Goal: Information Seeking & Learning: Learn about a topic

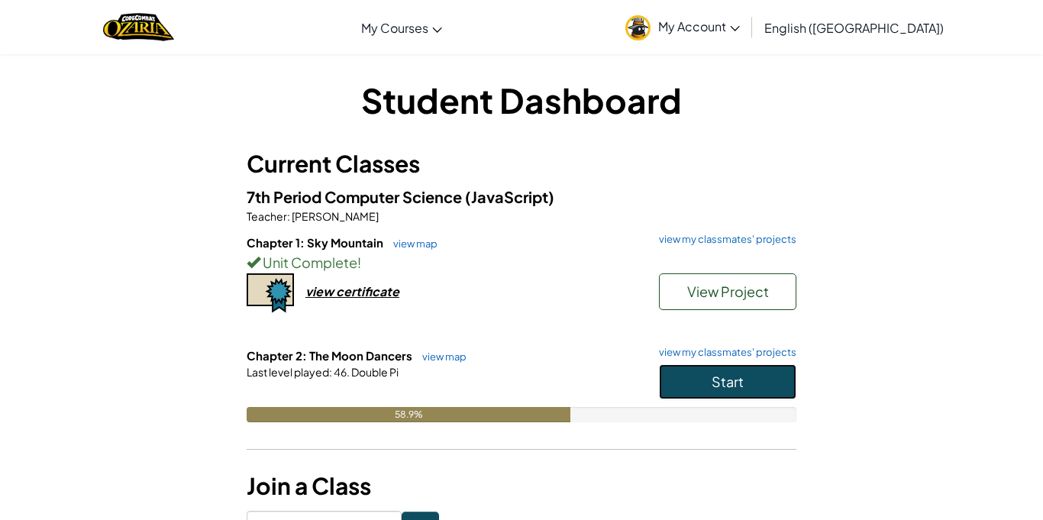
click at [740, 371] on button "Start" at bounding box center [727, 381] width 137 height 35
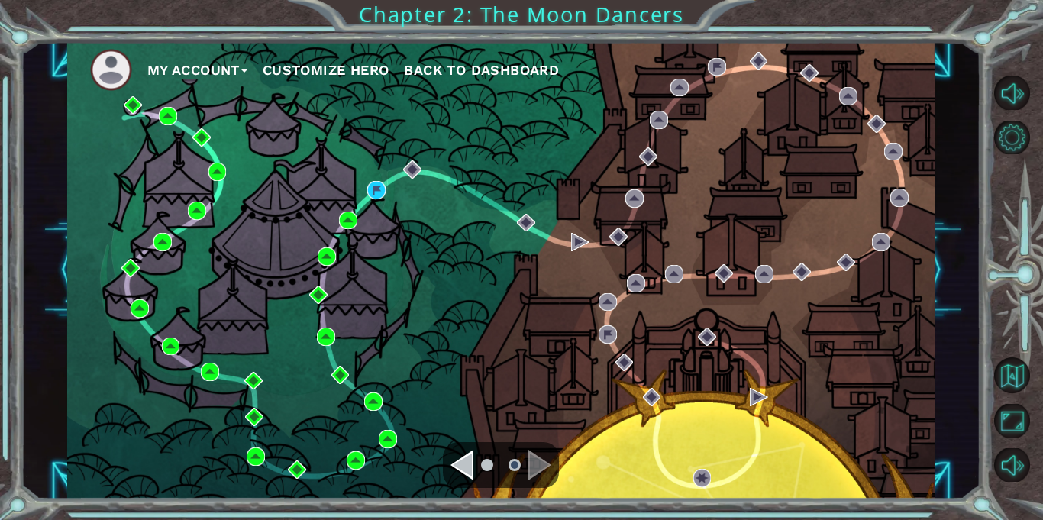
click at [529, 474] on div "Navigate to the next page" at bounding box center [539, 465] width 23 height 31
click at [536, 465] on div "Navigate to the next page" at bounding box center [539, 465] width 23 height 31
click at [476, 466] on ul at bounding box center [501, 465] width 55 height 31
click at [464, 467] on div "Navigate to the previous page" at bounding box center [462, 465] width 23 height 31
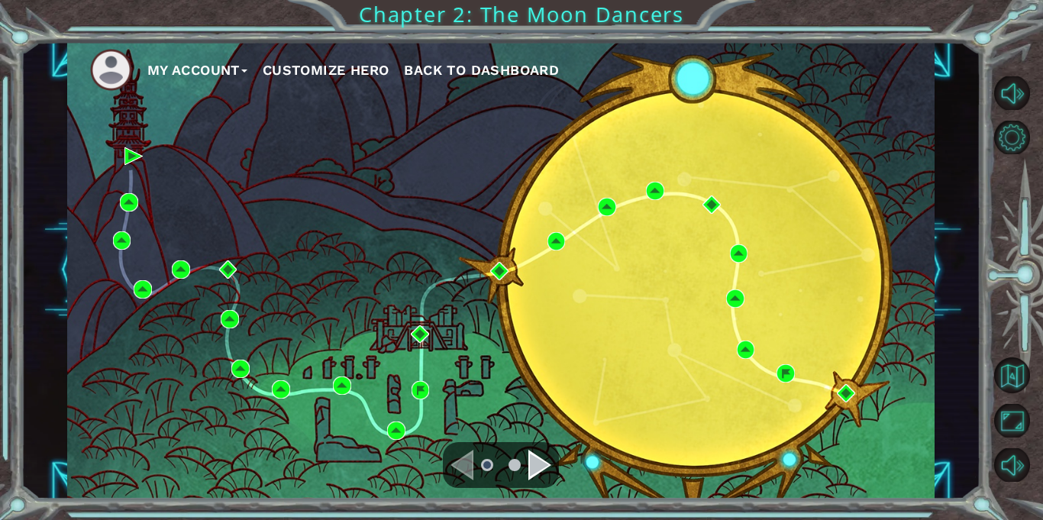
click at [541, 455] on div "Navigate to the next page" at bounding box center [539, 465] width 23 height 31
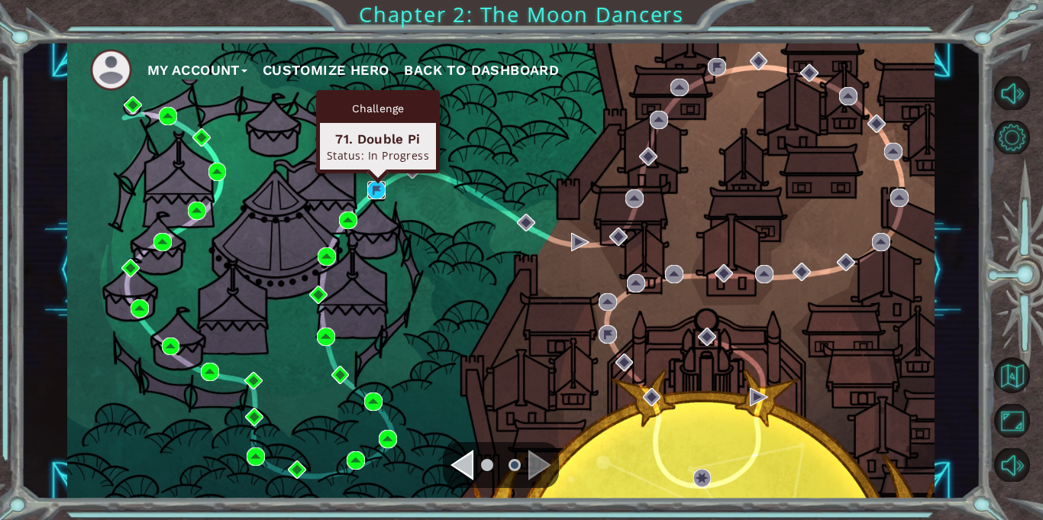
click at [379, 193] on img at bounding box center [376, 190] width 18 height 18
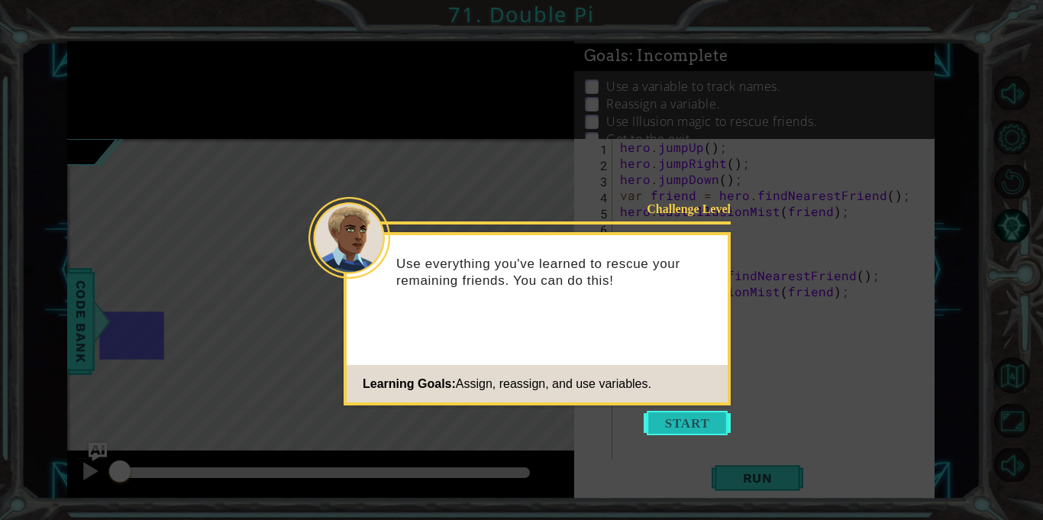
click at [703, 426] on button "Start" at bounding box center [687, 423] width 87 height 24
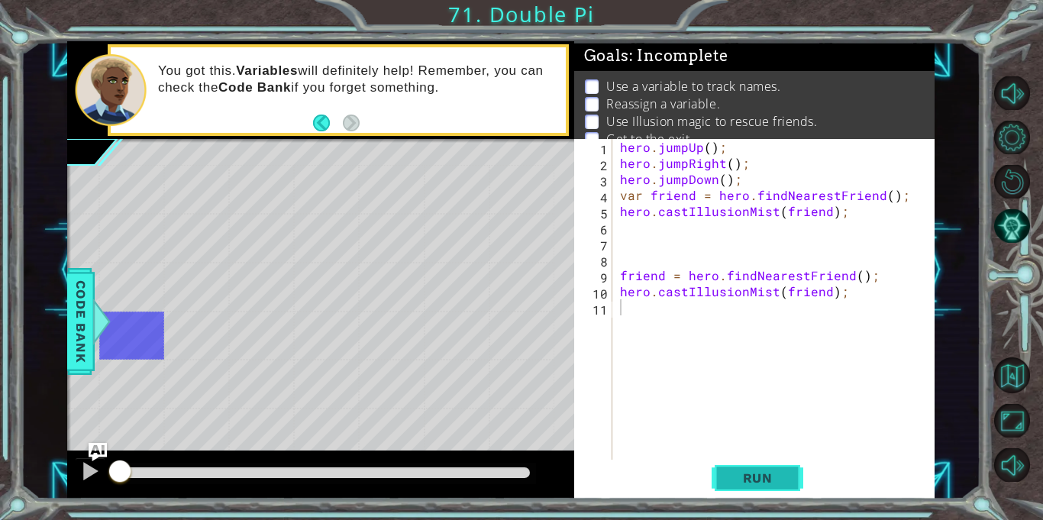
click at [745, 467] on button "Run" at bounding box center [758, 479] width 92 height 36
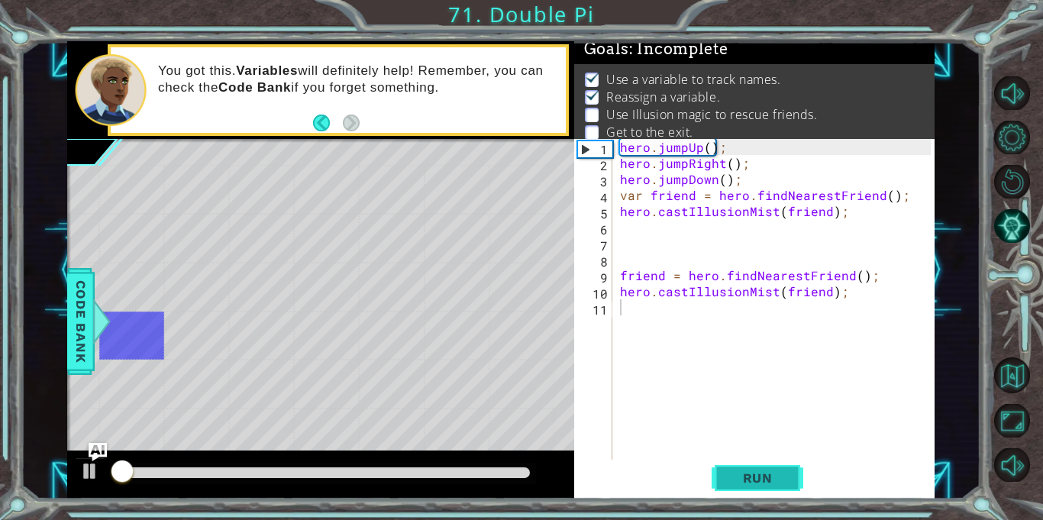
scroll to position [8, 0]
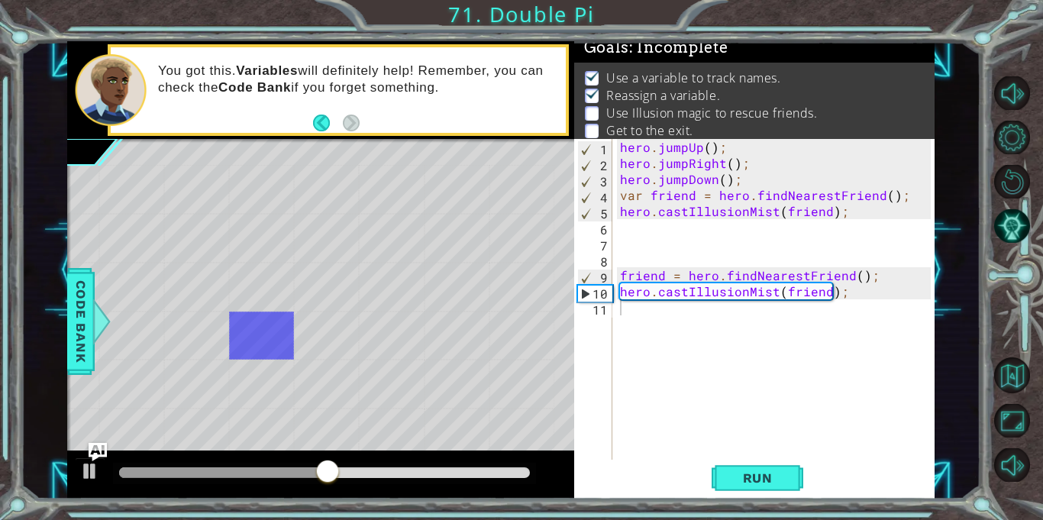
click at [764, 374] on div "hero . jumpUp ( ) ; hero . jumpRight ( ) ; hero . jumpDown ( ) ; var friend = h…" at bounding box center [778, 315] width 322 height 353
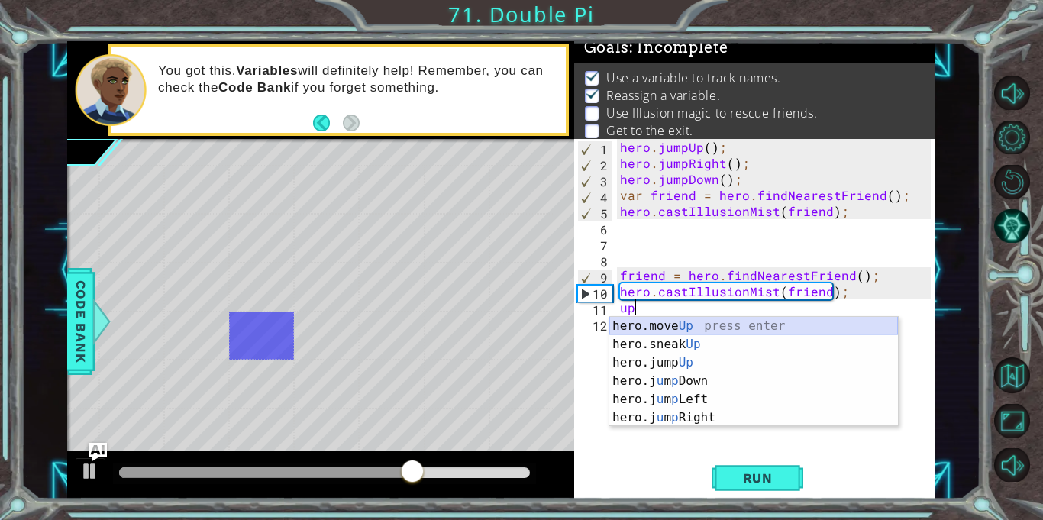
click at [782, 327] on div "hero.move Up press enter hero.sneak Up press enter hero.jump Up press enter her…" at bounding box center [753, 390] width 289 height 147
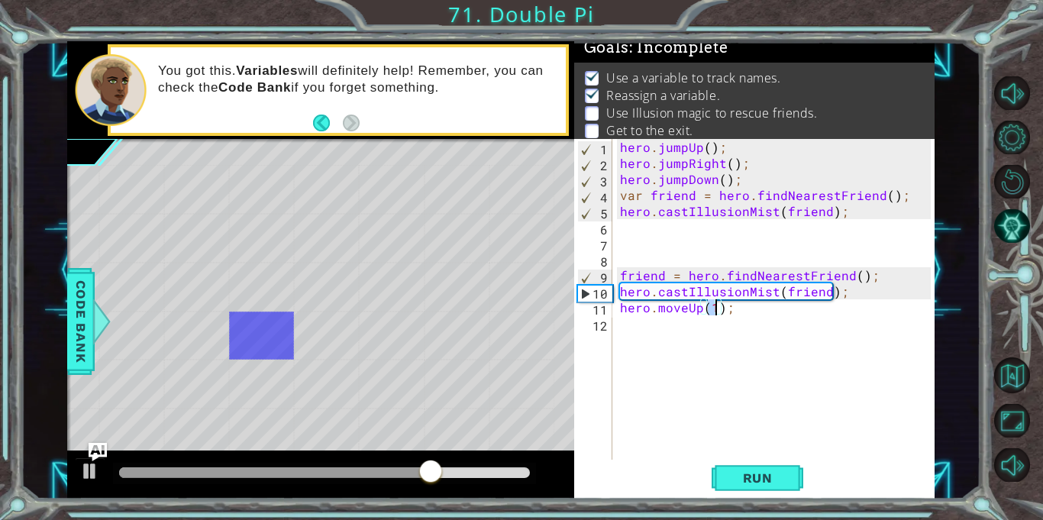
type textarea "hero.moveUp(3);"
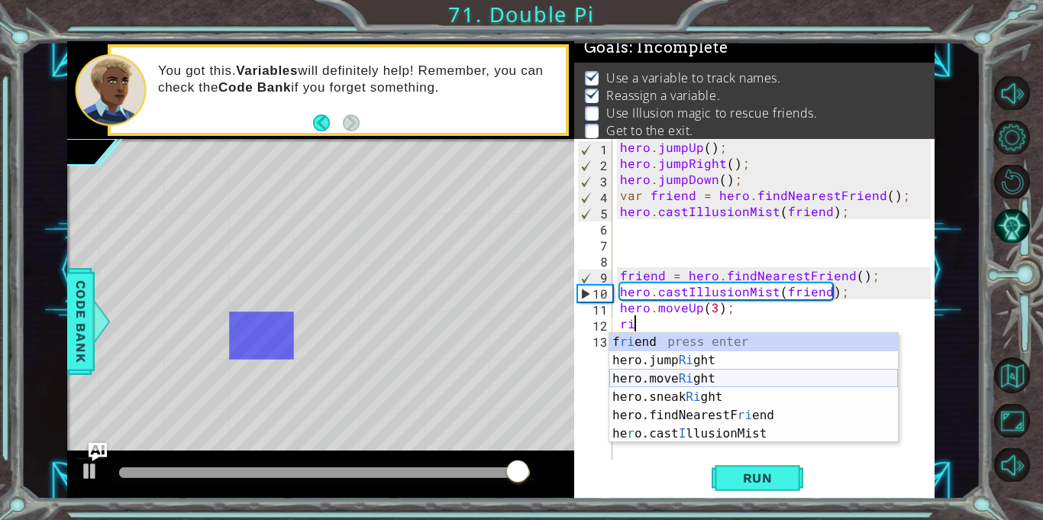
click at [746, 380] on div "f ri end press enter hero.jump Ri ght press enter hero.move Ri ght press enter …" at bounding box center [753, 406] width 289 height 147
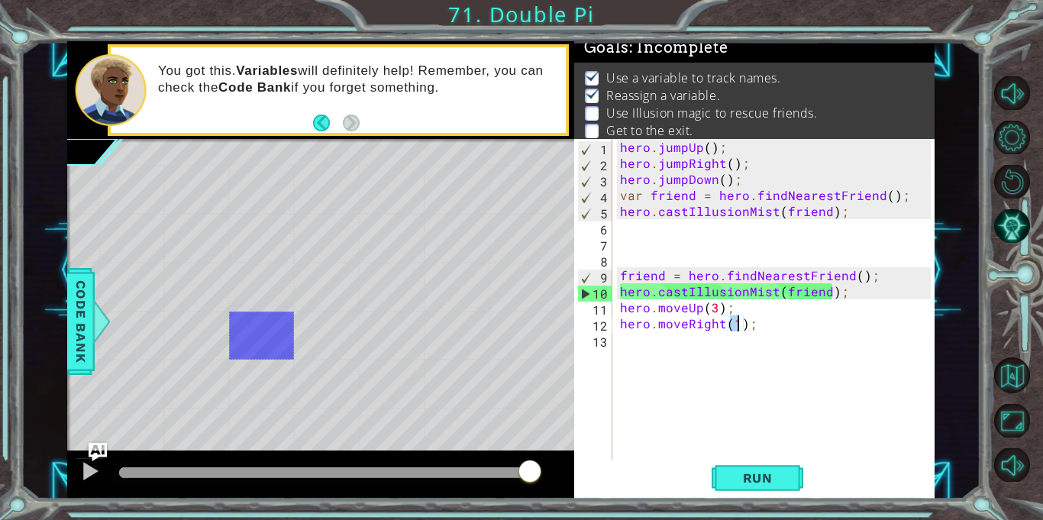
type textarea "hero.moveRight(3);"
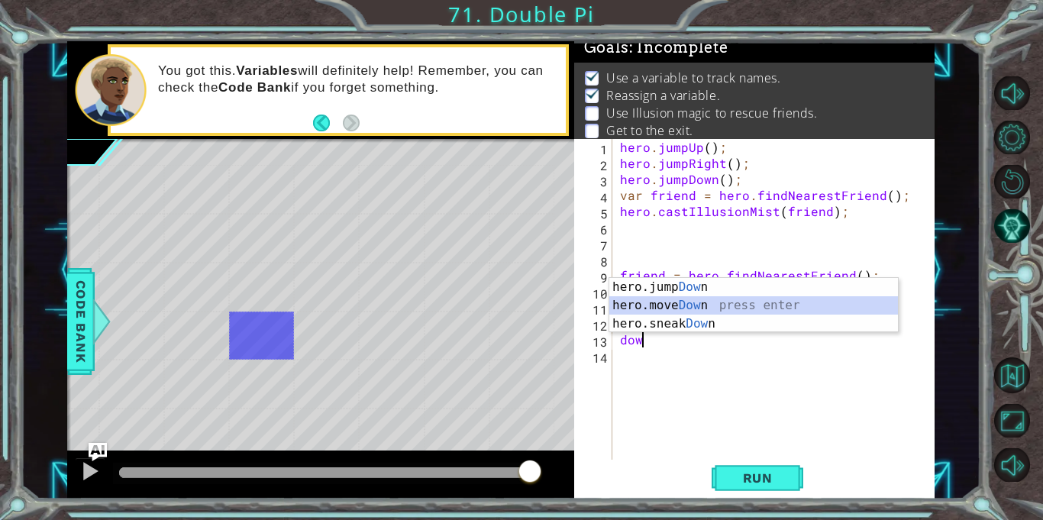
click at [670, 306] on div "hero.jump Dow n press enter hero.move Dow n press enter hero.sneak Dow n press …" at bounding box center [753, 324] width 289 height 92
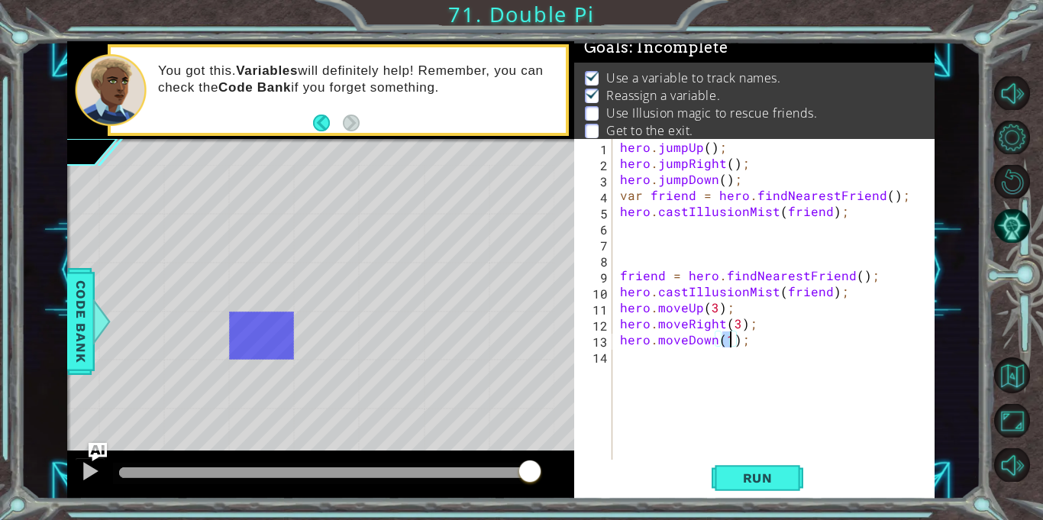
type textarea "hero.moveDown(3);"
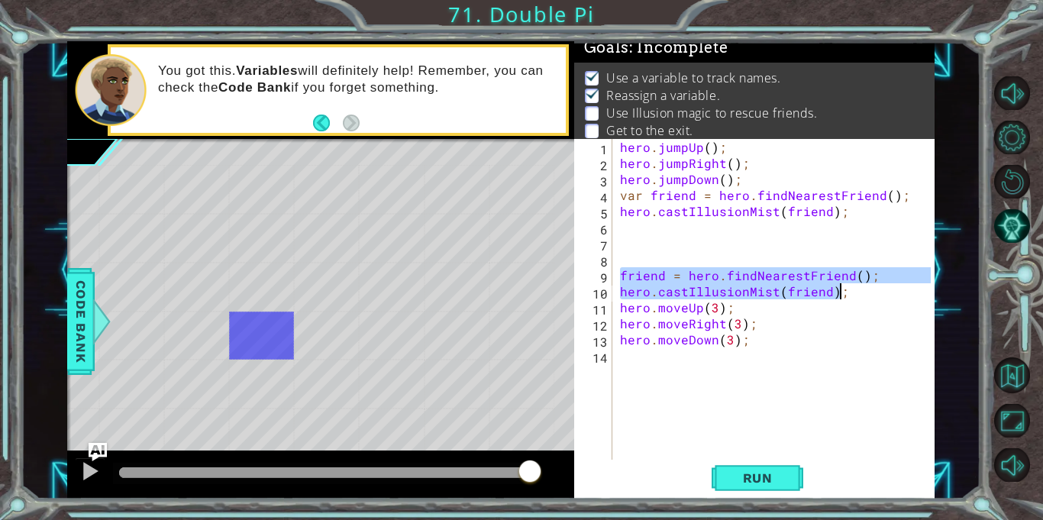
drag, startPoint x: 618, startPoint y: 272, endPoint x: 849, endPoint y: 293, distance: 232.4
click at [849, 293] on div "hero . jumpUp ( ) ; hero . jumpRight ( ) ; hero . jumpDown ( ) ; var friend = h…" at bounding box center [778, 315] width 322 height 353
type textarea "friend = hero.findNearestFriend(); hero.castIllusionMist(friend);"
click at [695, 363] on div "hero . jumpUp ( ) ; hero . jumpRight ( ) ; hero . jumpDown ( ) ; var friend = h…" at bounding box center [778, 315] width 322 height 353
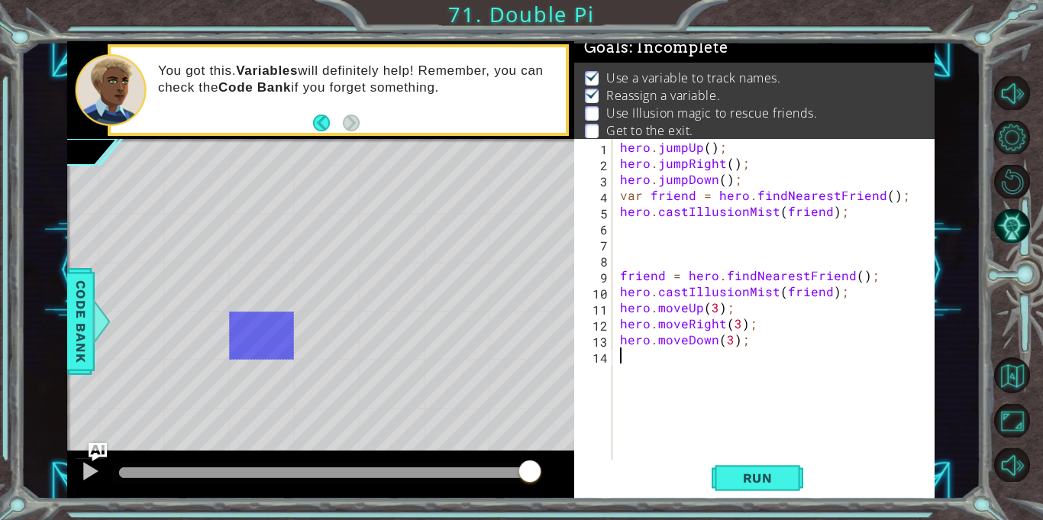
paste textarea "hero.castIllusionMist(friend);"
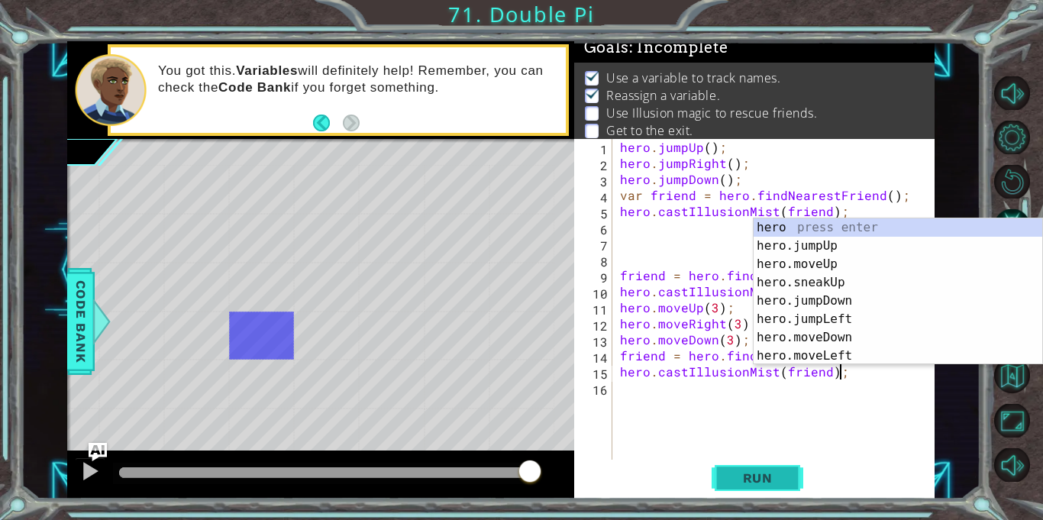
type textarea "hero.castIllusionMist(friend);"
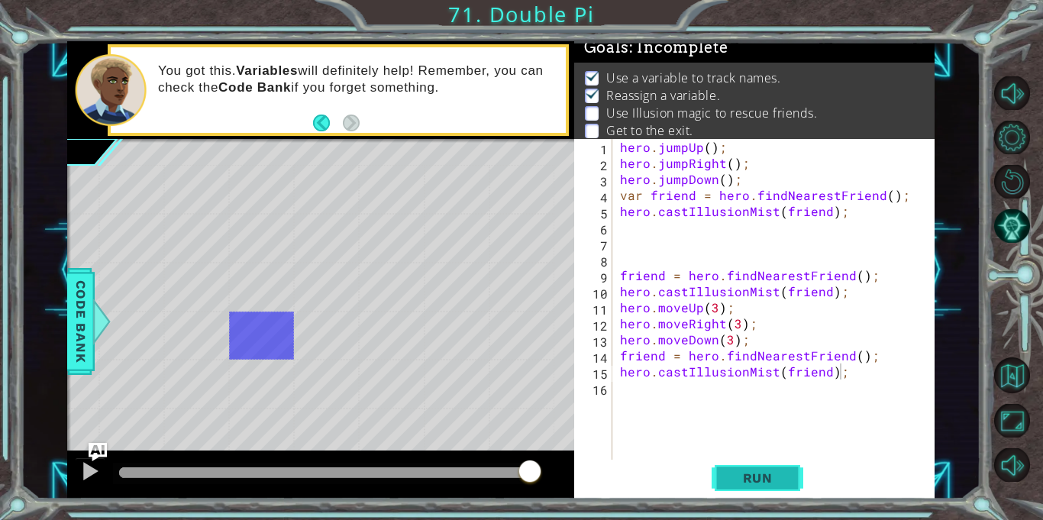
click at [730, 486] on button "Run" at bounding box center [758, 479] width 92 height 36
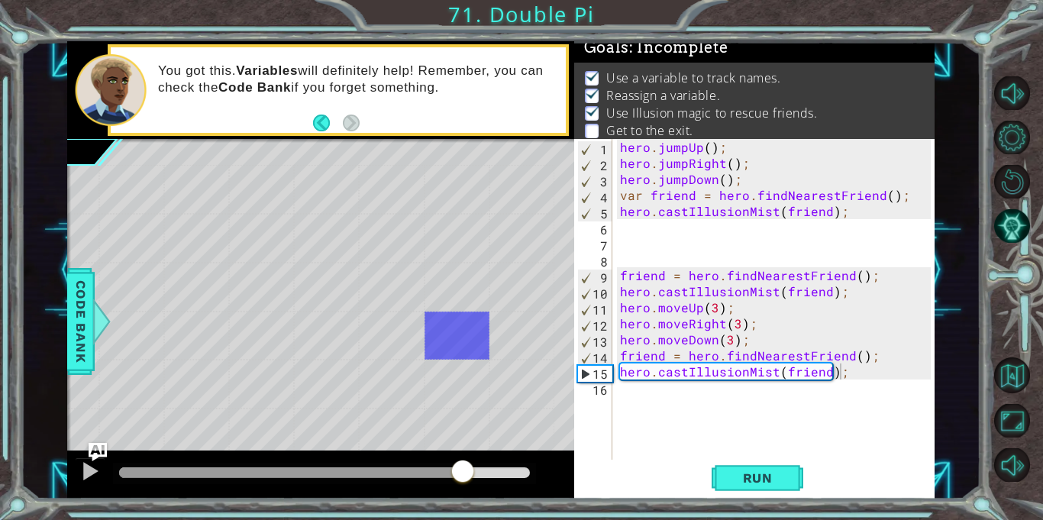
drag, startPoint x: 141, startPoint y: 473, endPoint x: 464, endPoint y: 488, distance: 323.4
click at [464, 488] on div at bounding box center [320, 475] width 507 height 49
click at [693, 399] on div "hero . jumpUp ( ) ; hero . jumpRight ( ) ; hero . jumpDown ( ) ; var friend = h…" at bounding box center [778, 315] width 322 height 353
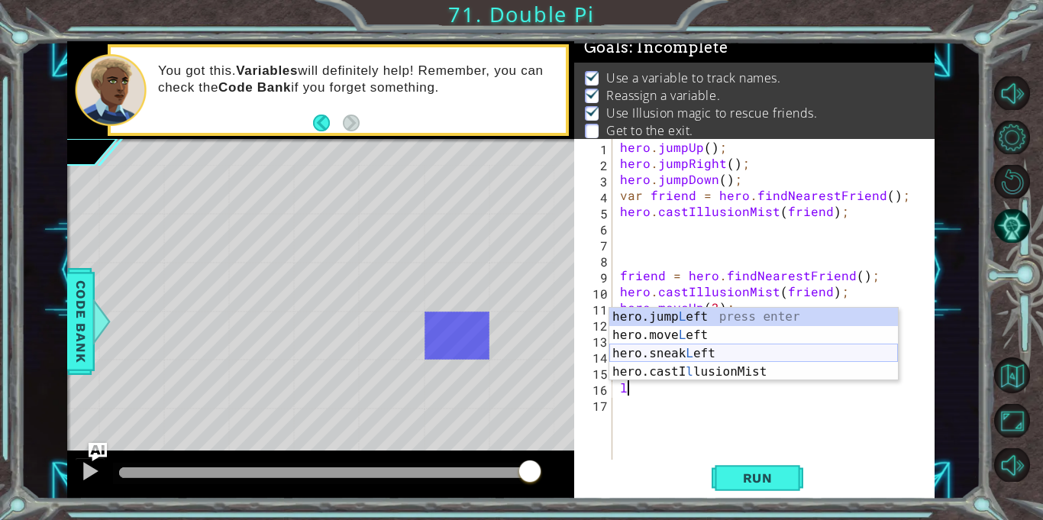
click at [695, 357] on div "hero.jump L eft press enter hero.move L eft press enter hero.sneak L eft press …" at bounding box center [753, 363] width 289 height 110
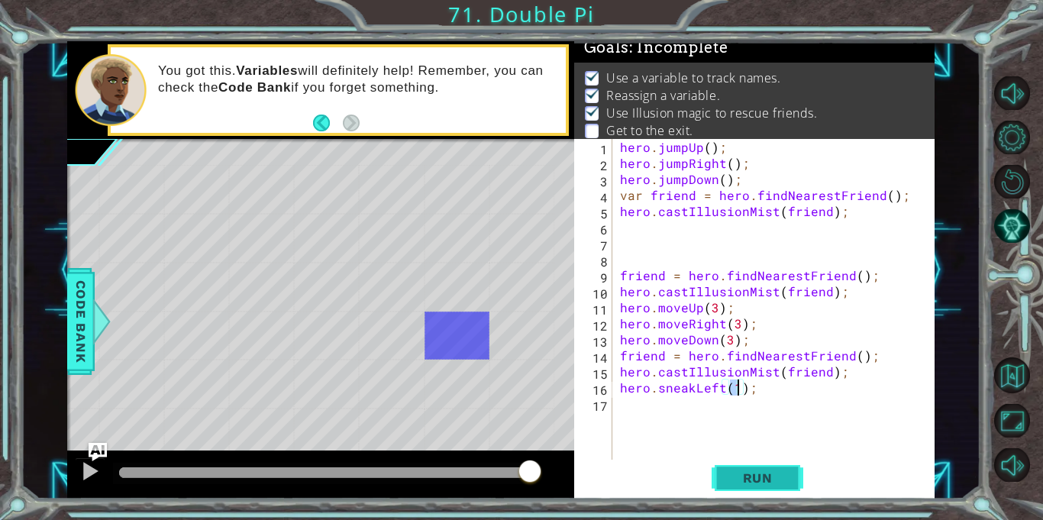
click at [771, 480] on span "Run" at bounding box center [758, 477] width 60 height 15
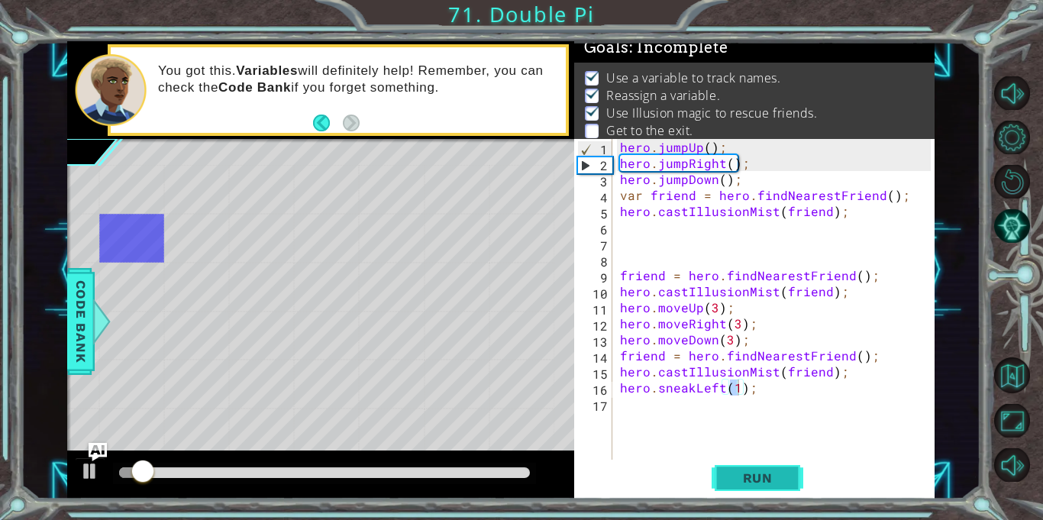
click at [771, 480] on span "Run" at bounding box center [758, 477] width 60 height 15
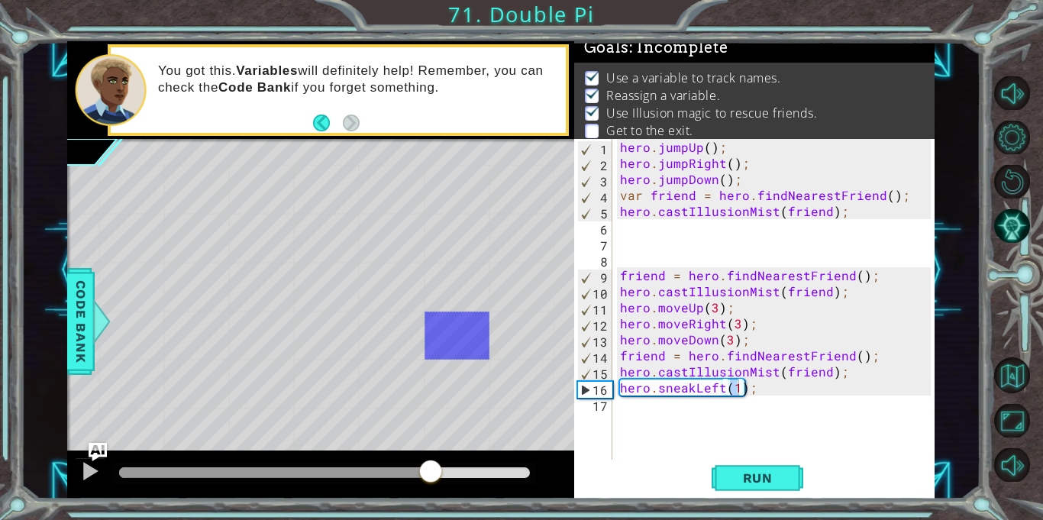
drag, startPoint x: 296, startPoint y: 472, endPoint x: 428, endPoint y: 468, distance: 132.2
click at [428, 468] on div at bounding box center [430, 472] width 27 height 27
click at [717, 389] on div "hero . jumpUp ( ) ; hero . jumpRight ( ) ; hero . jumpDown ( ) ; var friend = h…" at bounding box center [778, 315] width 322 height 353
click at [723, 388] on div "hero . jumpUp ( ) ; hero . jumpRight ( ) ; hero . jumpDown ( ) ; var friend = h…" at bounding box center [778, 315] width 322 height 353
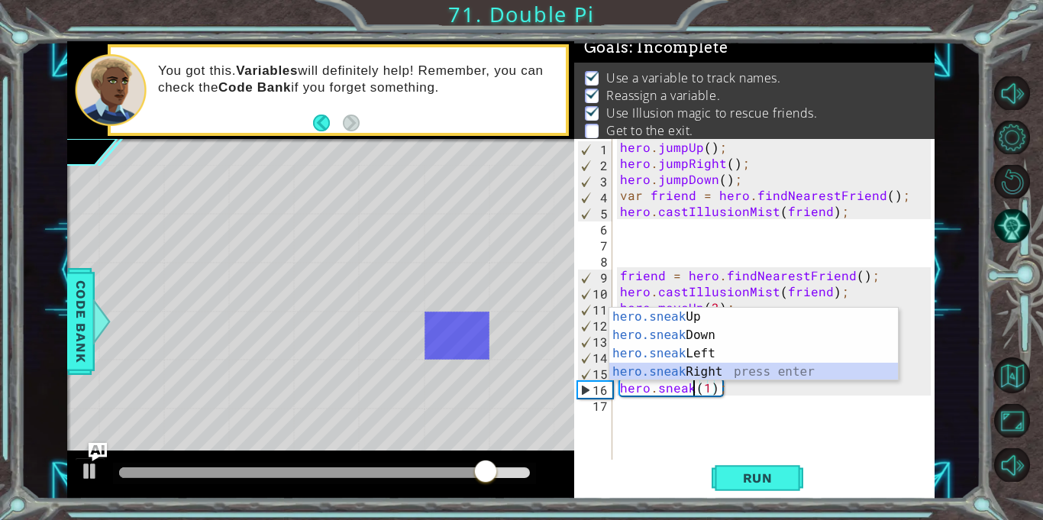
click at [680, 375] on div "hero.sneak Up press enter hero.sneak Down press enter hero.sneak Left press ent…" at bounding box center [753, 363] width 289 height 110
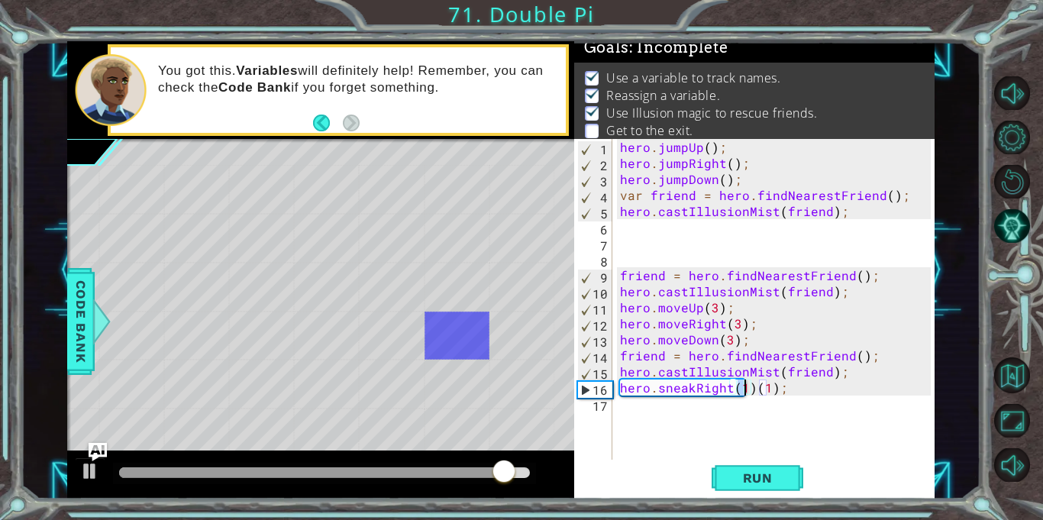
click at [774, 395] on div "hero . jumpUp ( ) ; hero . jumpRight ( ) ; hero . jumpDown ( ) ; var friend = h…" at bounding box center [778, 315] width 322 height 353
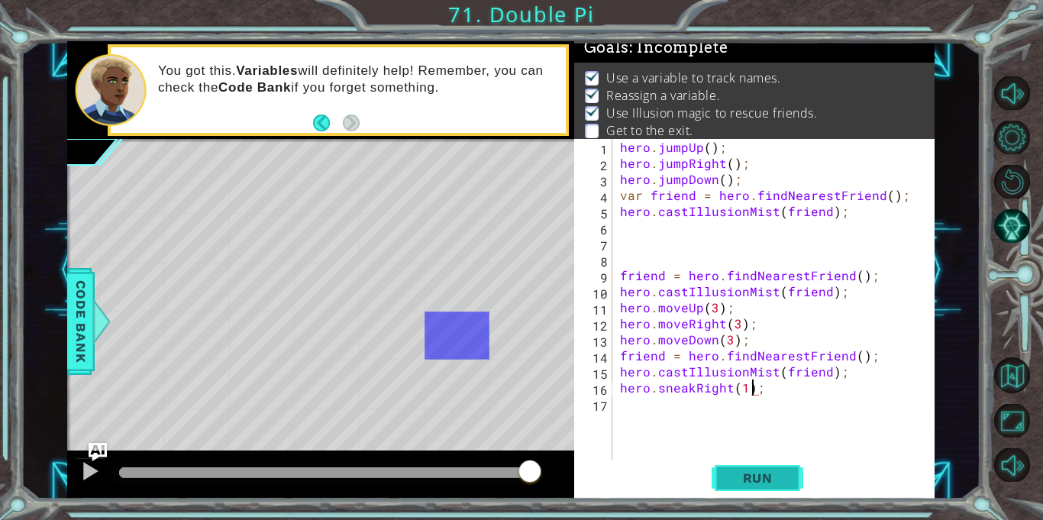
scroll to position [0, 8]
type textarea "hero.sneakRight(1);"
click at [768, 477] on span "Run" at bounding box center [758, 477] width 60 height 15
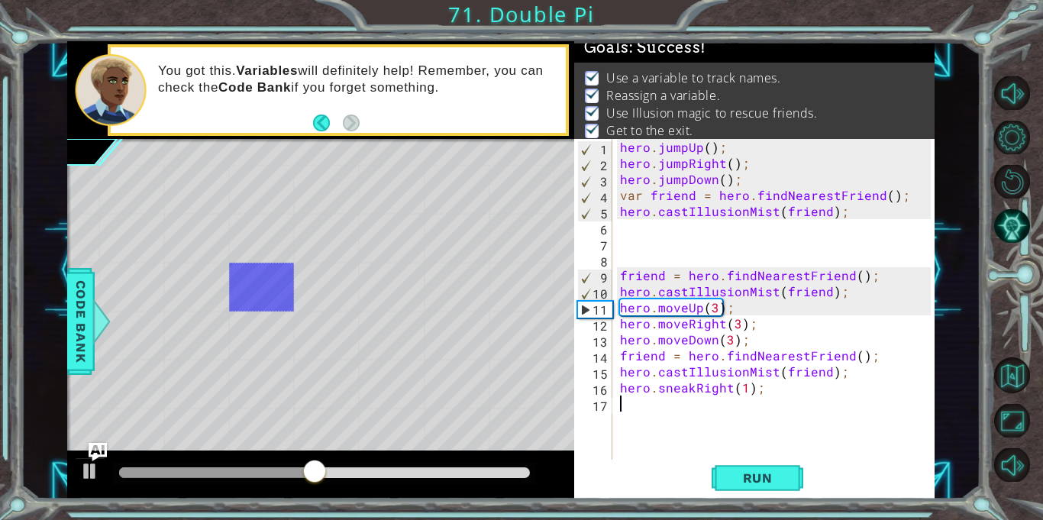
scroll to position [0, 0]
click at [733, 415] on div "hero . jumpUp ( ) ; hero . jumpRight ( ) ; hero . jumpDown ( ) ; var friend = h…" at bounding box center [778, 315] width 322 height 353
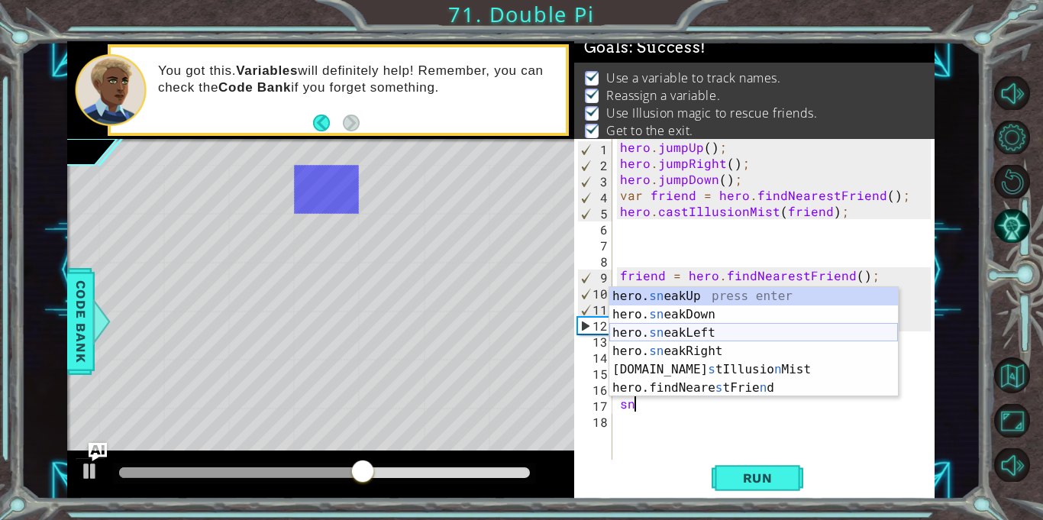
click at [654, 332] on div "hero. sn eakUp press enter hero. sn eakDown press enter hero. sn eakLeft press …" at bounding box center [753, 360] width 289 height 147
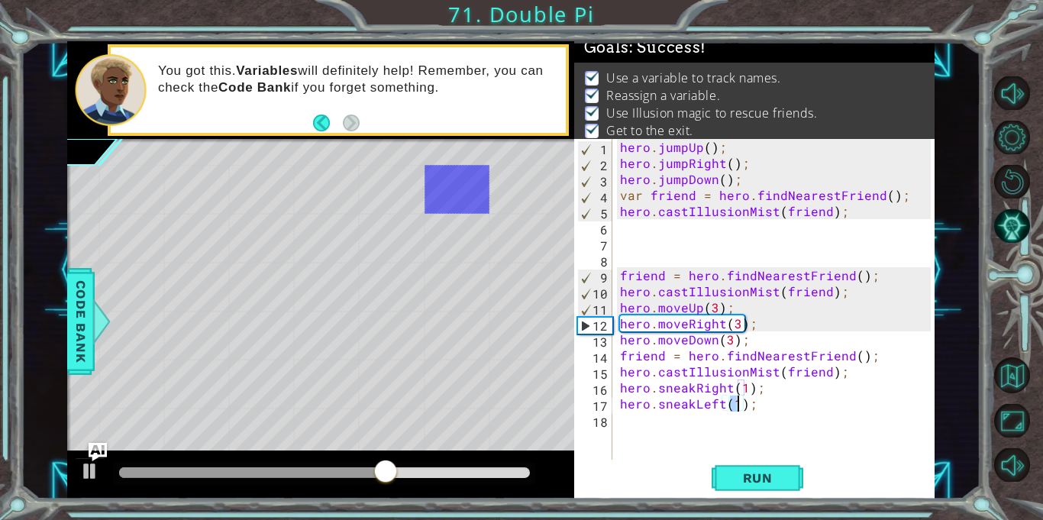
click at [719, 405] on div "hero . jumpUp ( ) ; hero . jumpRight ( ) ; hero . jumpDown ( ) ; var friend = h…" at bounding box center [778, 315] width 322 height 353
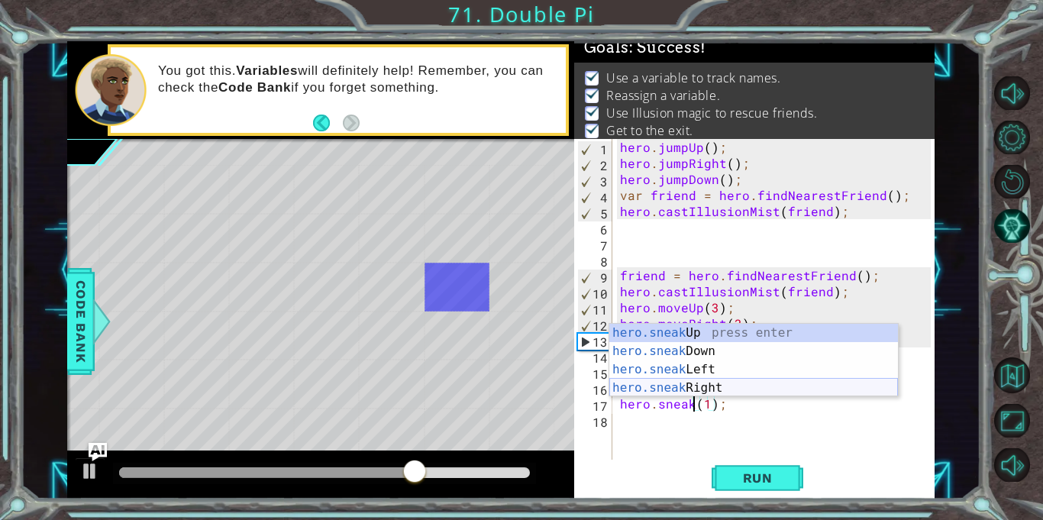
click at [703, 385] on div "hero.sneak Up press enter hero.sneak Down press enter hero.sneak Left press ent…" at bounding box center [753, 379] width 289 height 110
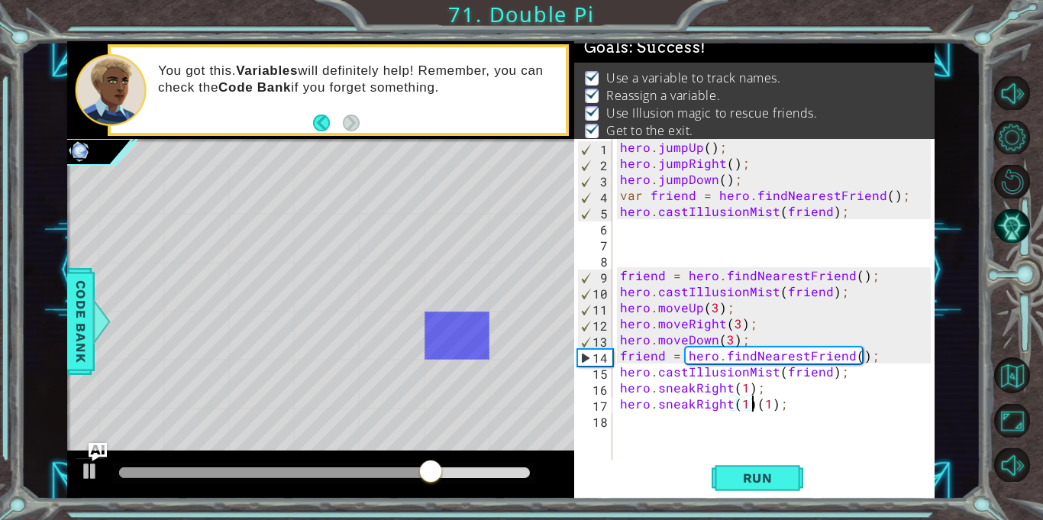
click at [753, 409] on div "hero . jumpUp ( ) ; hero . jumpRight ( ) ; hero . jumpDown ( ) ; var friend = h…" at bounding box center [778, 315] width 322 height 353
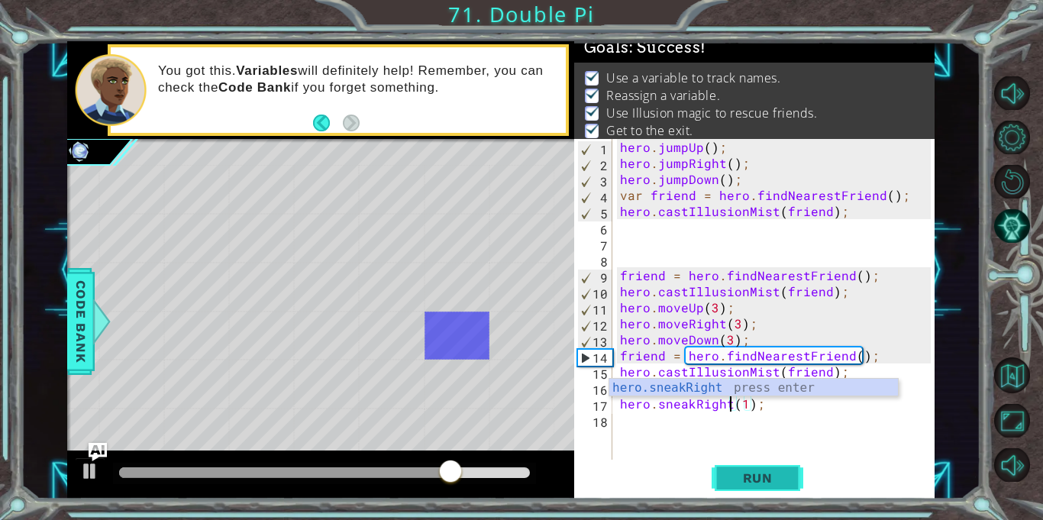
type textarea "hero.sneakRight(1);"
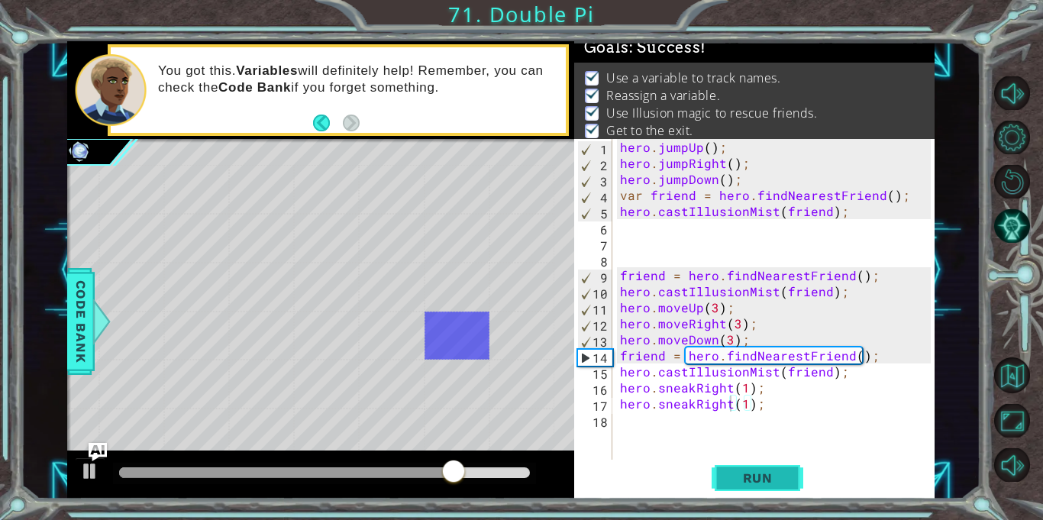
click at [735, 472] on span "Run" at bounding box center [758, 477] width 60 height 15
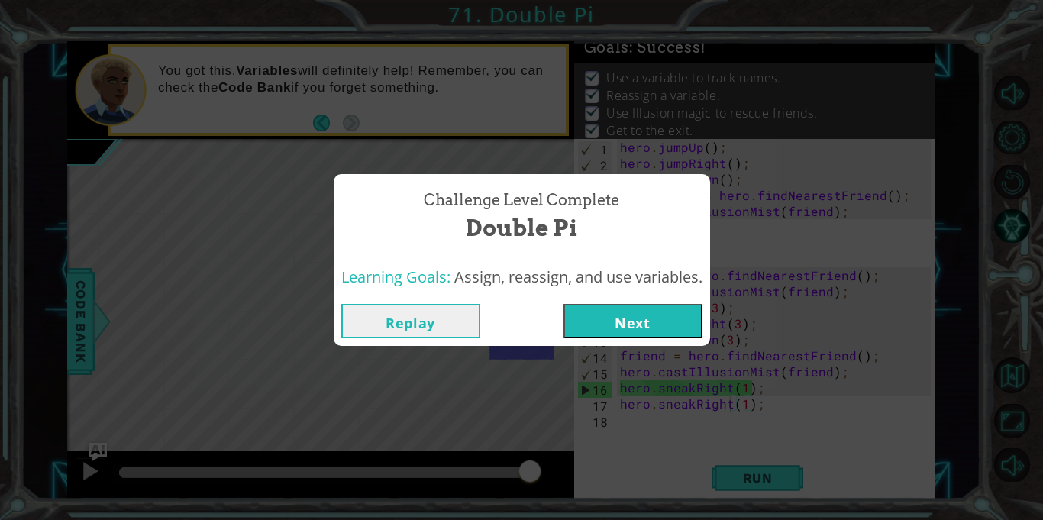
click at [678, 335] on button "Next" at bounding box center [633, 321] width 139 height 34
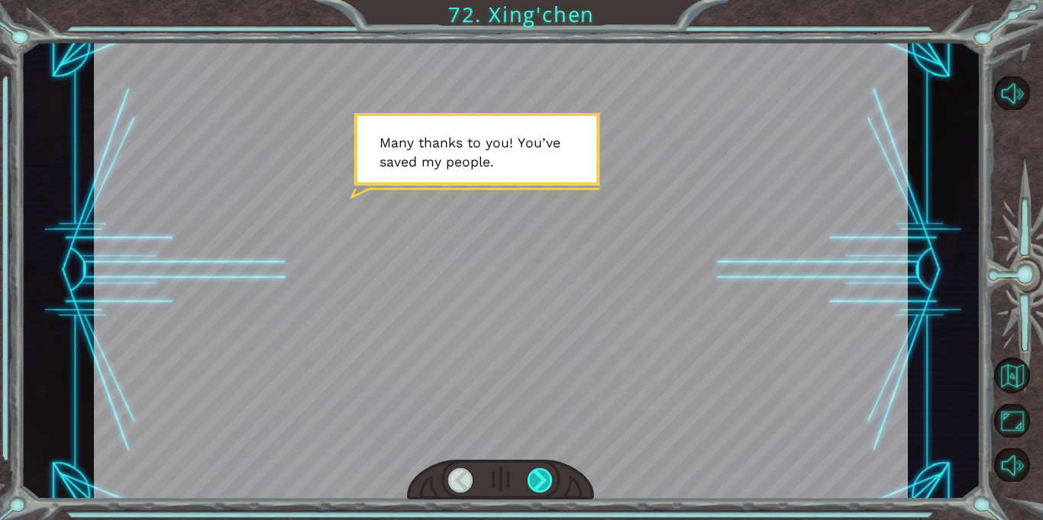
click at [547, 477] on div at bounding box center [540, 480] width 25 height 24
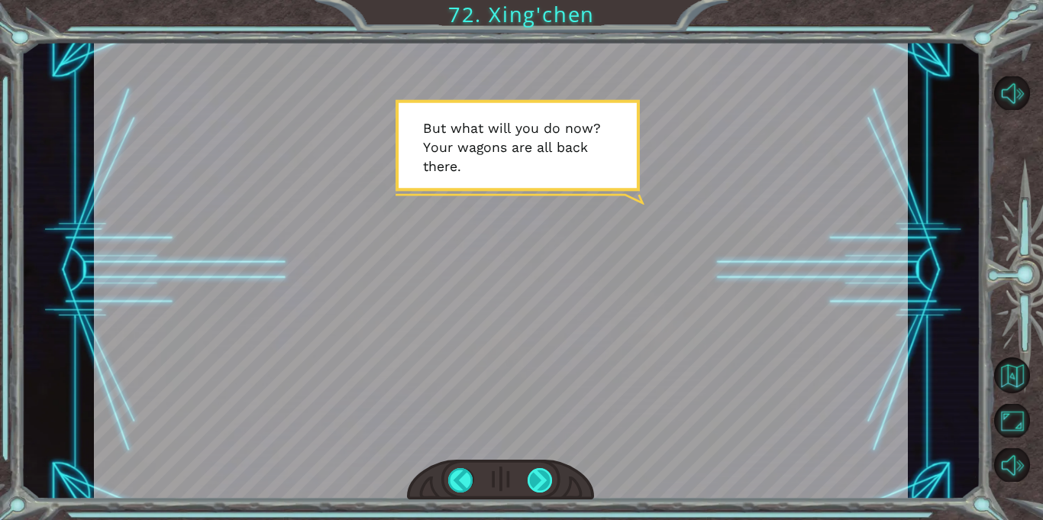
click at [545, 478] on div at bounding box center [540, 480] width 25 height 24
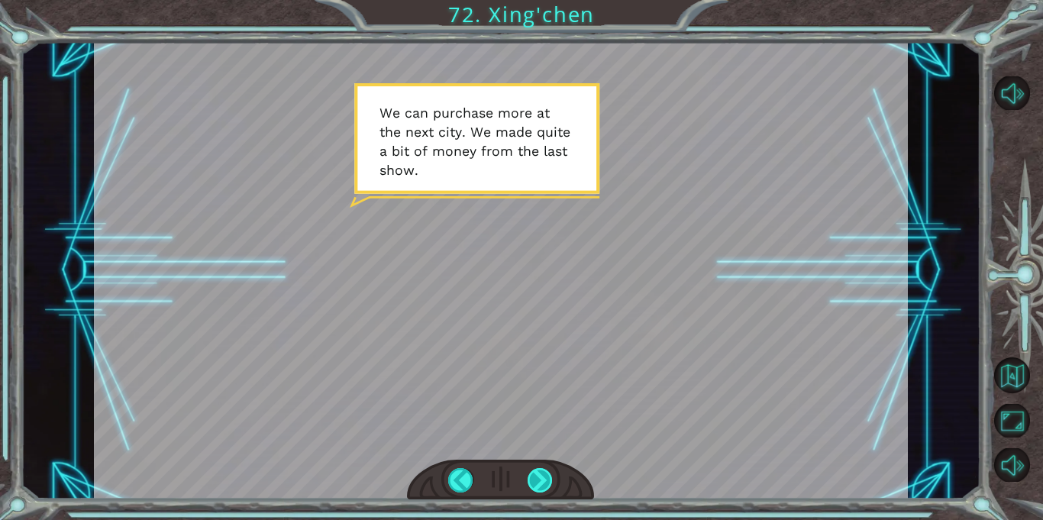
click at [547, 480] on div at bounding box center [540, 480] width 25 height 24
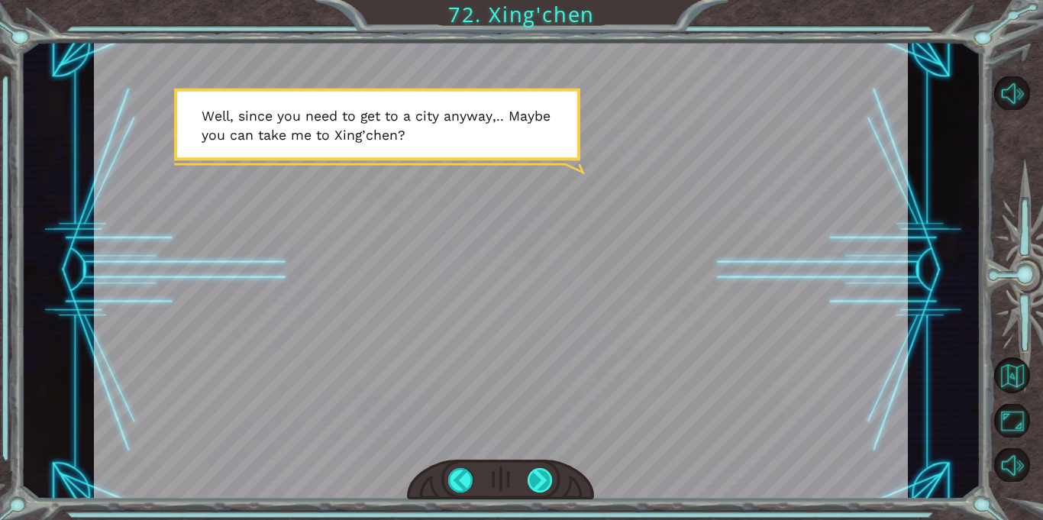
click at [547, 480] on div at bounding box center [540, 480] width 25 height 24
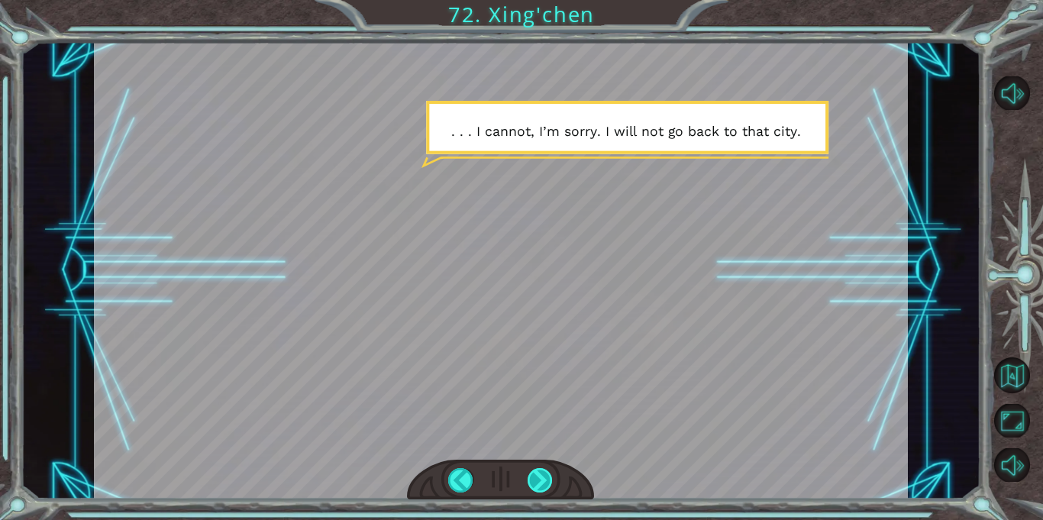
click at [547, 480] on div at bounding box center [540, 480] width 25 height 24
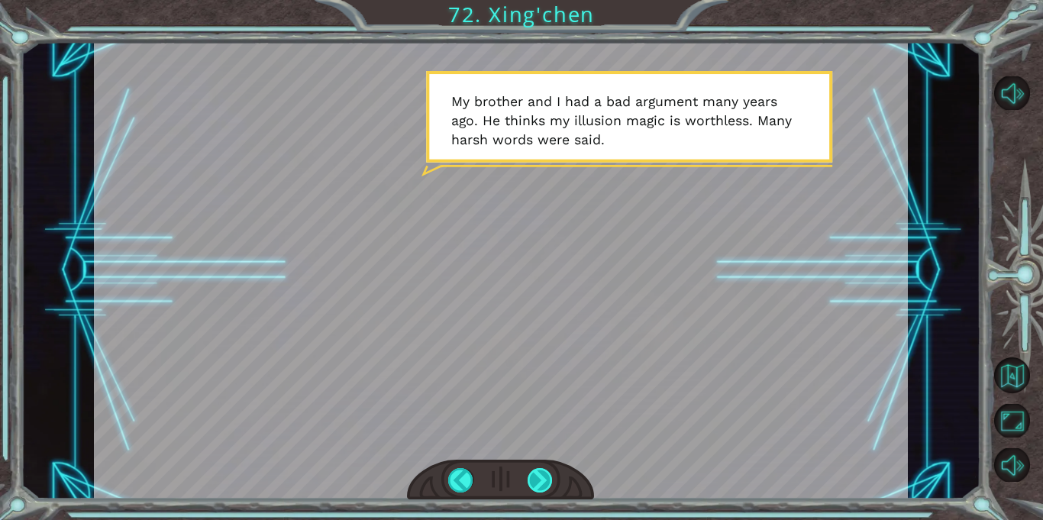
click at [547, 480] on div at bounding box center [540, 480] width 25 height 24
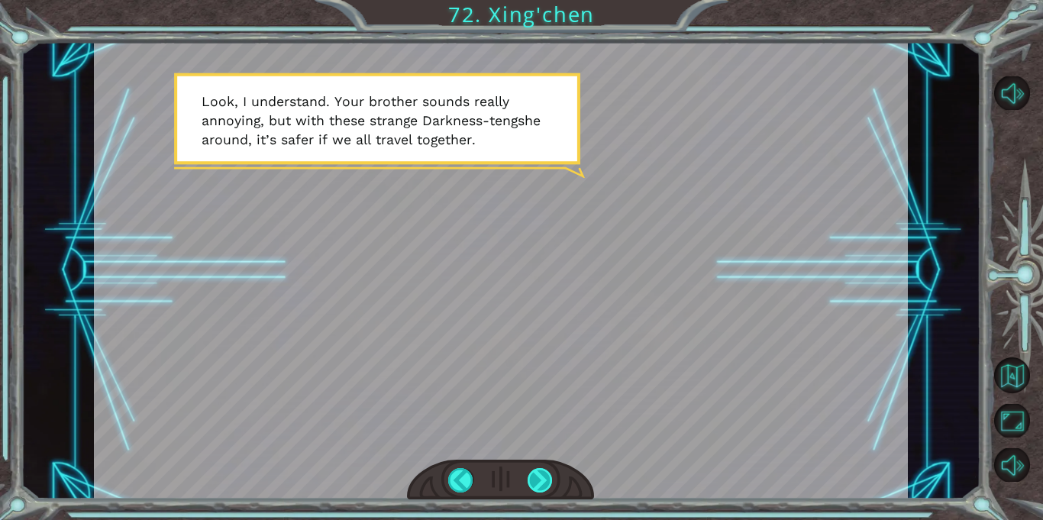
click at [547, 480] on div at bounding box center [540, 480] width 25 height 24
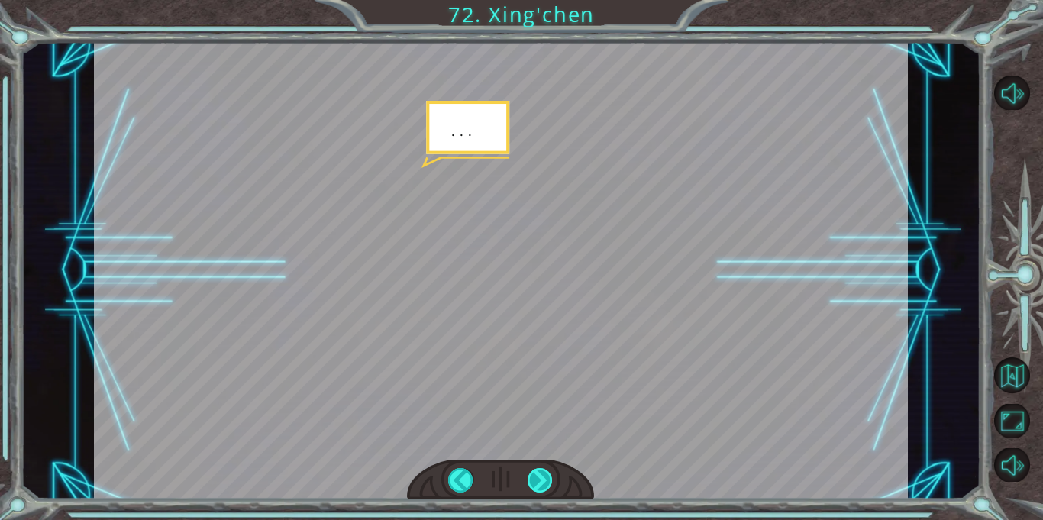
click at [540, 486] on div at bounding box center [540, 480] width 25 height 24
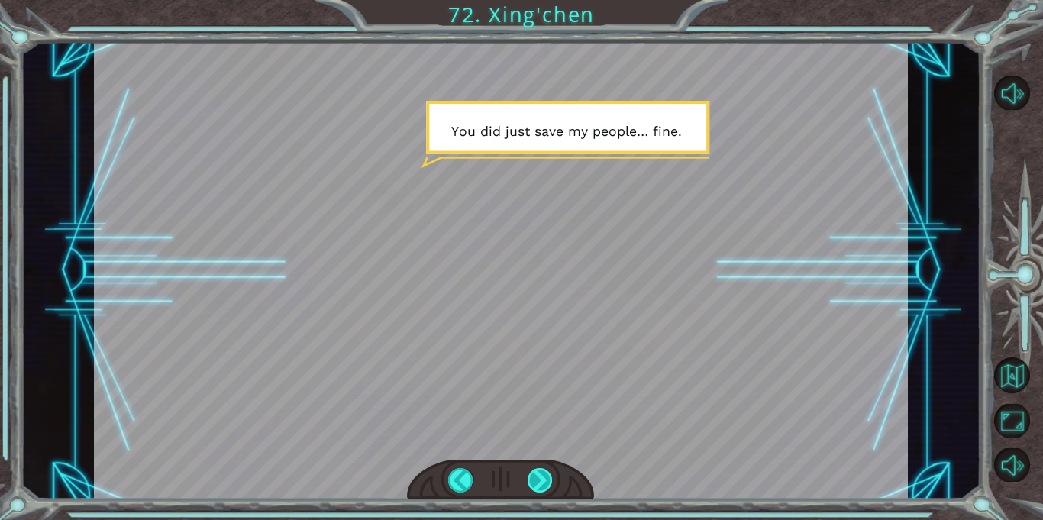
click at [536, 486] on div at bounding box center [540, 480] width 25 height 24
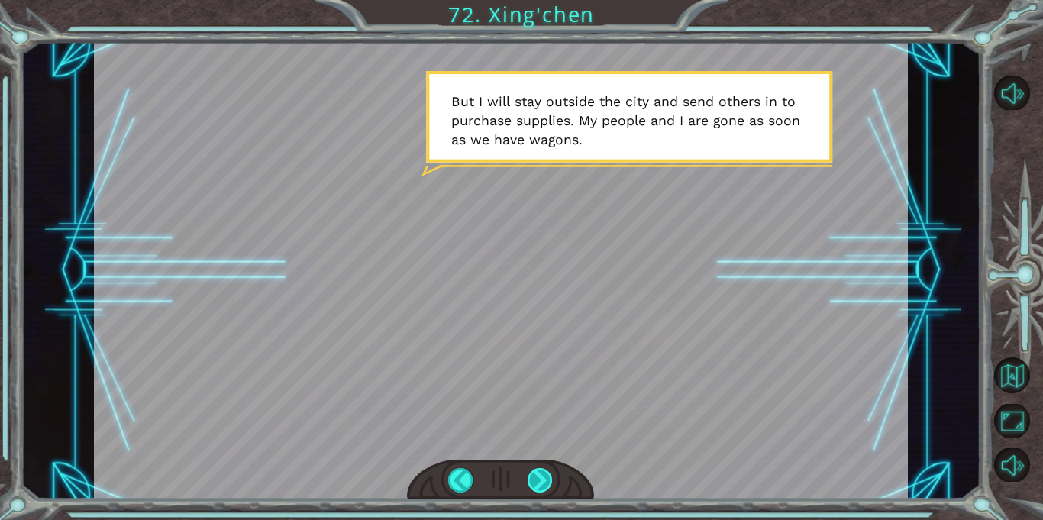
click at [535, 490] on div at bounding box center [540, 480] width 25 height 24
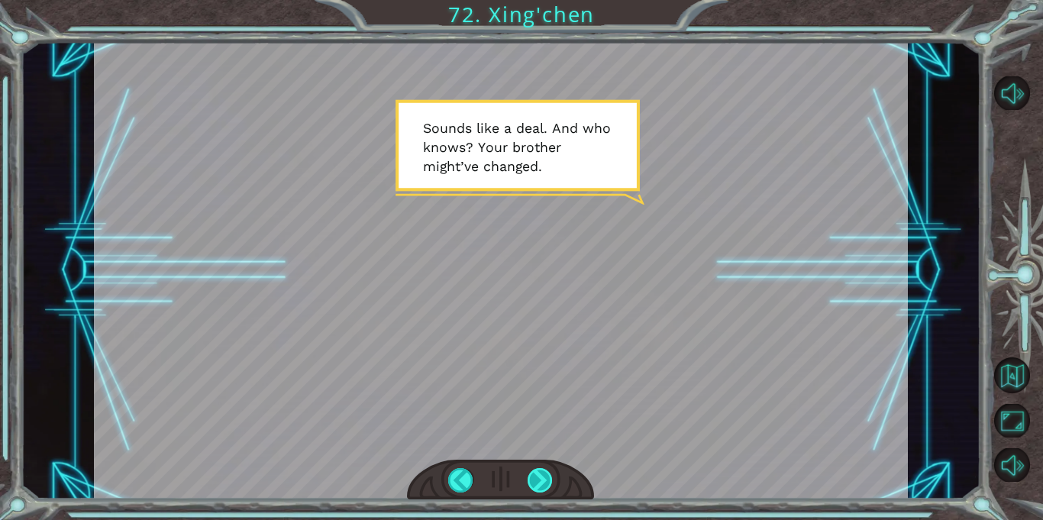
click at [546, 485] on div at bounding box center [540, 480] width 25 height 24
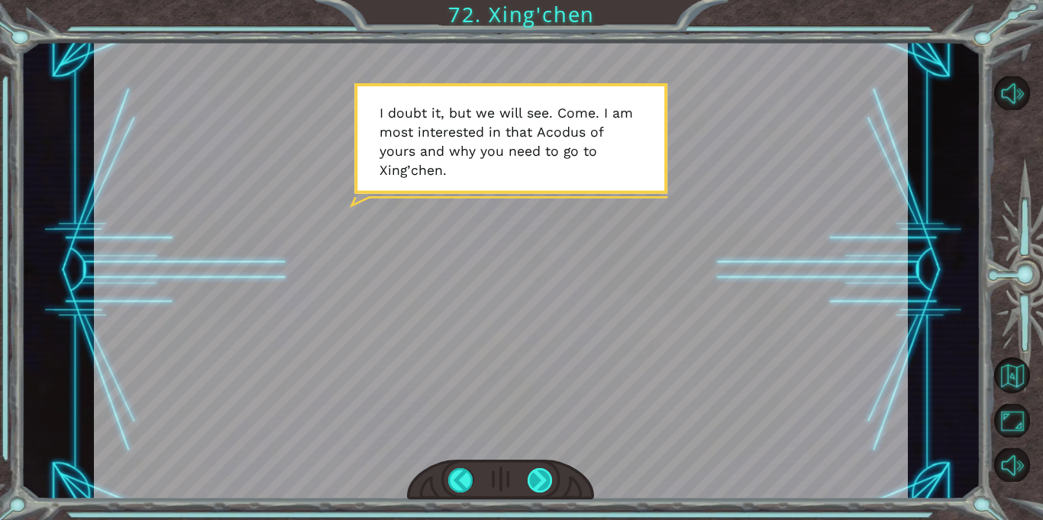
click at [546, 485] on div at bounding box center [540, 480] width 25 height 24
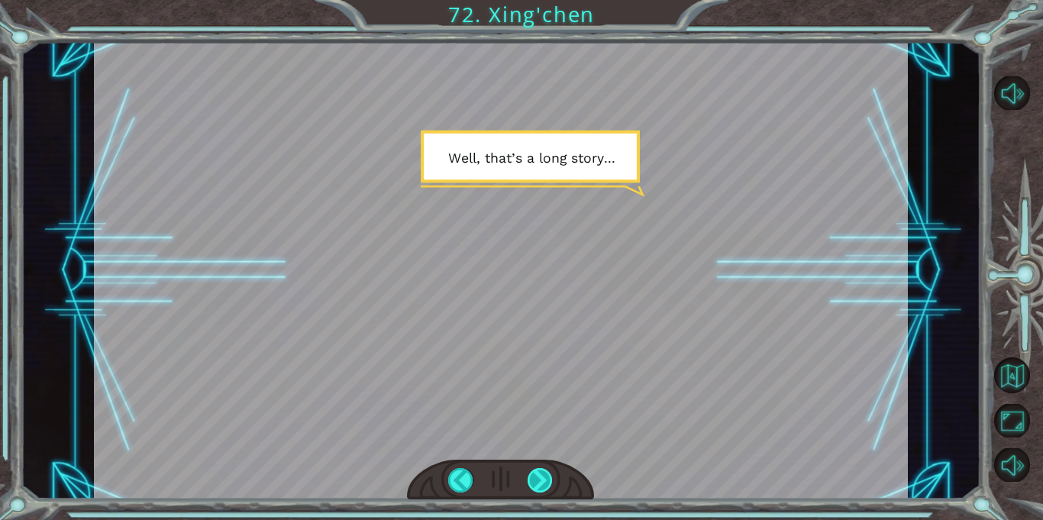
click at [546, 485] on div at bounding box center [540, 480] width 25 height 24
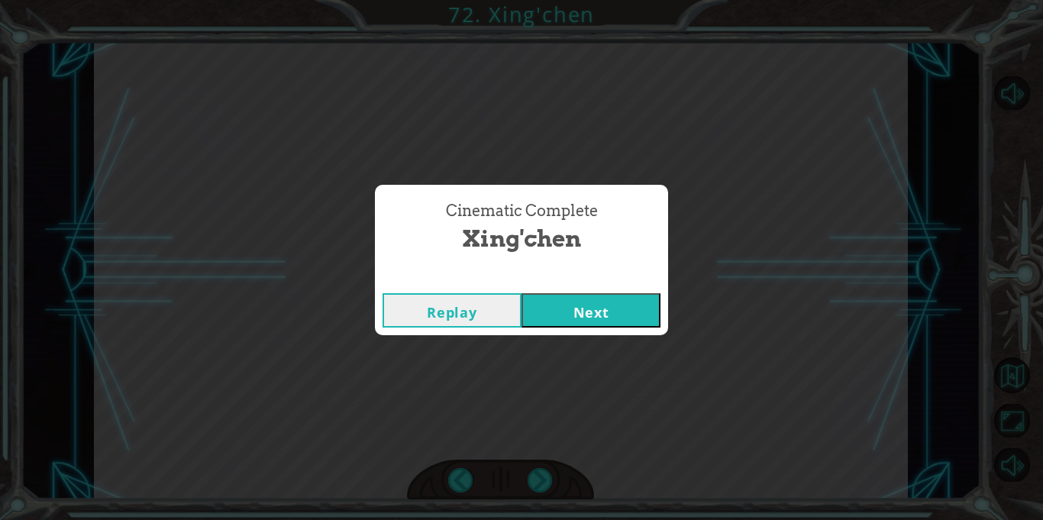
click at [555, 321] on button "Next" at bounding box center [591, 310] width 139 height 34
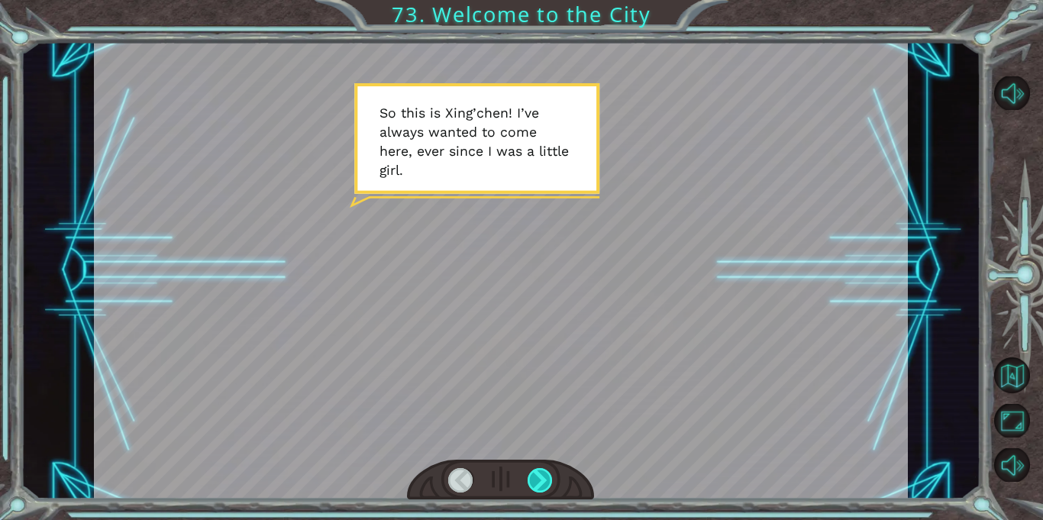
click at [542, 484] on div at bounding box center [540, 480] width 25 height 24
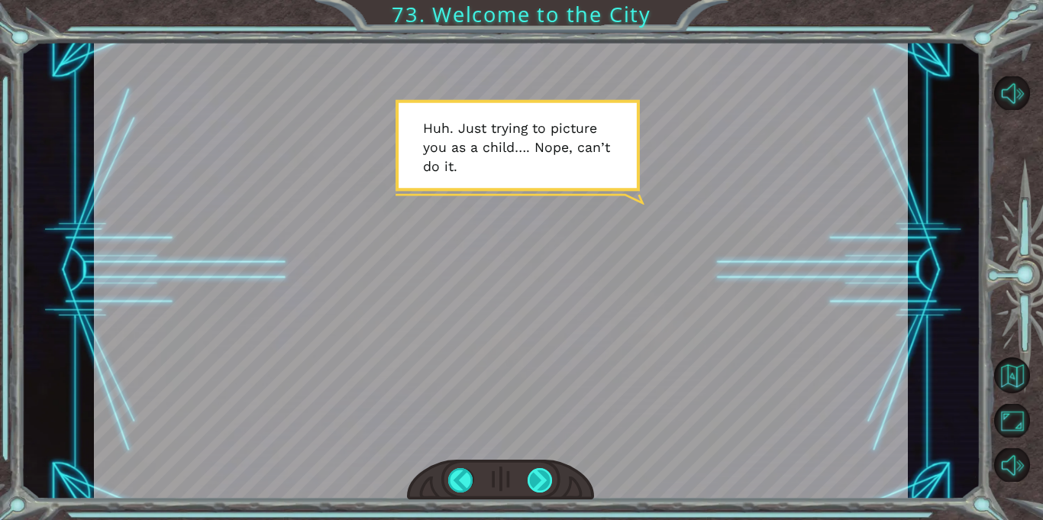
click at [549, 487] on div at bounding box center [540, 480] width 25 height 24
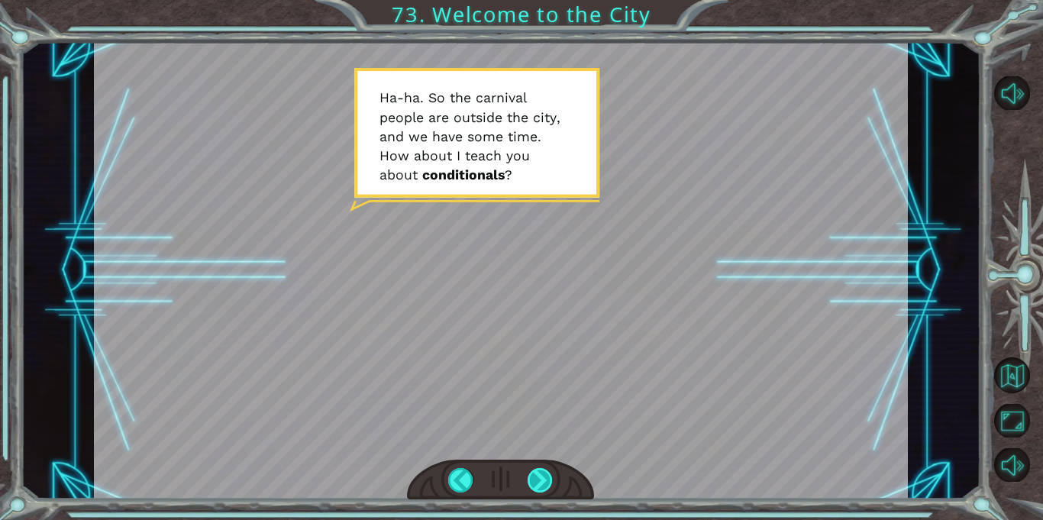
click at [545, 485] on div at bounding box center [540, 480] width 25 height 24
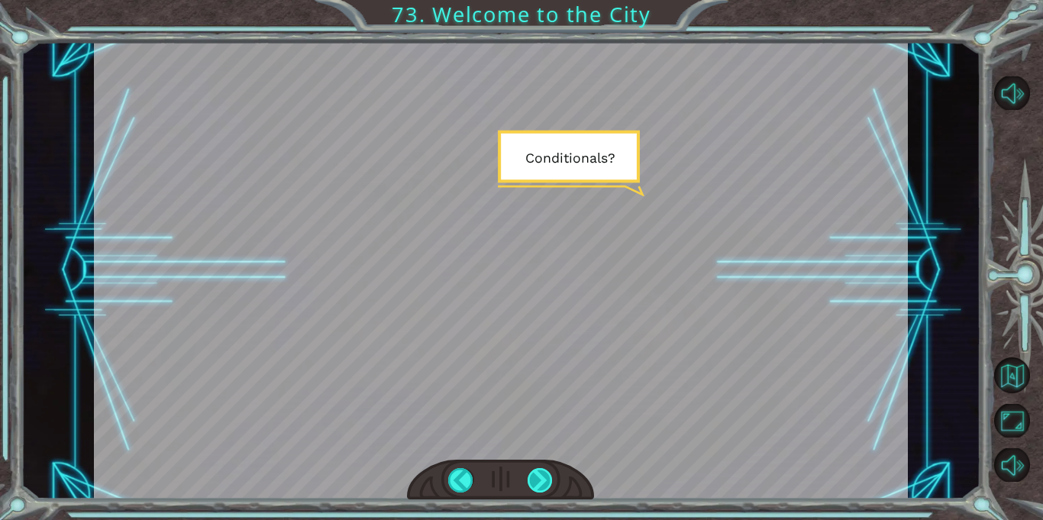
click at [546, 485] on div at bounding box center [540, 480] width 25 height 24
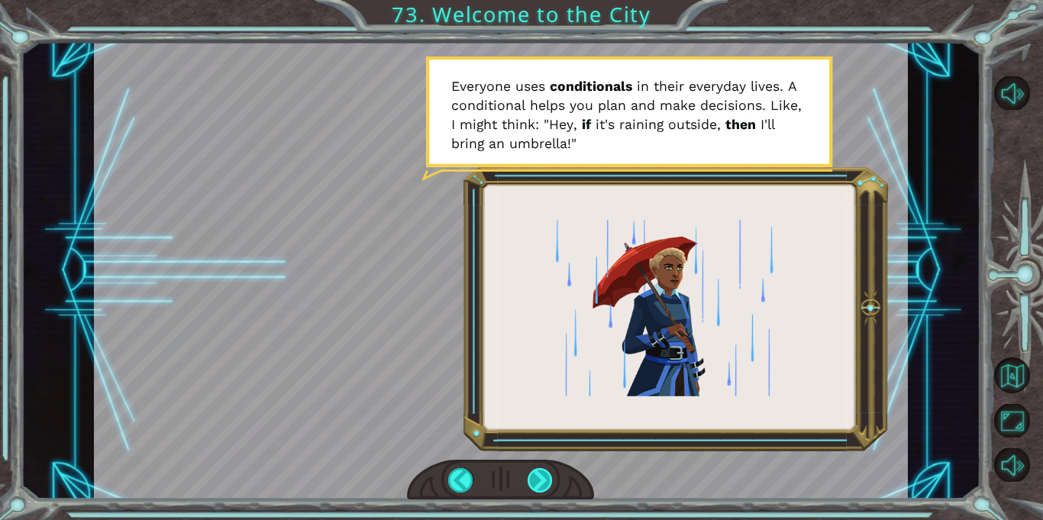
click at [547, 486] on div at bounding box center [540, 480] width 25 height 24
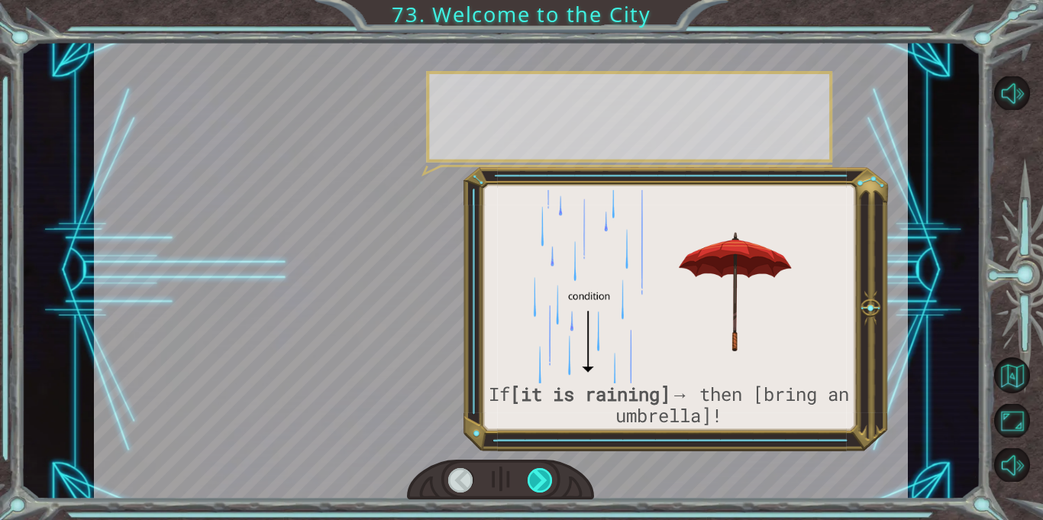
click at [547, 486] on div at bounding box center [540, 480] width 25 height 24
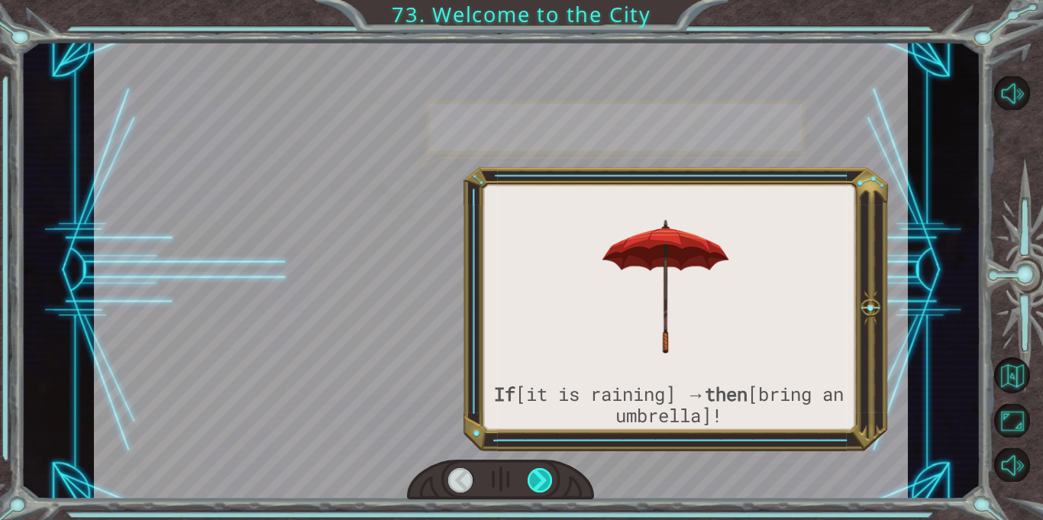
click at [547, 486] on div at bounding box center [540, 480] width 25 height 24
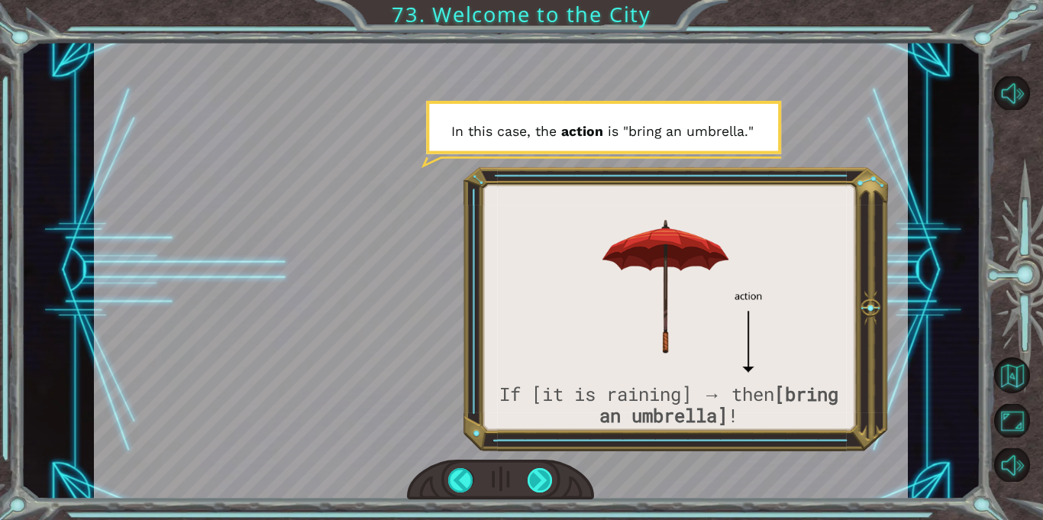
click at [547, 486] on div at bounding box center [540, 480] width 25 height 24
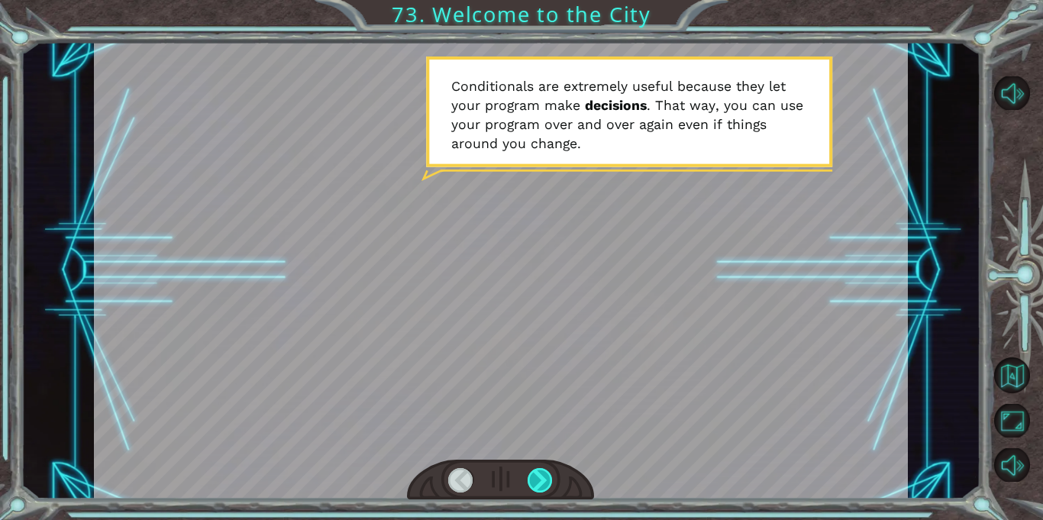
click at [547, 486] on div at bounding box center [540, 480] width 25 height 24
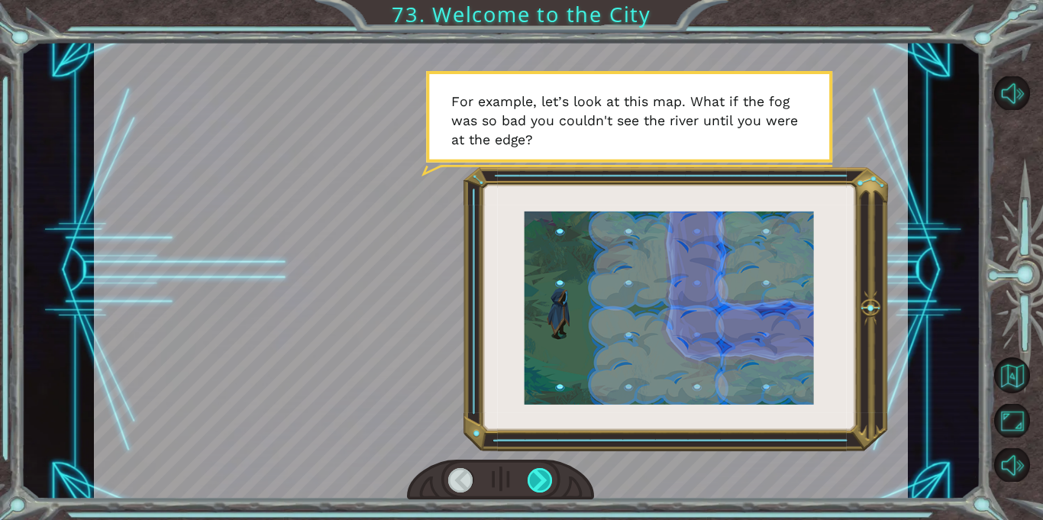
click at [547, 486] on div at bounding box center [540, 480] width 25 height 24
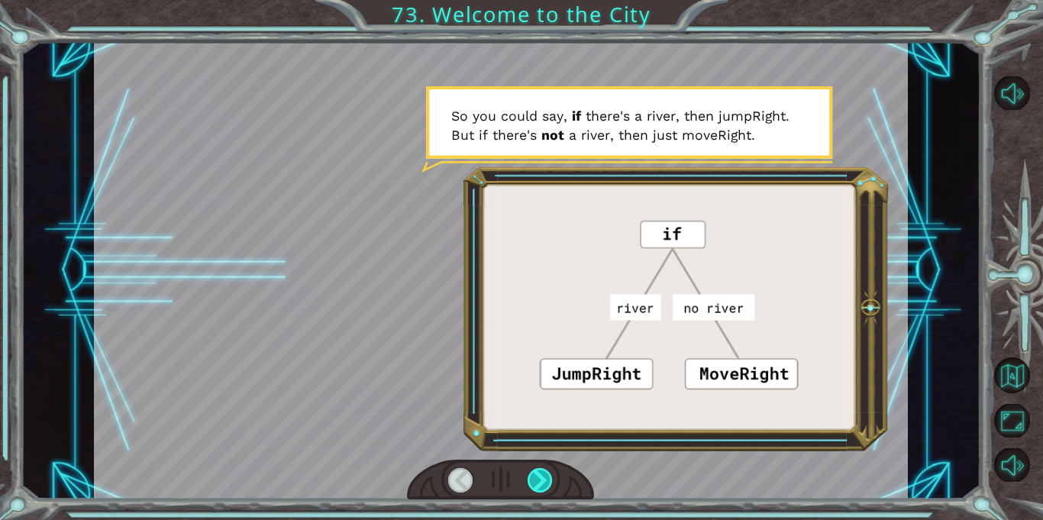
click at [547, 486] on div at bounding box center [540, 480] width 25 height 24
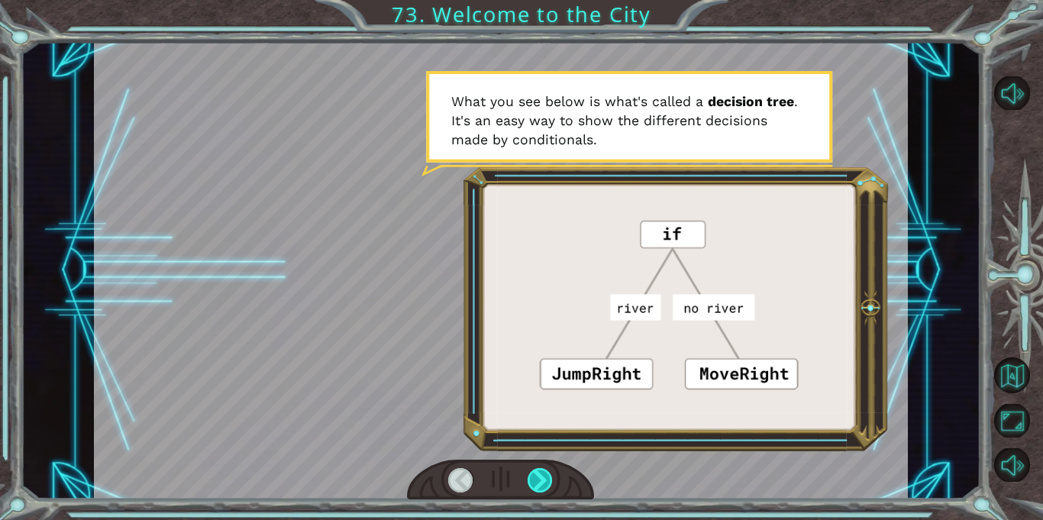
click at [547, 486] on div at bounding box center [540, 480] width 25 height 24
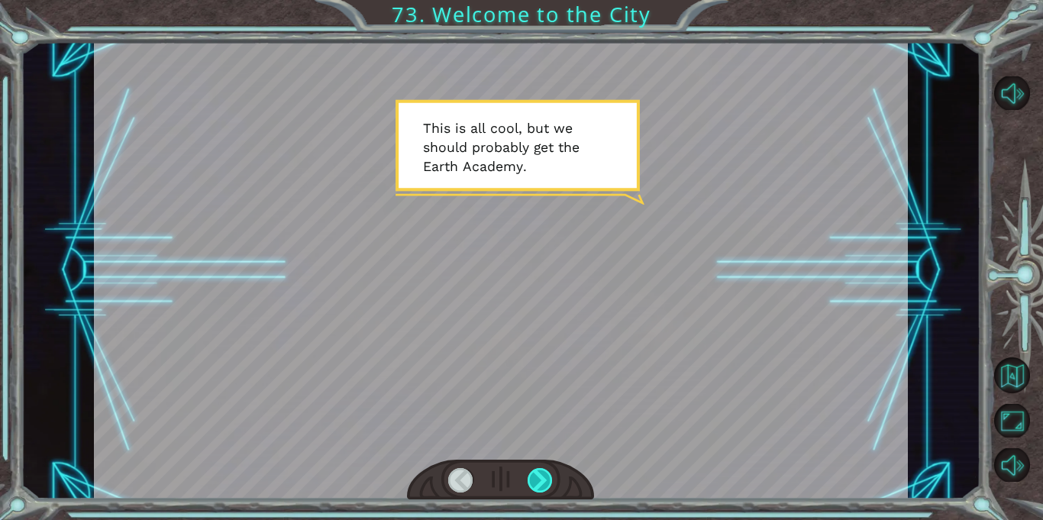
click at [547, 486] on div at bounding box center [540, 480] width 25 height 24
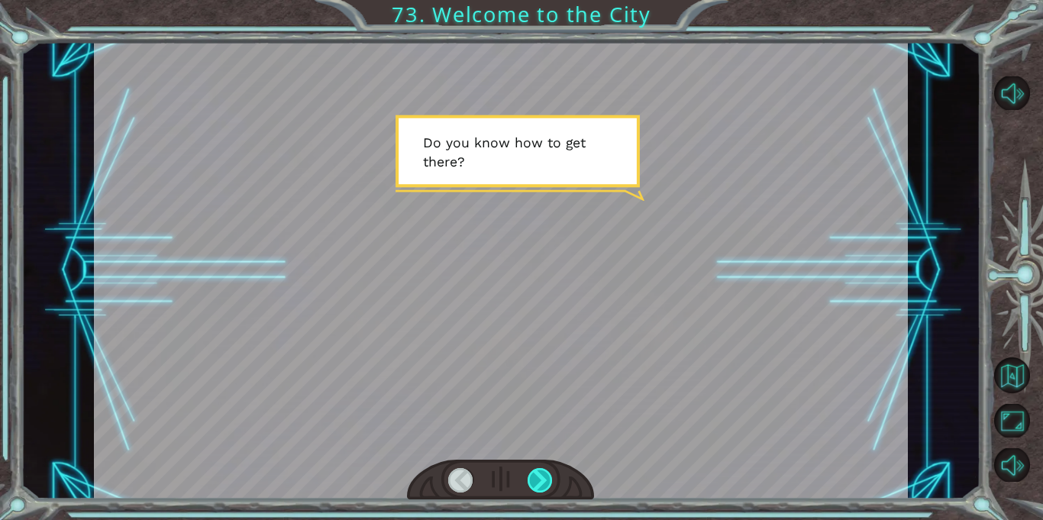
click at [547, 486] on div at bounding box center [540, 480] width 25 height 24
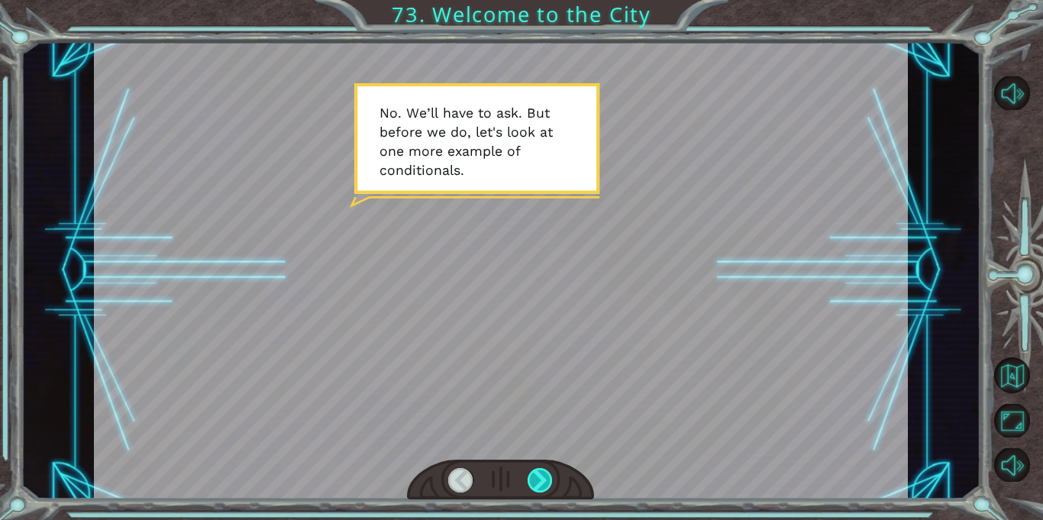
click at [547, 486] on div at bounding box center [540, 480] width 25 height 24
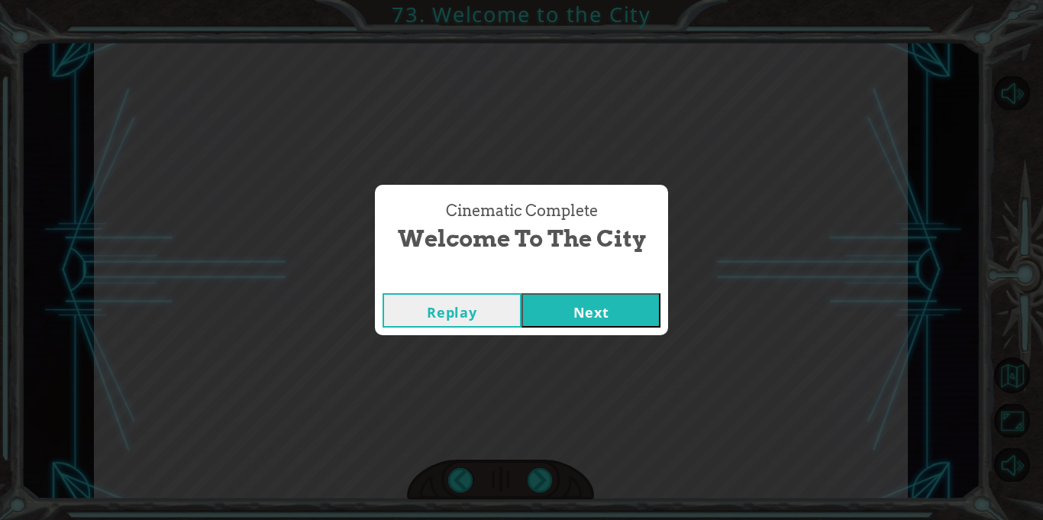
click at [580, 321] on button "Next" at bounding box center [591, 310] width 139 height 34
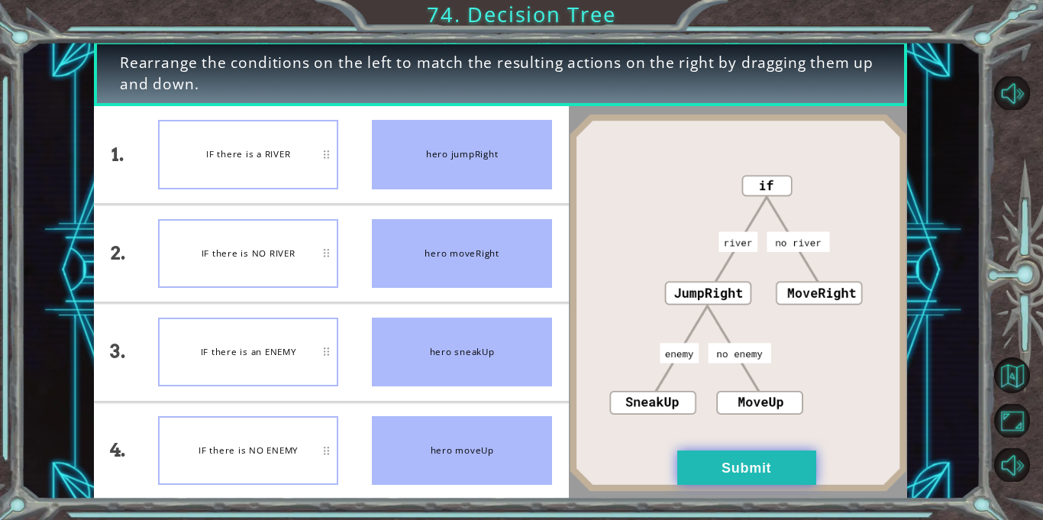
click at [738, 462] on button "Submit" at bounding box center [746, 468] width 139 height 34
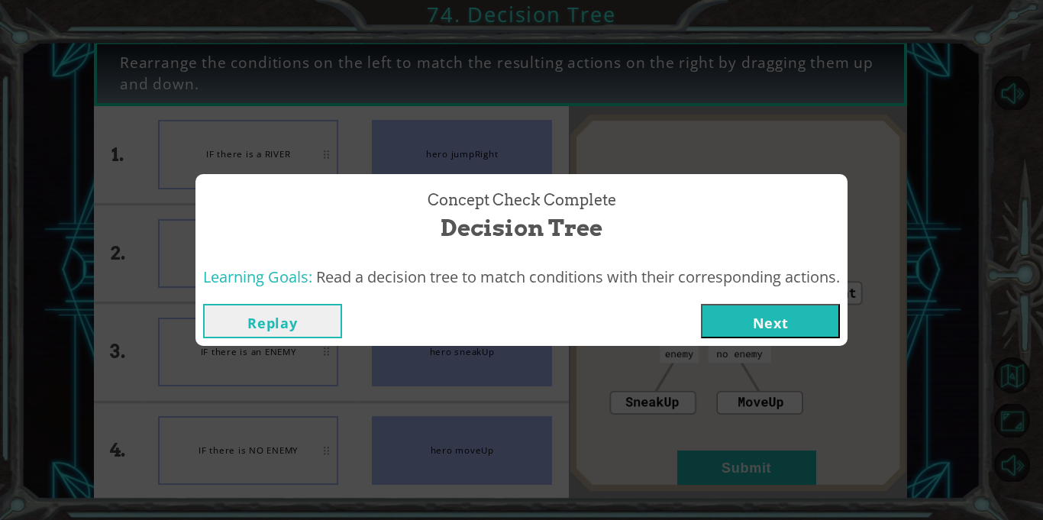
click at [722, 321] on button "Next" at bounding box center [770, 321] width 139 height 34
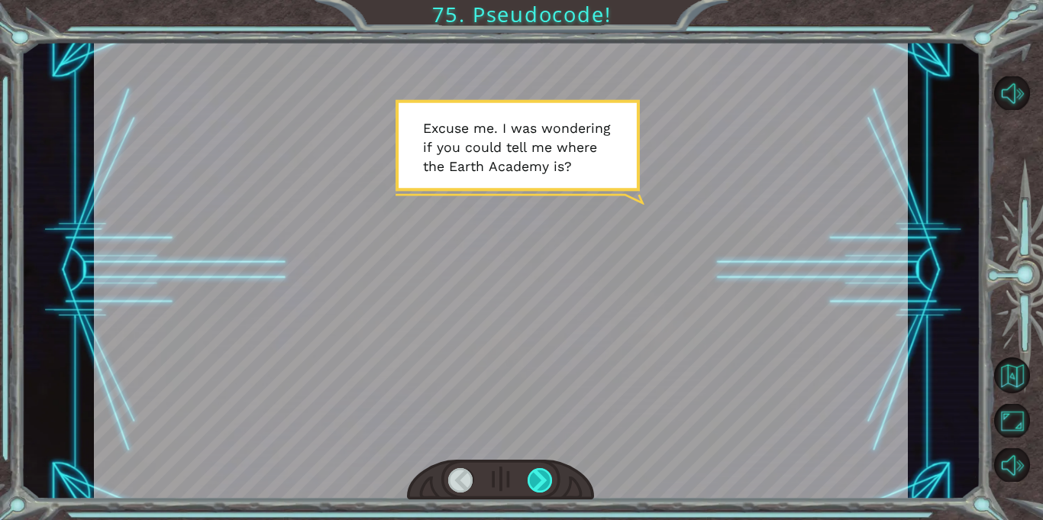
click at [548, 479] on div at bounding box center [540, 480] width 25 height 24
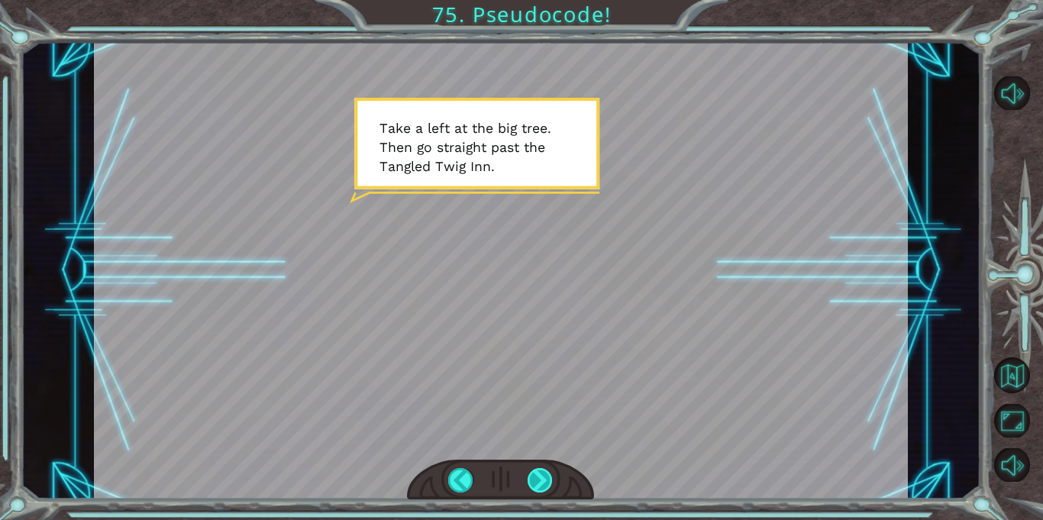
click at [548, 479] on div at bounding box center [540, 480] width 25 height 24
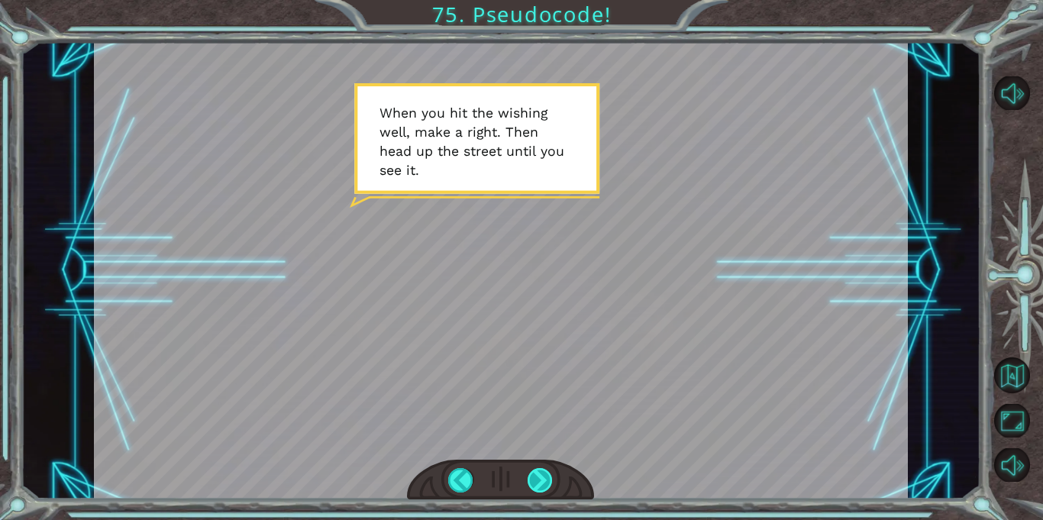
click at [548, 477] on div at bounding box center [540, 480] width 25 height 24
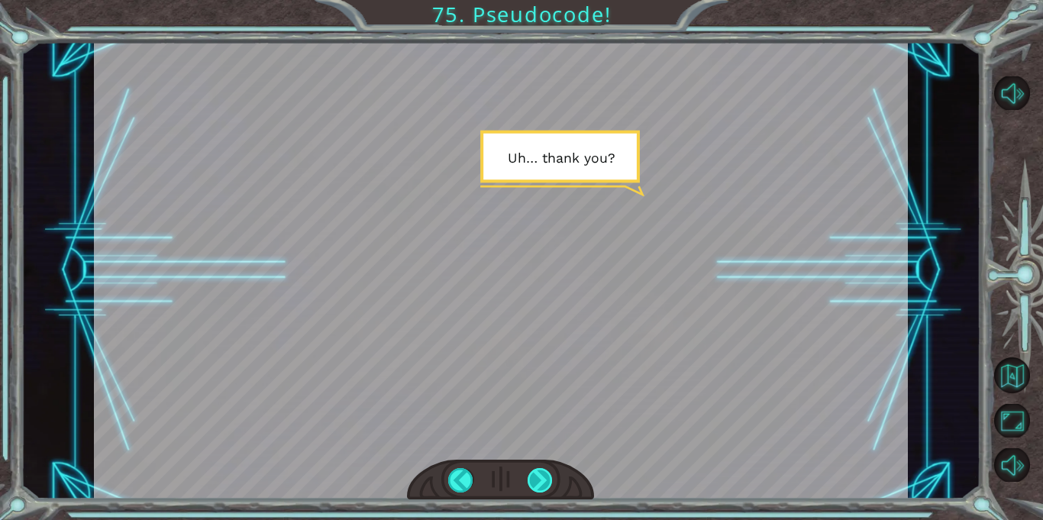
click at [548, 477] on div at bounding box center [540, 480] width 25 height 24
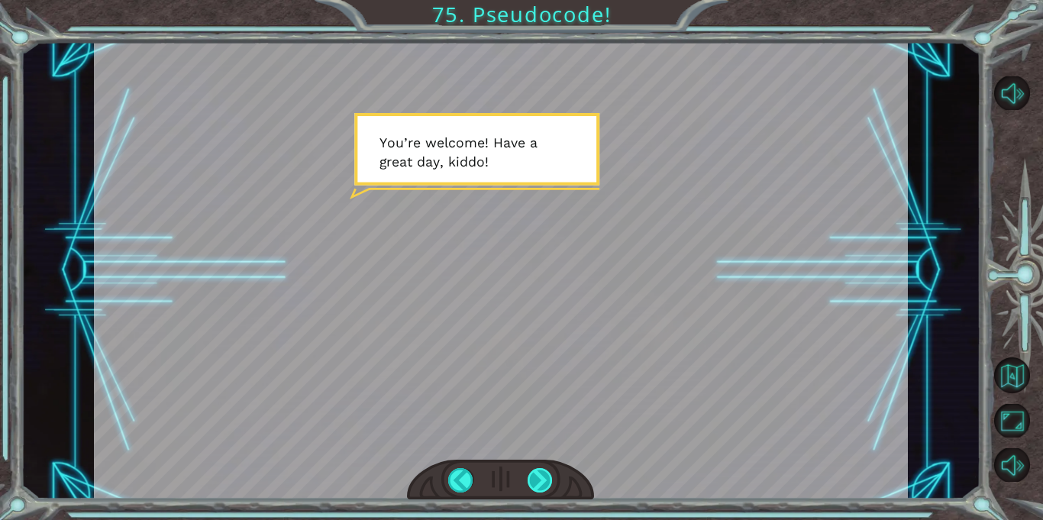
click at [548, 477] on div at bounding box center [540, 480] width 25 height 24
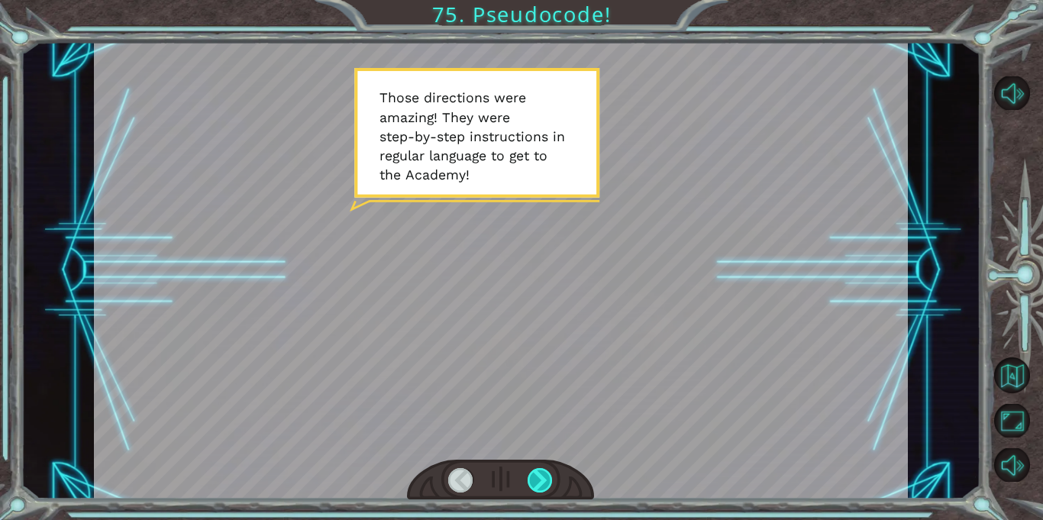
click at [548, 477] on div at bounding box center [540, 480] width 25 height 24
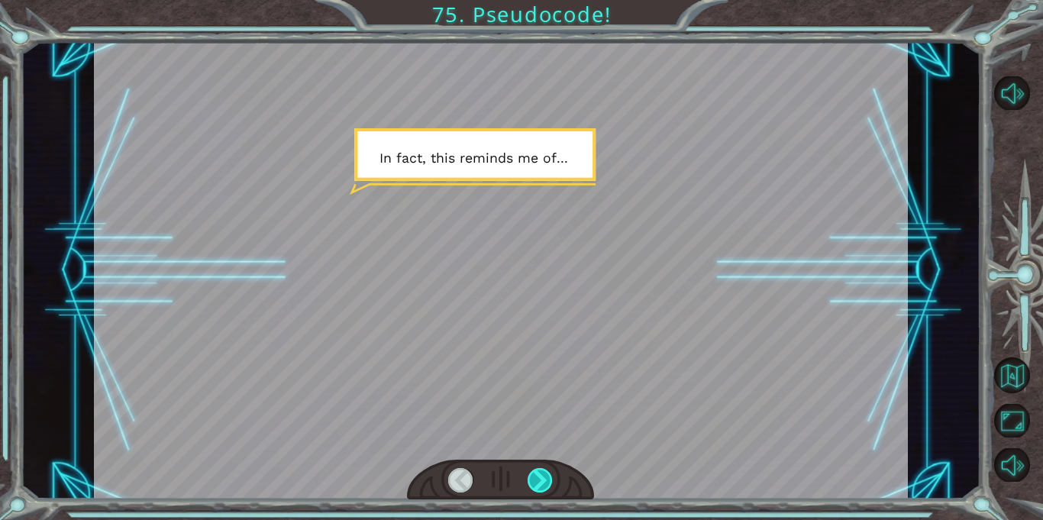
click at [548, 477] on div at bounding box center [540, 480] width 25 height 24
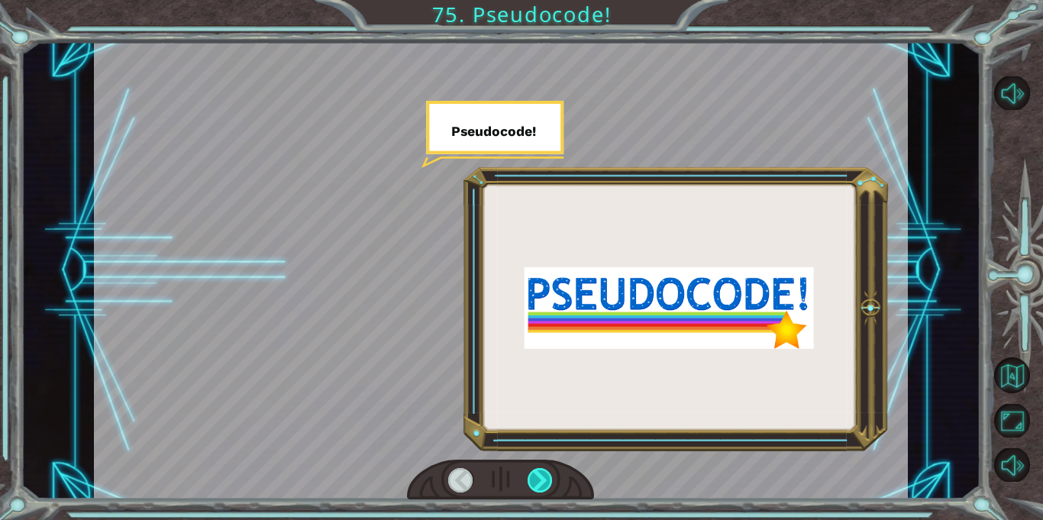
click at [548, 478] on div at bounding box center [540, 480] width 25 height 24
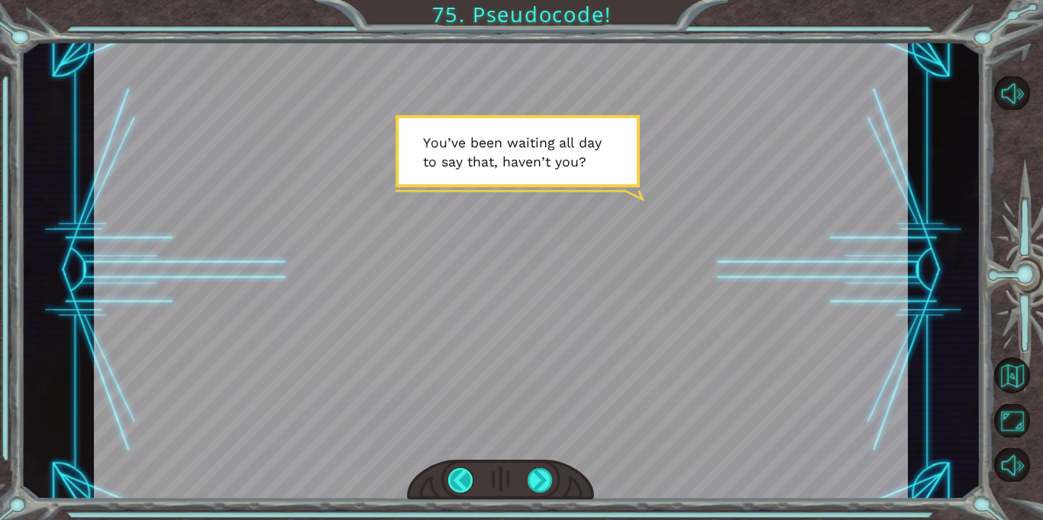
click at [457, 483] on div at bounding box center [460, 480] width 25 height 24
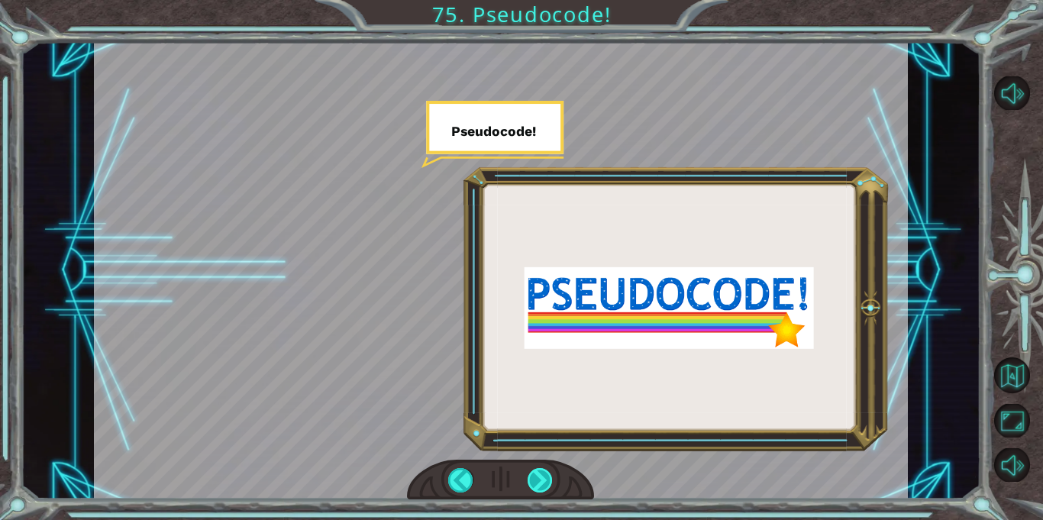
click at [538, 482] on div at bounding box center [540, 480] width 25 height 24
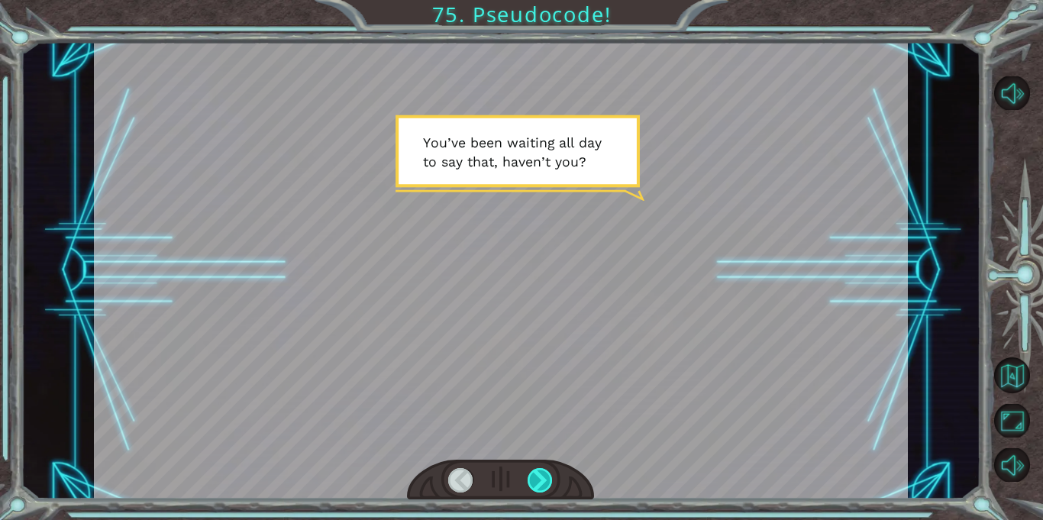
click at [538, 482] on div at bounding box center [540, 480] width 25 height 24
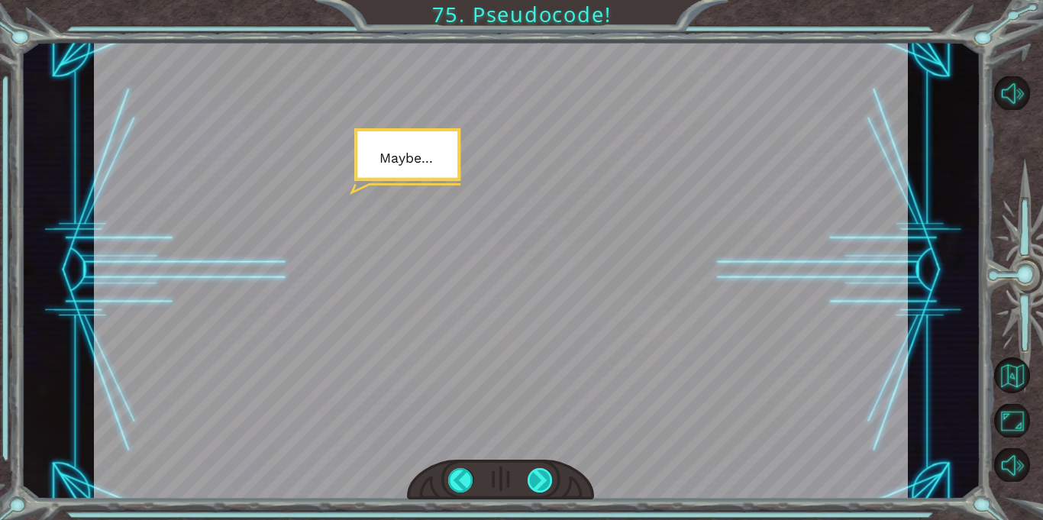
click at [538, 482] on div at bounding box center [540, 480] width 25 height 24
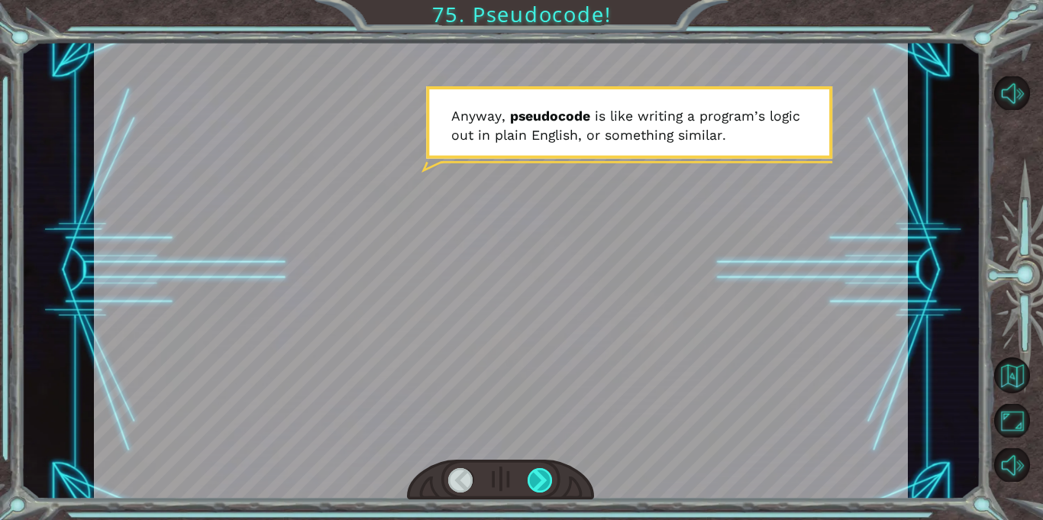
click at [538, 482] on div at bounding box center [540, 480] width 25 height 24
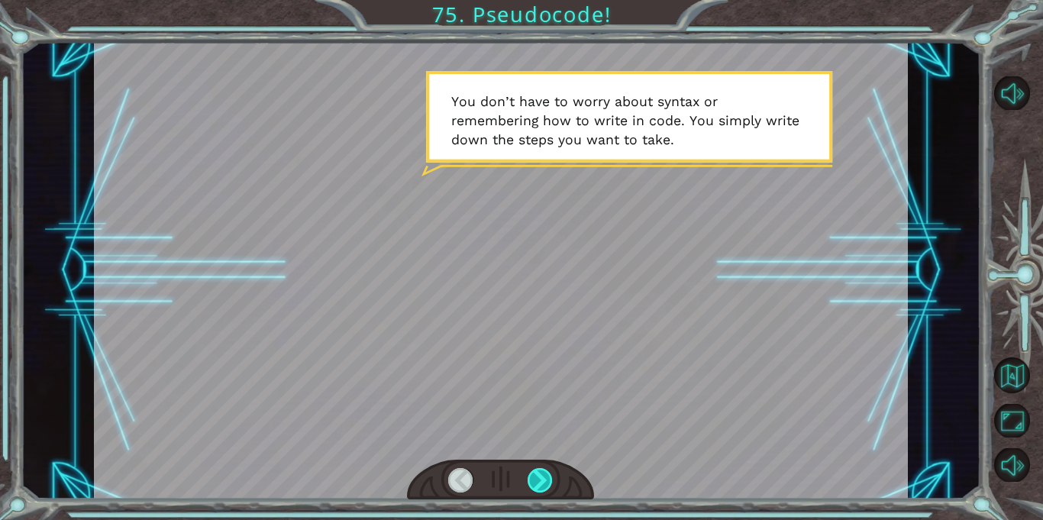
click at [538, 482] on div at bounding box center [540, 480] width 25 height 24
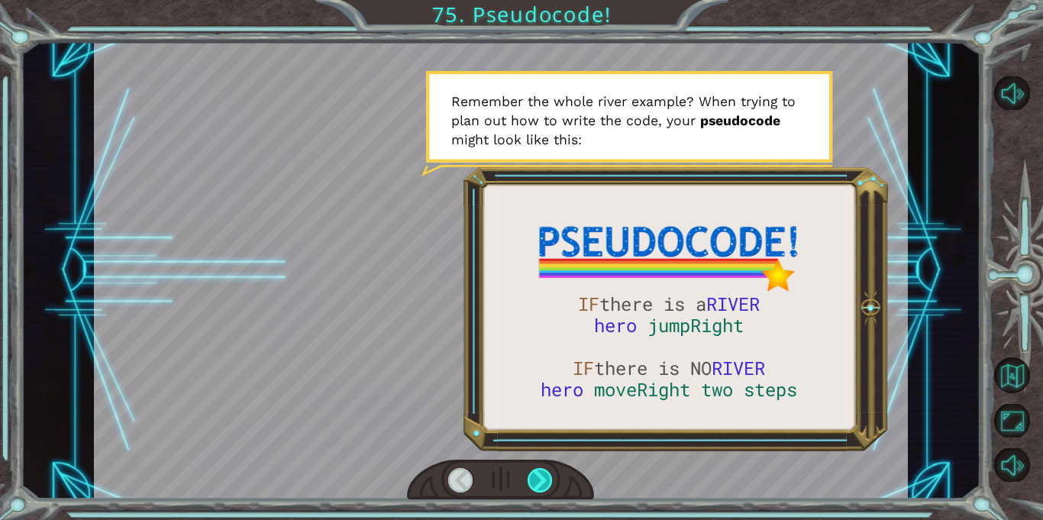
click at [538, 482] on div at bounding box center [540, 480] width 25 height 24
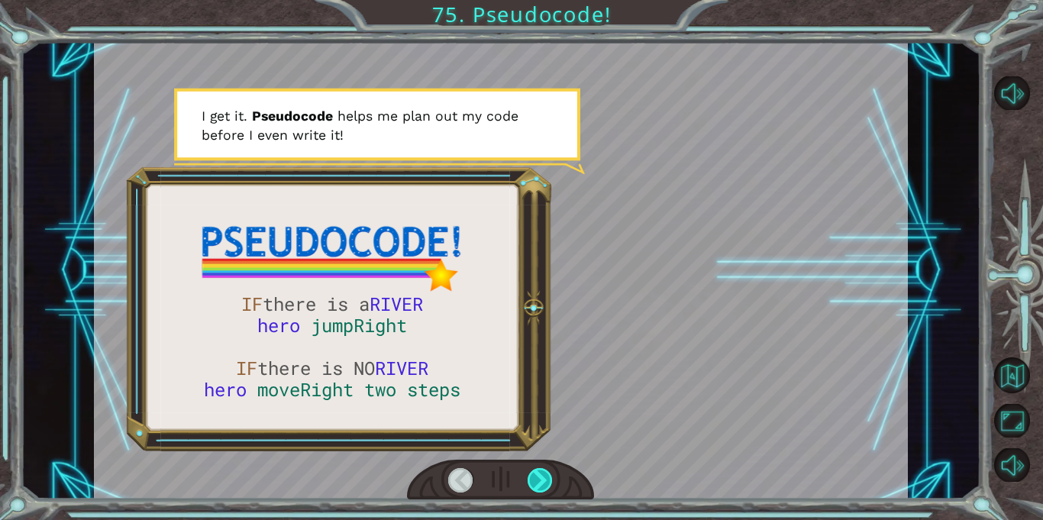
click at [540, 482] on div at bounding box center [540, 480] width 25 height 24
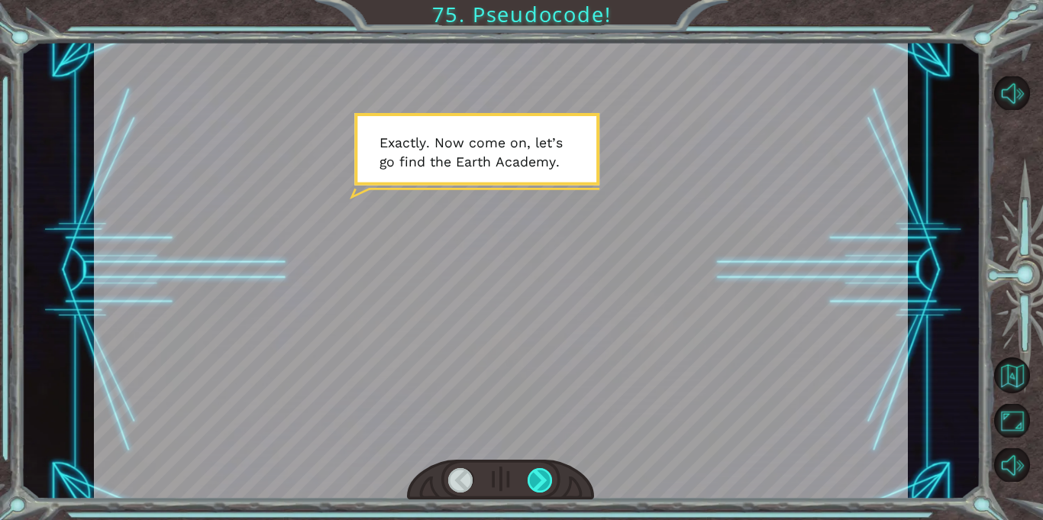
click at [540, 482] on div at bounding box center [540, 480] width 25 height 24
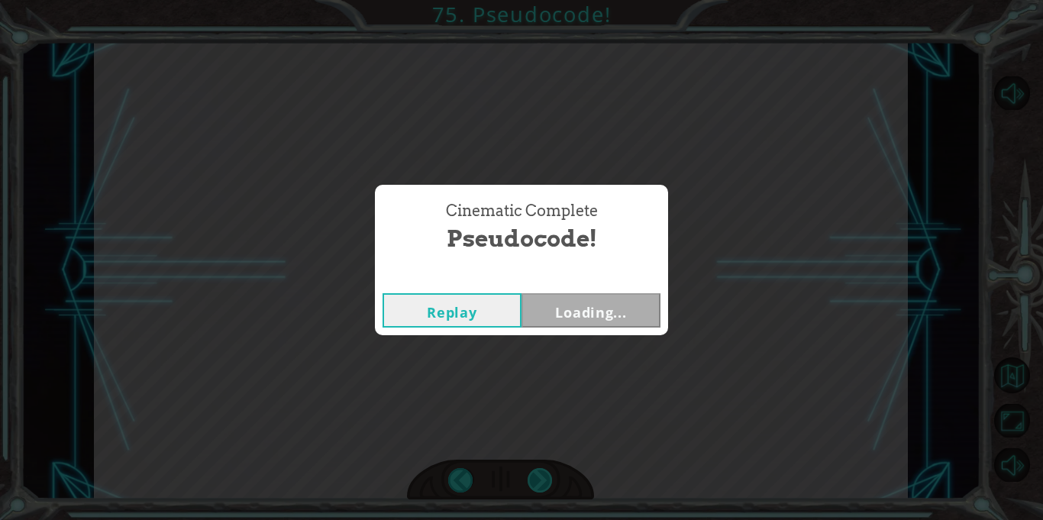
click at [540, 482] on div "Cinematic Complete Pseudocode! Replay Loading..." at bounding box center [521, 260] width 1043 height 520
click at [590, 317] on button "Next" at bounding box center [591, 310] width 139 height 34
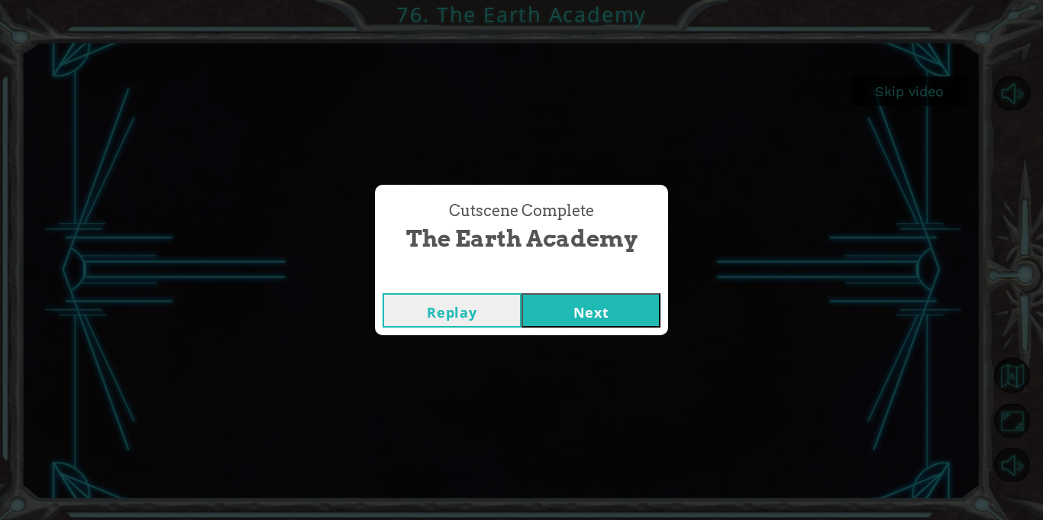
click at [596, 311] on button "Next" at bounding box center [591, 310] width 139 height 34
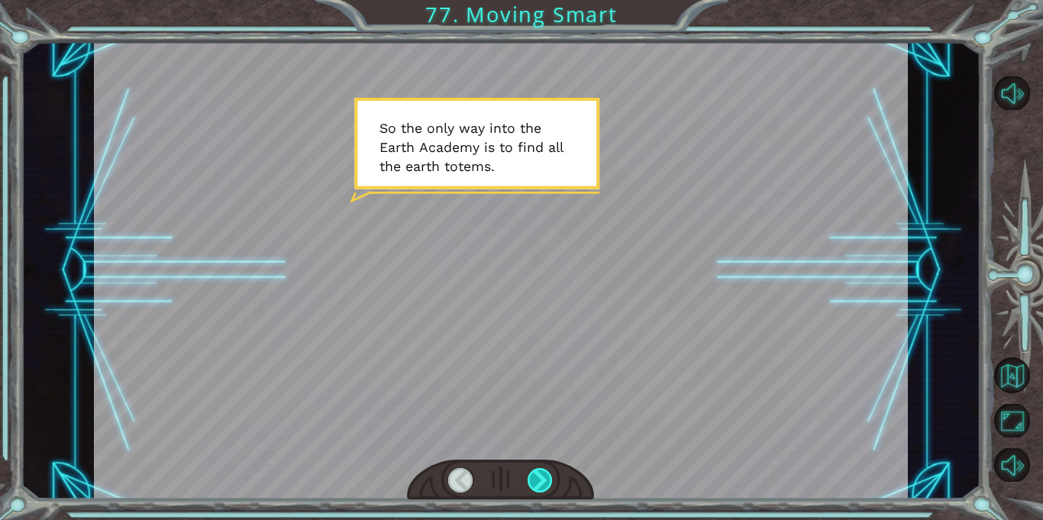
click at [537, 480] on div at bounding box center [540, 480] width 25 height 24
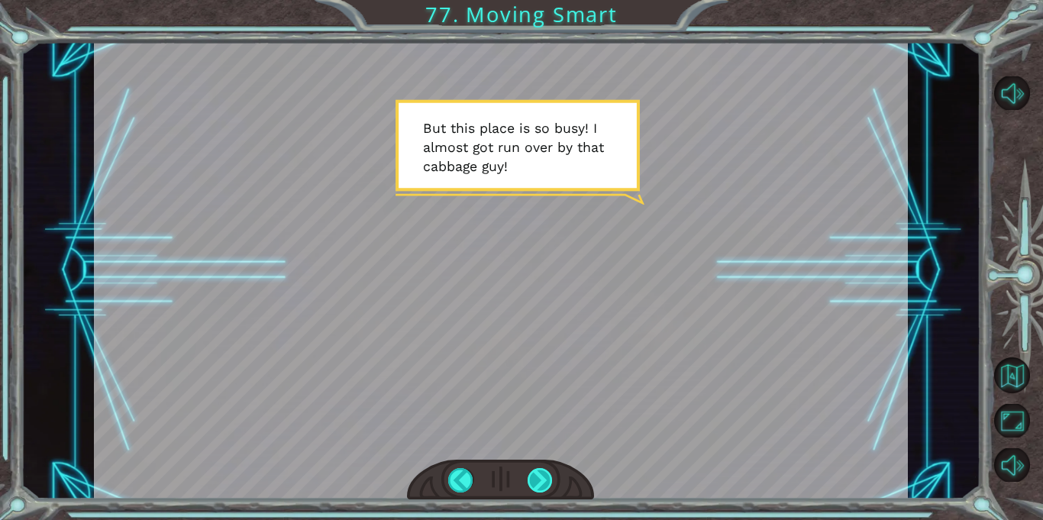
click at [535, 483] on div at bounding box center [540, 480] width 25 height 24
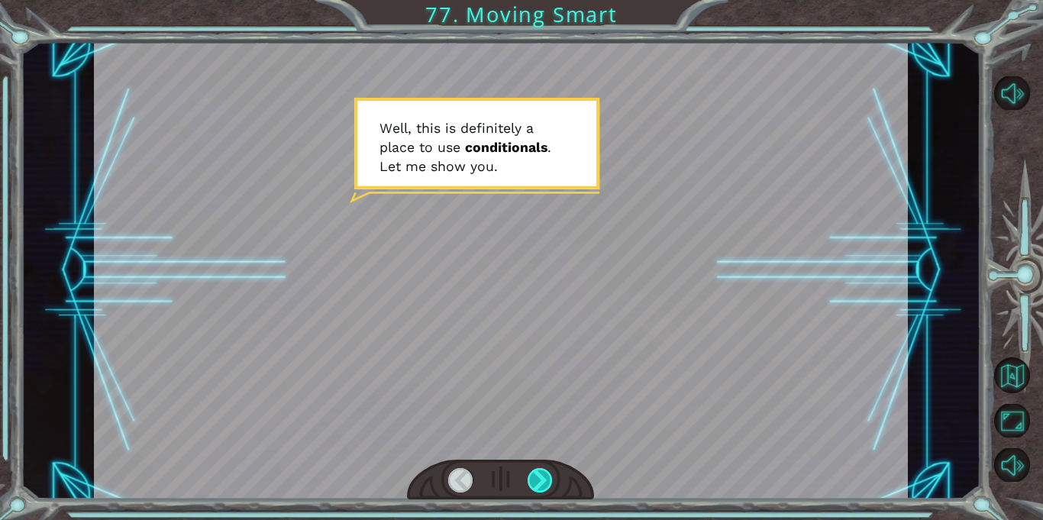
click at [536, 482] on div at bounding box center [540, 480] width 25 height 24
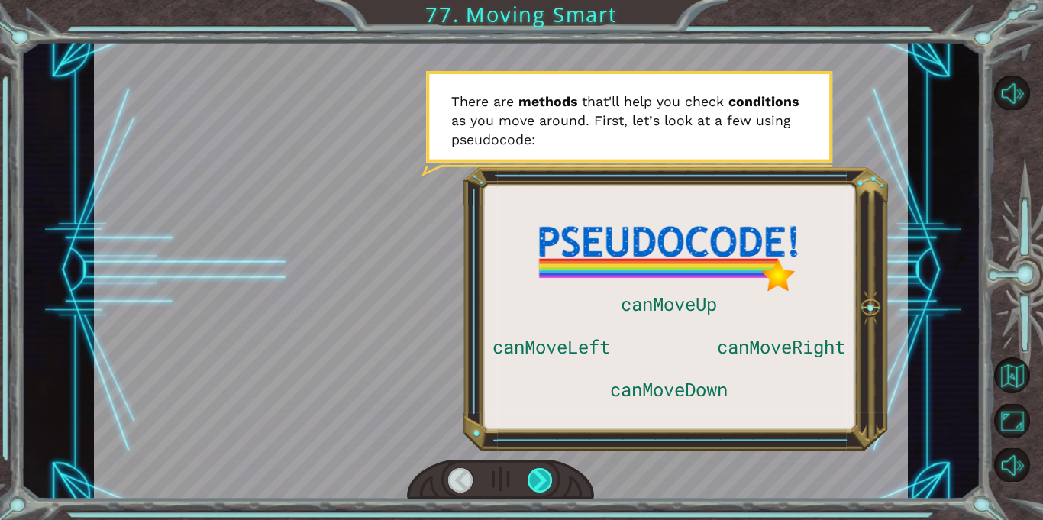
click at [538, 489] on div at bounding box center [540, 480] width 25 height 24
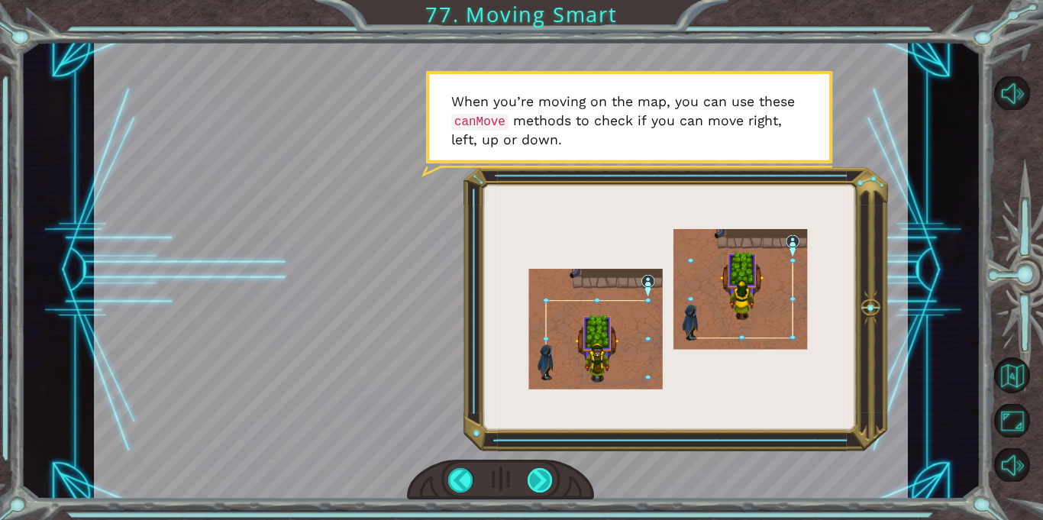
click at [539, 492] on div at bounding box center [540, 480] width 25 height 24
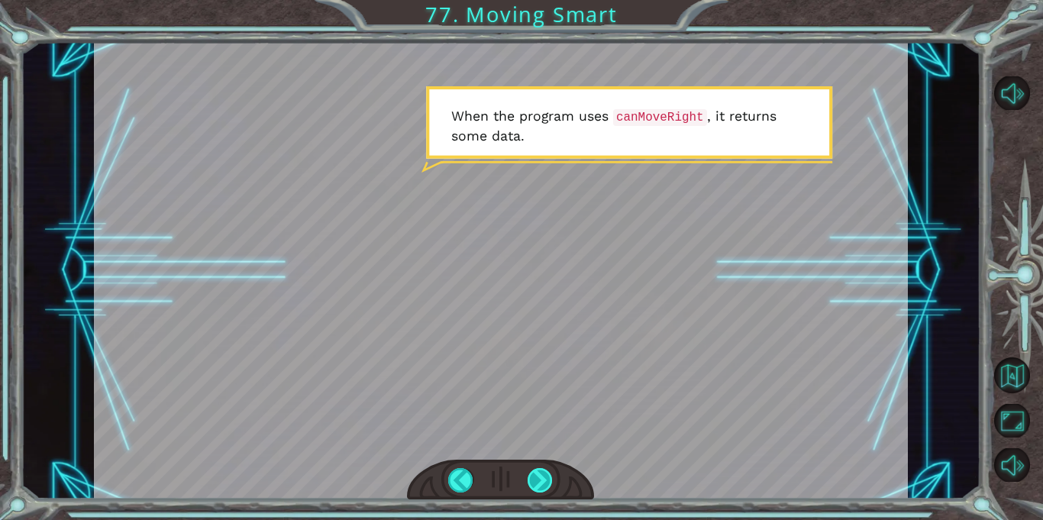
click at [541, 491] on div at bounding box center [540, 480] width 25 height 24
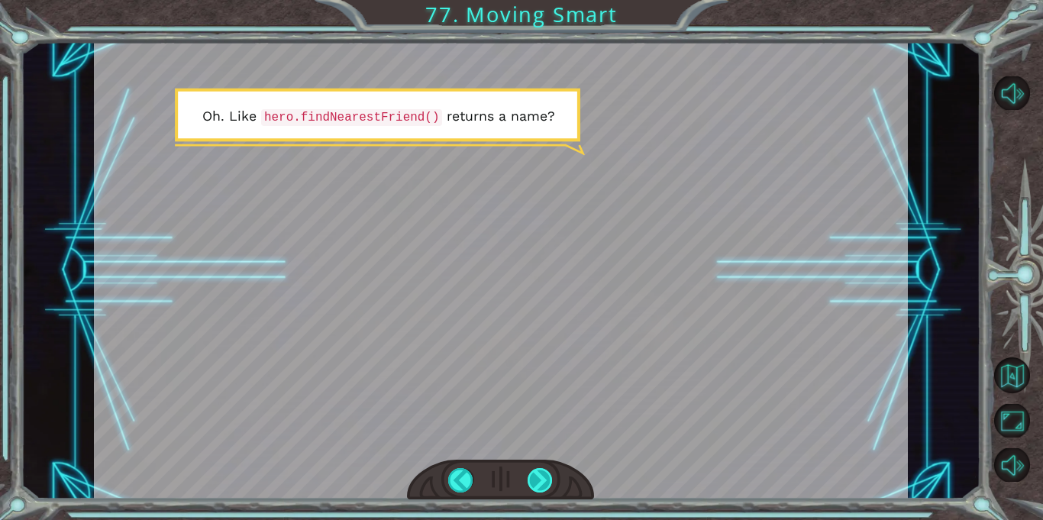
click at [541, 491] on div at bounding box center [540, 480] width 25 height 24
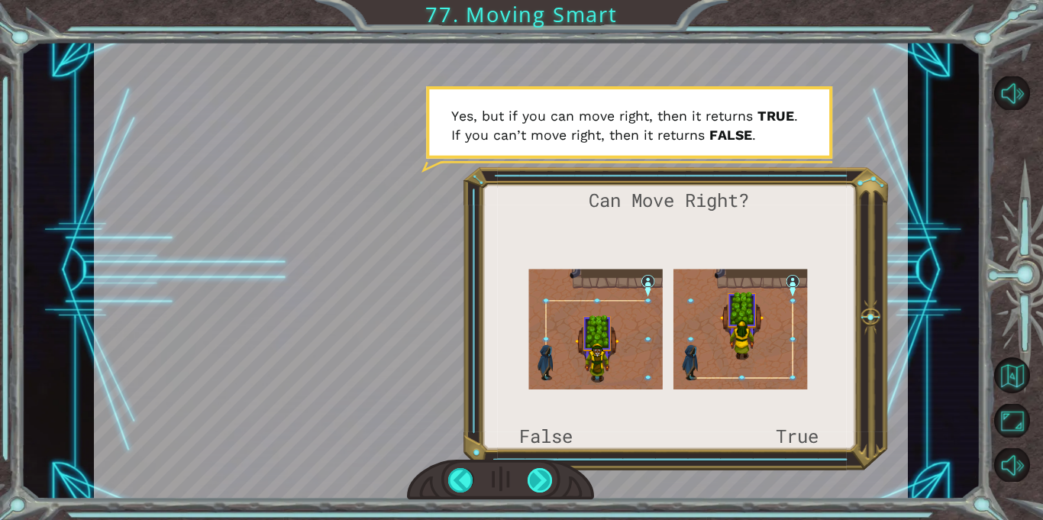
click at [541, 491] on div at bounding box center [540, 480] width 25 height 24
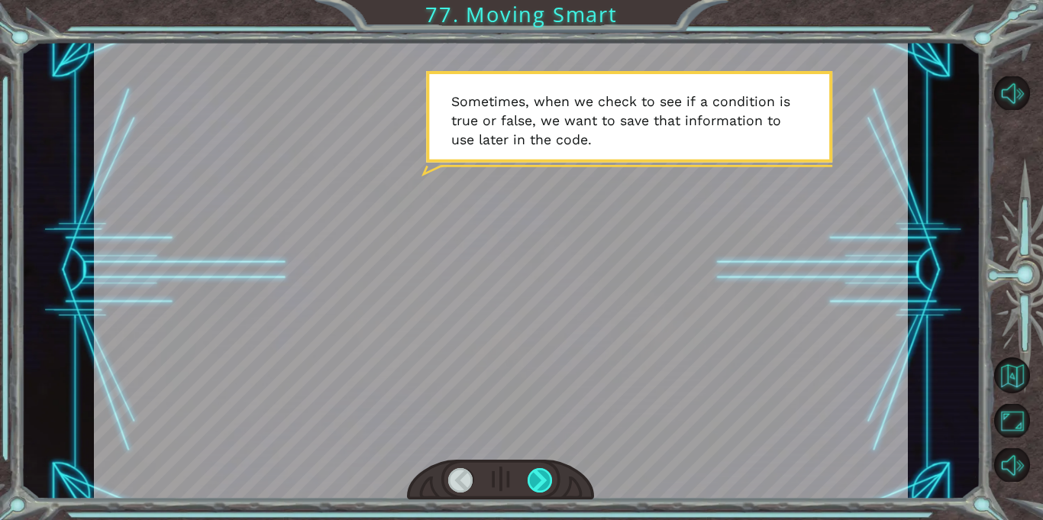
click at [541, 491] on div at bounding box center [540, 480] width 25 height 24
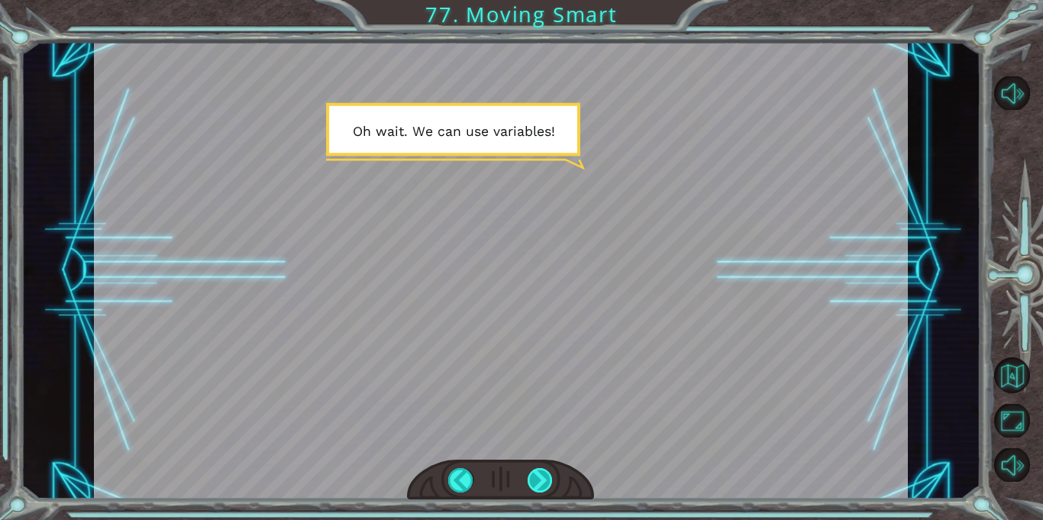
click at [541, 491] on div at bounding box center [540, 480] width 25 height 24
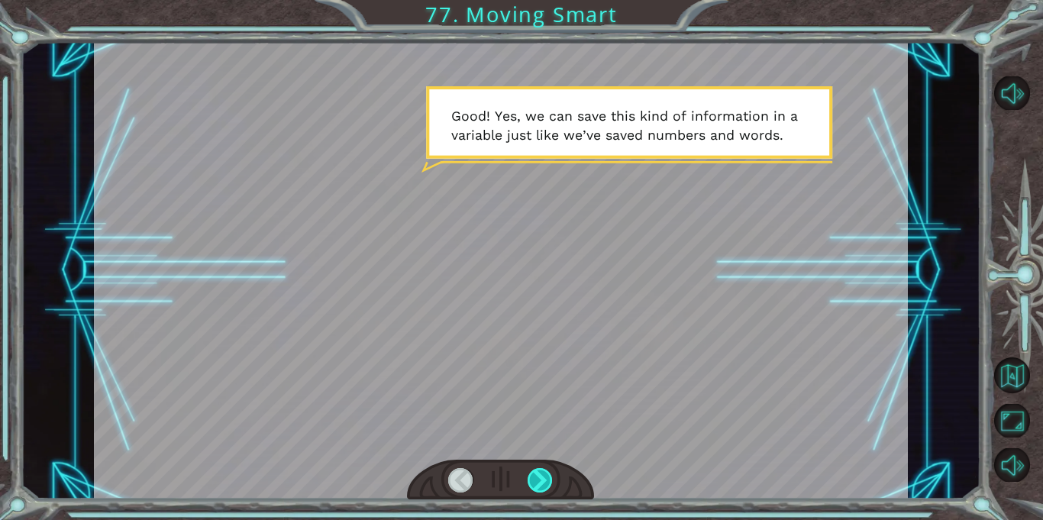
click at [541, 491] on div at bounding box center [540, 480] width 25 height 24
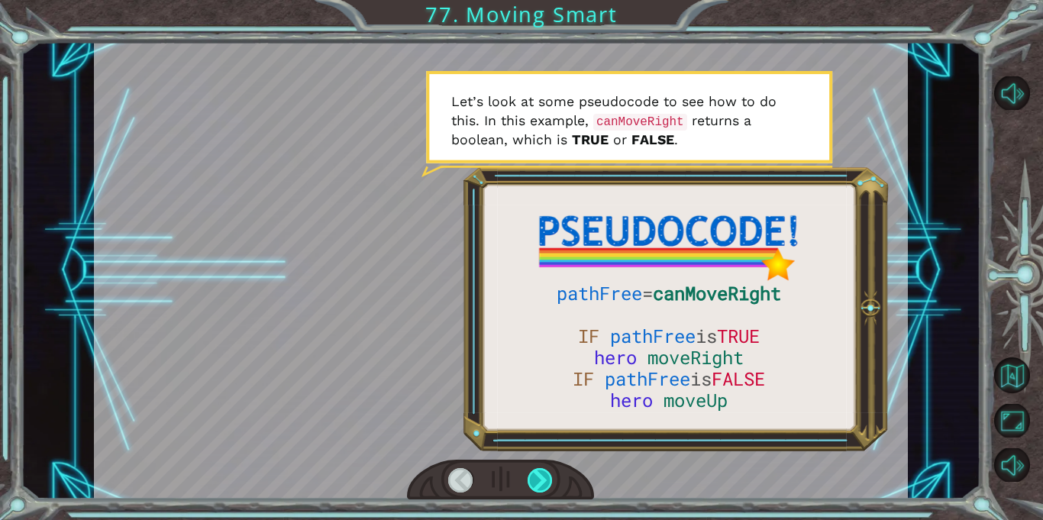
click at [541, 491] on div at bounding box center [540, 480] width 25 height 24
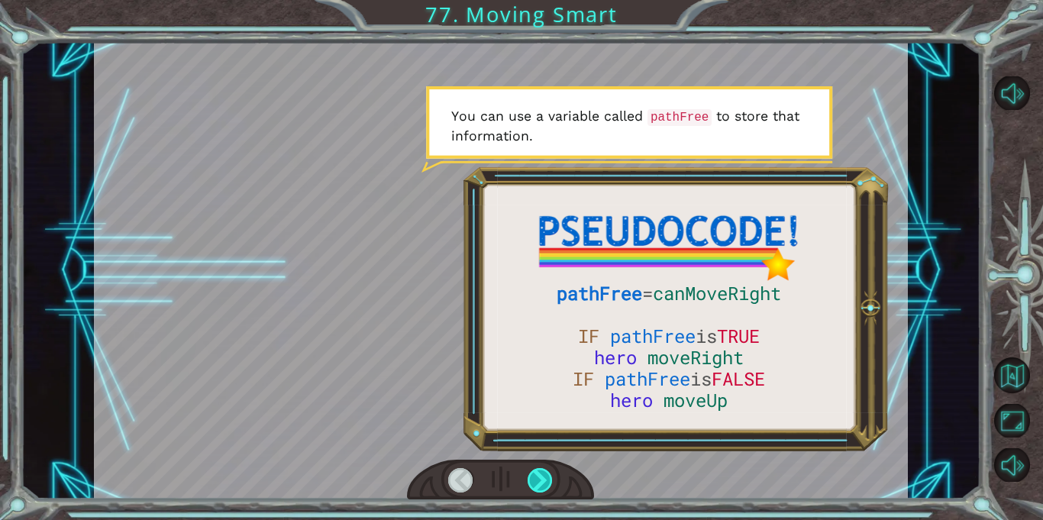
click at [541, 490] on div at bounding box center [540, 480] width 25 height 24
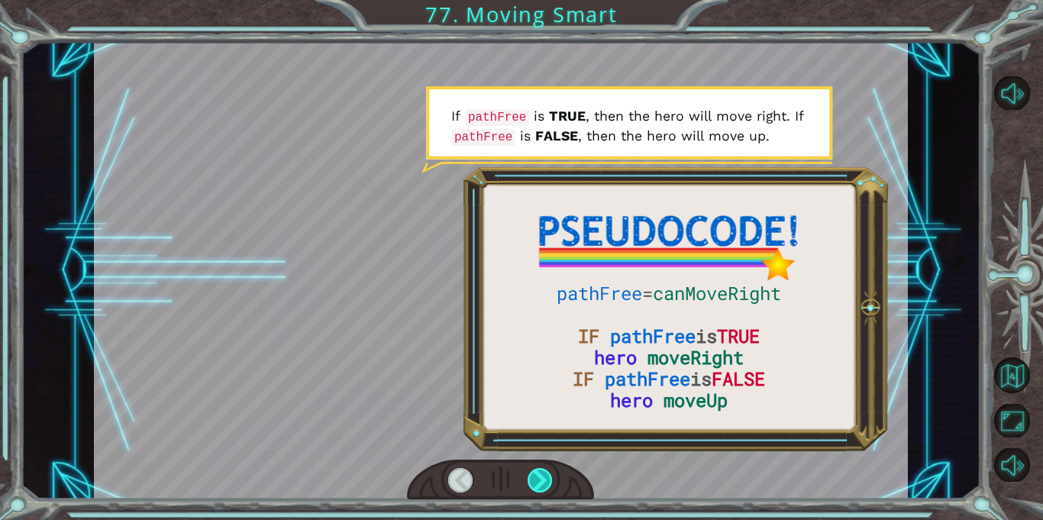
click at [541, 490] on div at bounding box center [540, 480] width 25 height 24
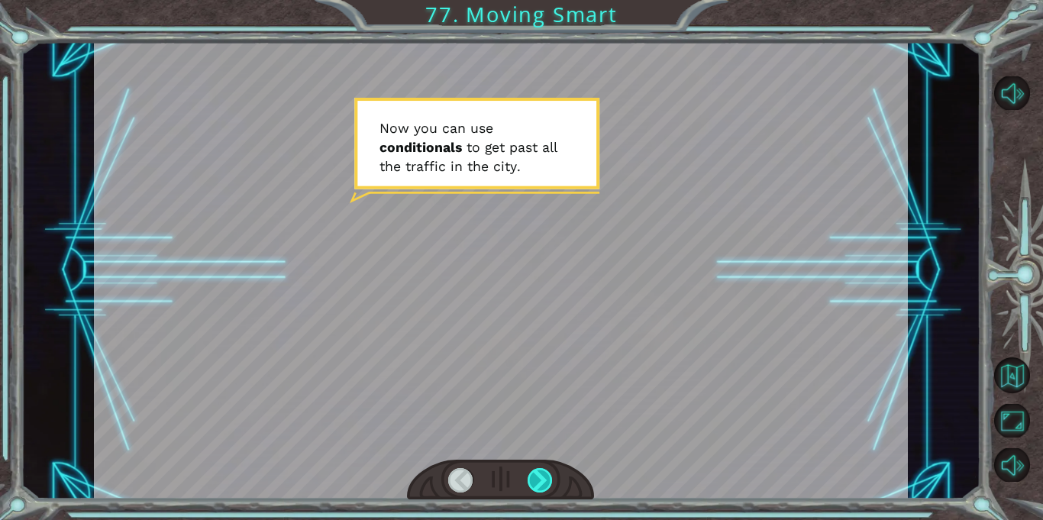
click at [541, 490] on div at bounding box center [540, 480] width 25 height 24
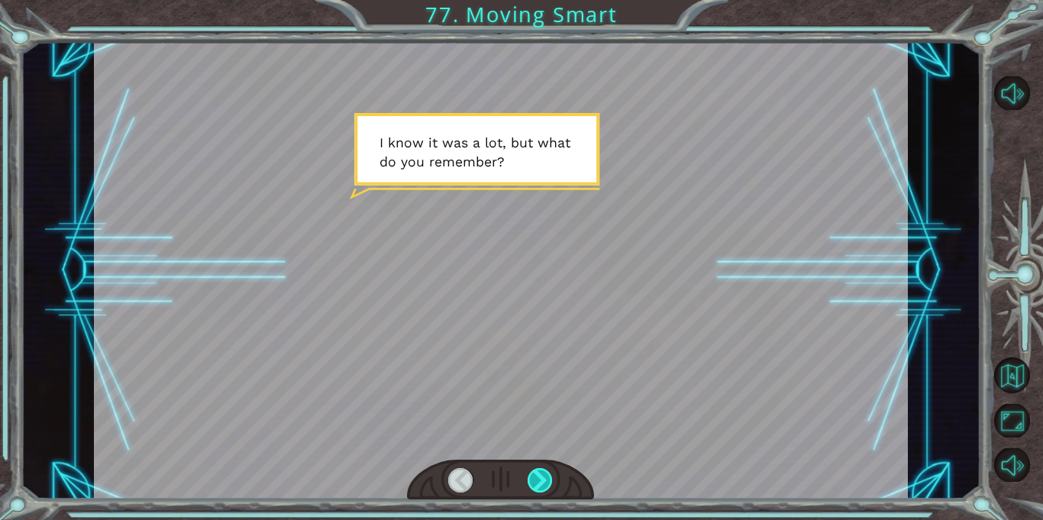
click at [541, 490] on div at bounding box center [540, 480] width 25 height 24
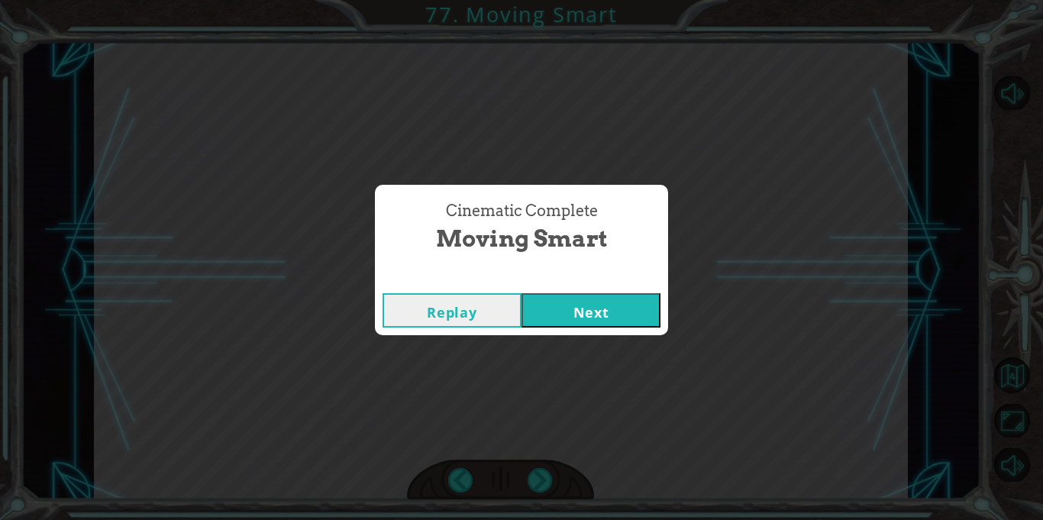
click at [578, 309] on button "Next" at bounding box center [591, 310] width 139 height 34
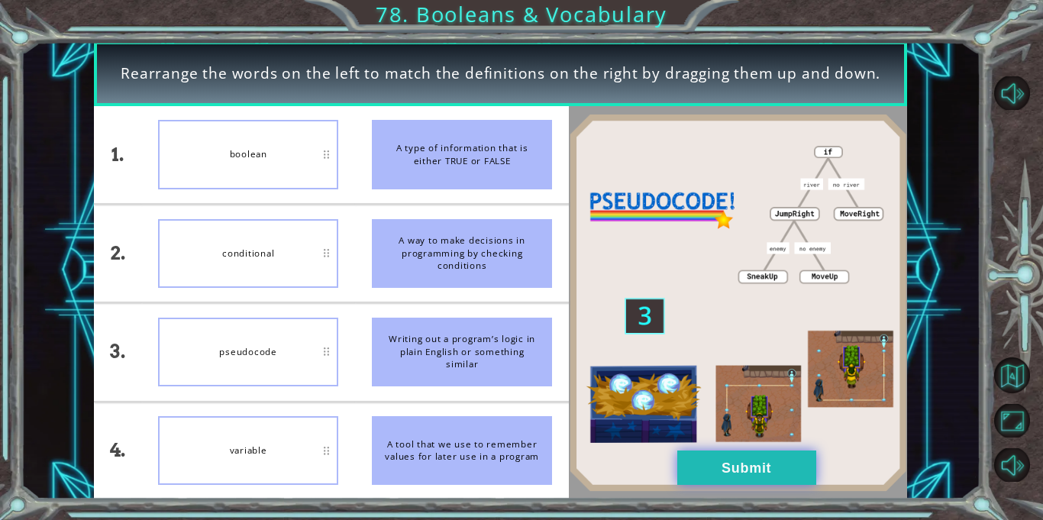
click at [781, 473] on button "Submit" at bounding box center [746, 468] width 139 height 34
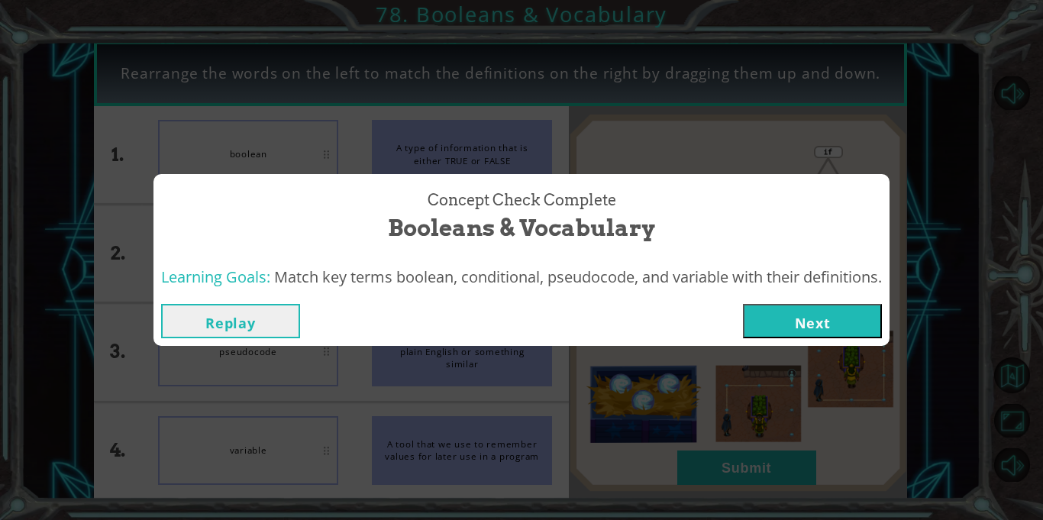
click at [769, 324] on button "Next" at bounding box center [812, 321] width 139 height 34
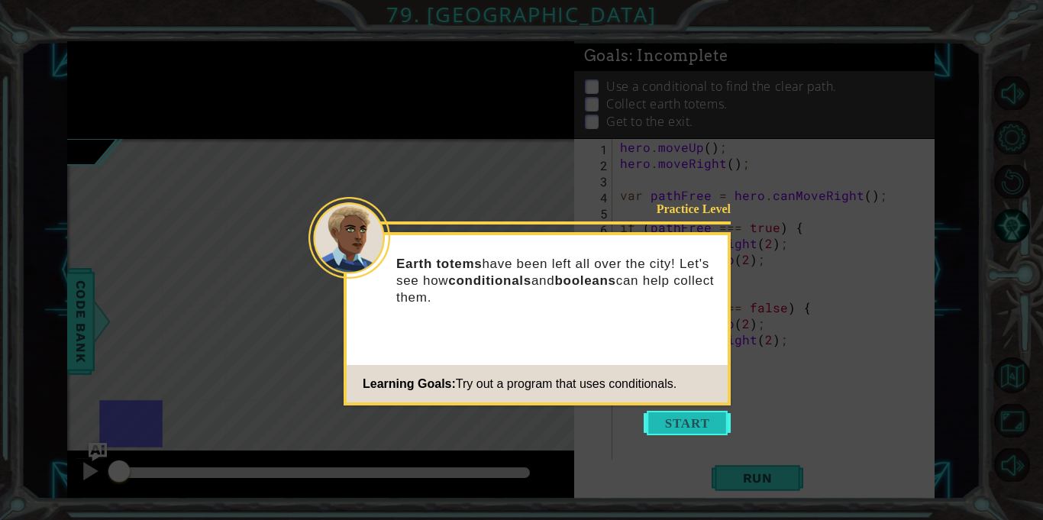
click at [679, 422] on button "Start" at bounding box center [687, 423] width 87 height 24
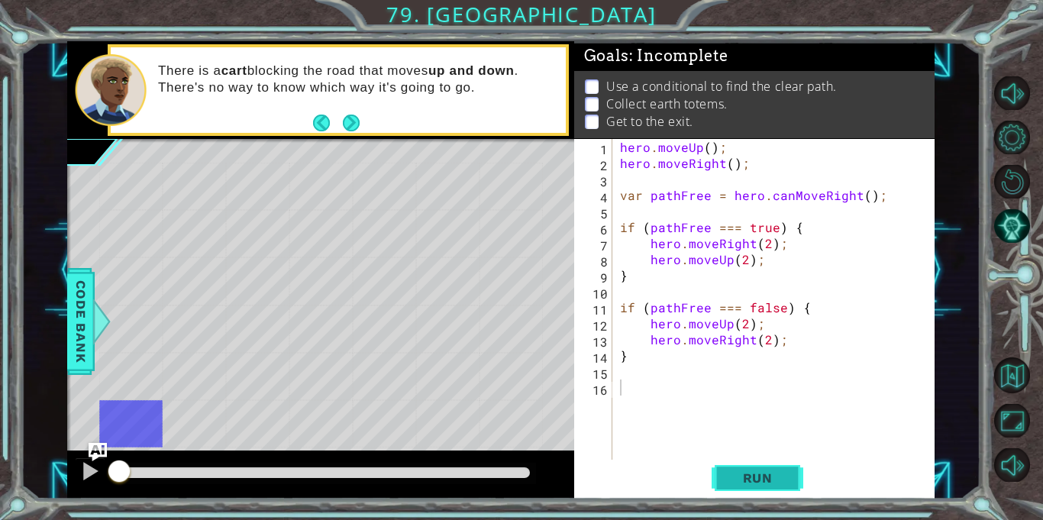
click at [773, 473] on span "Run" at bounding box center [758, 477] width 60 height 15
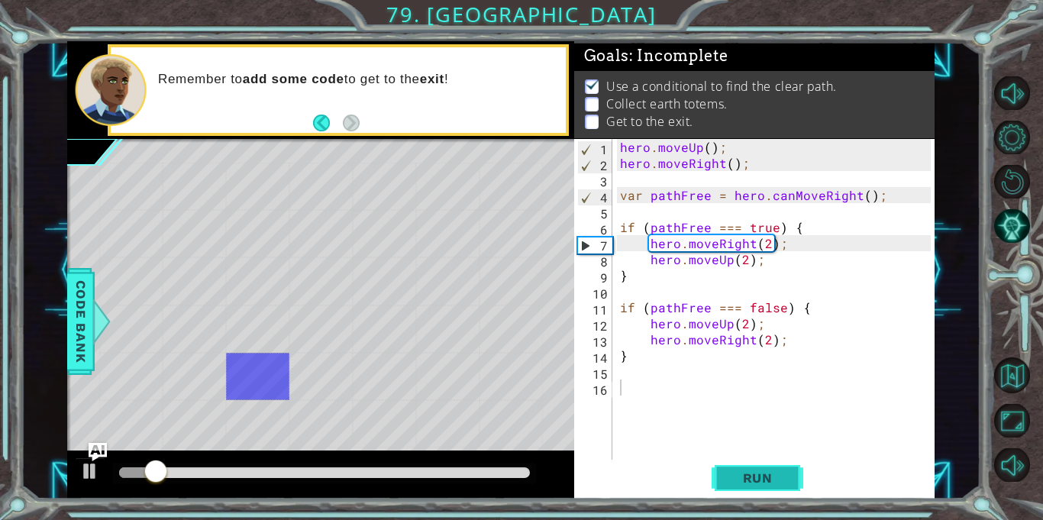
click at [773, 473] on span "Run" at bounding box center [758, 477] width 60 height 15
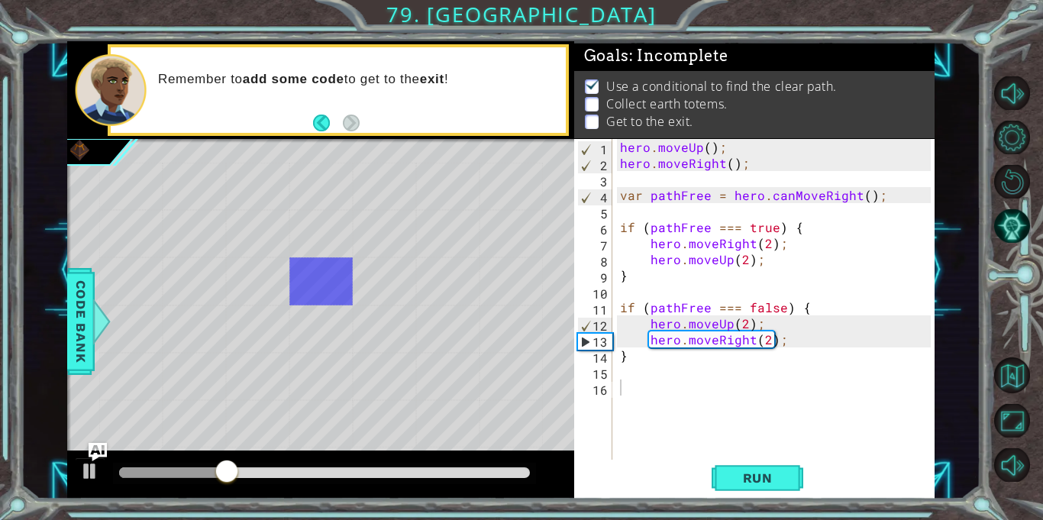
click at [680, 368] on div "hero . moveUp ( ) ; hero . moveRight ( ) ; var pathFree = hero . canMoveRight (…" at bounding box center [778, 315] width 322 height 353
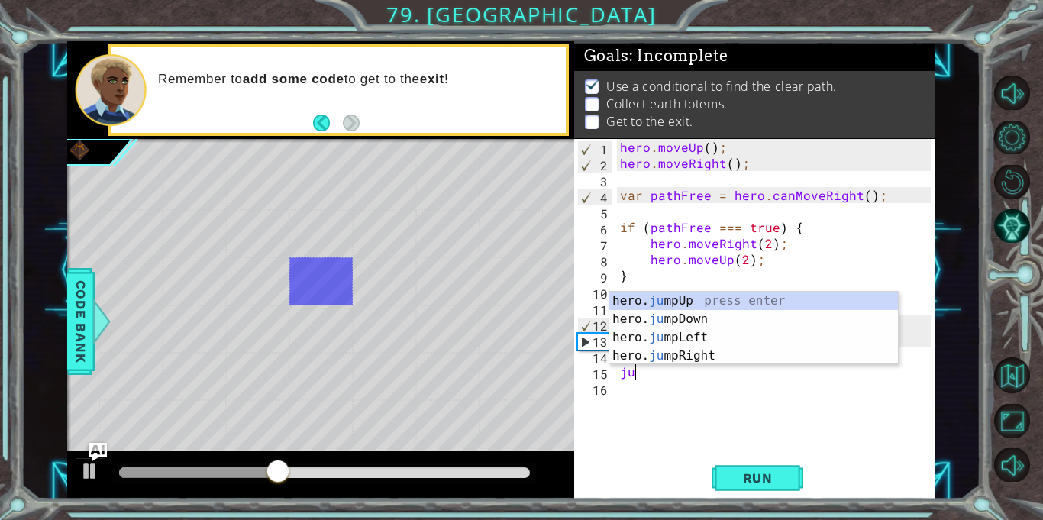
type textarea "jum"
click at [680, 360] on div "hero. jum pUp press enter hero. jum pDown press enter hero. jum pLeft press ent…" at bounding box center [753, 347] width 289 height 110
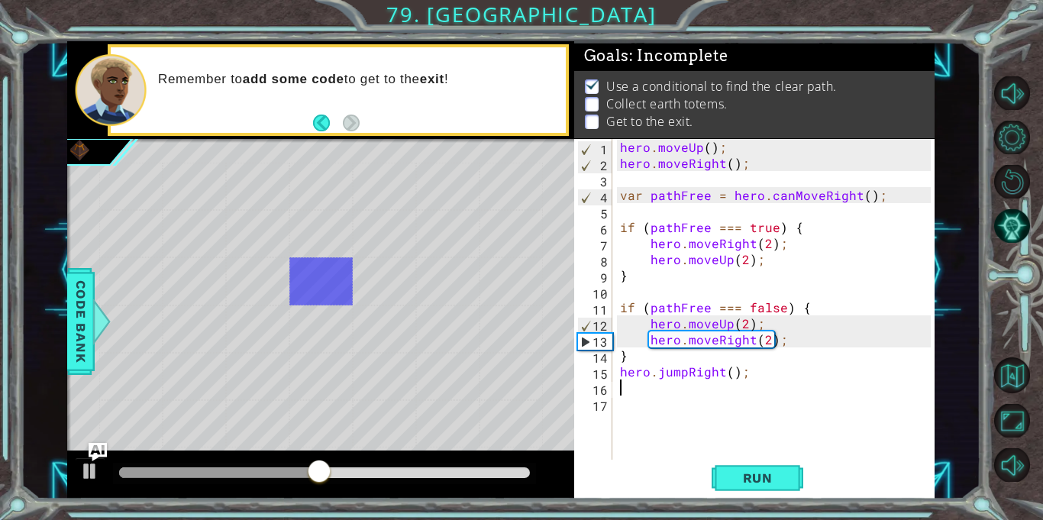
click at [664, 393] on div "hero . moveUp ( ) ; hero . moveRight ( ) ; var pathFree = hero . canMoveRight (…" at bounding box center [778, 315] width 322 height 353
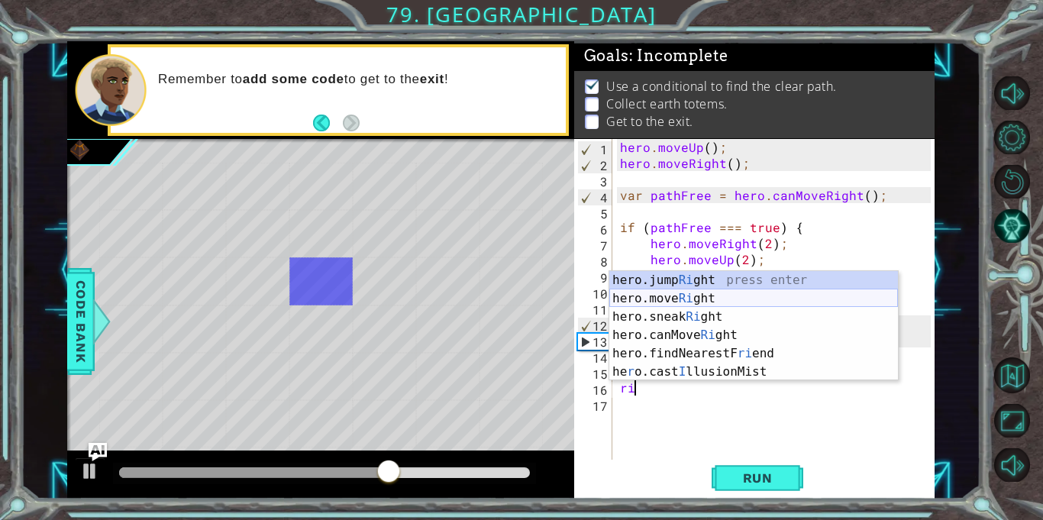
click at [672, 298] on div "hero.jump Ri ght press enter hero.move Ri ght press enter hero.sneak Ri ght pre…" at bounding box center [753, 344] width 289 height 147
type textarea "hero.moveRight(1);"
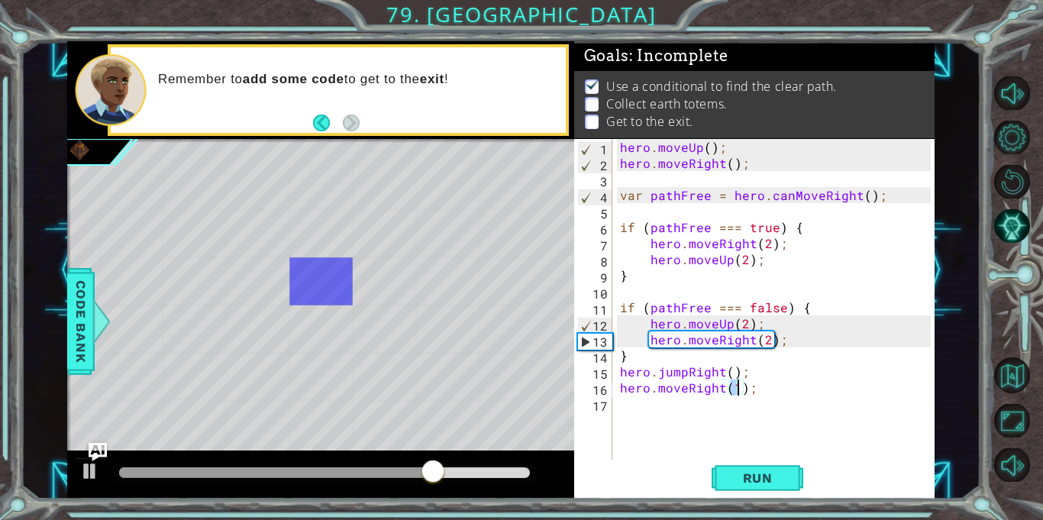
click at [666, 419] on div "hero . moveUp ( ) ; hero . moveRight ( ) ; var pathFree = hero . canMoveRight (…" at bounding box center [778, 315] width 322 height 353
type textarea "j"
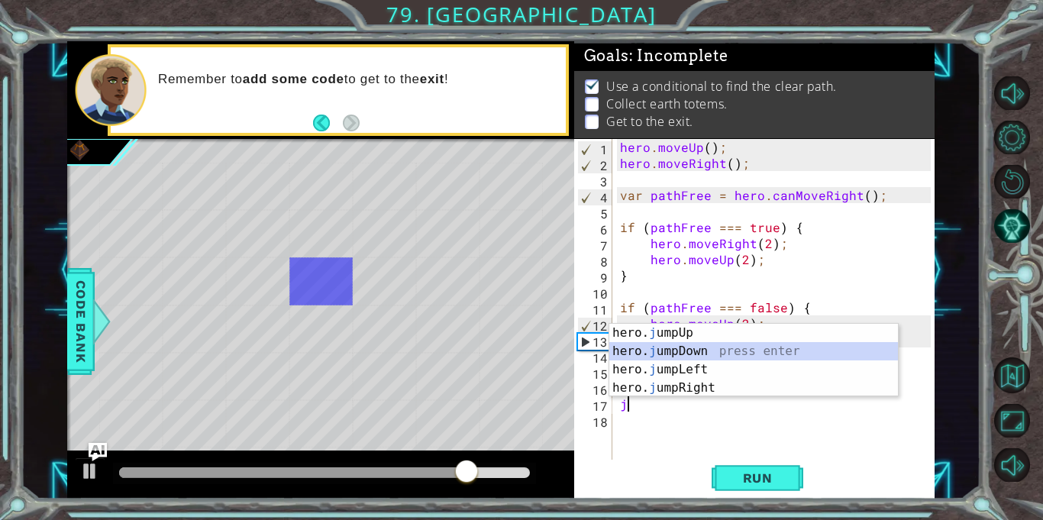
click at [687, 352] on div "hero. j umpUp press enter hero. j umpDown press enter hero. j umpLeft press ent…" at bounding box center [753, 379] width 289 height 110
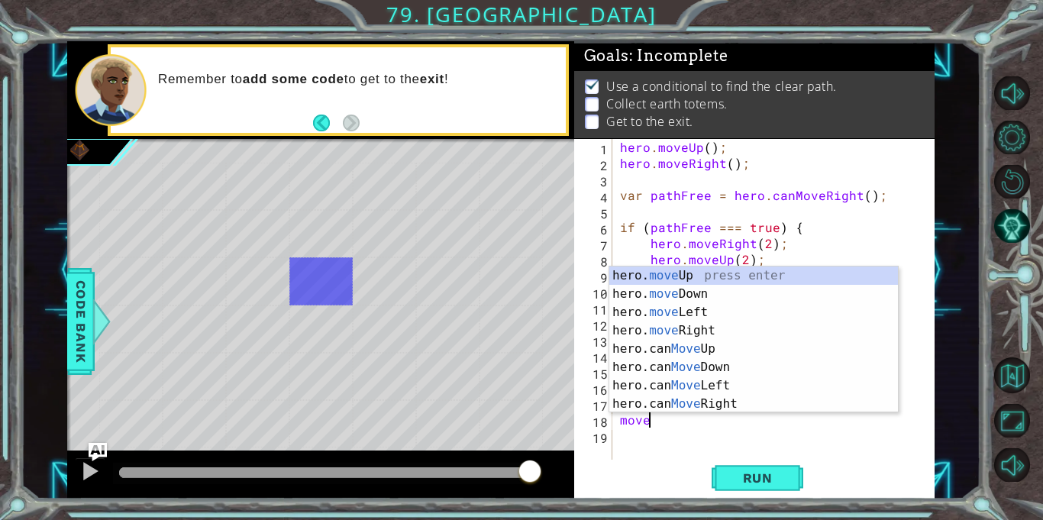
scroll to position [0, 1]
click at [666, 298] on div "hero. move Up press enter hero. move Down press enter hero. move Left press ent…" at bounding box center [753, 358] width 289 height 183
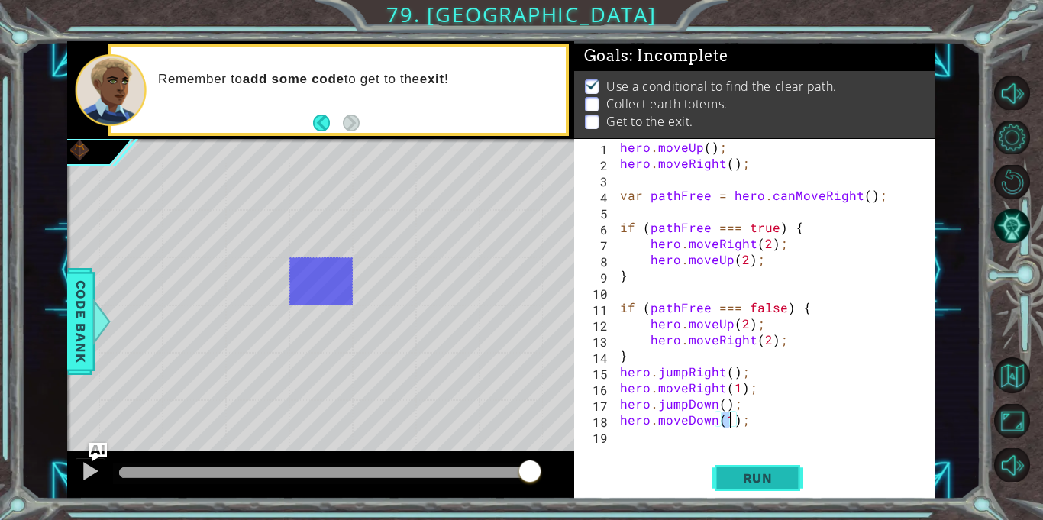
type textarea "hero.moveDown(1);"
click at [762, 478] on span "Run" at bounding box center [758, 477] width 60 height 15
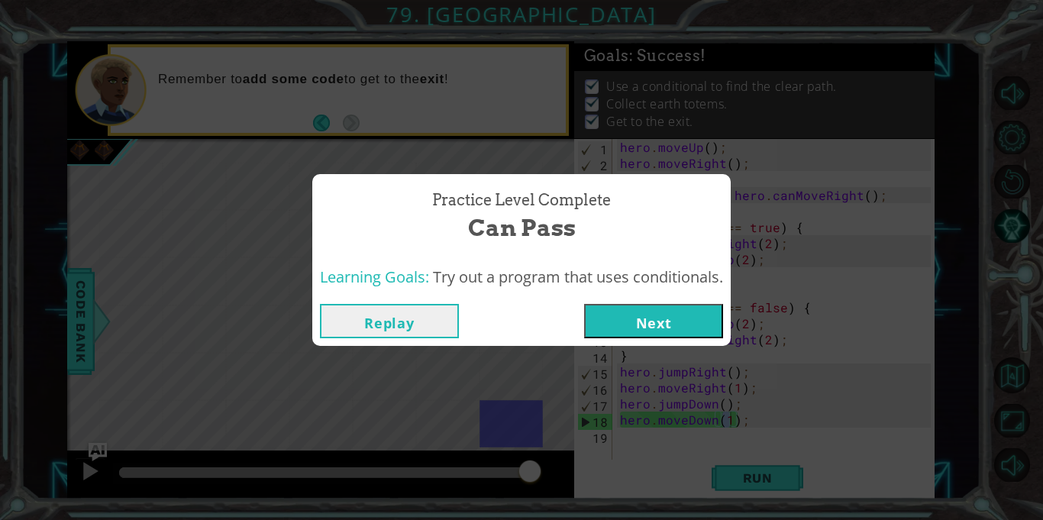
click at [646, 320] on button "Next" at bounding box center [653, 321] width 139 height 34
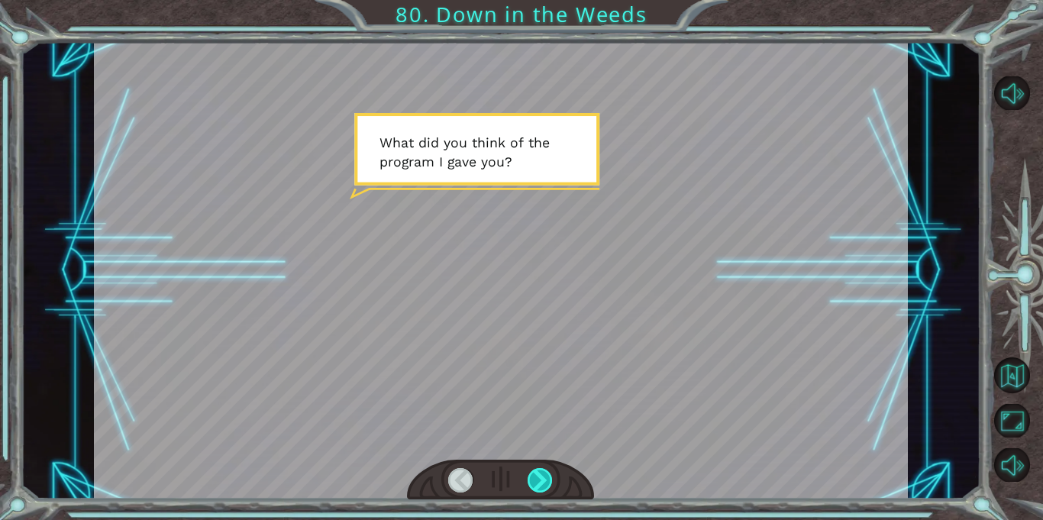
click at [545, 482] on div at bounding box center [540, 480] width 25 height 24
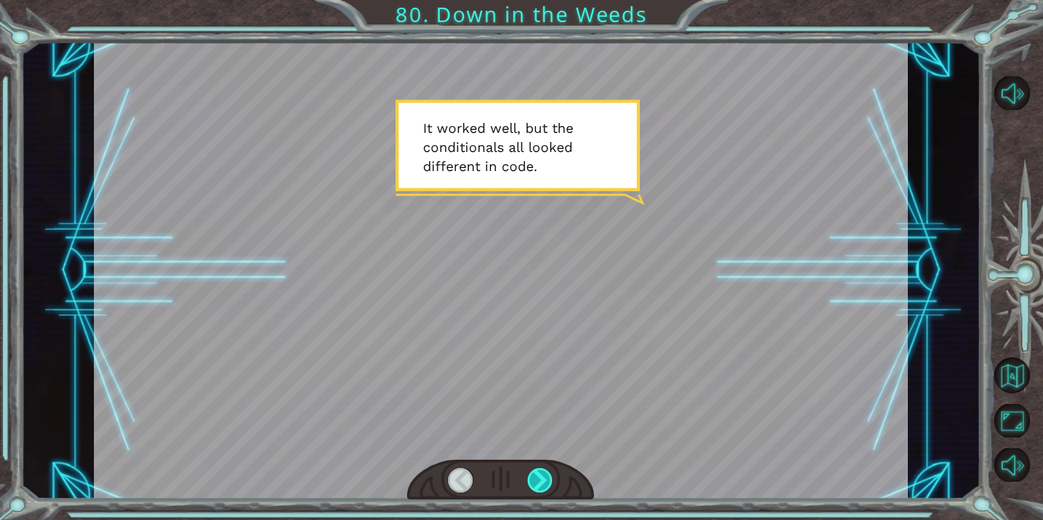
click at [545, 482] on div at bounding box center [540, 480] width 25 height 24
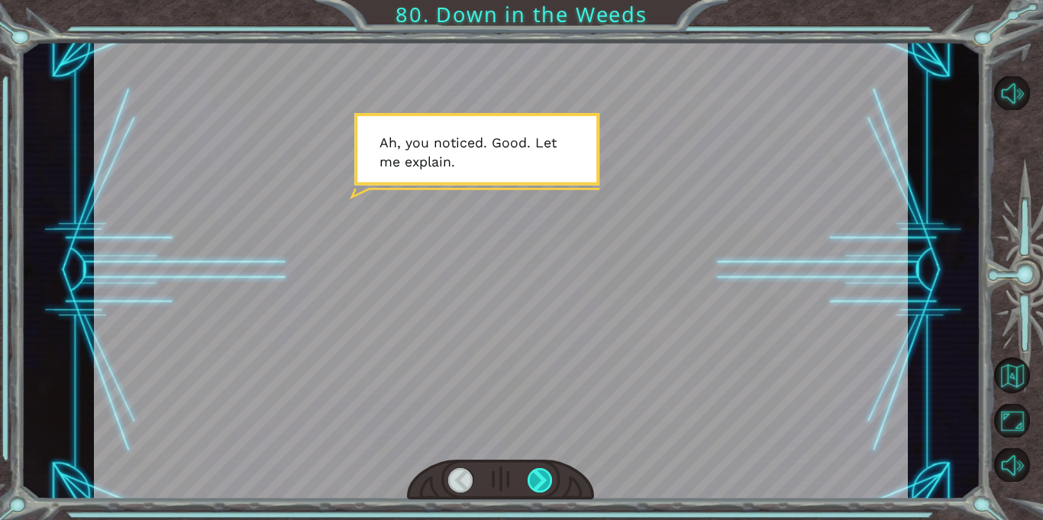
click at [545, 482] on div at bounding box center [540, 480] width 25 height 24
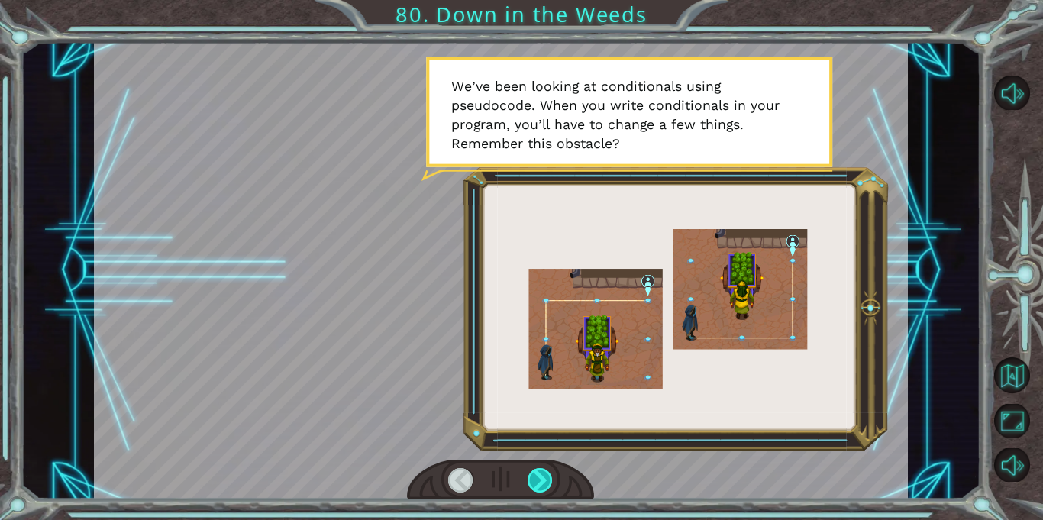
click at [545, 482] on div at bounding box center [540, 480] width 25 height 24
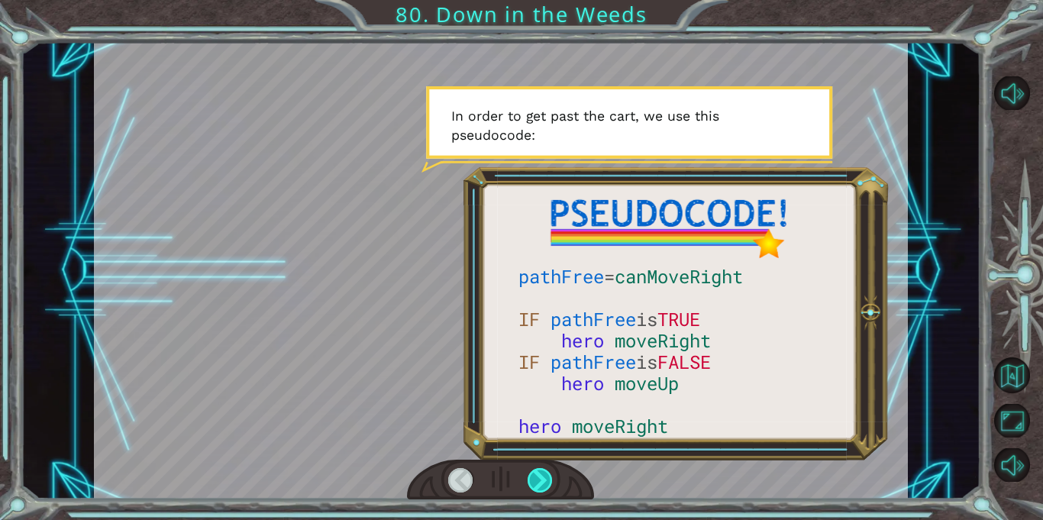
click at [545, 482] on div at bounding box center [540, 480] width 25 height 24
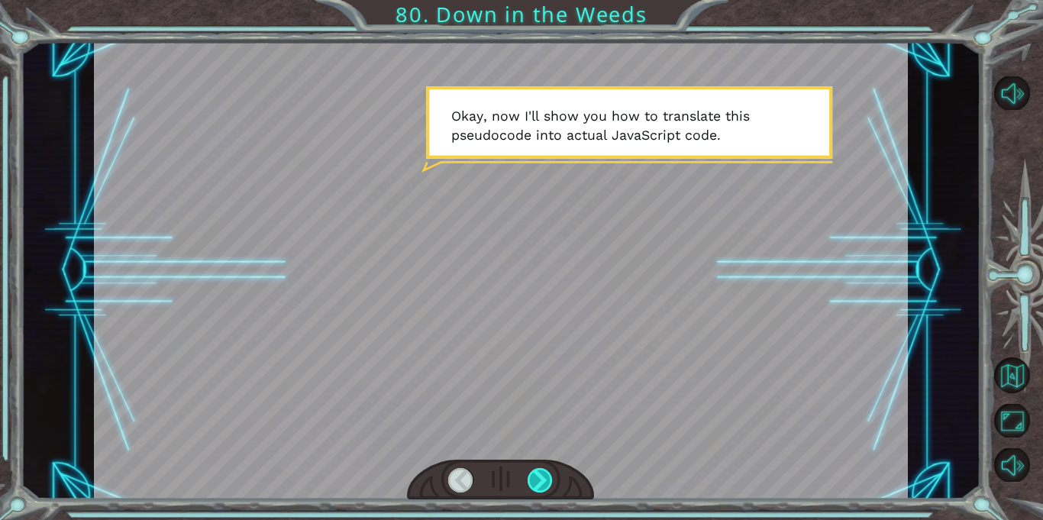
click at [545, 482] on div at bounding box center [540, 480] width 25 height 24
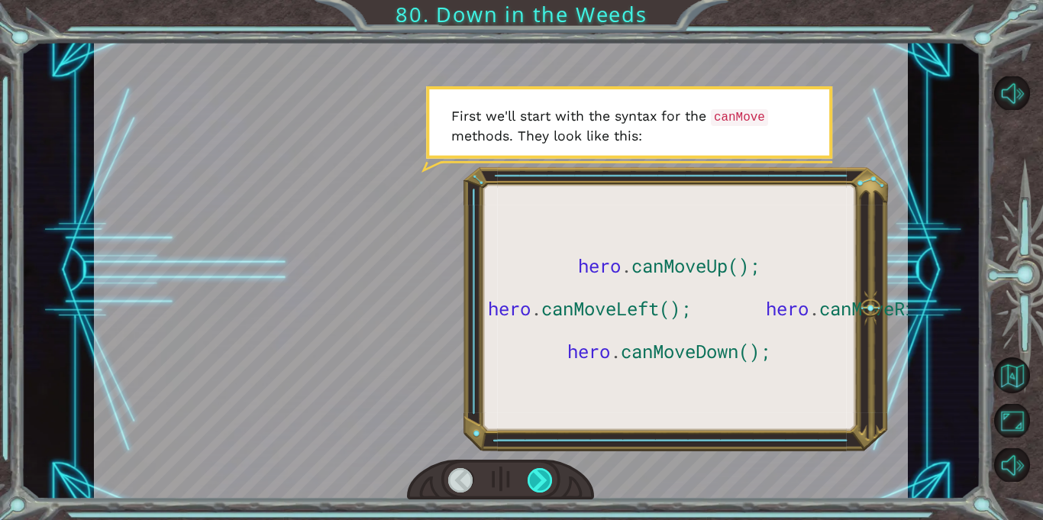
click at [545, 482] on div at bounding box center [540, 480] width 25 height 24
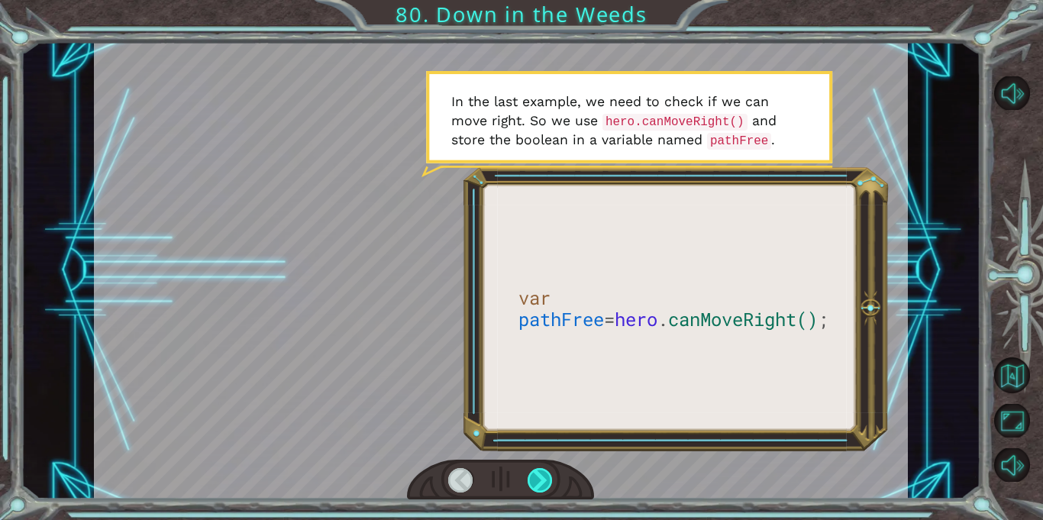
click at [545, 482] on div at bounding box center [540, 480] width 25 height 24
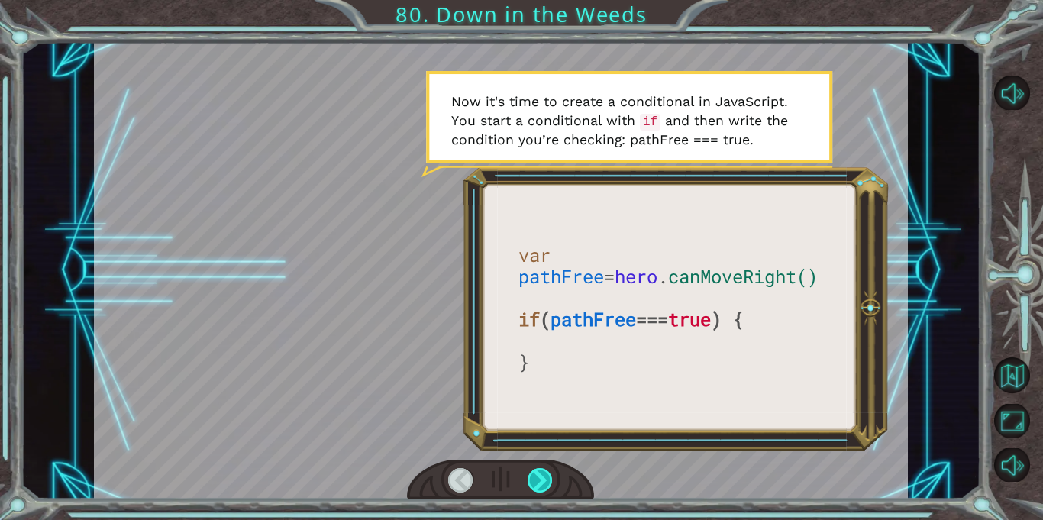
click at [545, 482] on div at bounding box center [540, 480] width 25 height 24
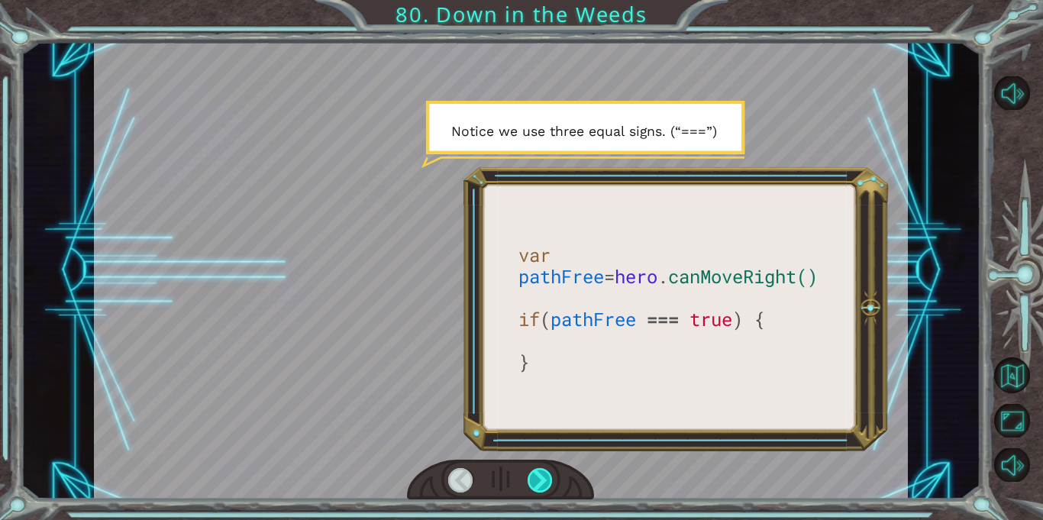
click at [545, 482] on div at bounding box center [540, 480] width 25 height 24
click at [545, 483] on div at bounding box center [540, 480] width 25 height 24
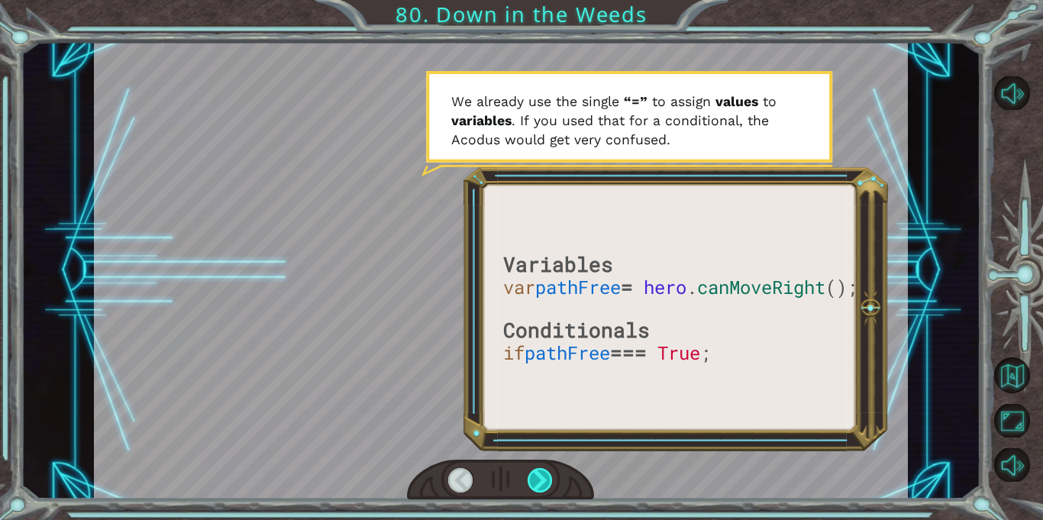
click at [545, 484] on div at bounding box center [540, 480] width 25 height 24
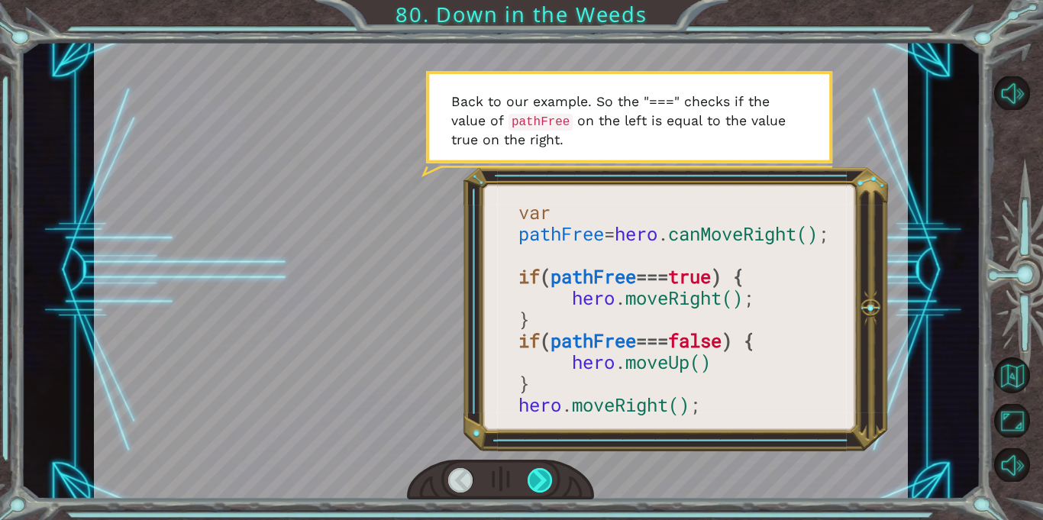
click at [545, 484] on div at bounding box center [540, 480] width 25 height 24
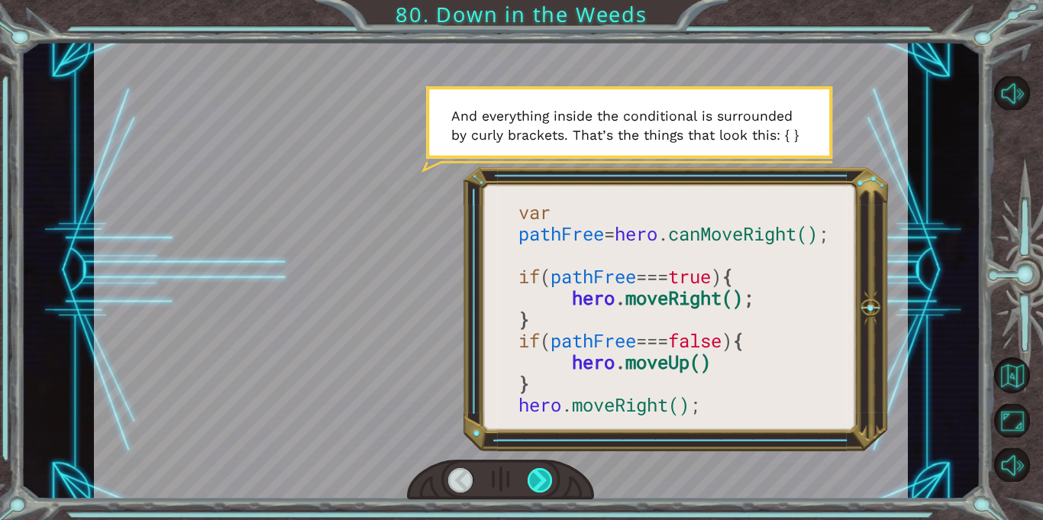
click at [545, 484] on div at bounding box center [540, 480] width 25 height 24
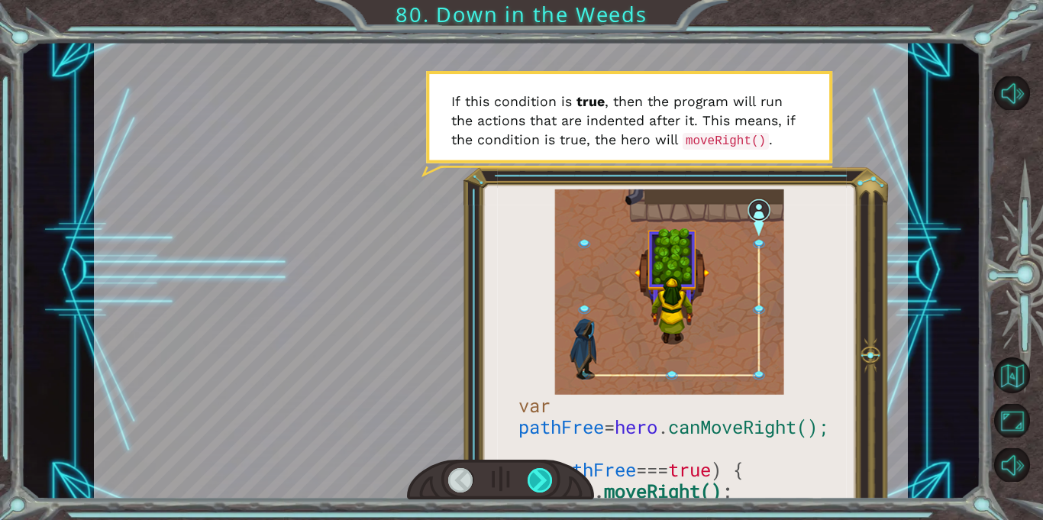
click at [545, 484] on div at bounding box center [540, 480] width 25 height 24
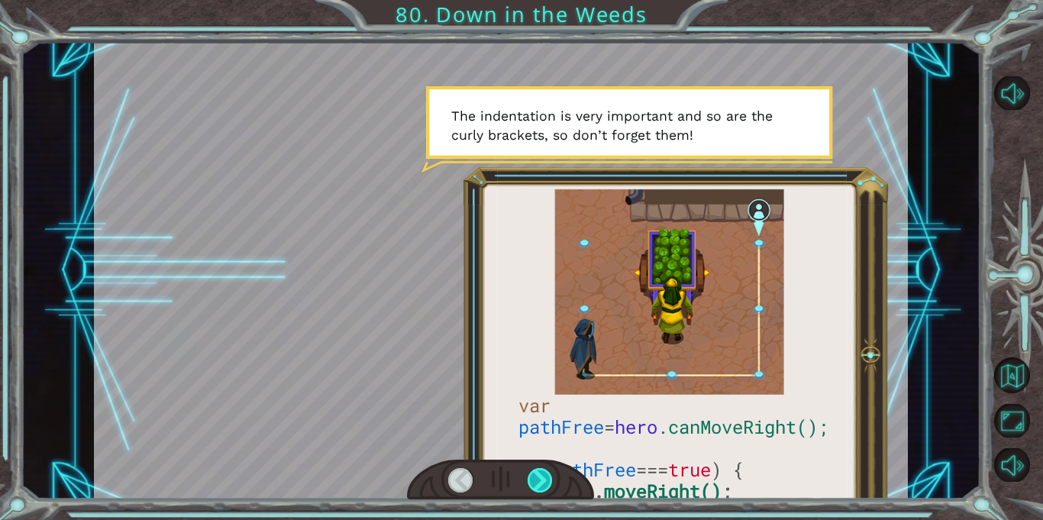
click at [545, 484] on div at bounding box center [540, 480] width 25 height 24
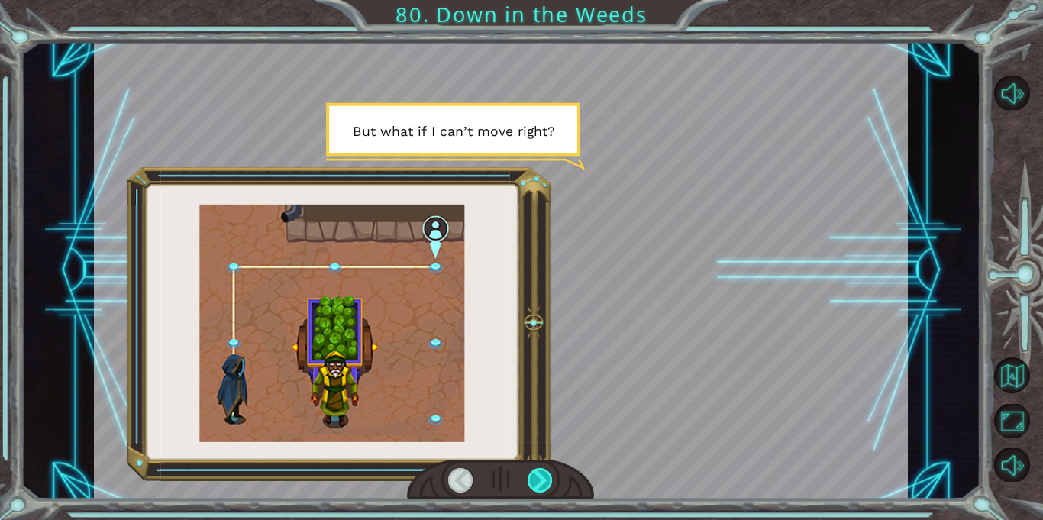
click at [545, 484] on div at bounding box center [540, 480] width 25 height 24
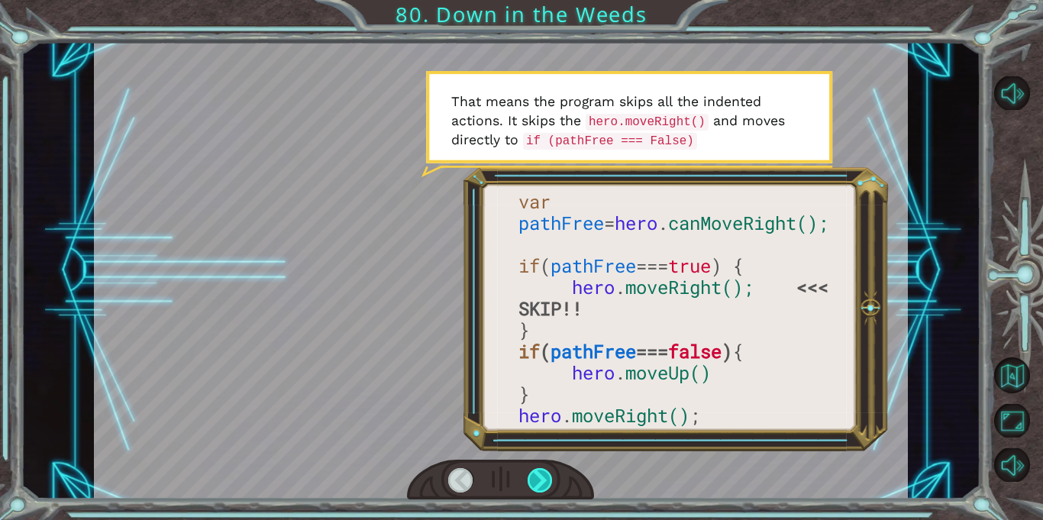
click at [545, 484] on div at bounding box center [540, 480] width 25 height 24
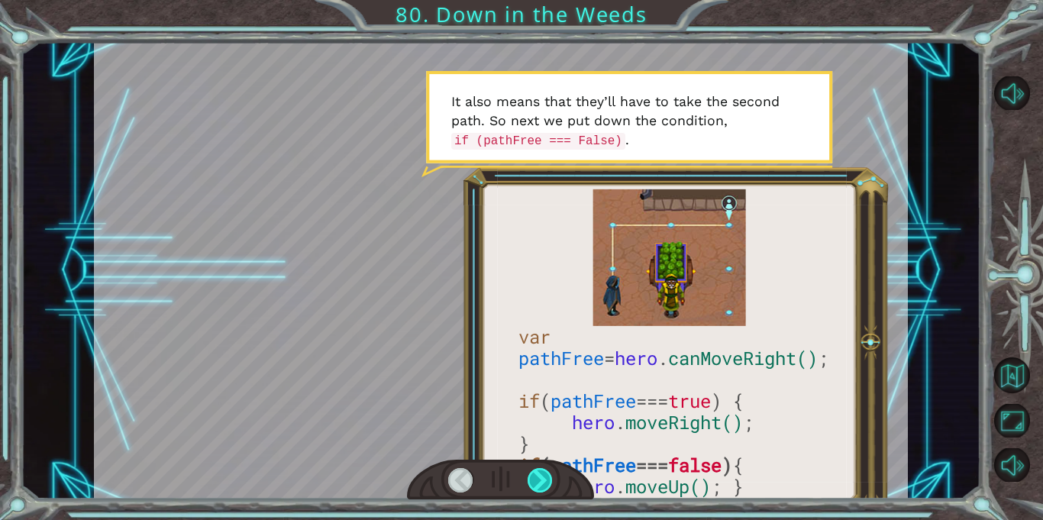
click at [546, 484] on div at bounding box center [540, 480] width 25 height 24
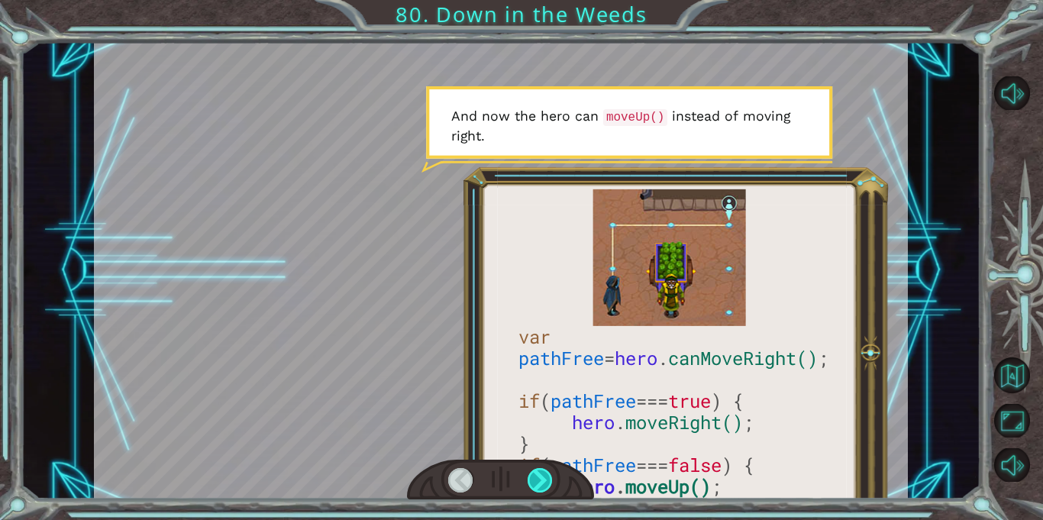
click at [546, 484] on div at bounding box center [540, 480] width 25 height 24
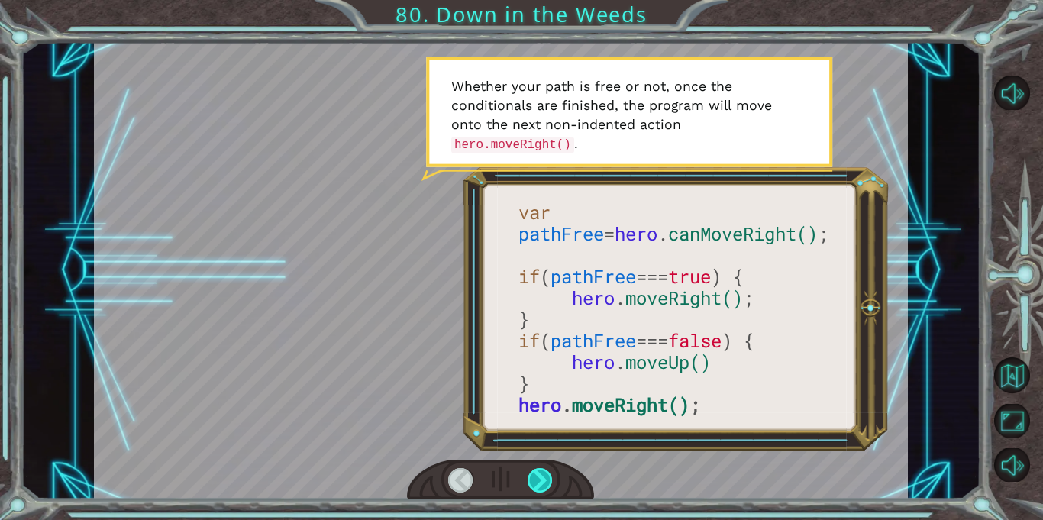
click at [546, 484] on div at bounding box center [540, 480] width 25 height 24
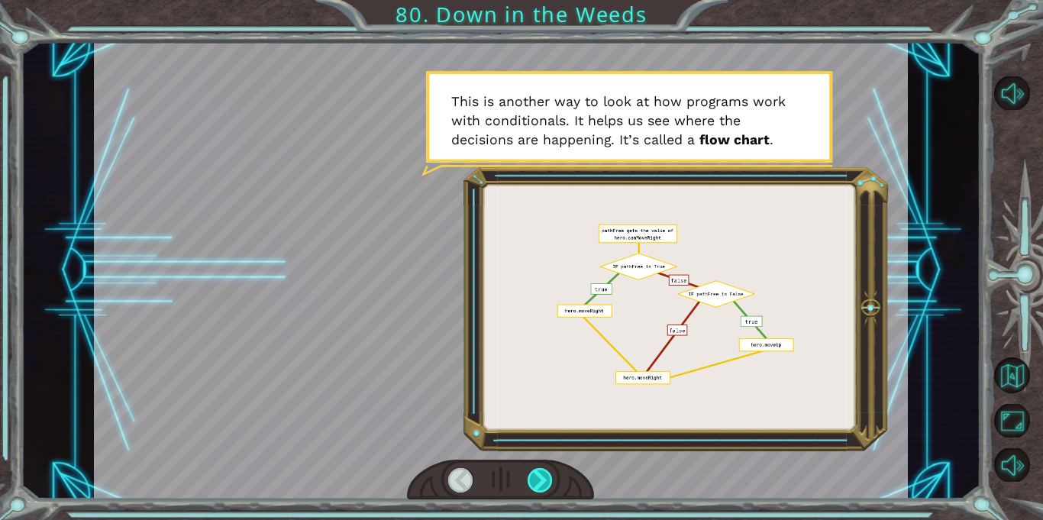
click at [546, 484] on div at bounding box center [540, 480] width 25 height 24
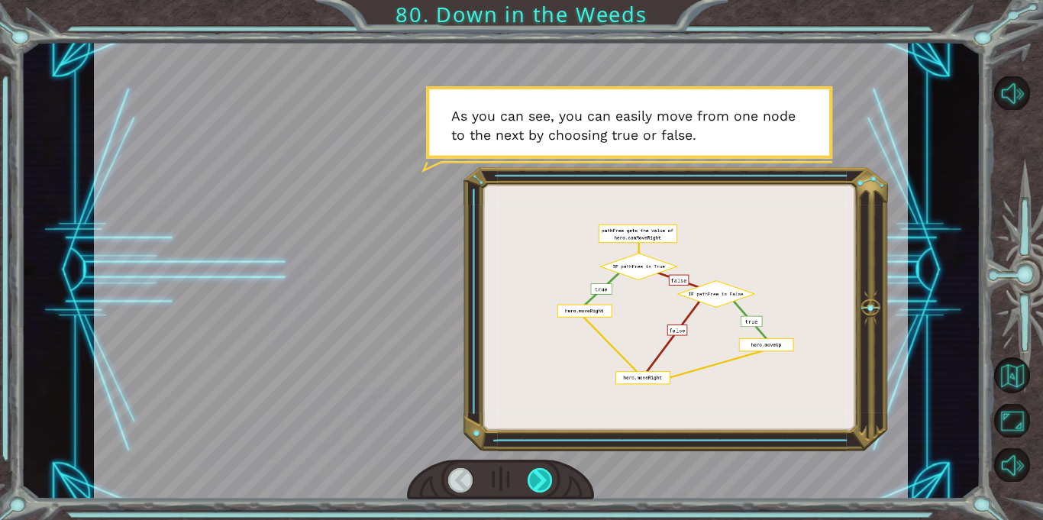
click at [546, 484] on div at bounding box center [540, 480] width 25 height 24
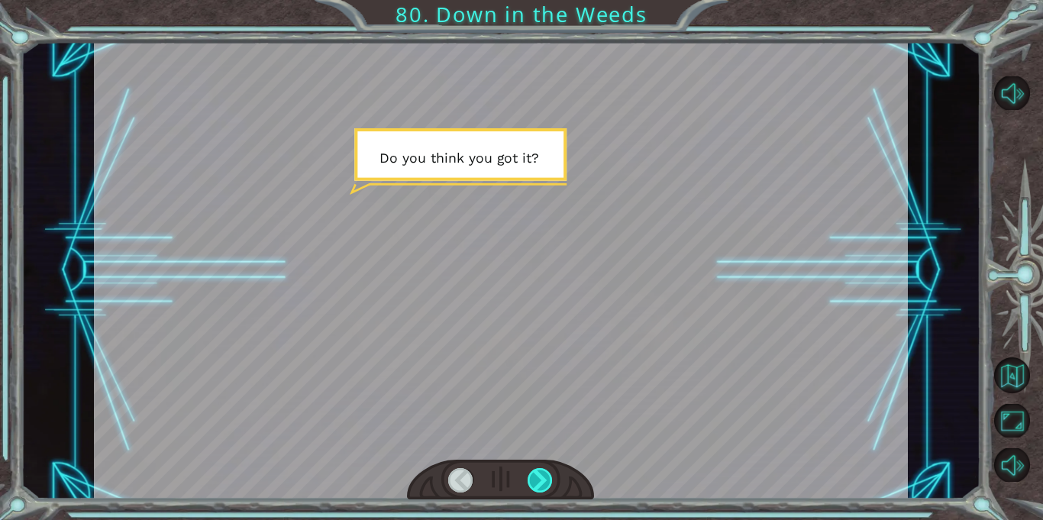
click at [546, 484] on div at bounding box center [540, 480] width 25 height 24
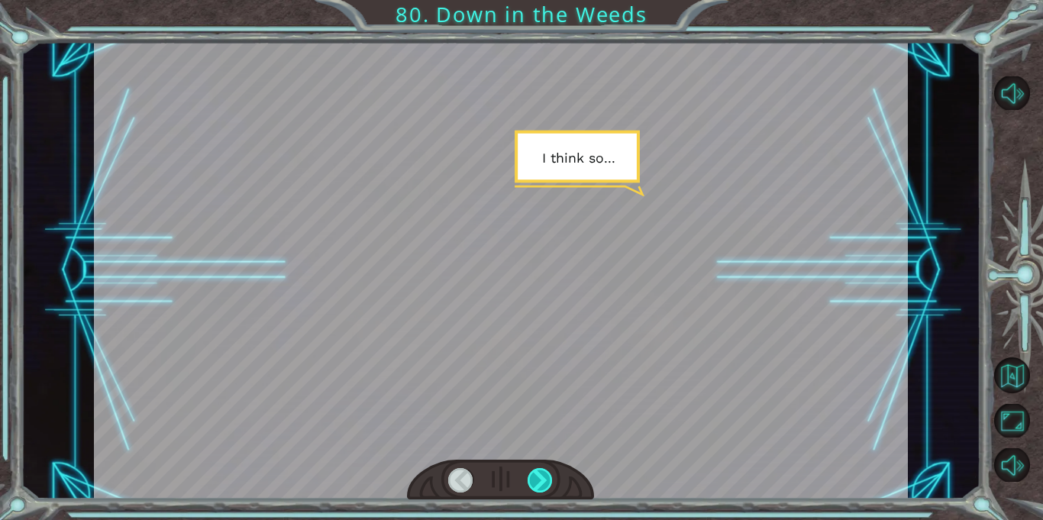
click at [546, 484] on div at bounding box center [540, 480] width 25 height 24
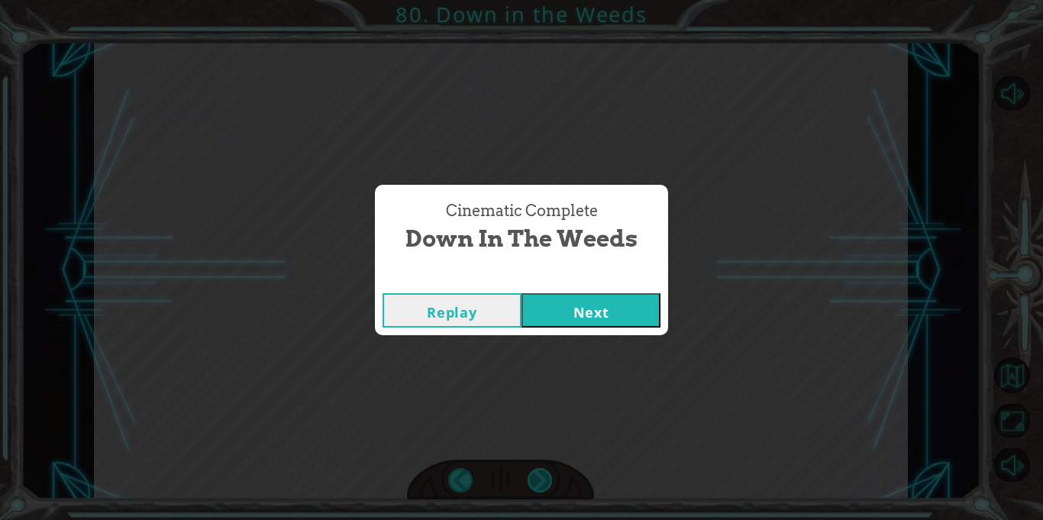
click at [546, 484] on div "Cinematic Complete Down in the Weeds Replay Next" at bounding box center [521, 260] width 1043 height 520
click at [576, 317] on button "Next" at bounding box center [591, 310] width 139 height 34
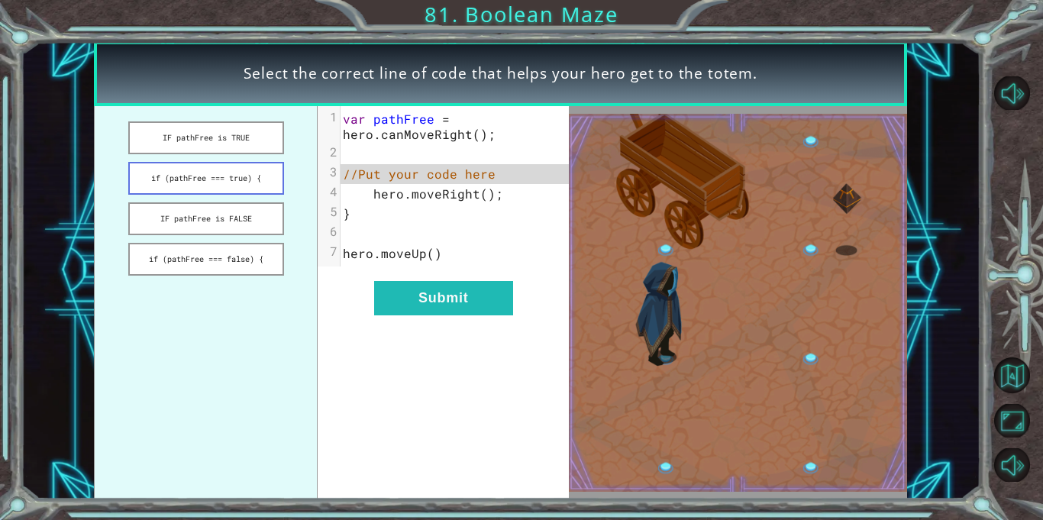
click at [182, 179] on button "if (pathFree === true) {" at bounding box center [206, 178] width 156 height 33
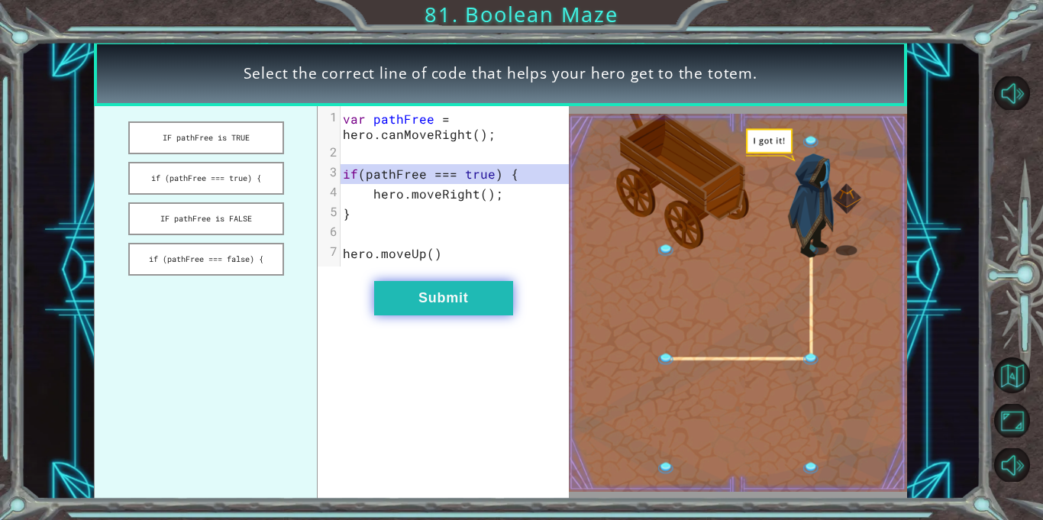
click at [433, 296] on button "Submit" at bounding box center [443, 298] width 139 height 34
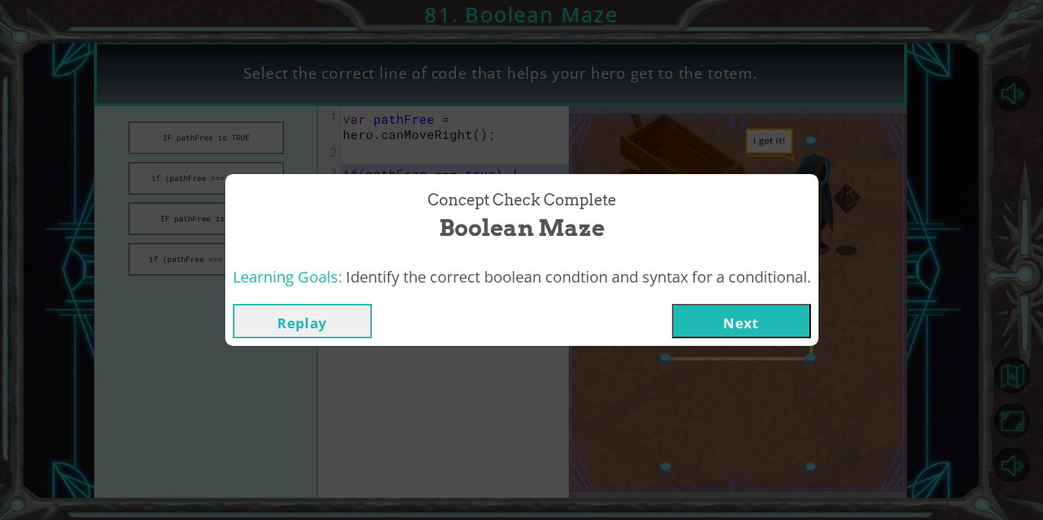
click at [702, 325] on button "Next" at bounding box center [741, 321] width 139 height 34
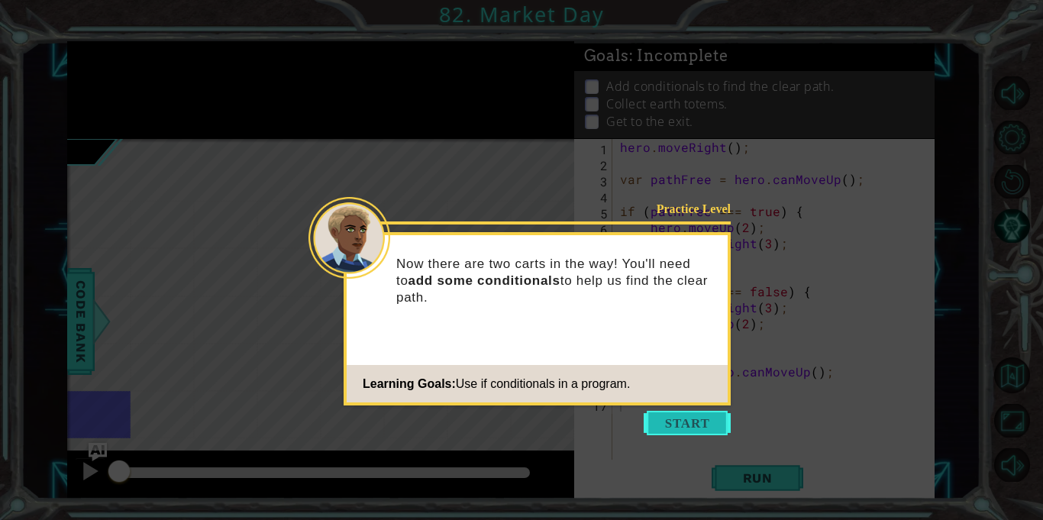
click at [668, 412] on button "Start" at bounding box center [687, 423] width 87 height 24
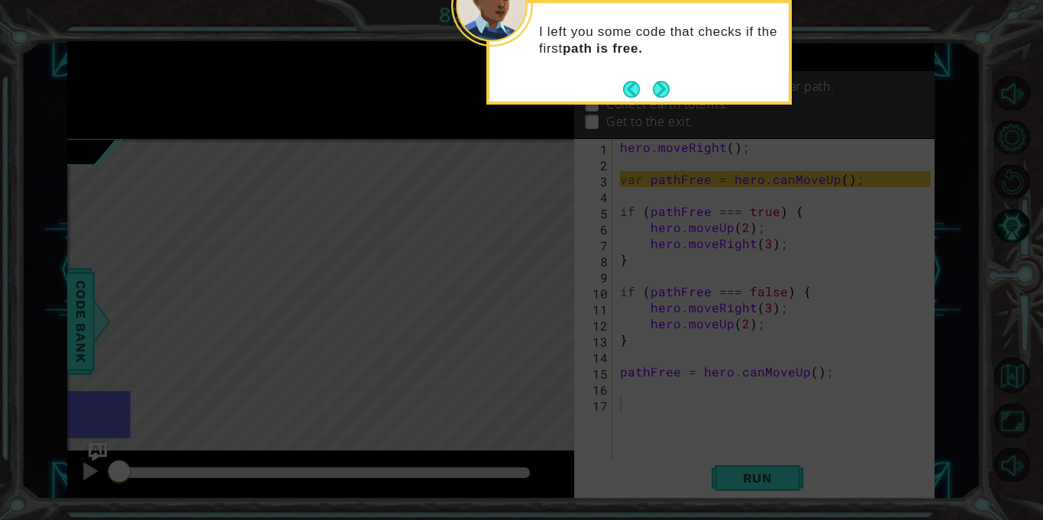
click at [755, 480] on icon at bounding box center [521, 78] width 1043 height 884
click at [660, 93] on button "Next" at bounding box center [661, 89] width 17 height 17
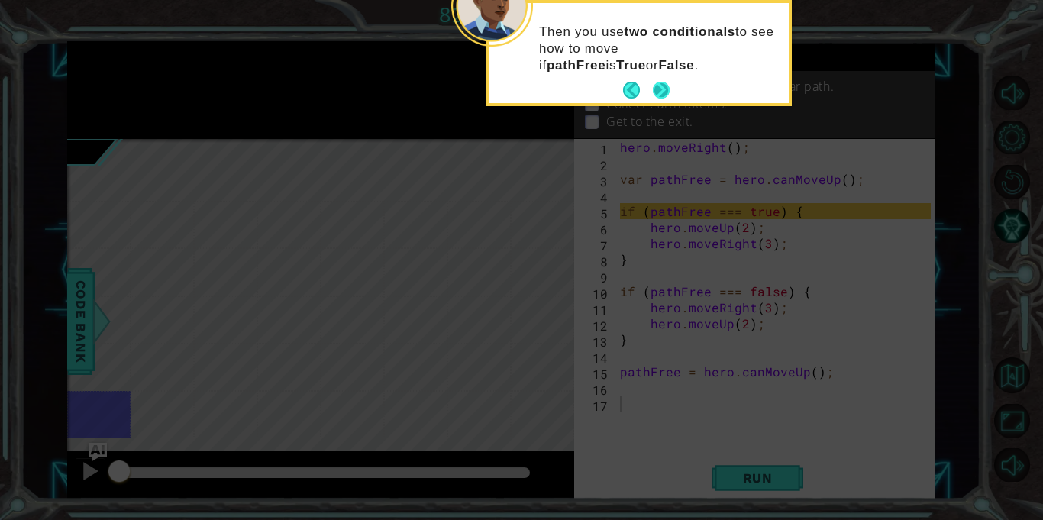
click at [661, 95] on button "Next" at bounding box center [661, 90] width 17 height 17
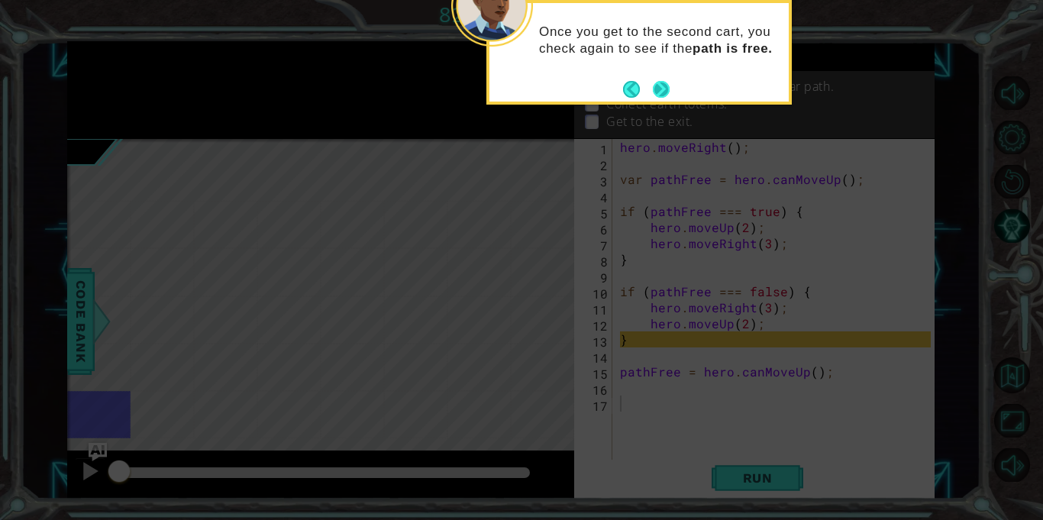
click at [661, 98] on button "Next" at bounding box center [661, 89] width 17 height 17
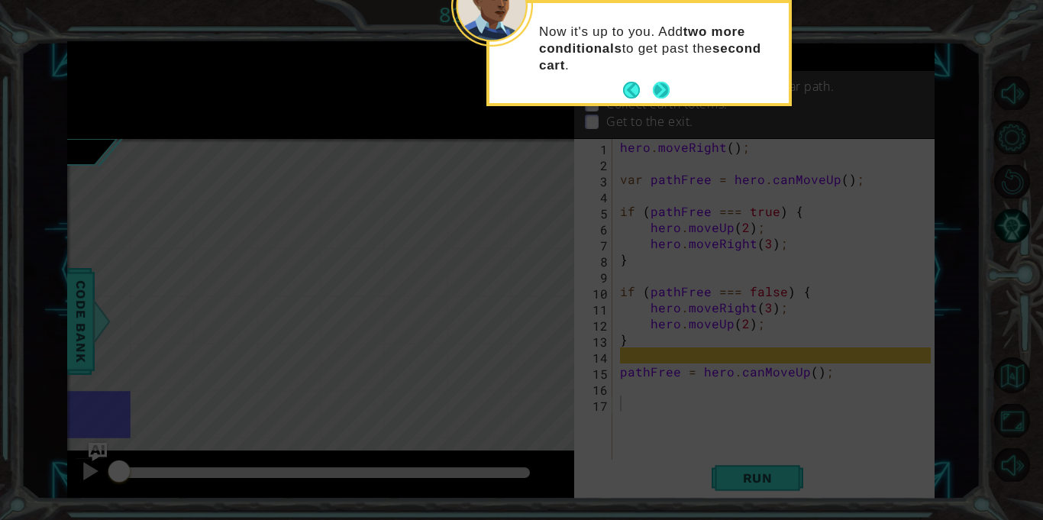
click at [661, 96] on button "Next" at bounding box center [661, 90] width 17 height 17
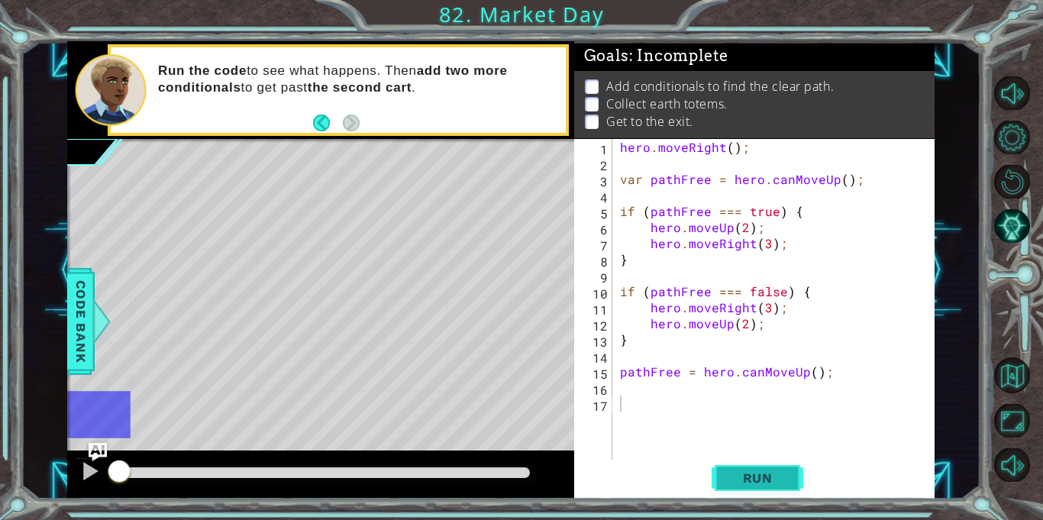
click at [751, 486] on button "Run" at bounding box center [758, 479] width 92 height 36
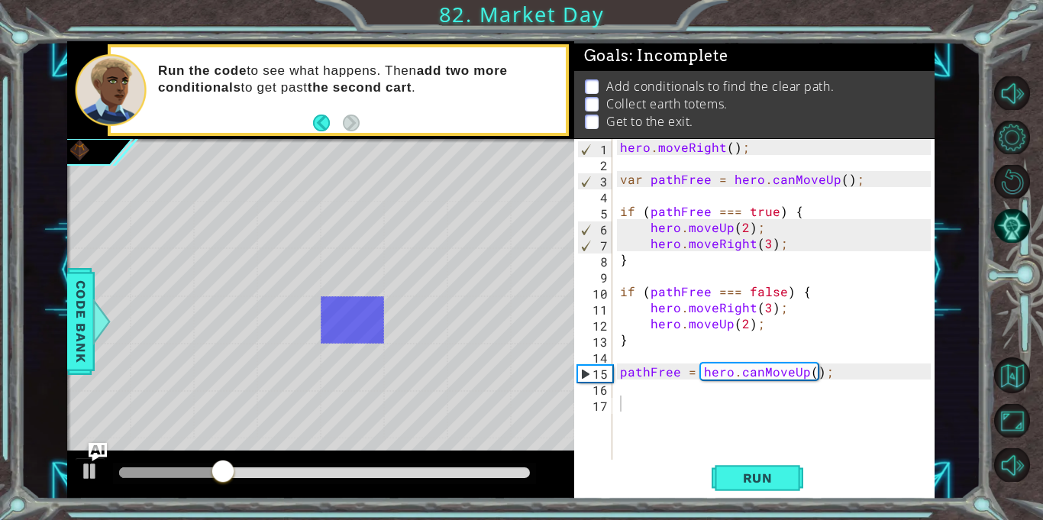
click at [635, 391] on div "hero . moveRight ( ) ; var pathFree = hero . canMoveUp ( ) ; if ( pathFree === …" at bounding box center [778, 315] width 322 height 353
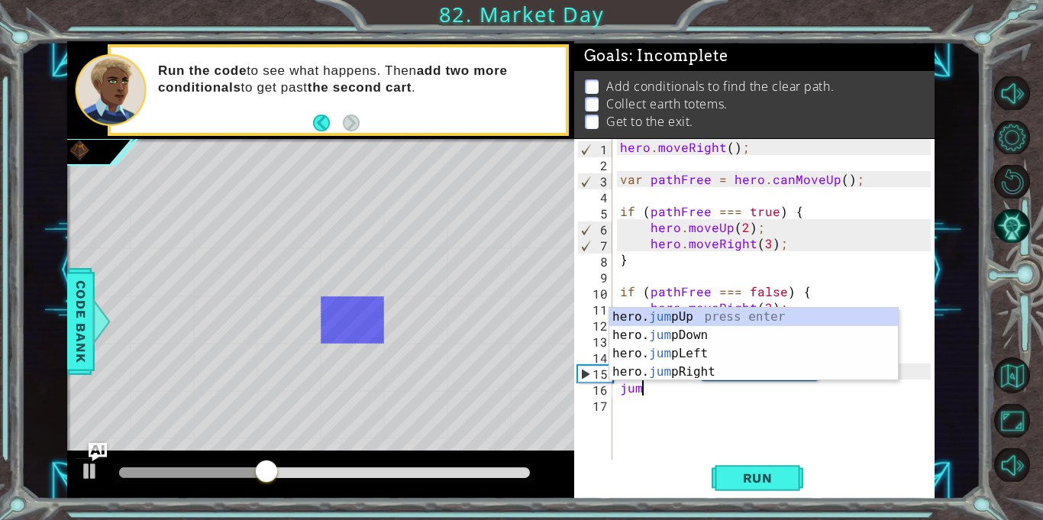
scroll to position [0, 1]
type textarea "jumpup"
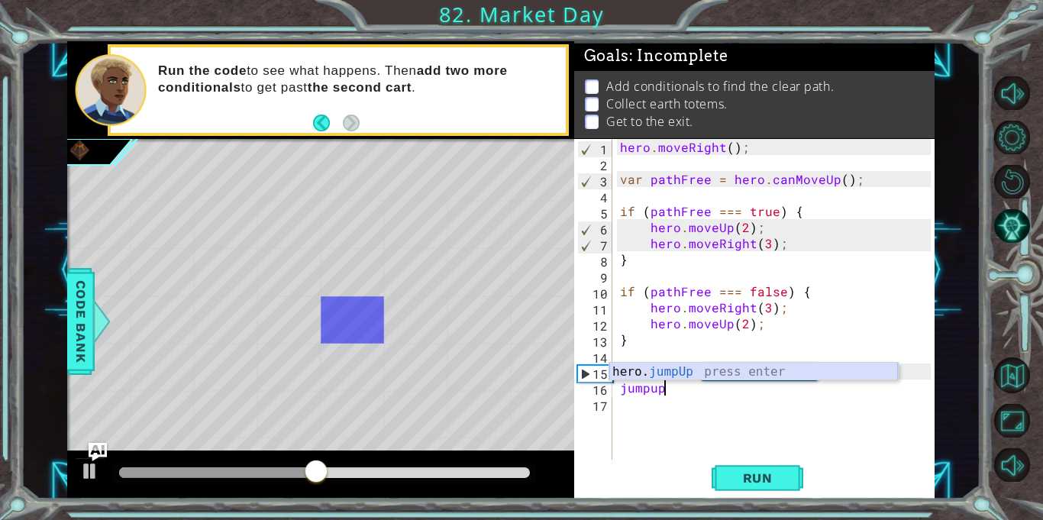
click at [640, 370] on div "hero. jumpUp press enter" at bounding box center [753, 390] width 289 height 55
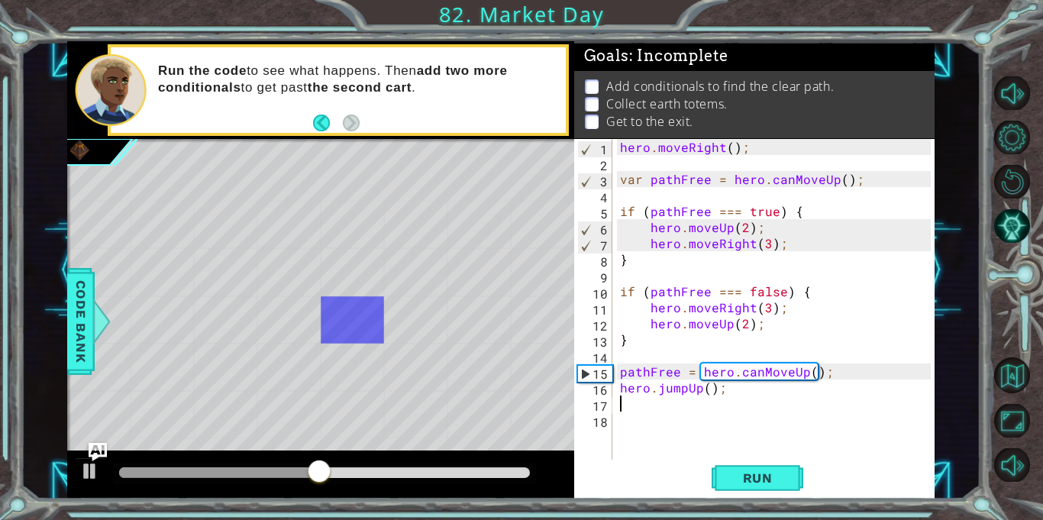
scroll to position [0, 0]
click at [735, 479] on span "Run" at bounding box center [758, 477] width 60 height 15
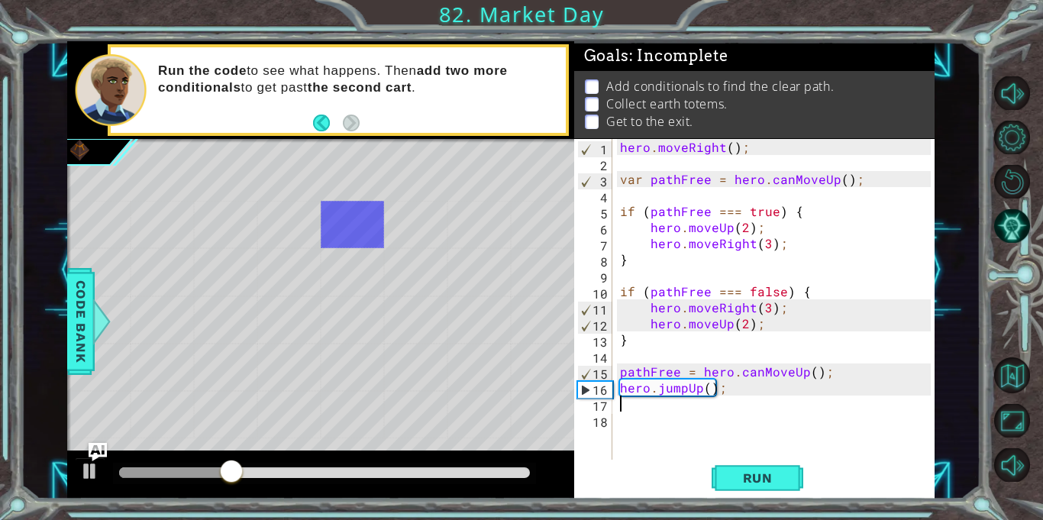
click at [719, 412] on div "hero . moveRight ( ) ; var pathFree = hero . canMoveUp ( ) ; if ( pathFree === …" at bounding box center [778, 315] width 322 height 353
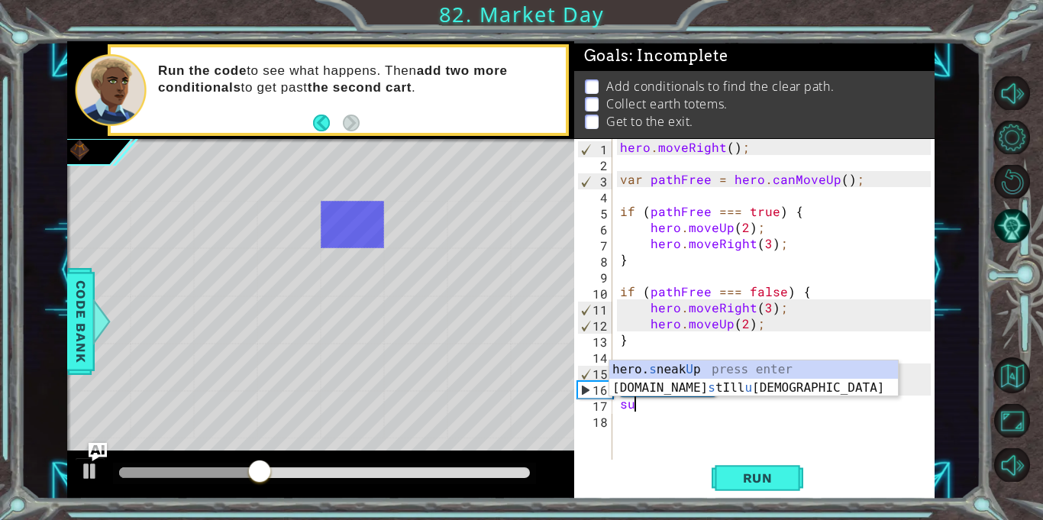
type textarea "s"
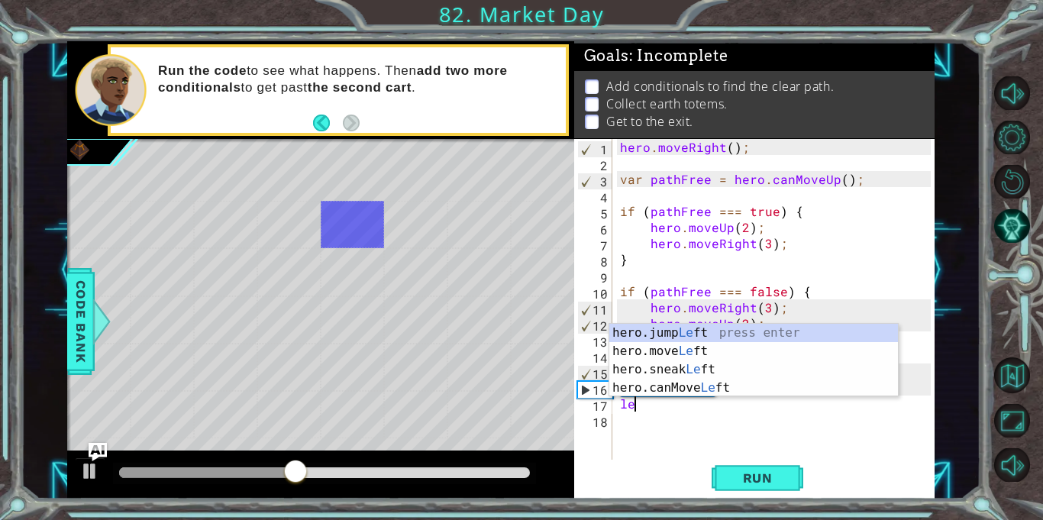
type textarea "l"
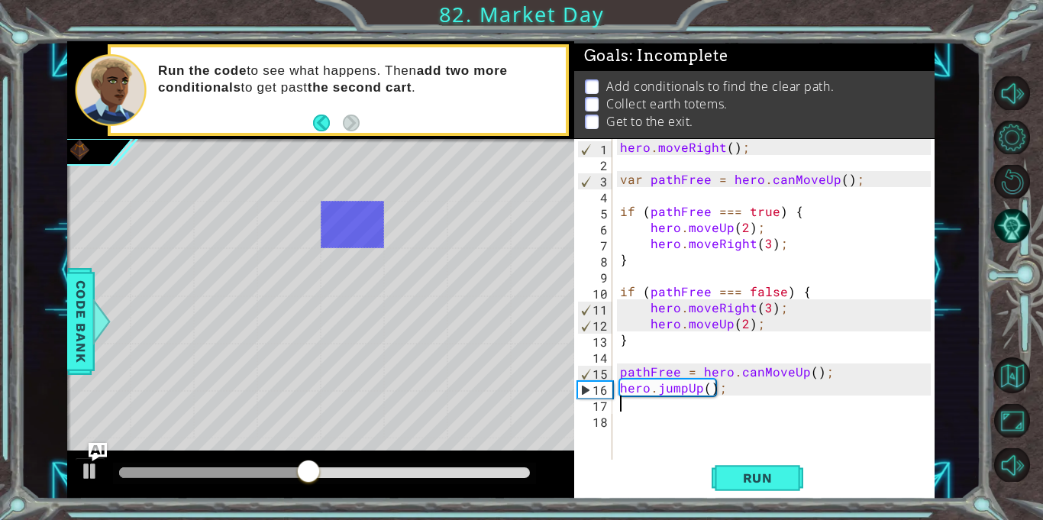
type textarea "ri"
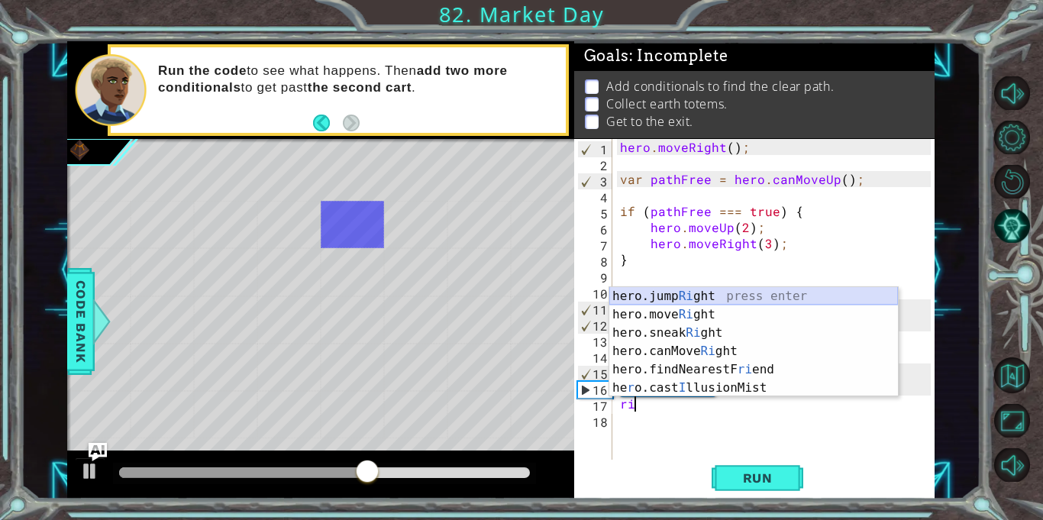
click at [662, 302] on div "hero.jump Ri ght press enter hero.move Ri ght press enter hero.sneak Ri ght pre…" at bounding box center [753, 360] width 289 height 147
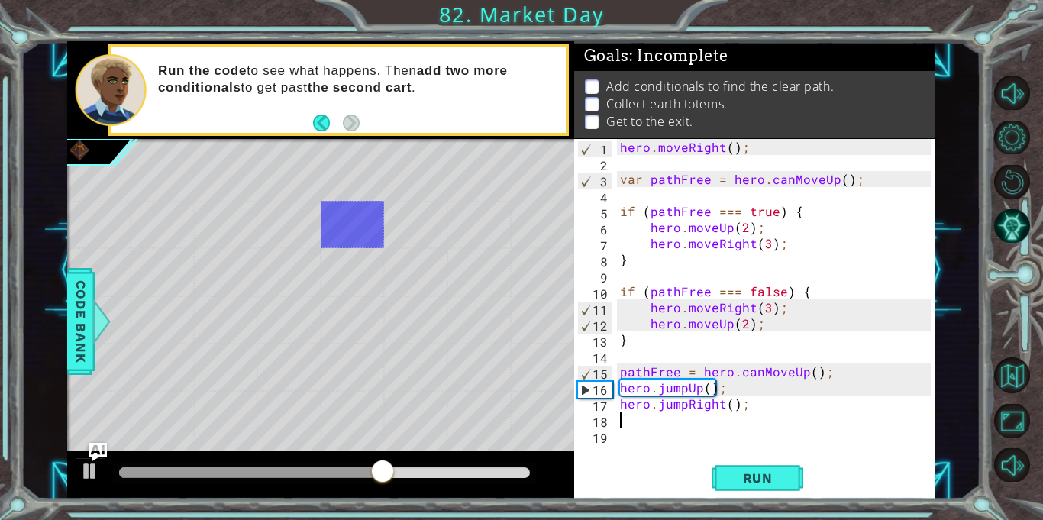
click at [695, 428] on div "hero . moveRight ( ) ; var pathFree = hero . canMoveUp ( ) ; if ( pathFree === …" at bounding box center [778, 315] width 322 height 353
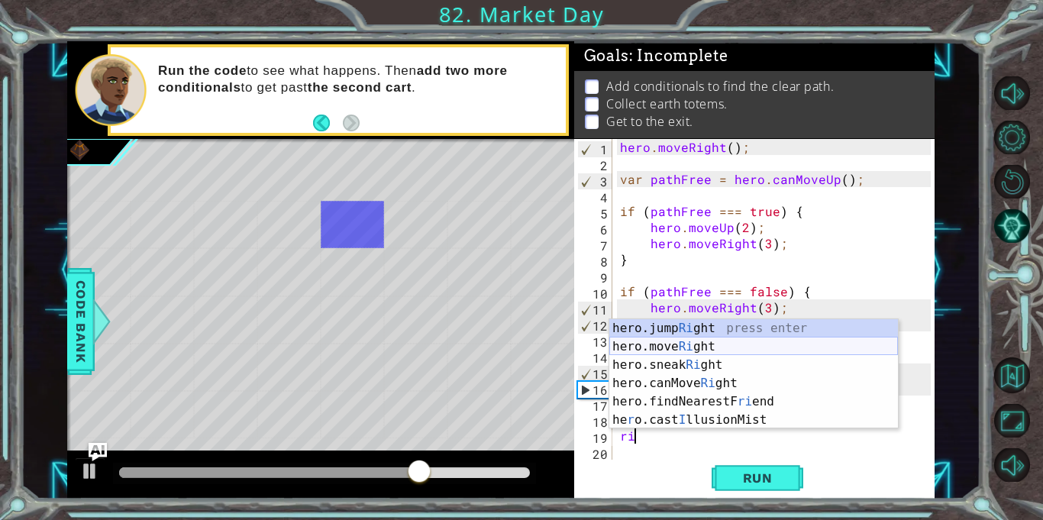
click at [693, 346] on div "hero.jump Ri ght press enter hero.move Ri ght press enter hero.sneak Ri ght pre…" at bounding box center [753, 392] width 289 height 147
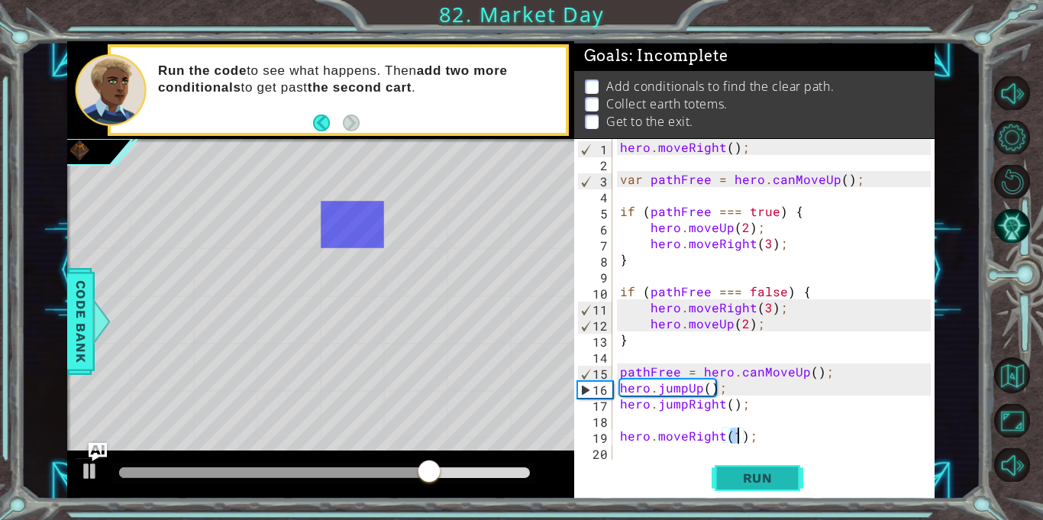
click at [750, 480] on span "Run" at bounding box center [758, 477] width 60 height 15
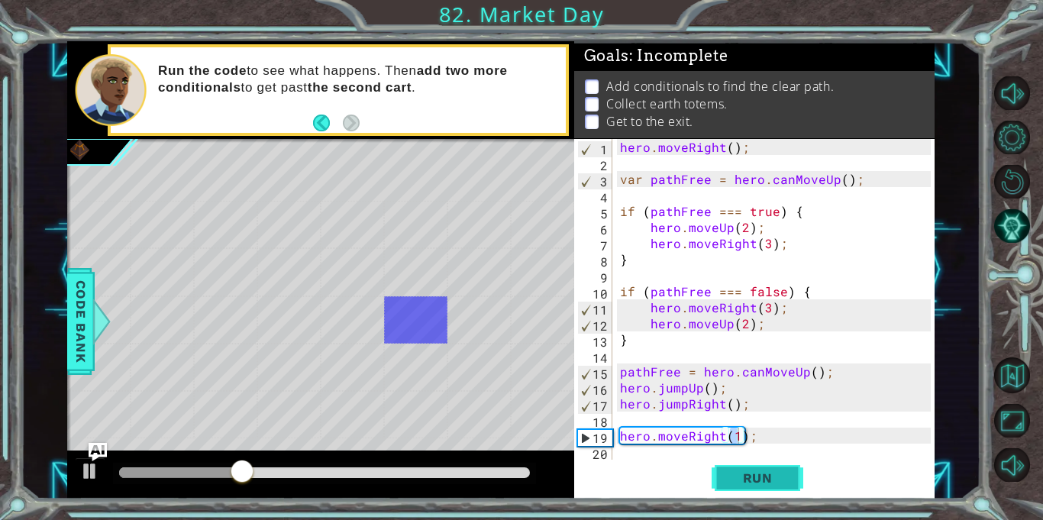
click at [729, 477] on span "Run" at bounding box center [758, 477] width 60 height 15
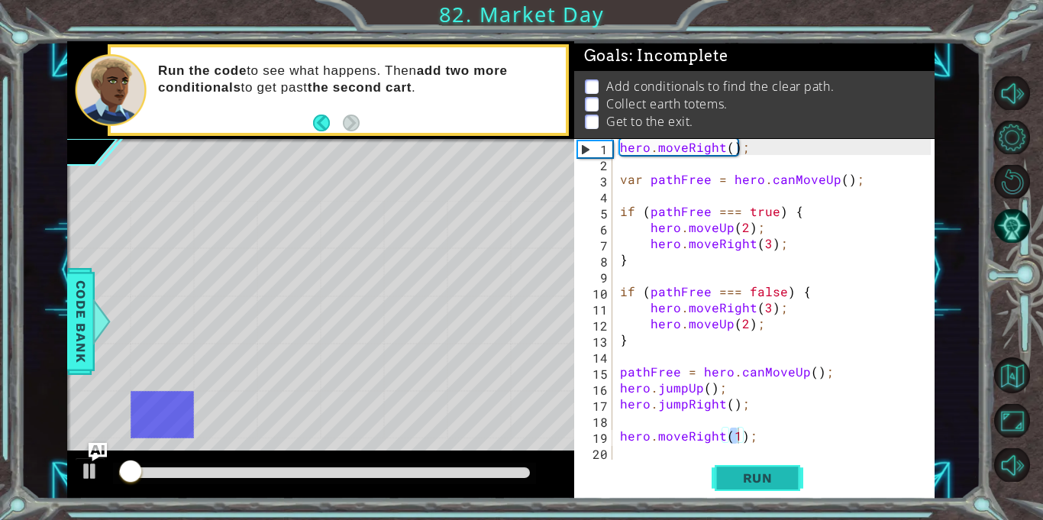
click at [729, 477] on span "Run" at bounding box center [758, 477] width 60 height 15
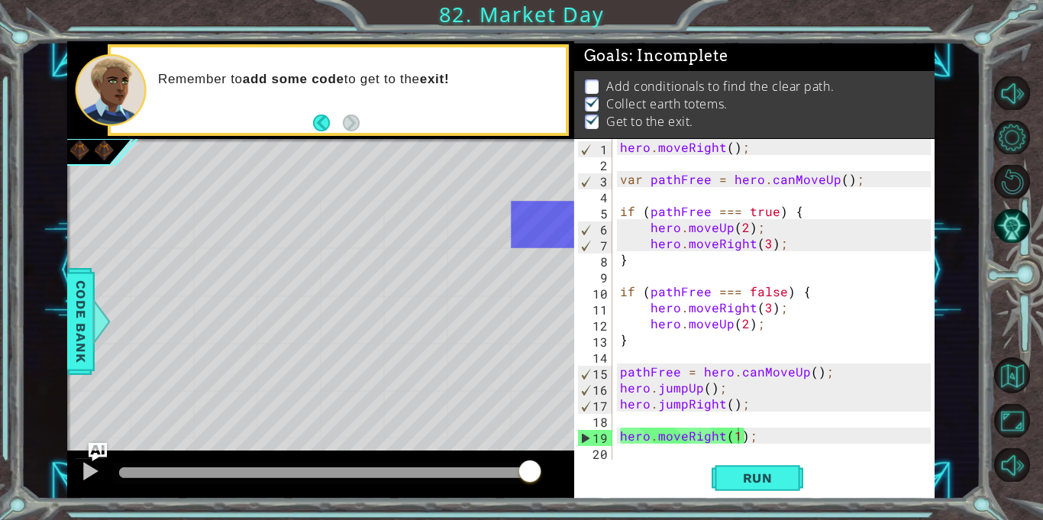
type textarea "pathFree = hero.canMoveUp();"
drag, startPoint x: 619, startPoint y: 371, endPoint x: 844, endPoint y: 370, distance: 224.5
click at [844, 370] on div "hero . moveRight ( ) ; var pathFree = hero . canMoveUp ( ) ; if ( pathFree === …" at bounding box center [778, 315] width 322 height 353
click at [790, 453] on div "hero . moveRight ( ) ; var pathFree = hero . canMoveUp ( ) ; if ( pathFree === …" at bounding box center [778, 315] width 322 height 353
paste textarea "pathFree = hero.canMoveUp();"
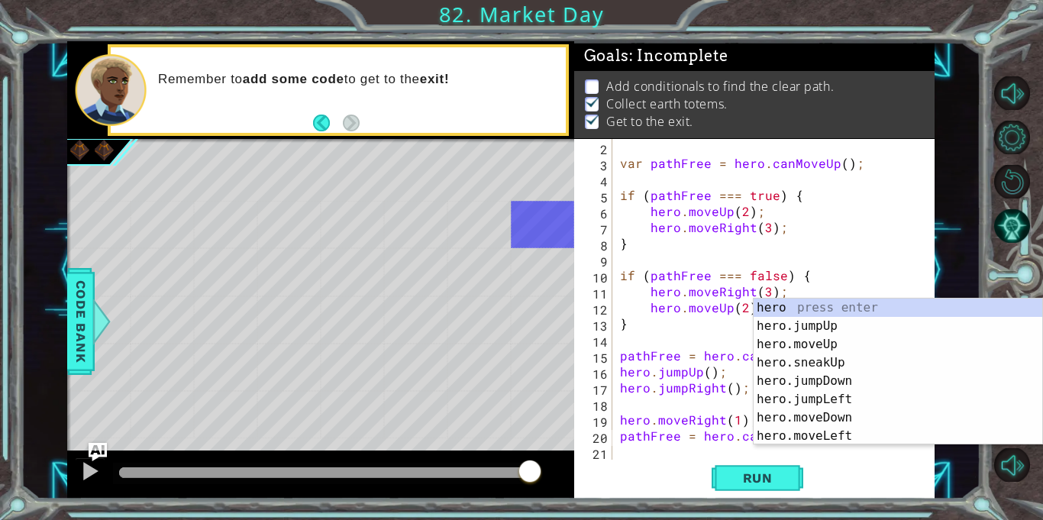
scroll to position [16, 0]
click at [766, 481] on span "Run" at bounding box center [758, 477] width 60 height 15
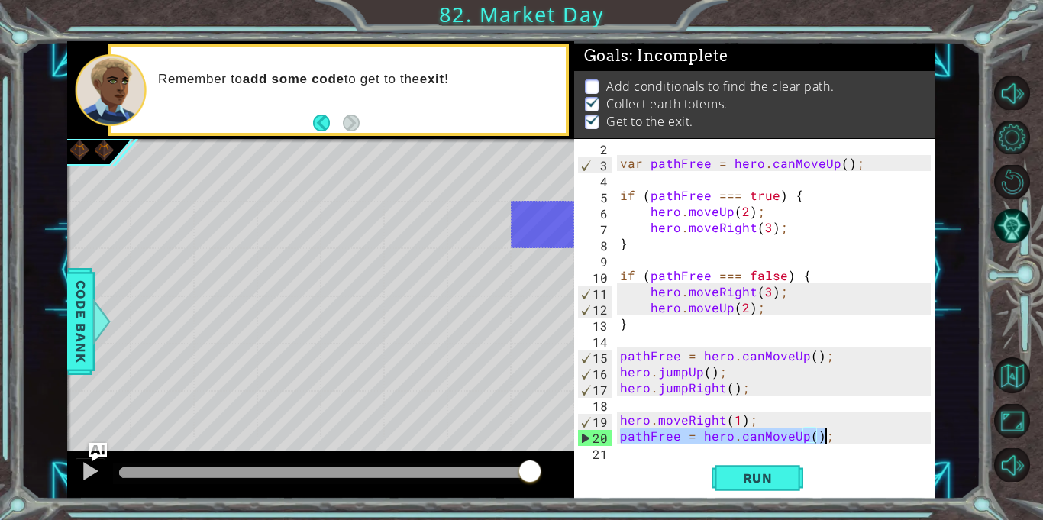
drag, startPoint x: 618, startPoint y: 438, endPoint x: 828, endPoint y: 437, distance: 210.0
click at [828, 437] on div "var pathFree = hero . canMoveUp ( ) ; if ( pathFree === true ) { hero . moveUp …" at bounding box center [778, 315] width 322 height 353
type textarea "hero.moveRight(1);"
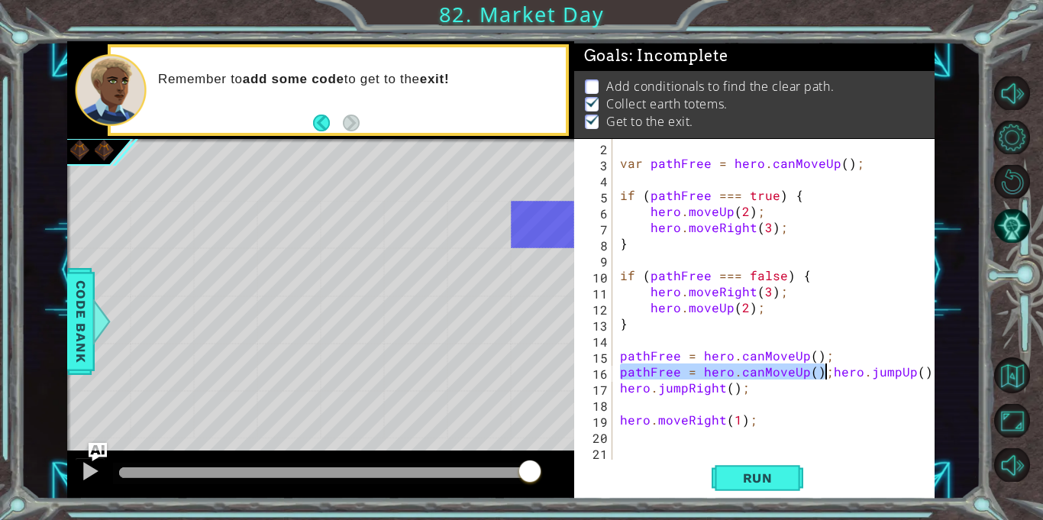
click at [926, 374] on div at bounding box center [923, 291] width 15 height 337
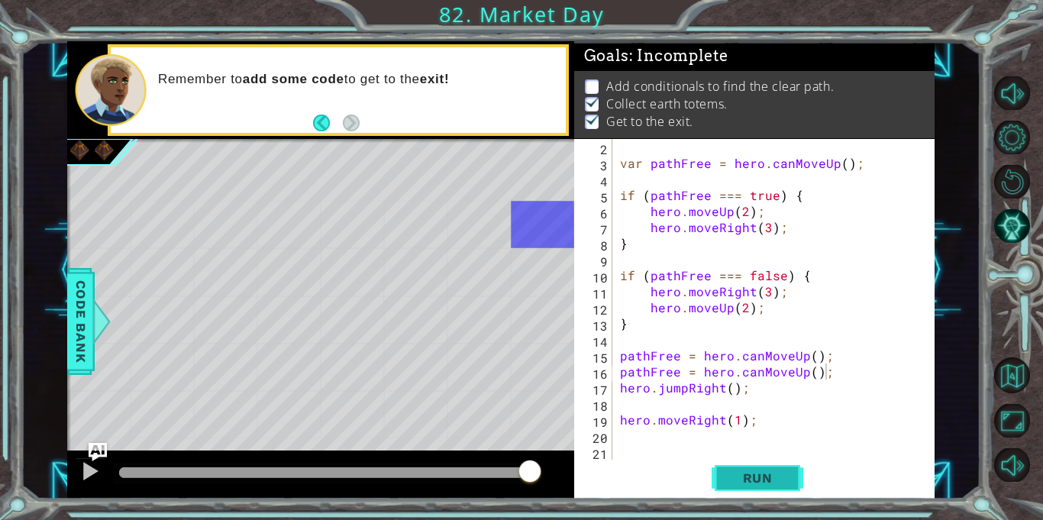
click at [770, 482] on span "Run" at bounding box center [758, 477] width 60 height 15
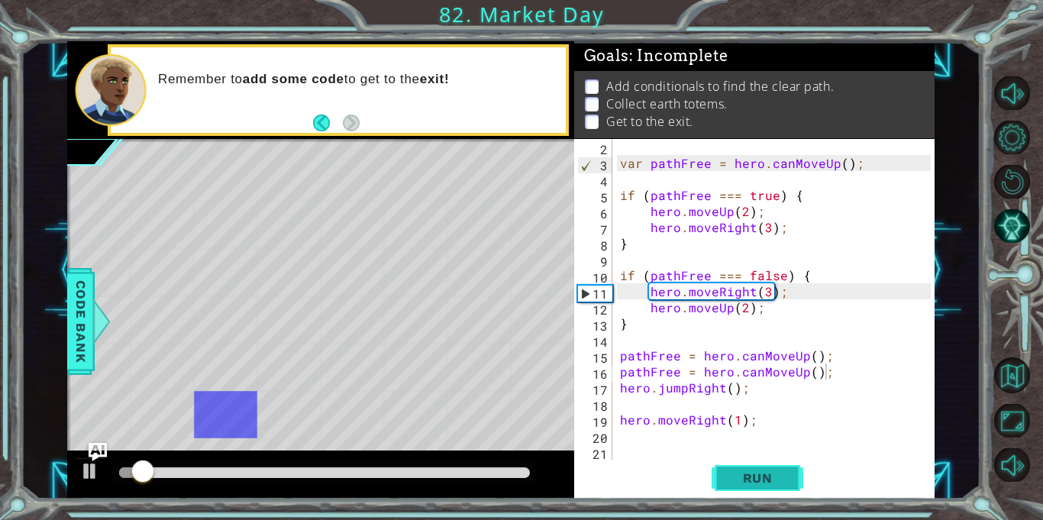
click at [769, 482] on span "Run" at bounding box center [758, 477] width 60 height 15
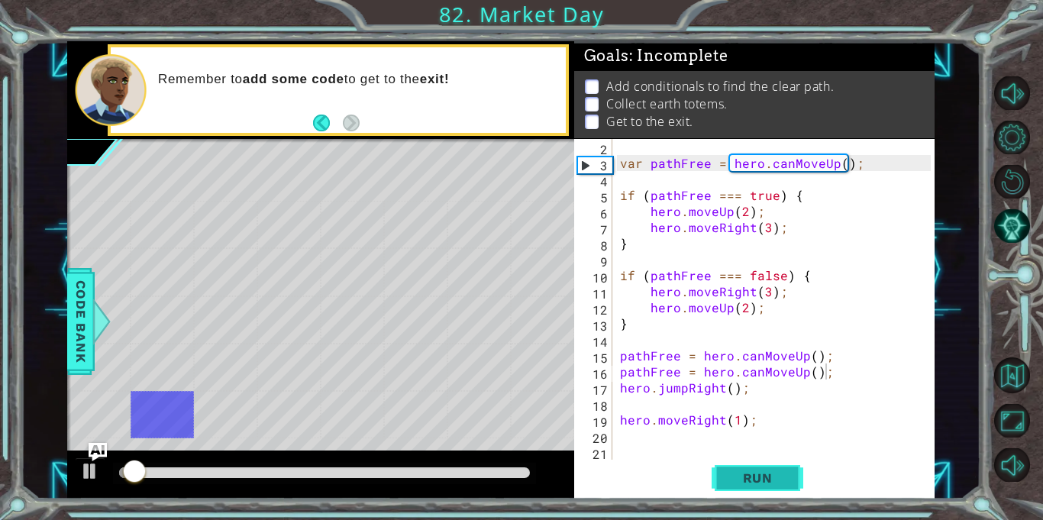
click at [728, 472] on span "Run" at bounding box center [758, 477] width 60 height 15
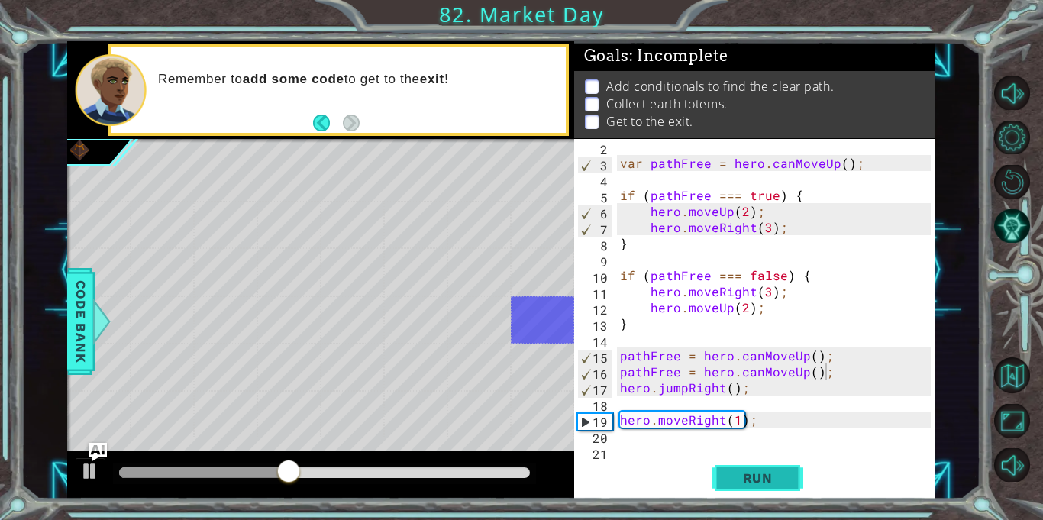
click at [728, 472] on span "Run" at bounding box center [758, 477] width 60 height 15
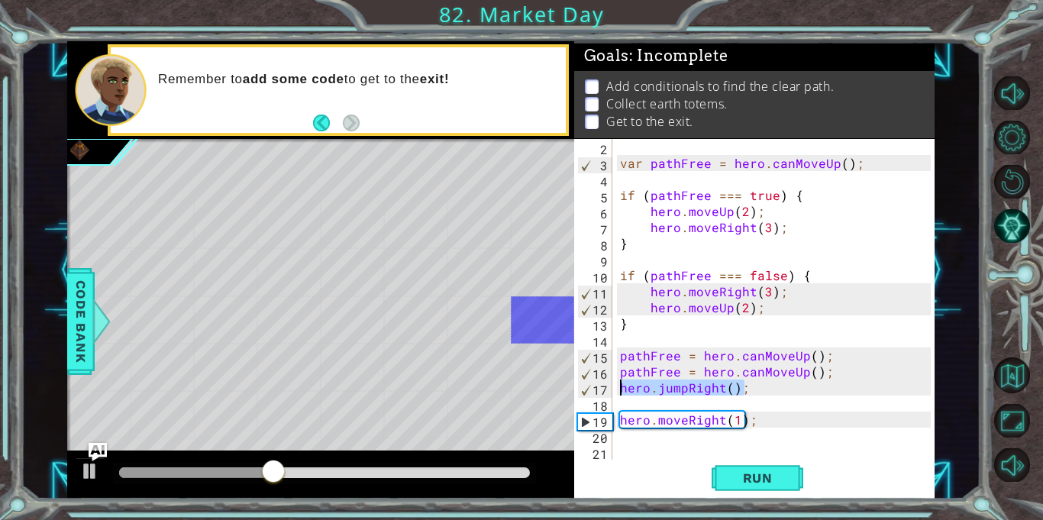
drag, startPoint x: 745, startPoint y: 389, endPoint x: 614, endPoint y: 386, distance: 130.6
click at [614, 386] on div "hero.jumpRight(); 2 3 4 5 6 7 8 9 10 11 12 13 14 15 16 17 18 19 20 21 var pathF…" at bounding box center [752, 299] width 357 height 321
click at [721, 386] on div "var pathFree = hero . canMoveUp ( ) ; if ( pathFree === true ) { hero . moveUp …" at bounding box center [774, 299] width 314 height 321
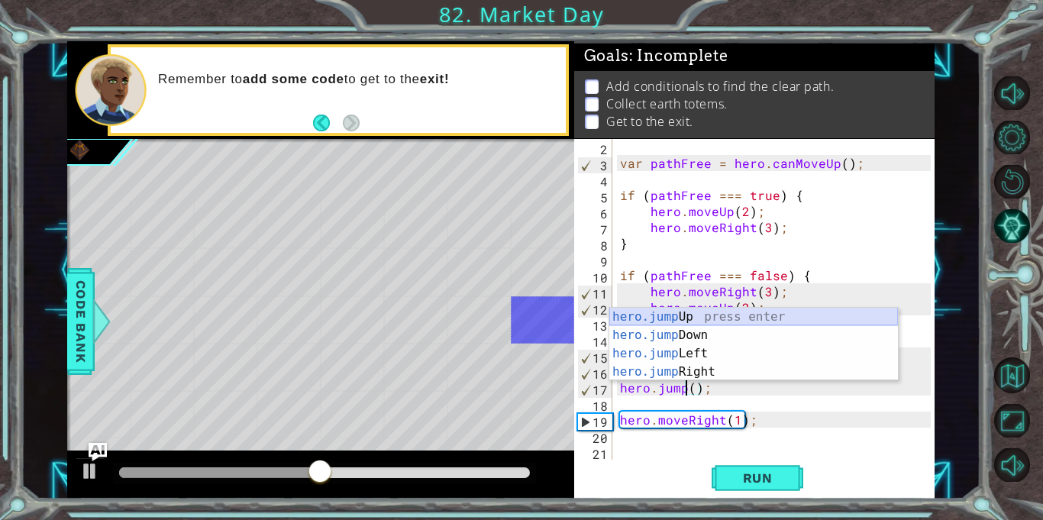
click at [672, 315] on div "hero.jump Up press enter hero.jump Down press enter hero.jump Left press enter …" at bounding box center [753, 363] width 289 height 110
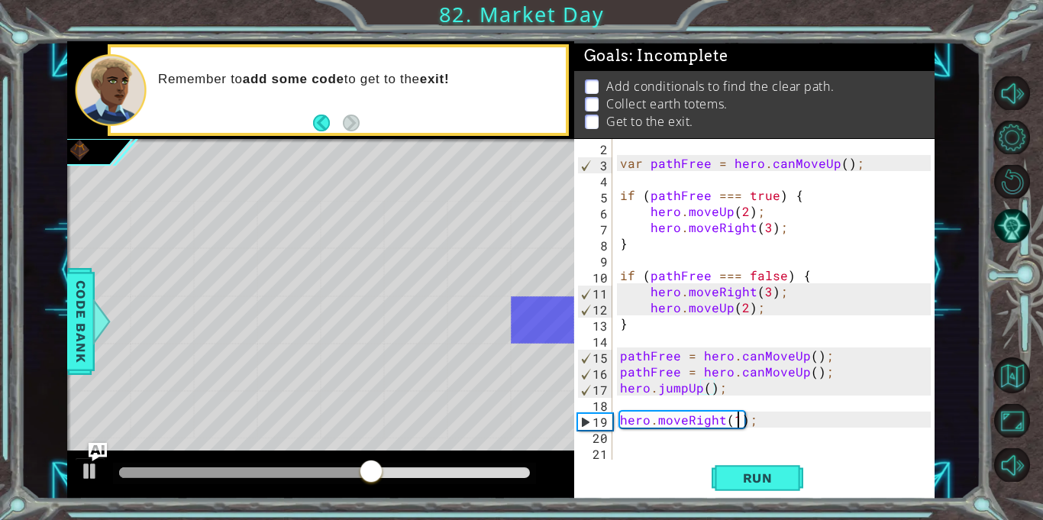
click at [737, 428] on div "var pathFree = hero . canMoveUp ( ) ; if ( pathFree === true ) { hero . moveUp …" at bounding box center [778, 315] width 322 height 353
click at [796, 477] on button "Run" at bounding box center [758, 479] width 92 height 36
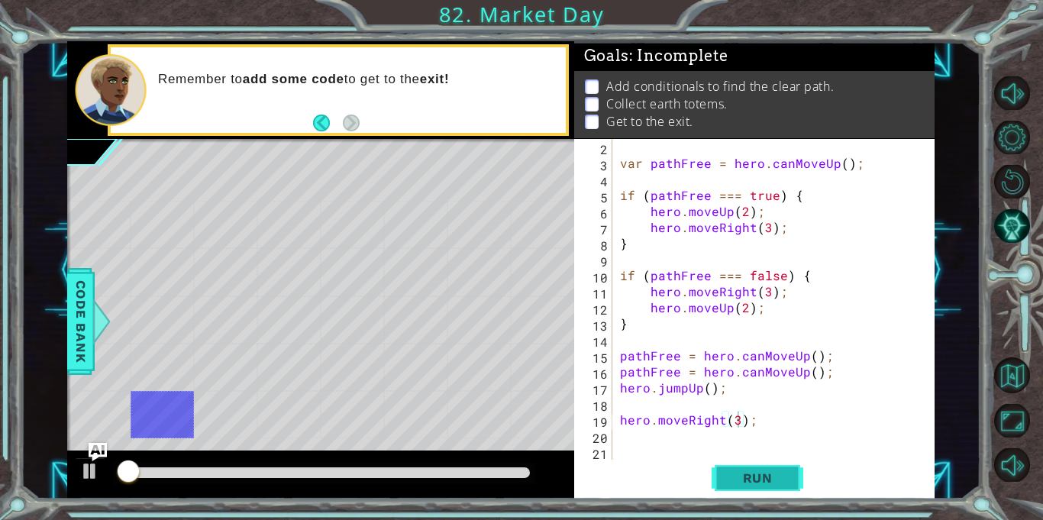
click at [783, 480] on span "Run" at bounding box center [758, 477] width 60 height 15
click at [784, 482] on span "Run" at bounding box center [758, 477] width 60 height 15
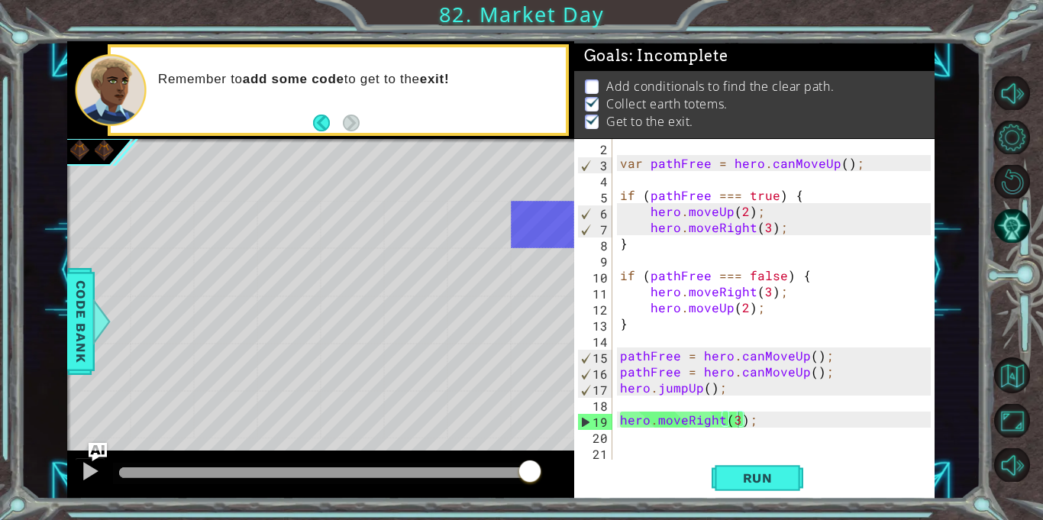
type textarea "pathFree = hero.canMoveUp();"
drag, startPoint x: 620, startPoint y: 374, endPoint x: 826, endPoint y: 377, distance: 206.2
click at [826, 377] on div "var pathFree = hero . canMoveUp ( ) ; if ( pathFree === true ) { hero . moveUp …" at bounding box center [778, 315] width 322 height 353
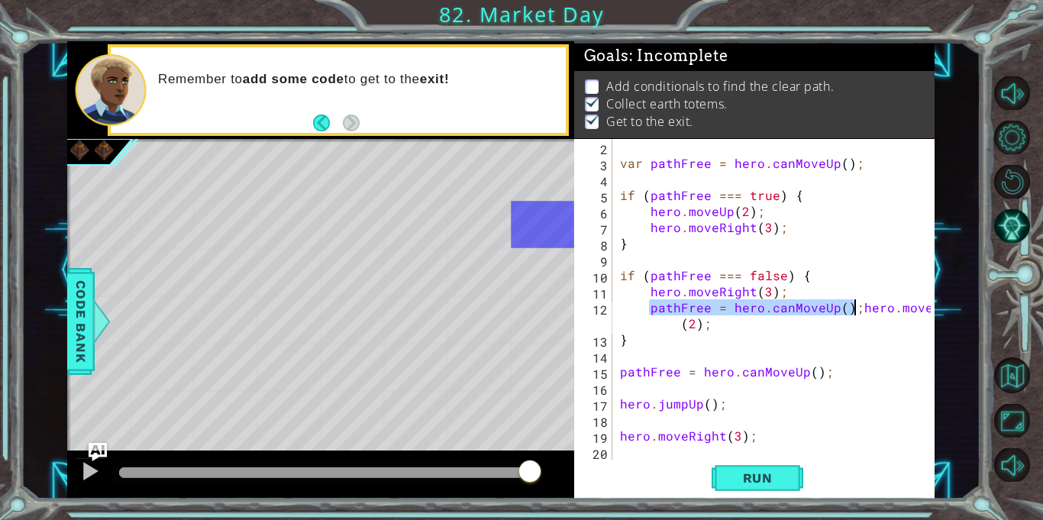
click at [855, 309] on div "var pathFree = hero . canMoveUp ( ) ; if ( pathFree === true ) { hero . moveUp …" at bounding box center [774, 299] width 314 height 321
type textarea "hero.moveUp(2);"
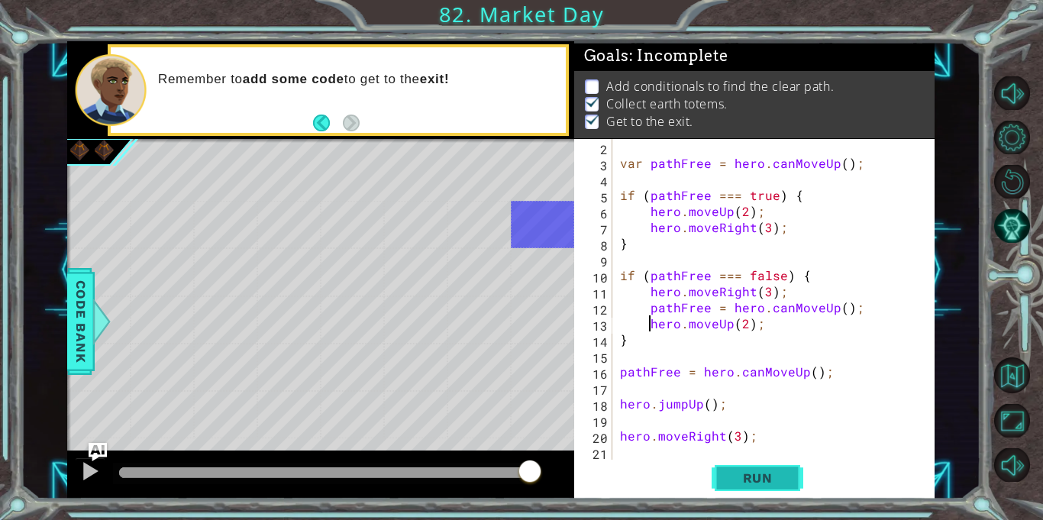
click at [762, 479] on span "Run" at bounding box center [758, 477] width 60 height 15
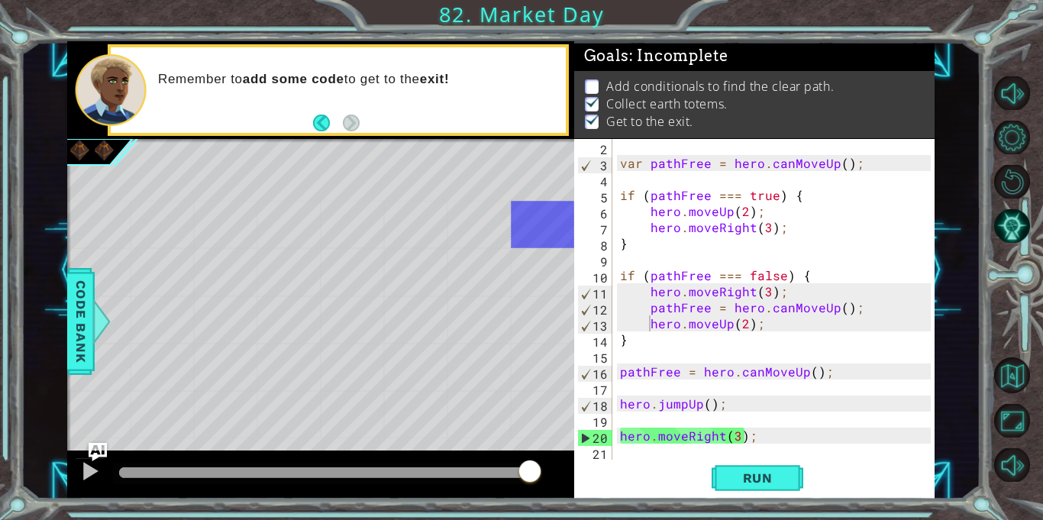
drag, startPoint x: 181, startPoint y: 467, endPoint x: 611, endPoint y: 467, distance: 430.0
click at [611, 467] on div "1 ההההההההההההההההההההההההההההההההההההההההההההההההההההההההההההההההההההההההההההה…" at bounding box center [501, 269] width 868 height 457
click at [1002, 185] on button "Restart Level" at bounding box center [1012, 182] width 37 height 34
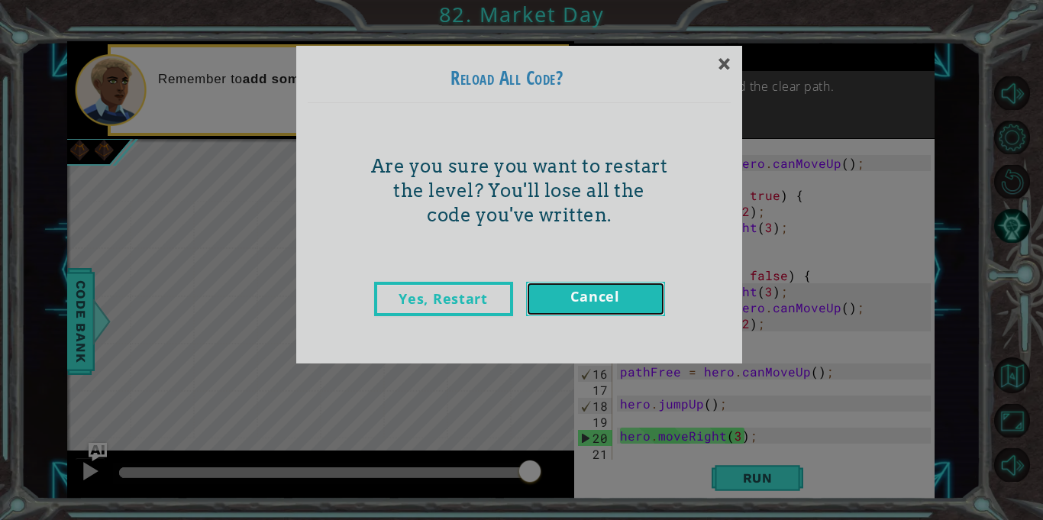
click at [555, 294] on link "Cancel" at bounding box center [595, 299] width 139 height 34
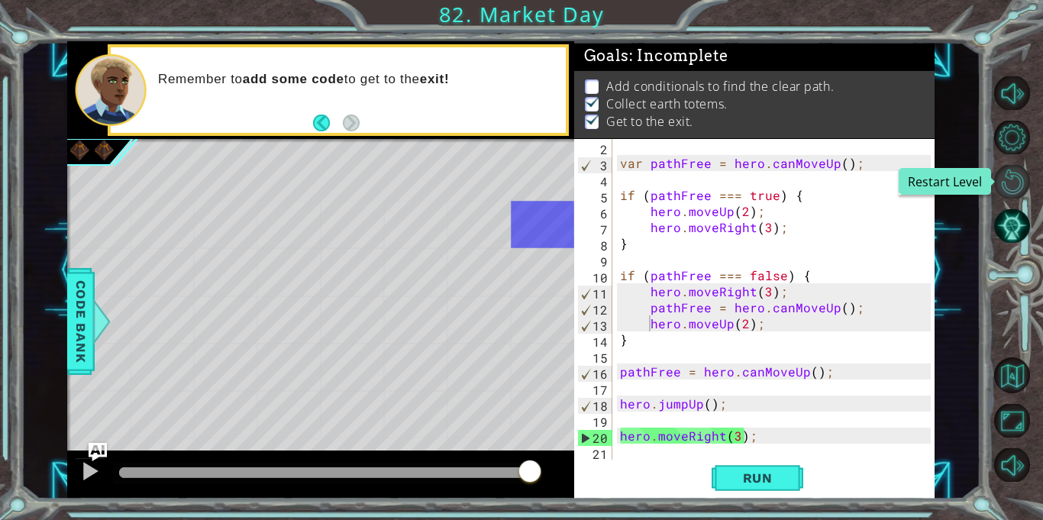
click at [1008, 176] on button "Restart Level" at bounding box center [1012, 182] width 37 height 34
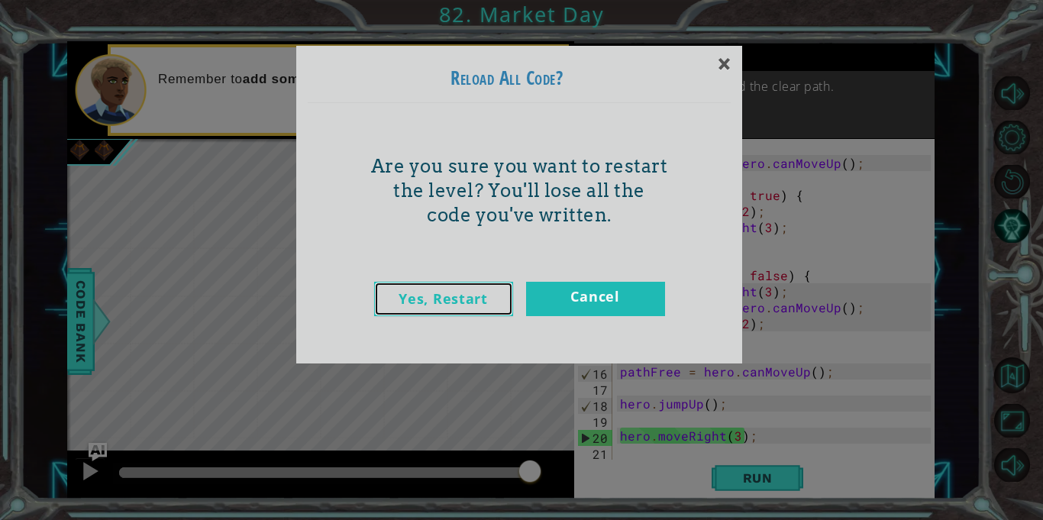
click at [399, 302] on link "Yes, Restart" at bounding box center [443, 299] width 139 height 34
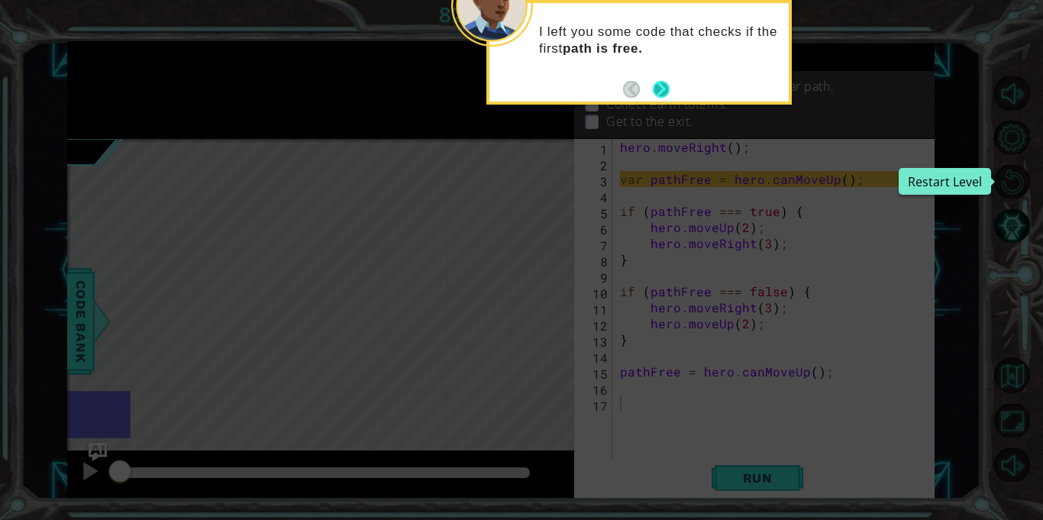
click at [659, 83] on button "Next" at bounding box center [661, 89] width 17 height 17
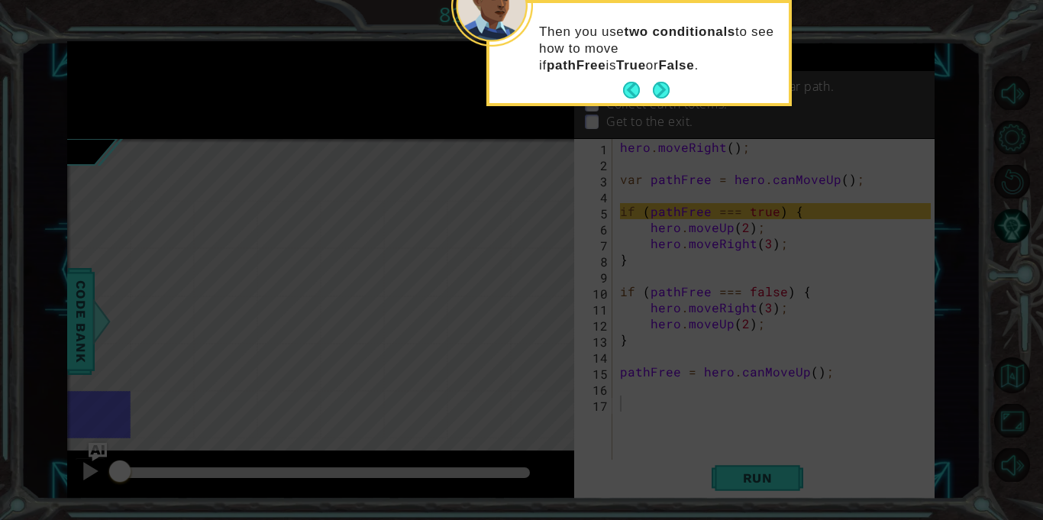
click at [659, 83] on button "Next" at bounding box center [661, 90] width 17 height 17
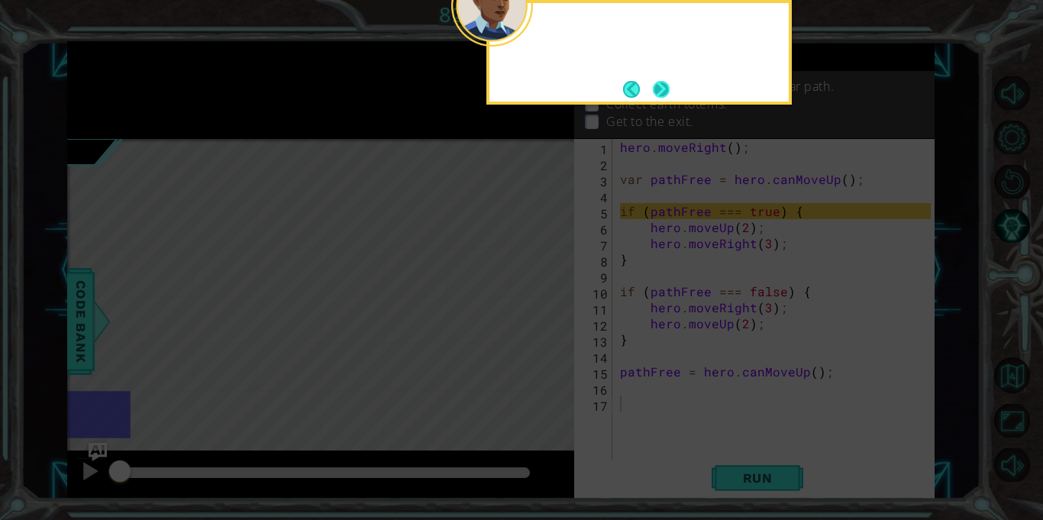
click at [659, 84] on button "Next" at bounding box center [661, 89] width 17 height 17
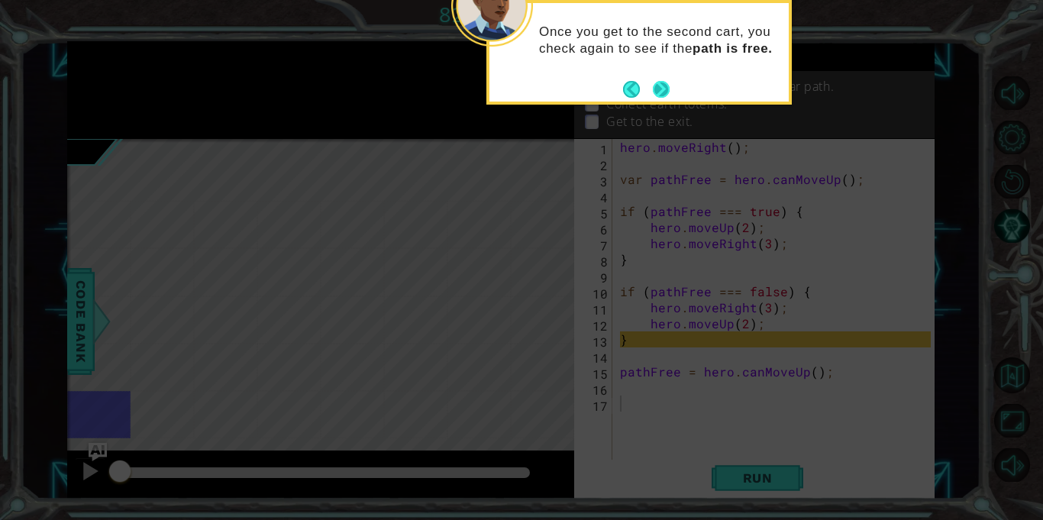
click at [661, 86] on button "Next" at bounding box center [661, 89] width 17 height 17
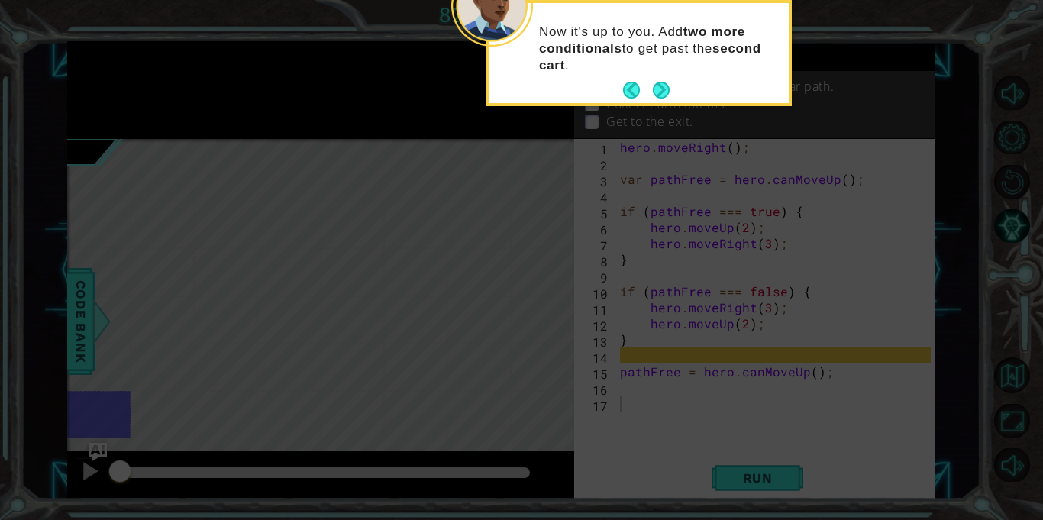
click at [661, 86] on button "Next" at bounding box center [661, 90] width 17 height 17
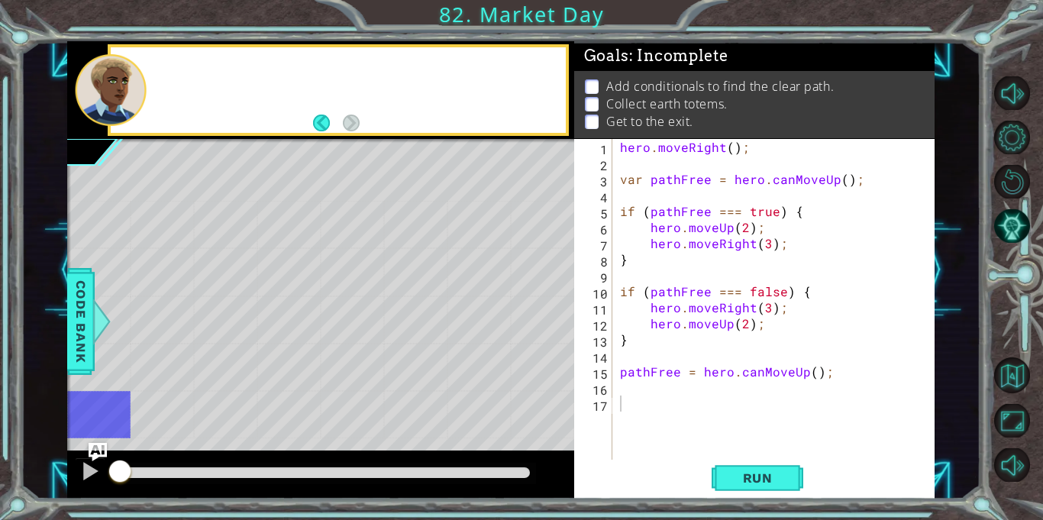
click at [661, 86] on p "Add conditionals to find the clear path." at bounding box center [720, 86] width 228 height 17
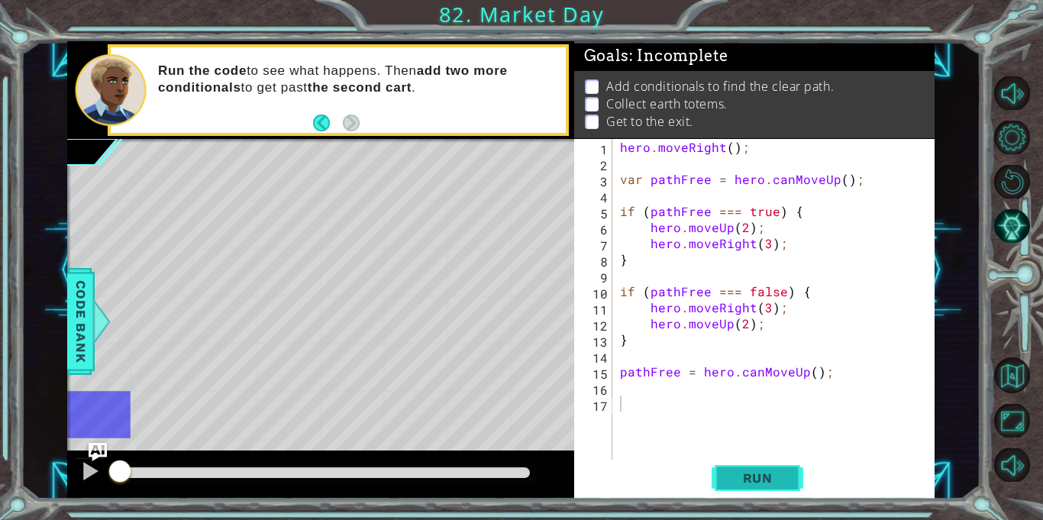
click at [739, 475] on span "Run" at bounding box center [758, 477] width 60 height 15
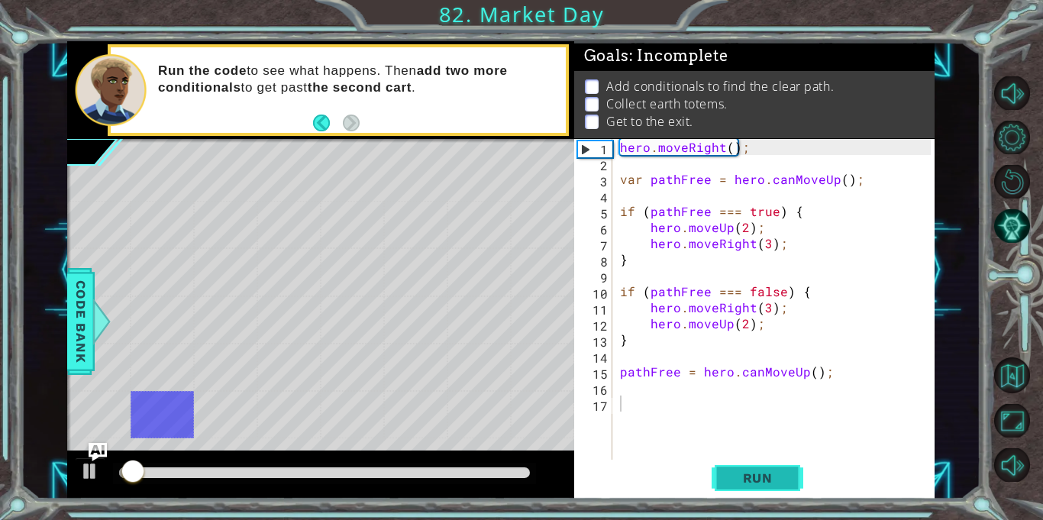
click at [733, 474] on span "Run" at bounding box center [758, 477] width 60 height 15
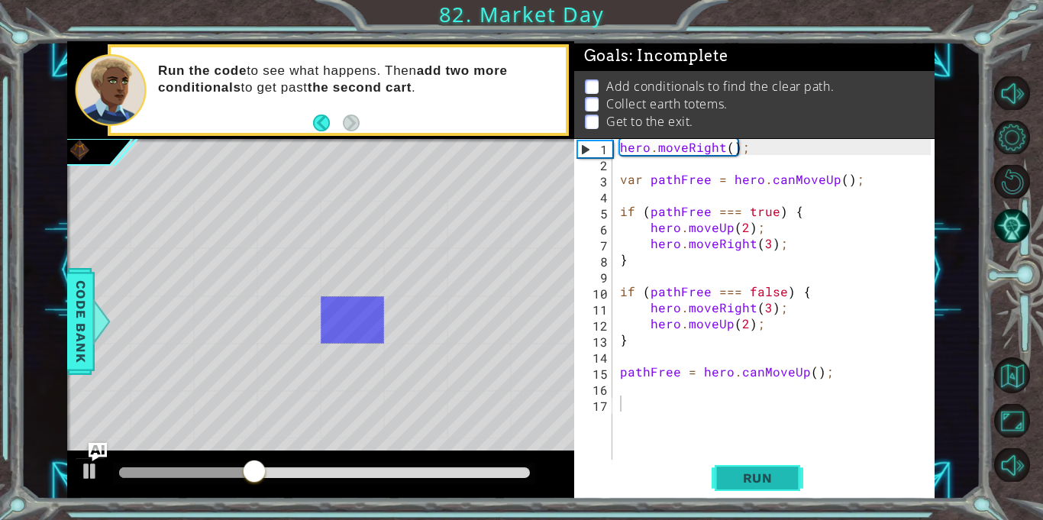
click at [728, 471] on span "Run" at bounding box center [758, 477] width 60 height 15
click at [672, 397] on div "hero . moveRight ( ) ; var pathFree = hero . canMoveUp ( ) ; if ( pathFree === …" at bounding box center [778, 315] width 322 height 353
click at [670, 387] on div "hero . moveRight ( ) ; var pathFree = hero . canMoveUp ( ) ; if ( pathFree === …" at bounding box center [778, 315] width 322 height 353
click at [1022, 244] on div at bounding box center [1020, 279] width 47 height 416
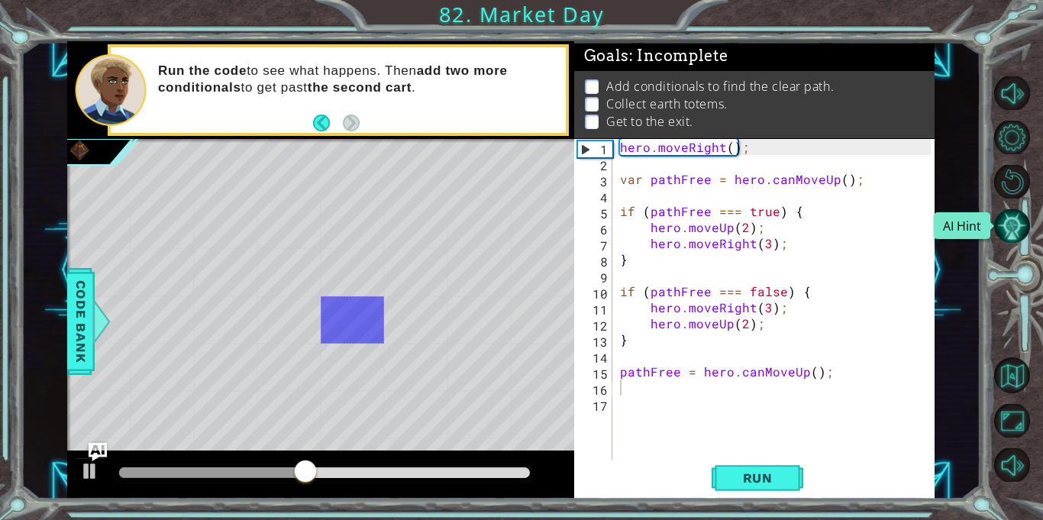
click at [1013, 228] on button "AI Hint" at bounding box center [1012, 226] width 37 height 34
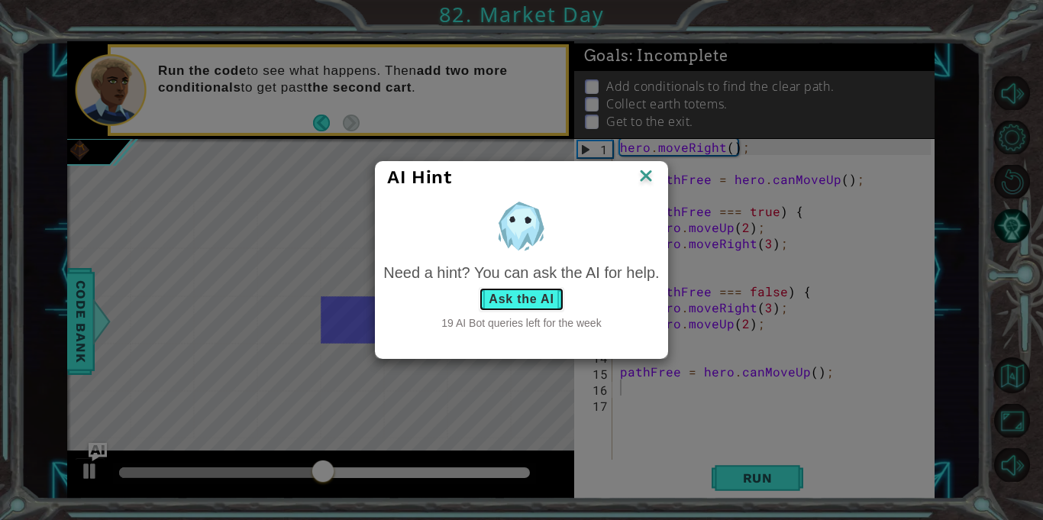
click at [533, 299] on button "Ask the AI" at bounding box center [521, 299] width 85 height 24
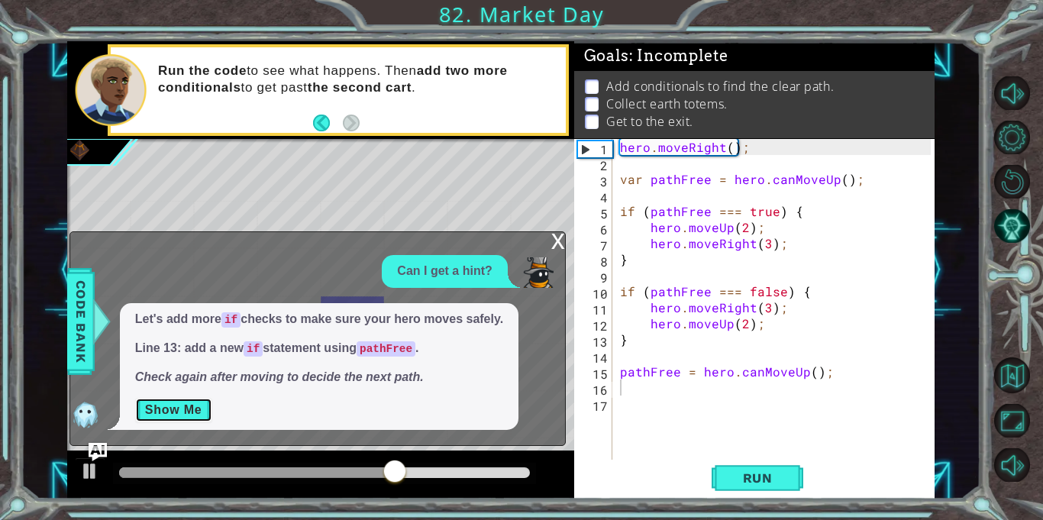
click at [185, 412] on button "Show Me" at bounding box center [173, 410] width 77 height 24
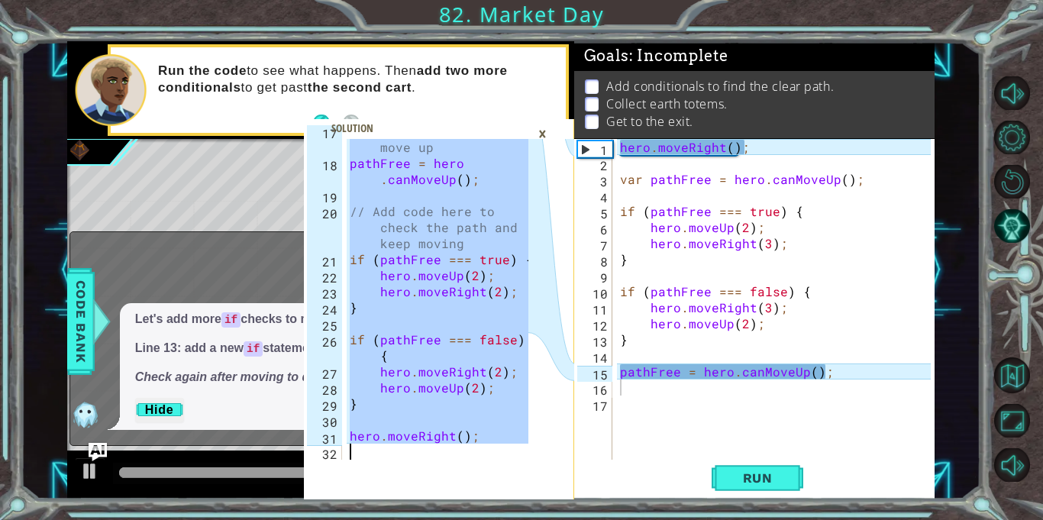
scroll to position [305, 0]
drag, startPoint x: 351, startPoint y: 144, endPoint x: 548, endPoint y: 467, distance: 379.1
click at [548, 467] on div "// Start moving right 17 18 19 20 21 22 23 24 25 26 27 28 29 30 31 32 // Check …" at bounding box center [439, 319] width 270 height 360
type textarea "hero.moveRight();"
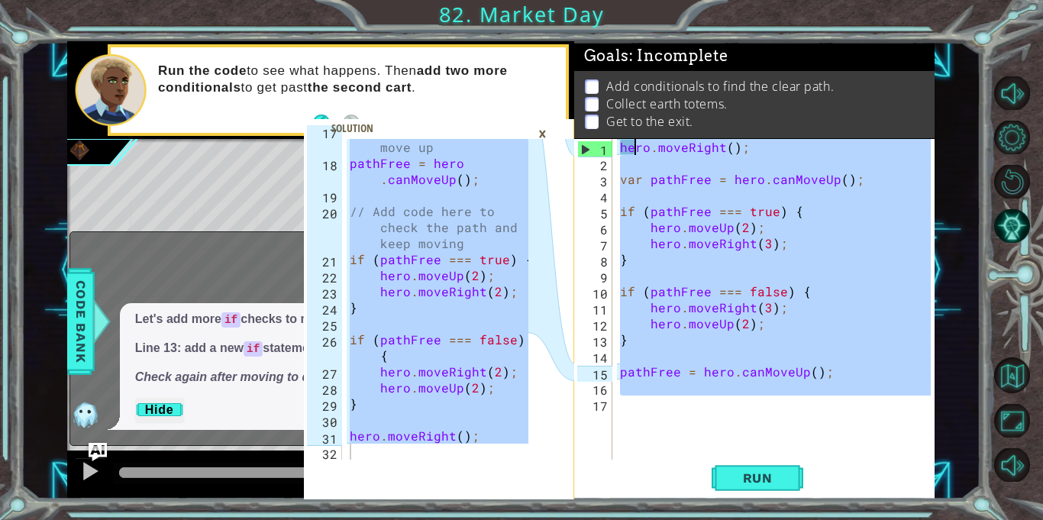
drag, startPoint x: 868, startPoint y: 421, endPoint x: 635, endPoint y: 147, distance: 360.3
click at [635, 147] on div "hero . moveRight ( ) ; var pathFree = hero . canMoveUp ( ) ; if ( pathFree === …" at bounding box center [778, 315] width 322 height 353
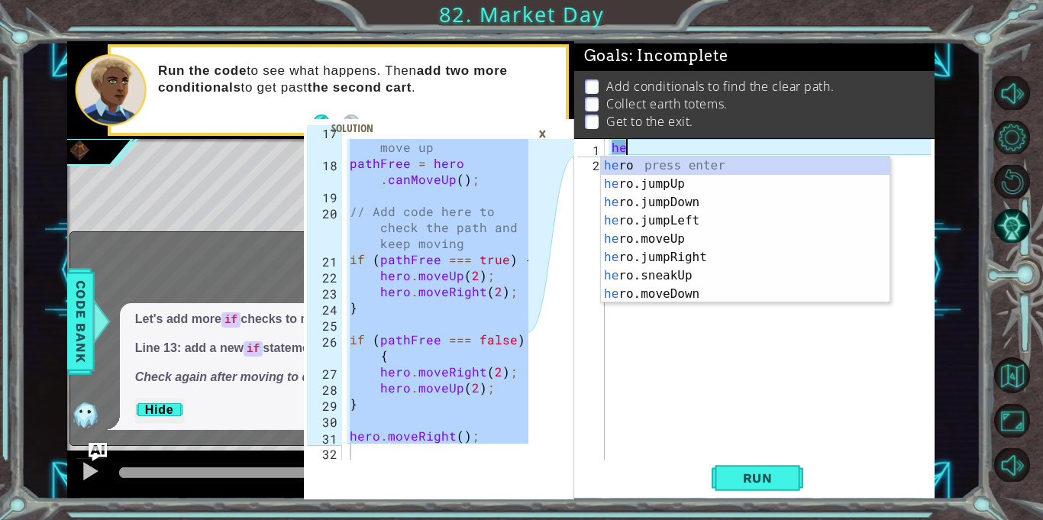
type textarea "h"
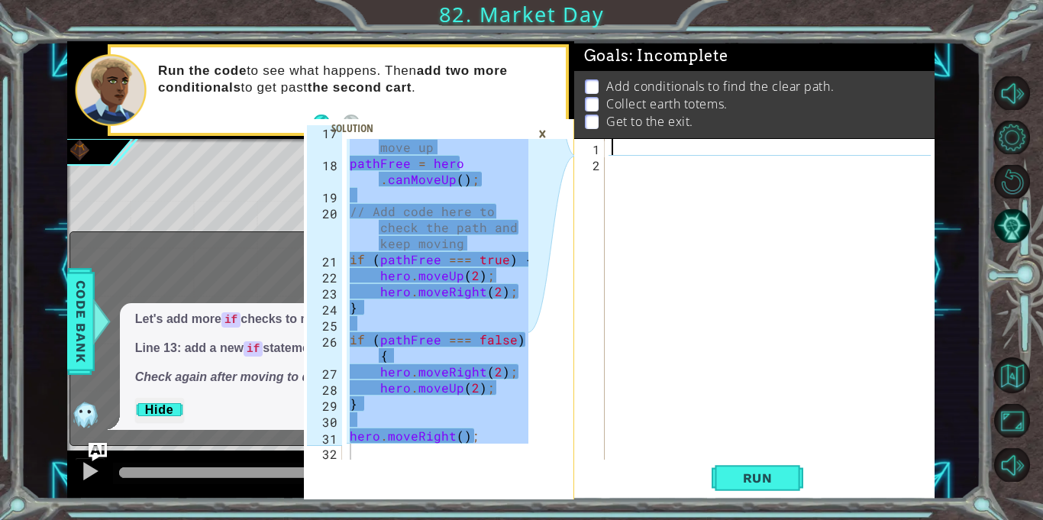
click at [643, 188] on div at bounding box center [773, 315] width 329 height 353
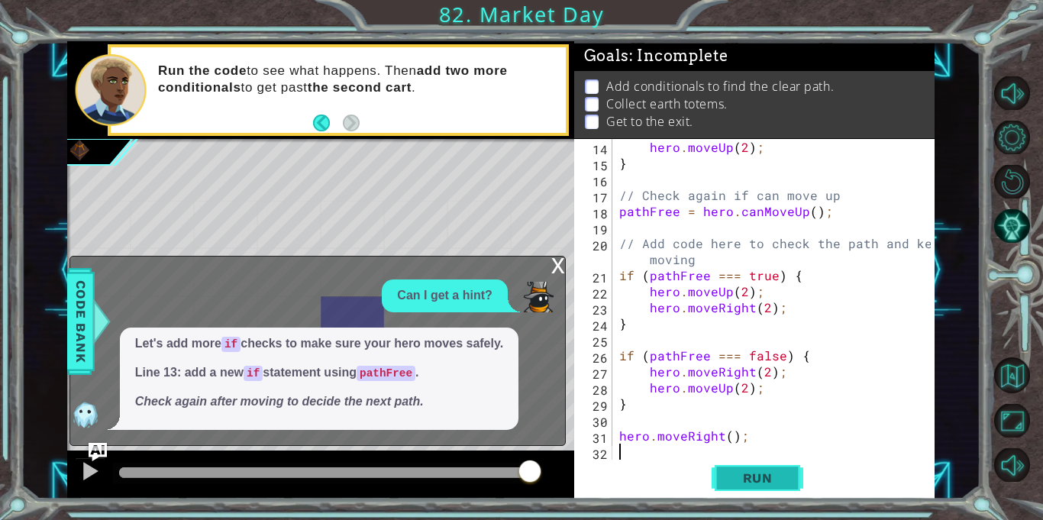
click at [753, 482] on span "Run" at bounding box center [758, 477] width 60 height 15
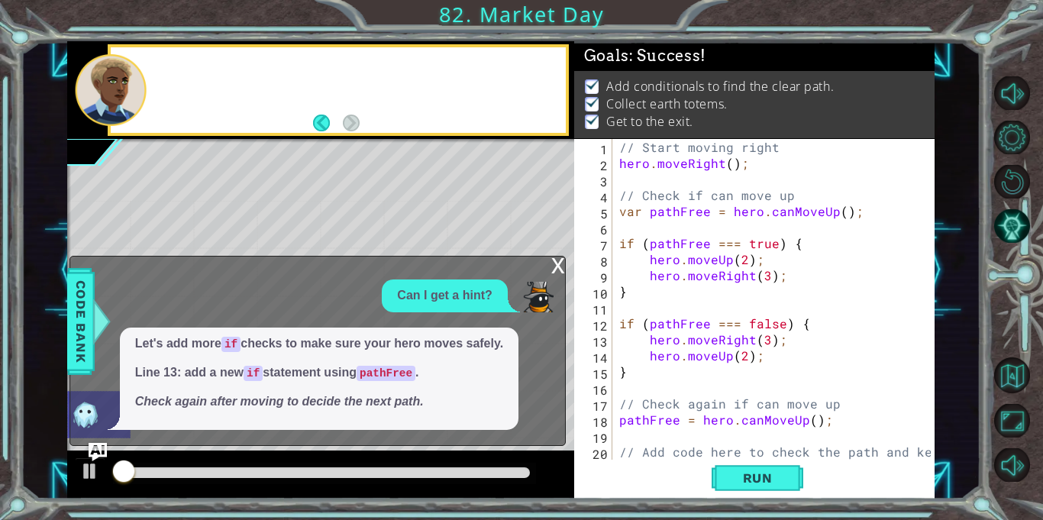
scroll to position [0, 0]
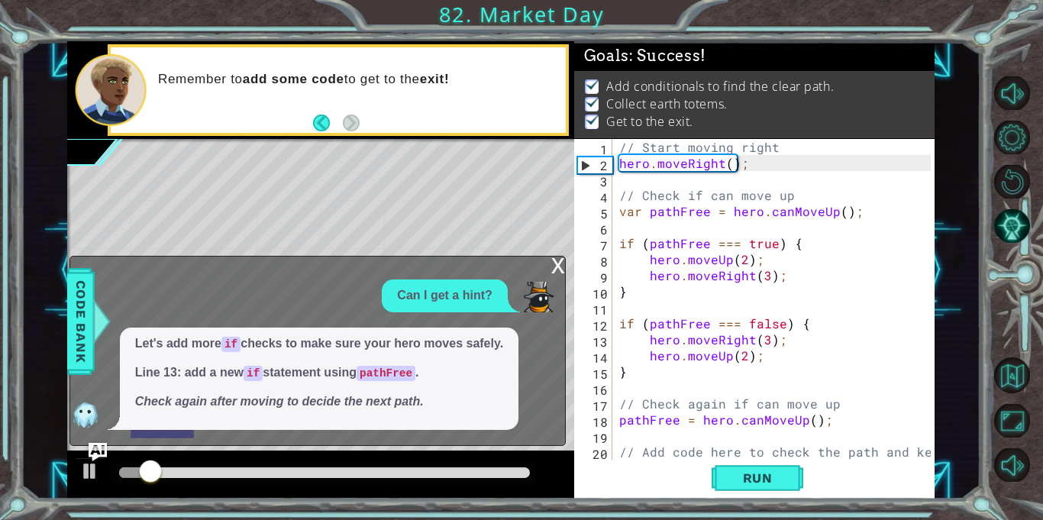
click at [556, 268] on div "x" at bounding box center [558, 264] width 14 height 15
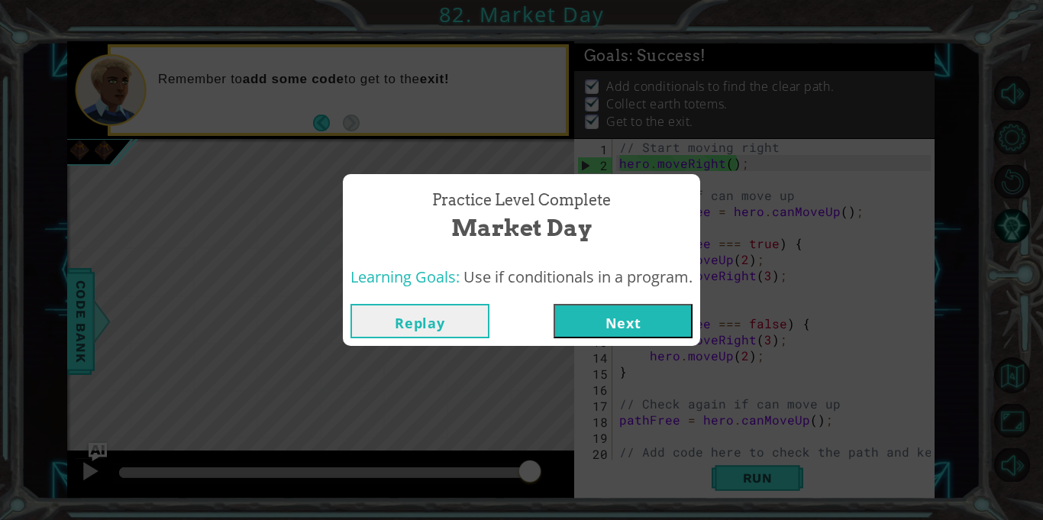
click at [599, 324] on button "Next" at bounding box center [623, 321] width 139 height 34
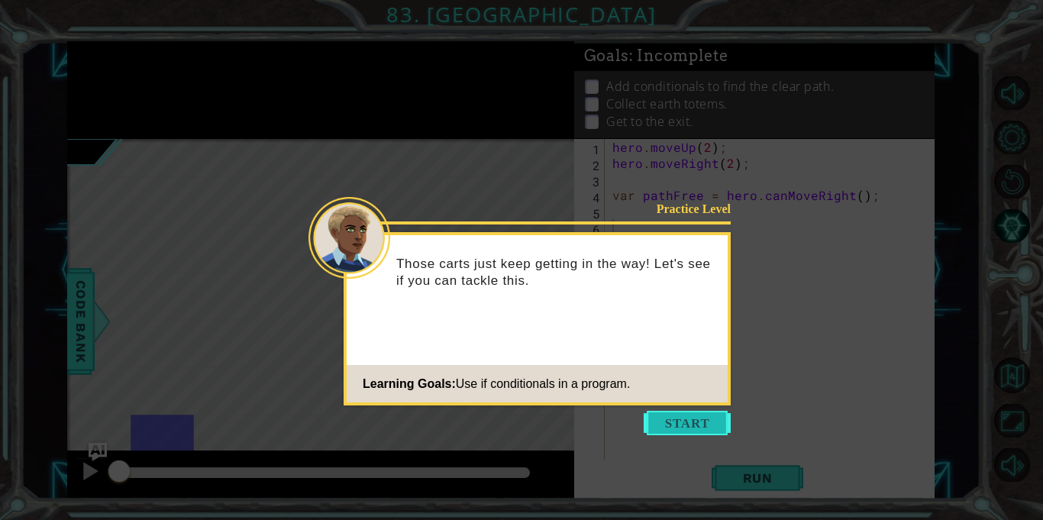
click at [681, 424] on button "Start" at bounding box center [687, 423] width 87 height 24
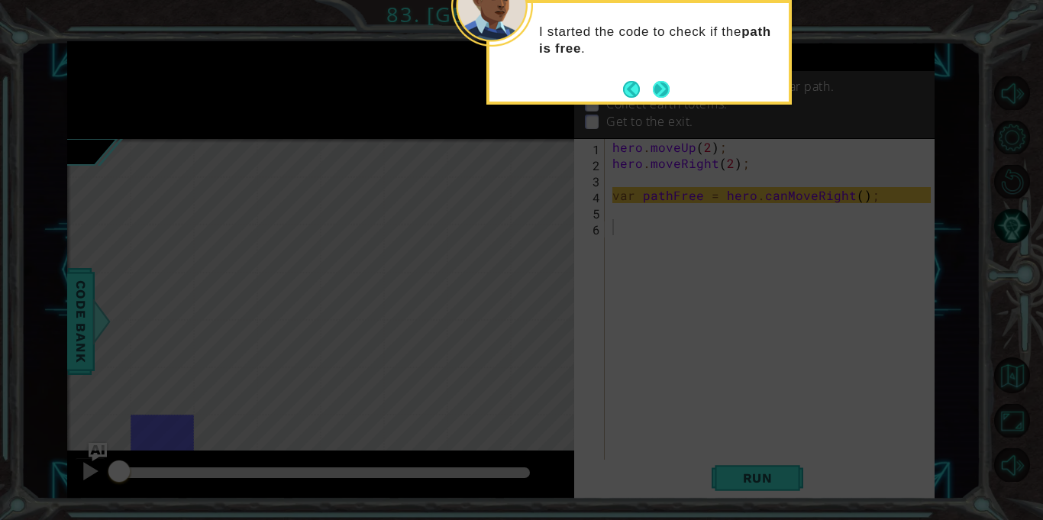
click at [662, 92] on button "Next" at bounding box center [662, 89] width 18 height 18
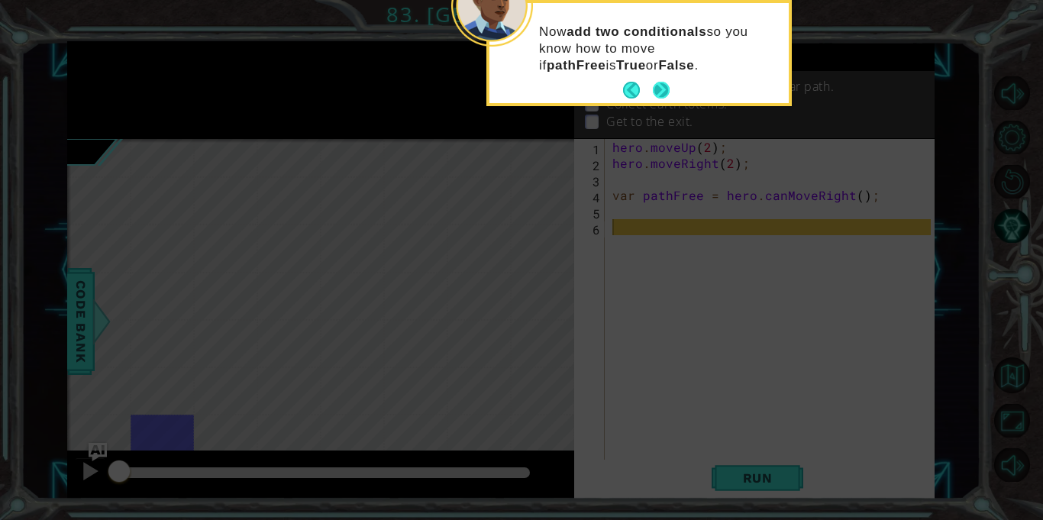
click at [657, 89] on button "Next" at bounding box center [661, 90] width 17 height 17
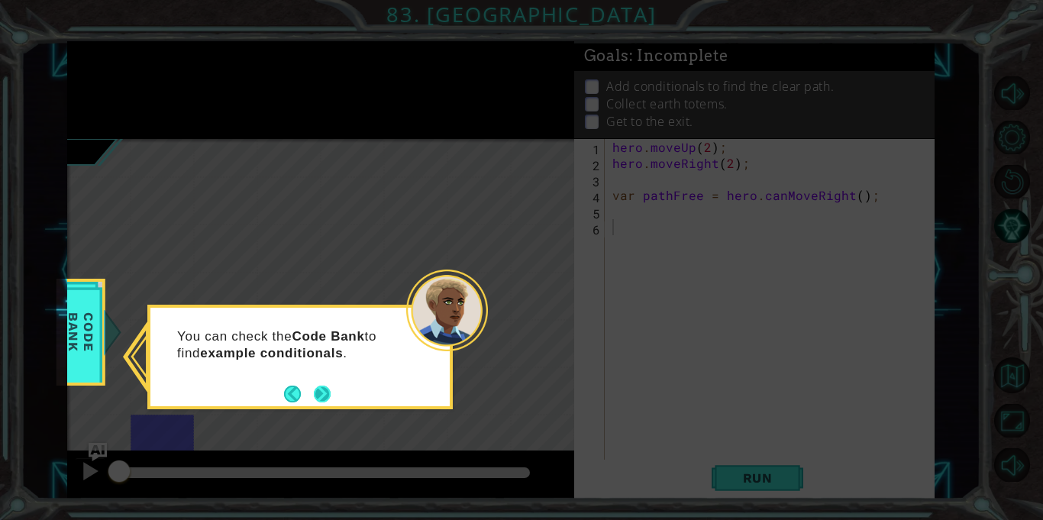
click at [322, 395] on button "Next" at bounding box center [322, 394] width 17 height 17
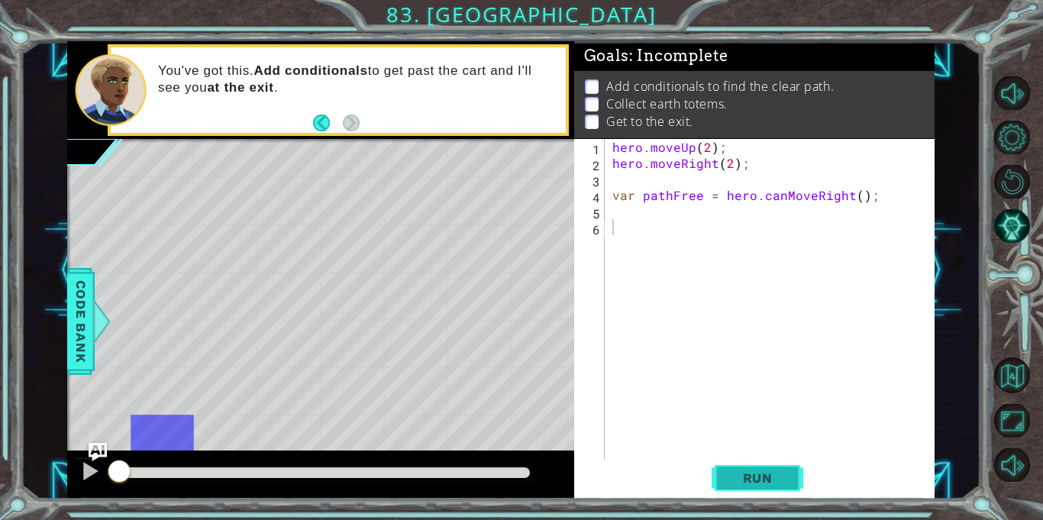
click at [754, 477] on span "Run" at bounding box center [758, 477] width 60 height 15
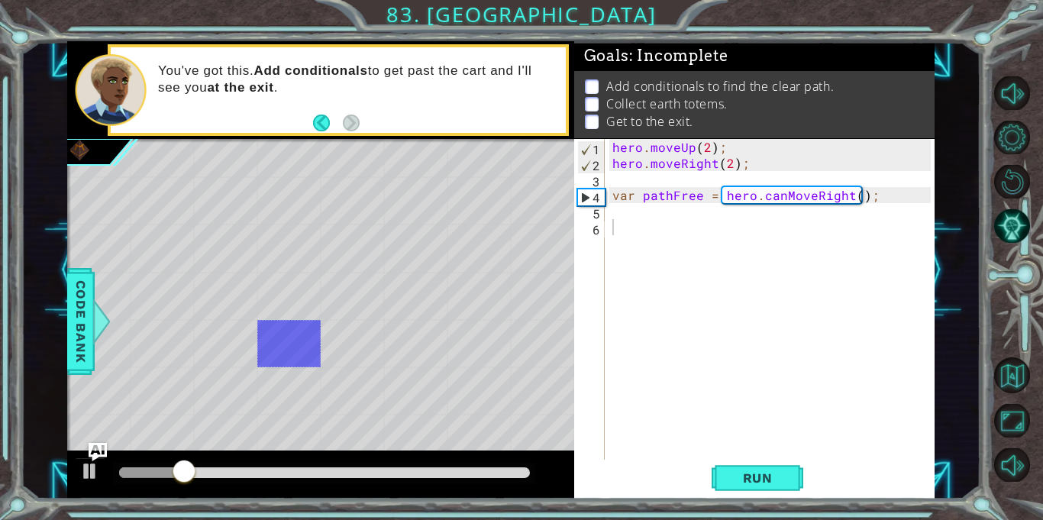
click at [913, 344] on div "hero . moveUp ( 2 ) ; hero . moveRight ( 2 ) ; var pathFree = hero . canMoveRig…" at bounding box center [773, 315] width 329 height 353
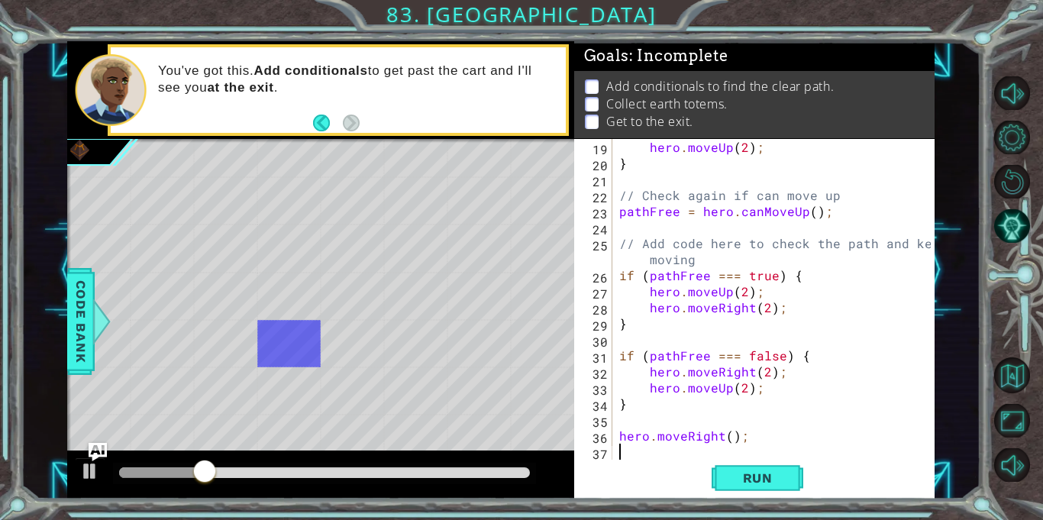
scroll to position [289, 0]
click at [735, 485] on span "Run" at bounding box center [758, 477] width 60 height 15
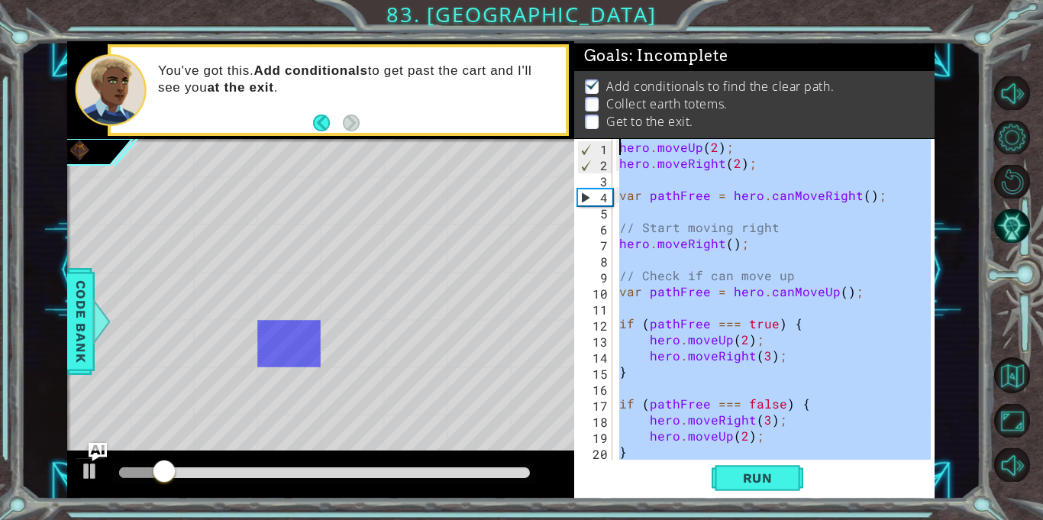
scroll to position [0, 0]
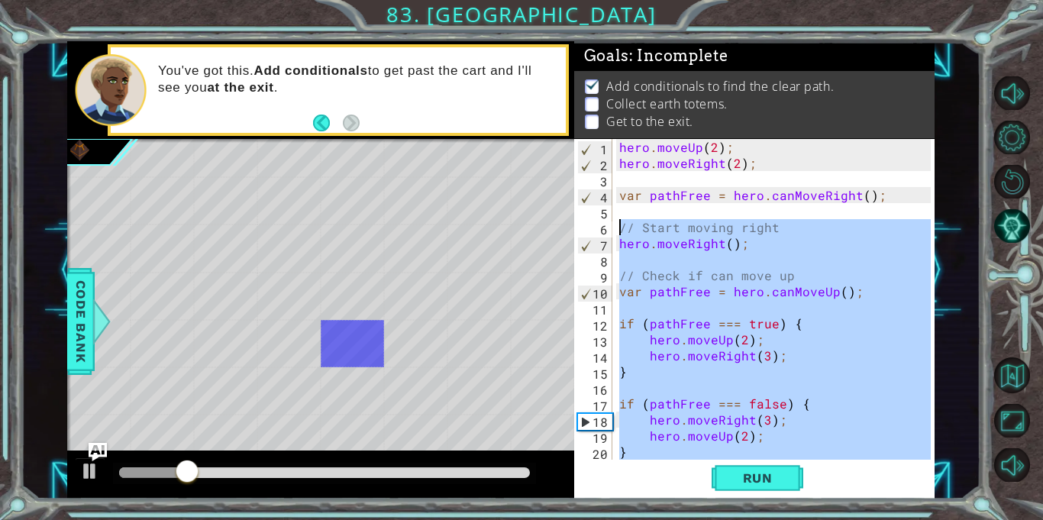
drag, startPoint x: 751, startPoint y: 444, endPoint x: 625, endPoint y: 216, distance: 260.8
click at [625, 216] on div "hero . moveUp ( 2 ) ; hero . moveRight ( 2 ) ; var pathFree = hero . canMoveRig…" at bounding box center [777, 315] width 322 height 353
type textarea "// Start moving right"
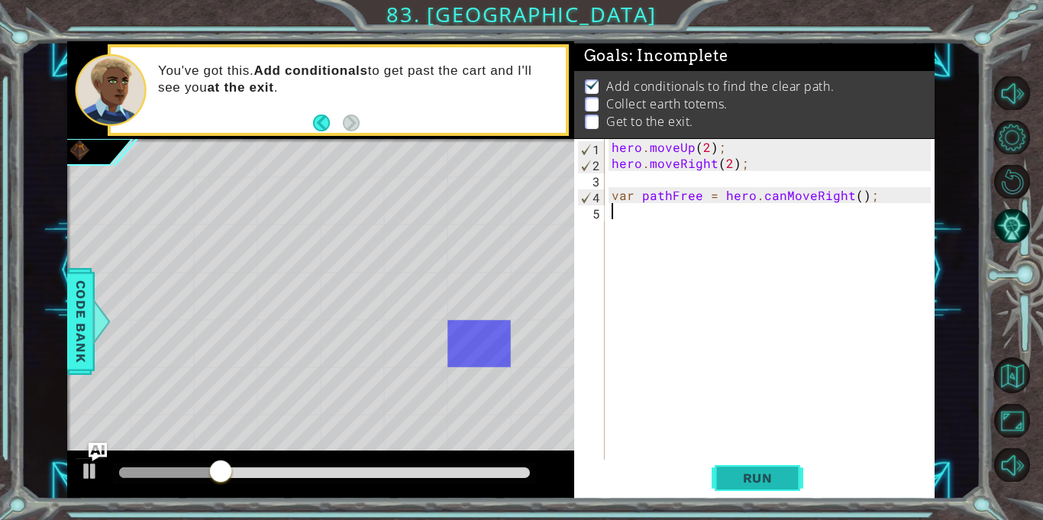
click at [773, 480] on span "Run" at bounding box center [758, 477] width 60 height 15
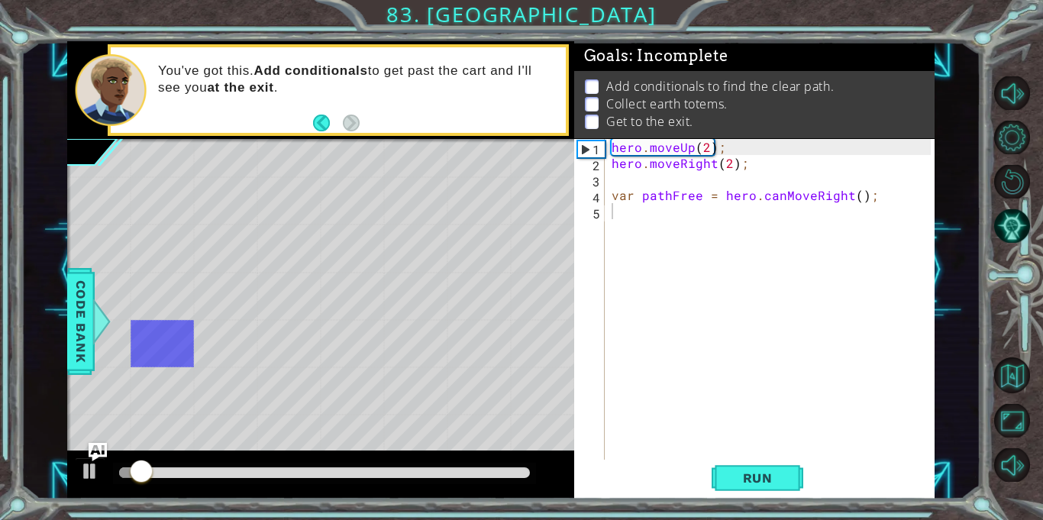
click at [615, 212] on div "hero . moveUp ( 2 ) ; hero . moveRight ( 2 ) ; var pathFree = hero . canMoveRig…" at bounding box center [773, 315] width 329 height 353
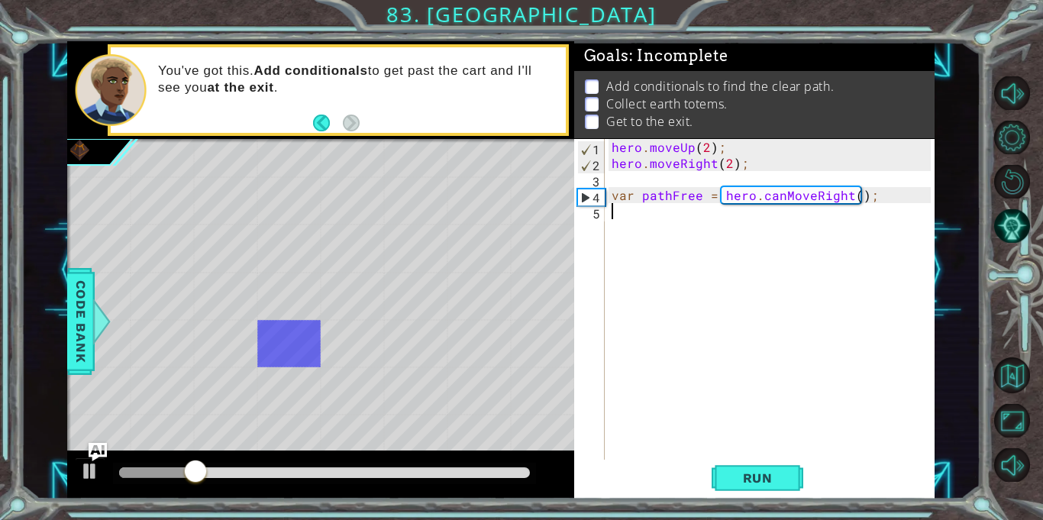
click at [615, 230] on div "hero . moveUp ( 2 ) ; hero . moveRight ( 2 ) ; var pathFree = hero . canMoveRig…" at bounding box center [773, 315] width 329 height 353
click at [697, 267] on div "hero . moveUp ( 2 ) ; hero . moveRight ( 2 ) ; var pathFree = hero . canMoveRig…" at bounding box center [773, 315] width 329 height 353
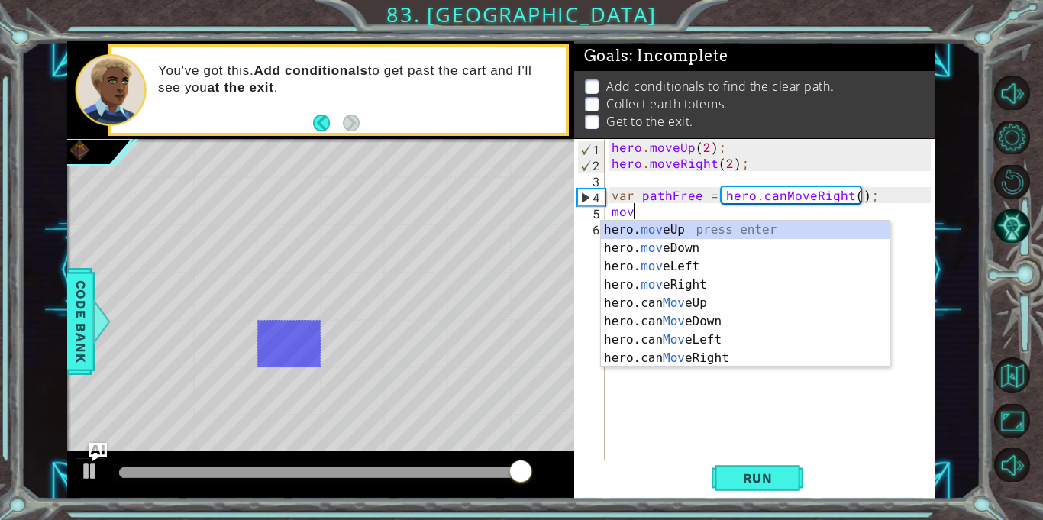
scroll to position [0, 1]
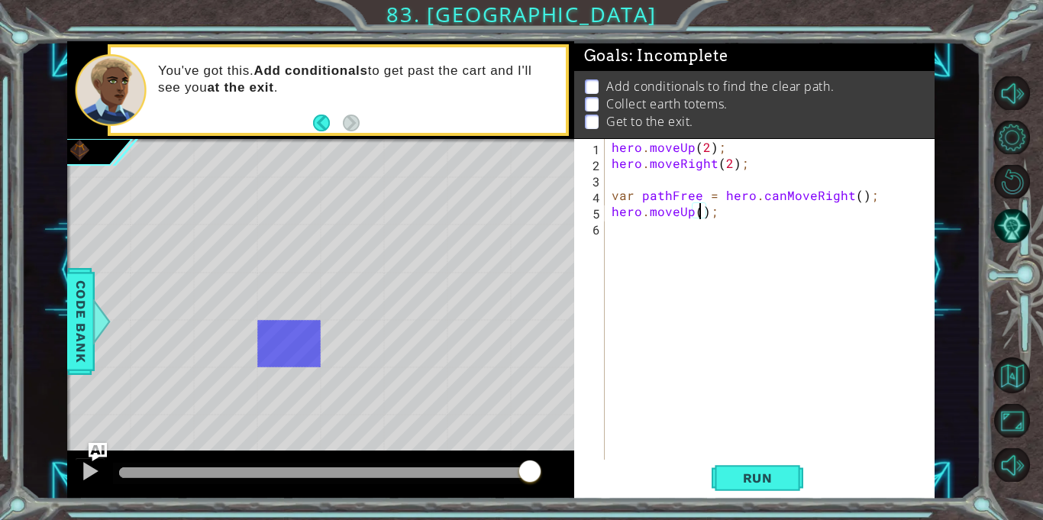
type textarea "hero.moveUp(2);"
click at [680, 254] on div "hero . moveUp ( 2 ) ; hero . moveRight ( 2 ) ; var pathFree = hero . canMoveRig…" at bounding box center [773, 315] width 329 height 353
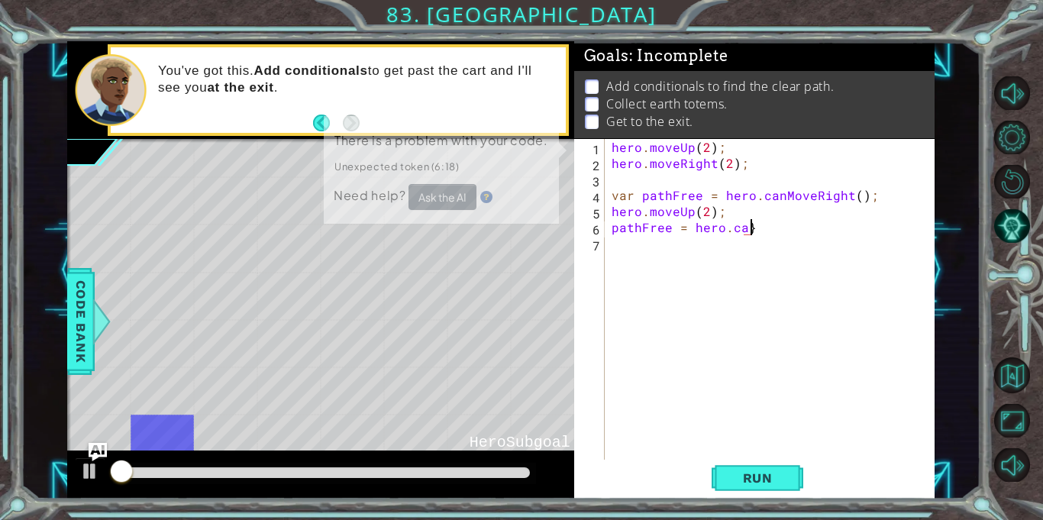
type textarea "pathFree = [DOMAIN_NAME]"
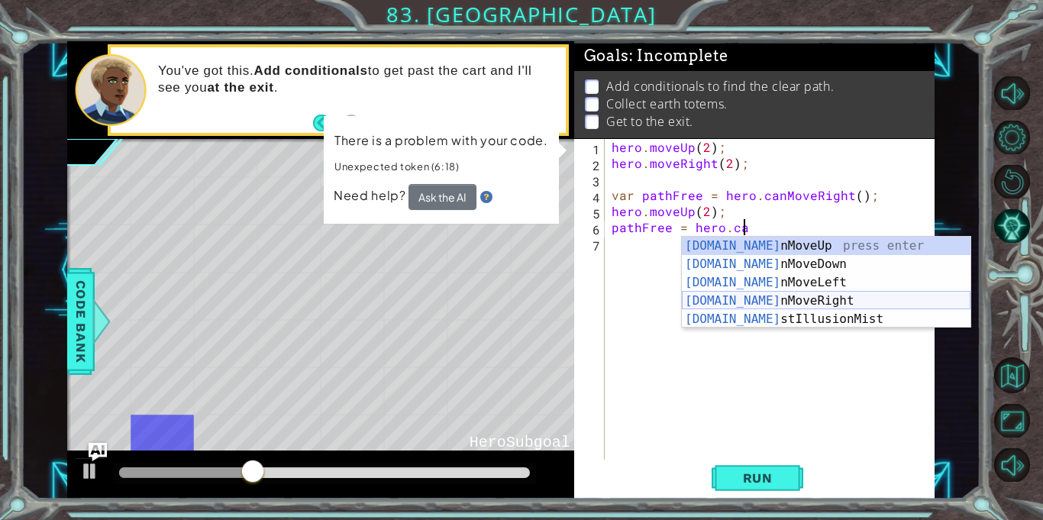
click at [737, 298] on div "[DOMAIN_NAME] nMoveUp press enter [DOMAIN_NAME] nMoveDown press enter [DOMAIN_N…" at bounding box center [826, 301] width 289 height 128
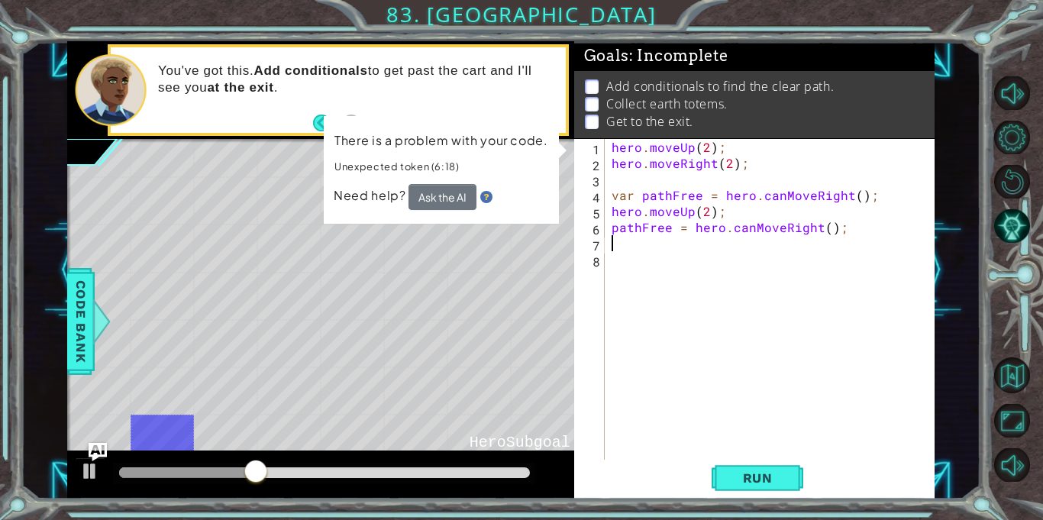
scroll to position [0, 0]
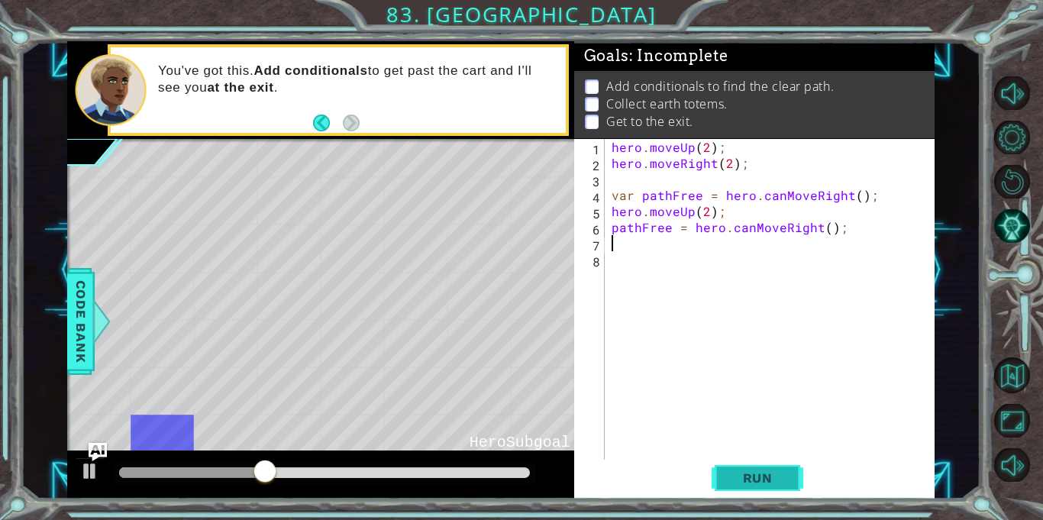
click at [741, 476] on span "Run" at bounding box center [758, 477] width 60 height 15
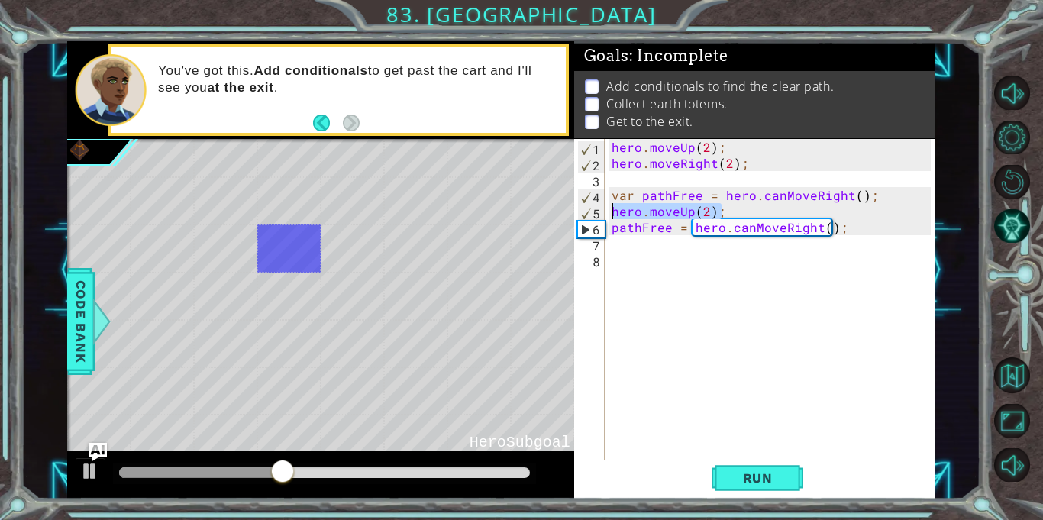
drag, startPoint x: 723, startPoint y: 208, endPoint x: 607, endPoint y: 217, distance: 116.4
click at [607, 217] on div "hero.moveUp(2); 1 2 3 4 5 6 7 8 hero . moveUp ( 2 ) ; hero . moveRight ( 2 ) ; …" at bounding box center [752, 299] width 357 height 321
type textarea "pathFree = hero.canMoveRight();"
type textarea "hero.moveUp(2);"
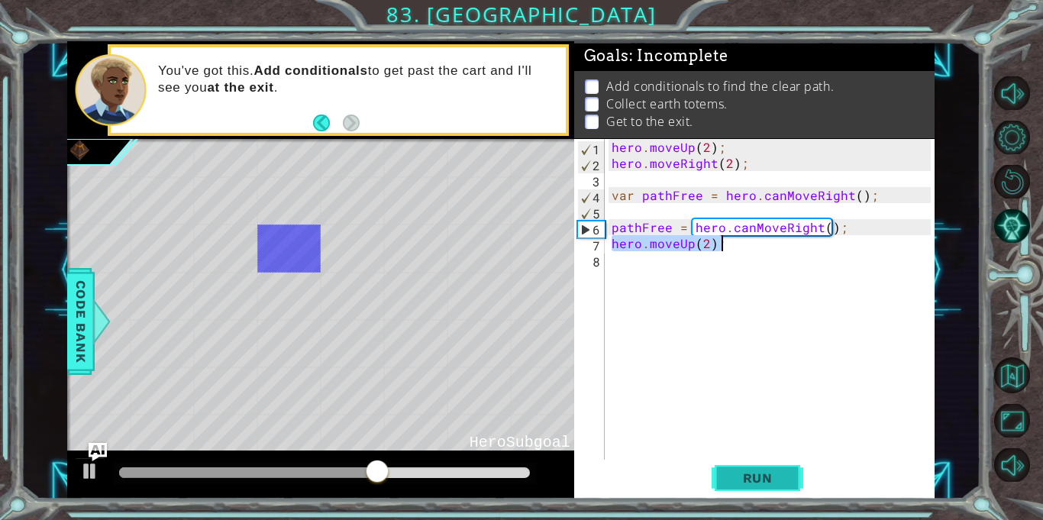
click at [738, 482] on span "Run" at bounding box center [758, 477] width 60 height 15
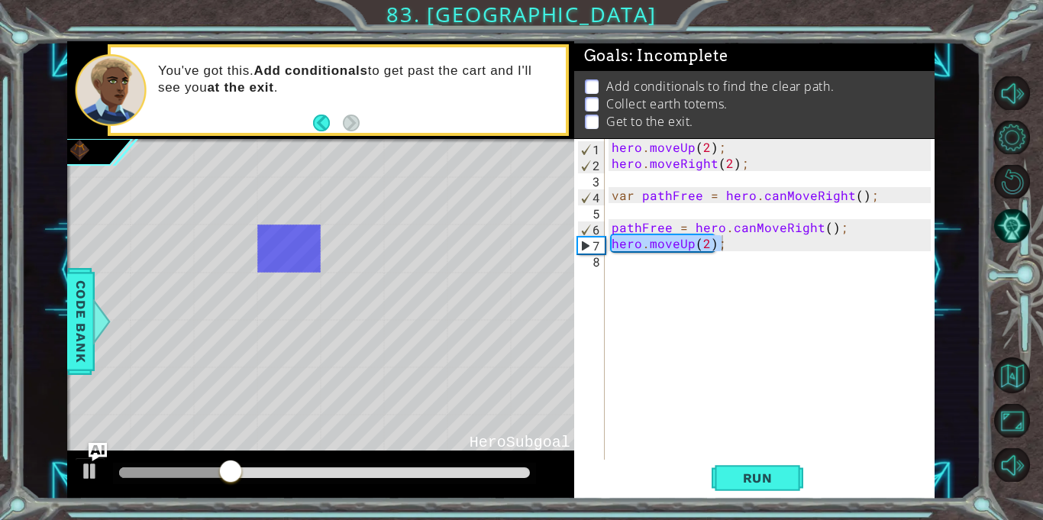
click at [673, 295] on div "hero . moveUp ( 2 ) ; hero . moveRight ( 2 ) ; var pathFree = hero . canMoveRig…" at bounding box center [773, 315] width 329 height 353
type textarea "ri"
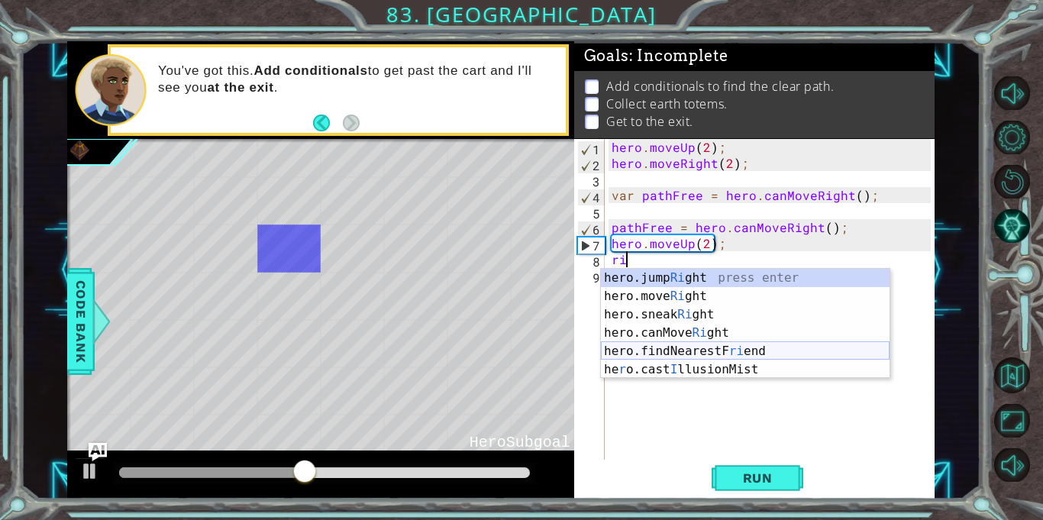
click at [638, 357] on div "hero.jump Ri ght press enter hero.move Ri ght press enter hero.sneak Ri ght pre…" at bounding box center [745, 342] width 289 height 147
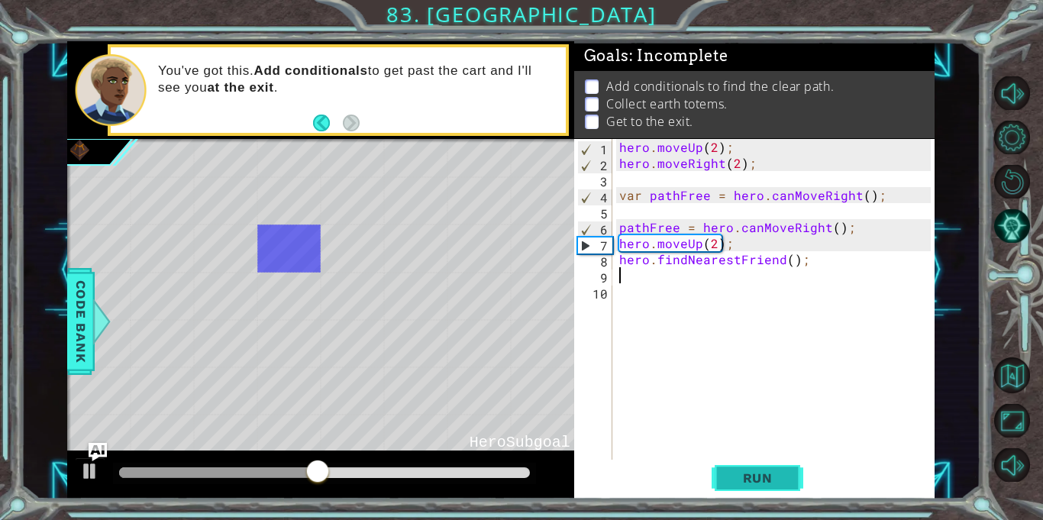
click at [735, 487] on button "Run" at bounding box center [758, 479] width 92 height 36
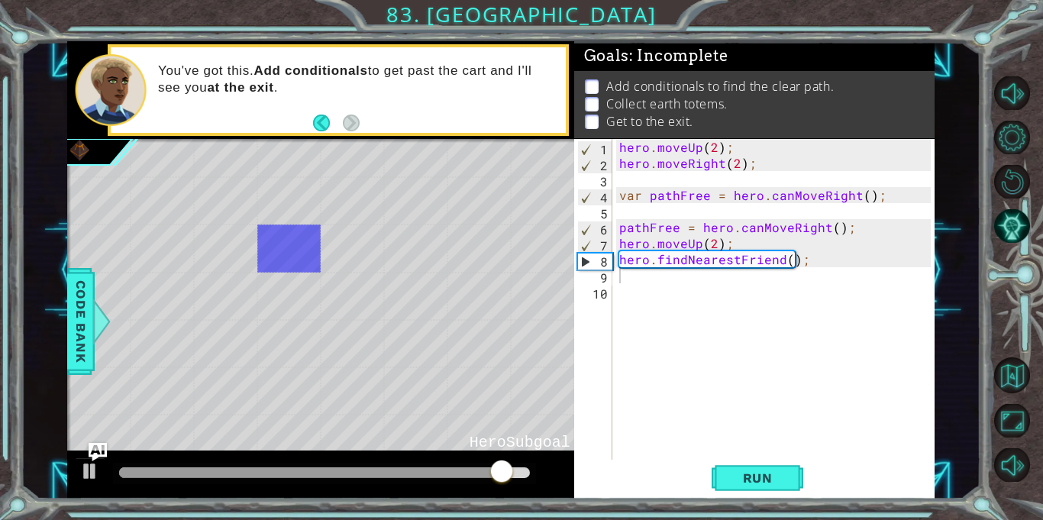
click at [722, 264] on div "hero . moveUp ( 2 ) ; hero . moveRight ( 2 ) ; var pathFree = hero . canMoveRig…" at bounding box center [777, 315] width 322 height 353
type textarea "hero.findNearestFriend();"
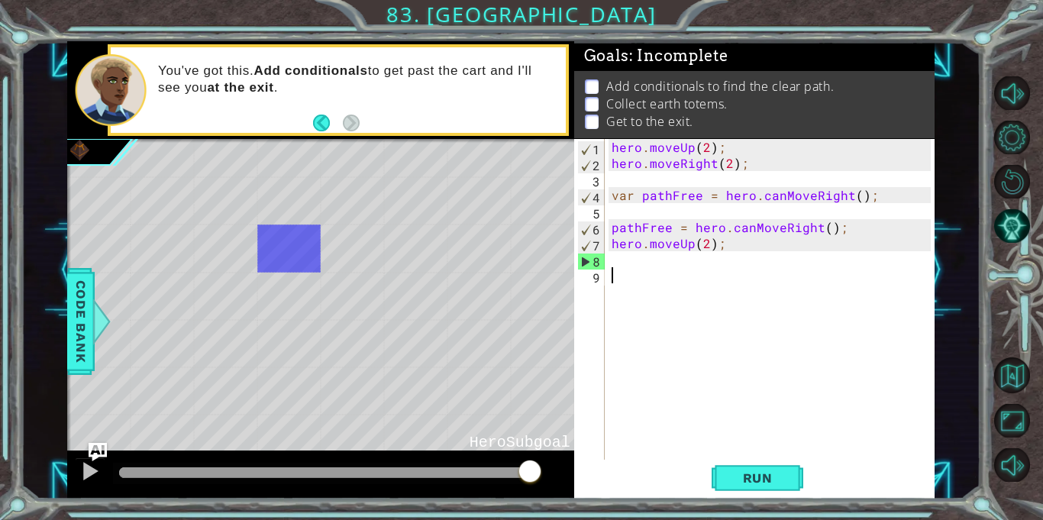
click at [871, 313] on div "hero . moveUp ( 2 ) ; hero . moveRight ( 2 ) ; var pathFree = hero . canMoveRig…" at bounding box center [773, 315] width 329 height 353
click at [1014, 177] on button "Restart Level" at bounding box center [1012, 182] width 37 height 34
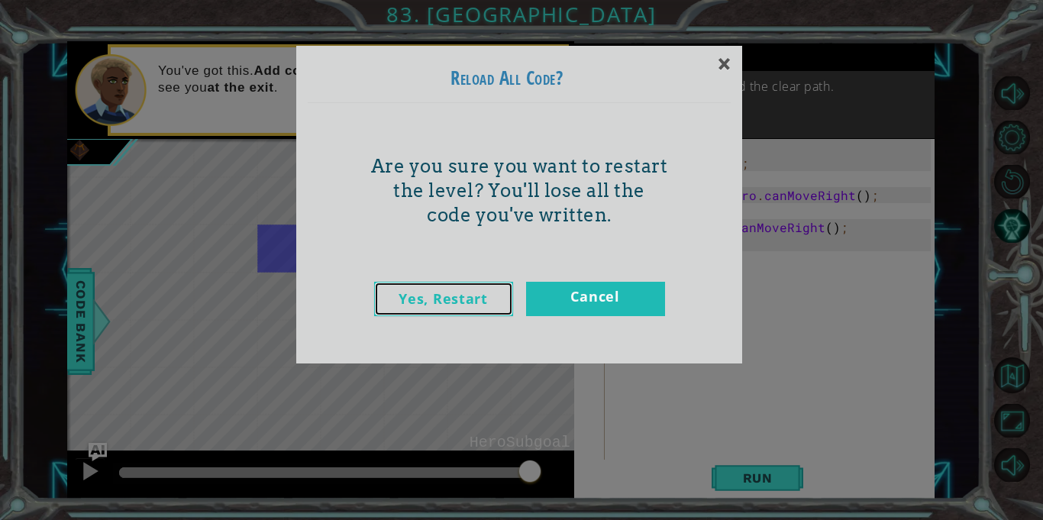
click at [425, 299] on link "Yes, Restart" at bounding box center [443, 299] width 139 height 34
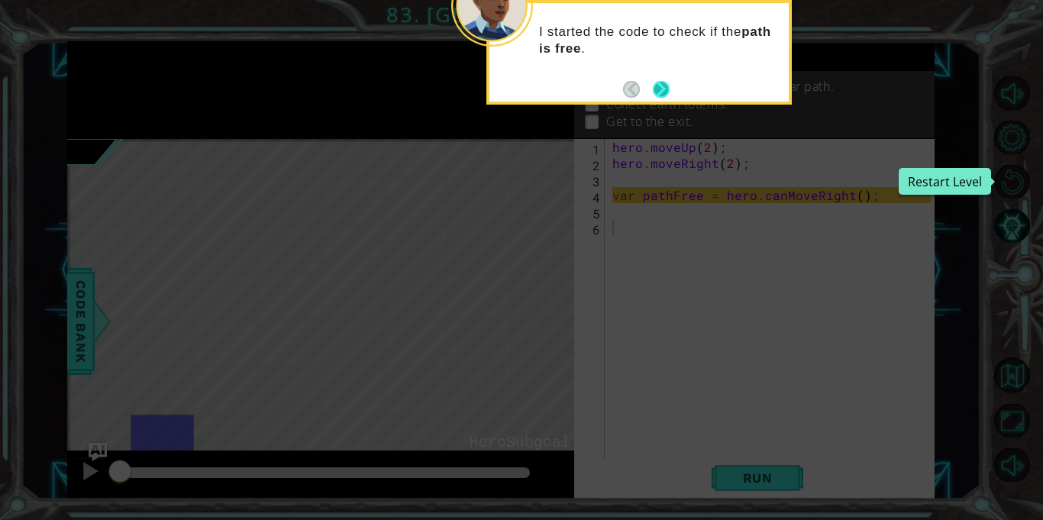
click at [663, 82] on button "Next" at bounding box center [661, 89] width 17 height 17
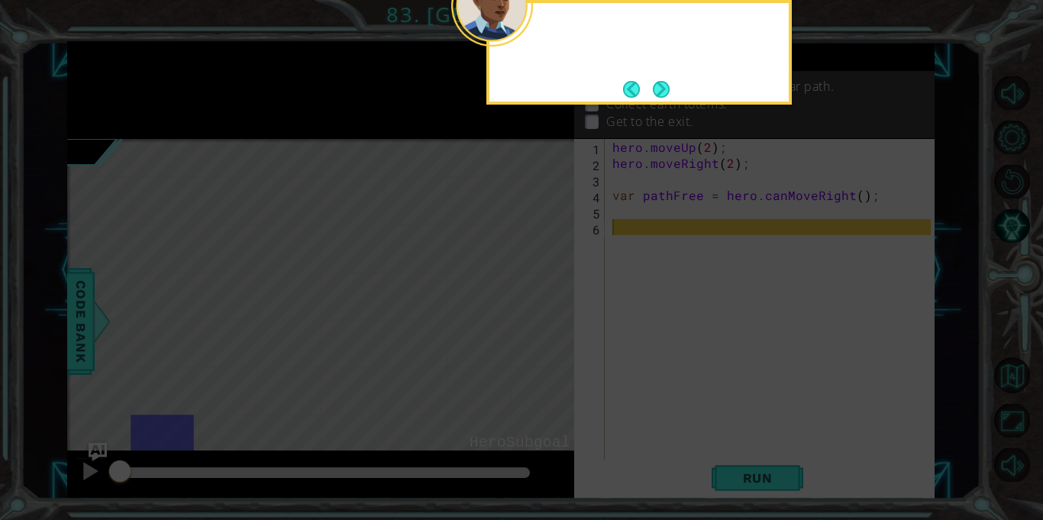
click at [663, 82] on button "Next" at bounding box center [661, 89] width 17 height 17
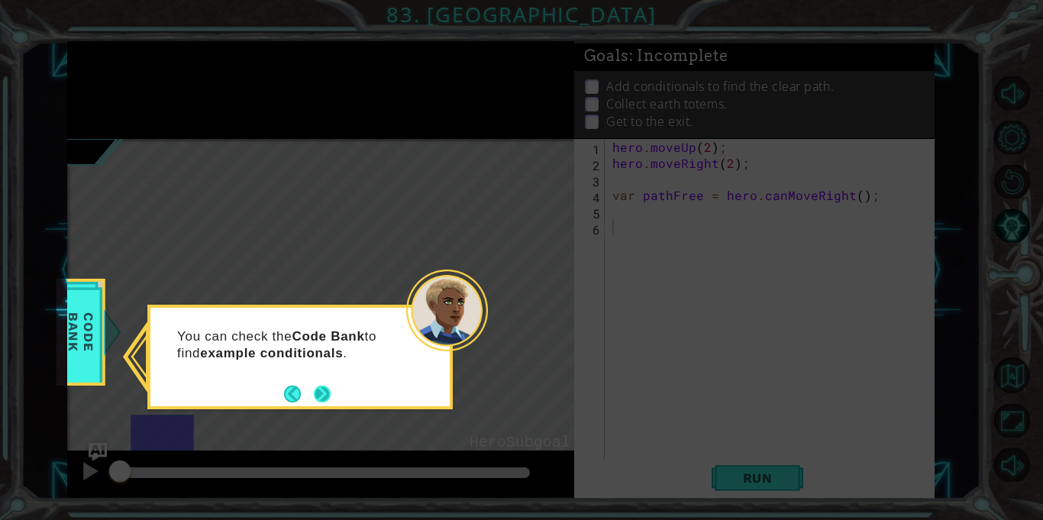
click at [317, 393] on button "Next" at bounding box center [322, 394] width 17 height 17
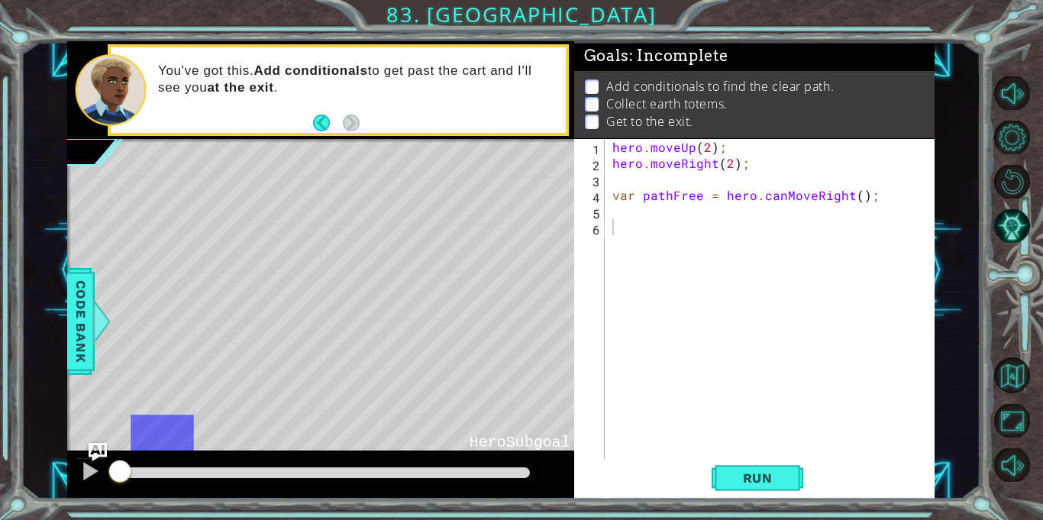
click at [646, 227] on div "hero . moveUp ( 2 ) ; hero . moveRight ( 2 ) ; var pathFree = hero . canMoveRig…" at bounding box center [773, 315] width 329 height 353
click at [642, 215] on div "hero . moveUp ( 2 ) ; hero . moveRight ( 2 ) ; var pathFree = hero . canMoveRig…" at bounding box center [773, 315] width 329 height 353
click at [642, 225] on div "hero . moveUp ( 2 ) ; hero . moveRight ( 2 ) ; var pathFree = hero . canMoveRig…" at bounding box center [773, 315] width 329 height 353
click at [86, 330] on span "Code Bank" at bounding box center [81, 321] width 24 height 93
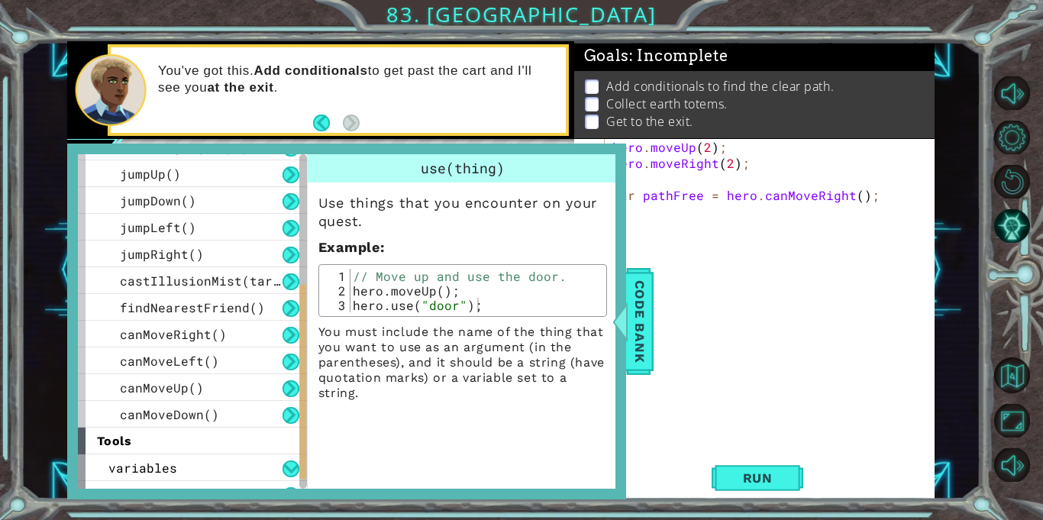
scroll to position [307, 0]
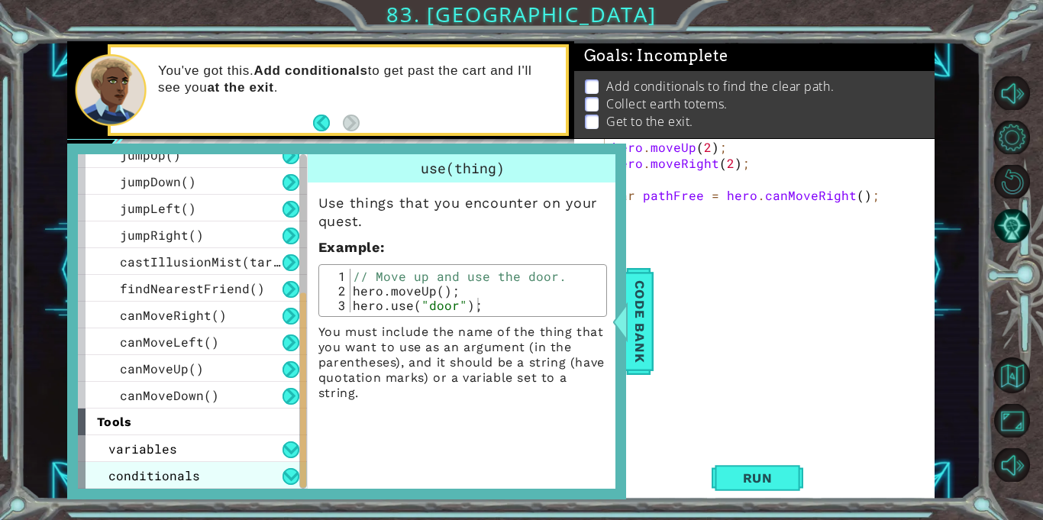
click at [175, 473] on span "conditionals" at bounding box center [154, 475] width 92 height 16
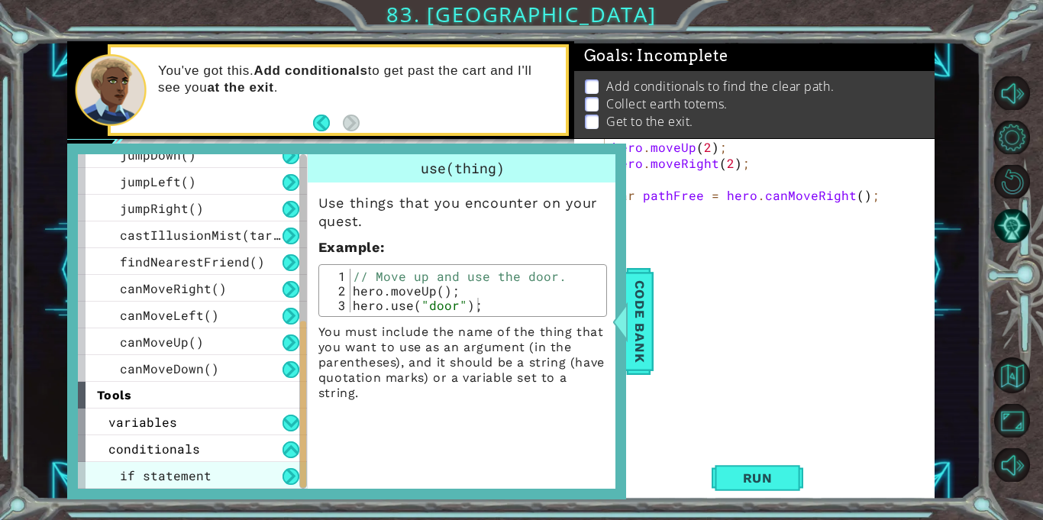
click at [171, 470] on span "if statement" at bounding box center [166, 475] width 92 height 16
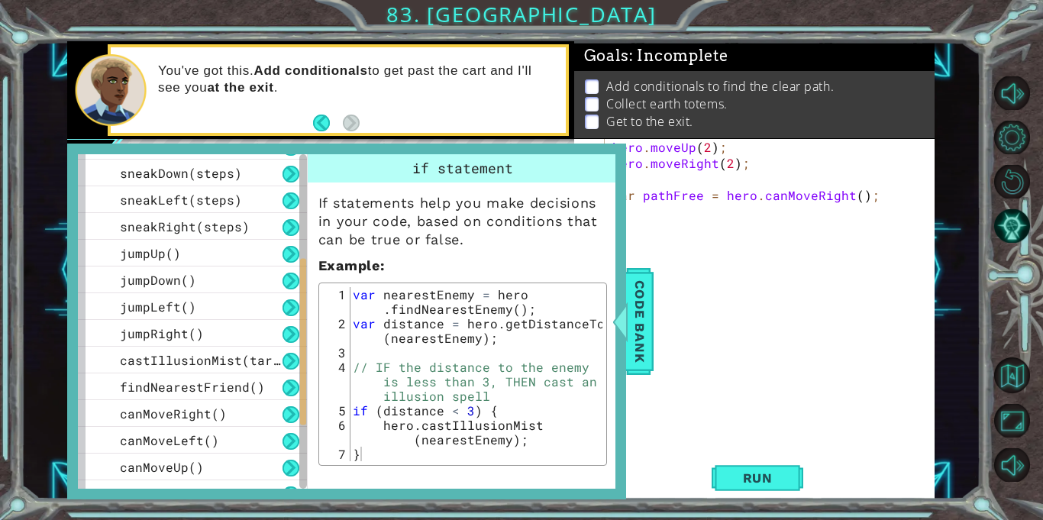
scroll to position [203, 0]
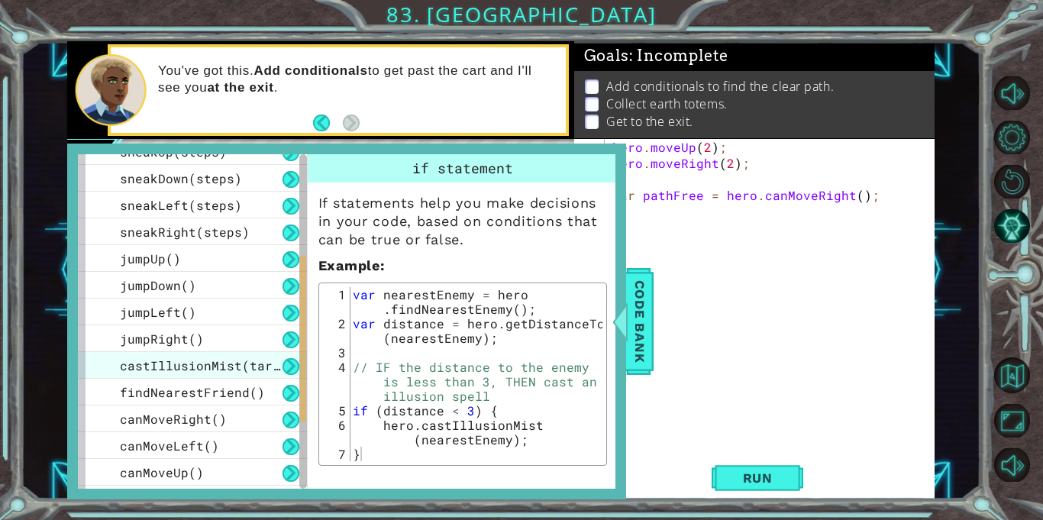
click at [228, 368] on span "castIllusionMist(target)" at bounding box center [211, 365] width 183 height 16
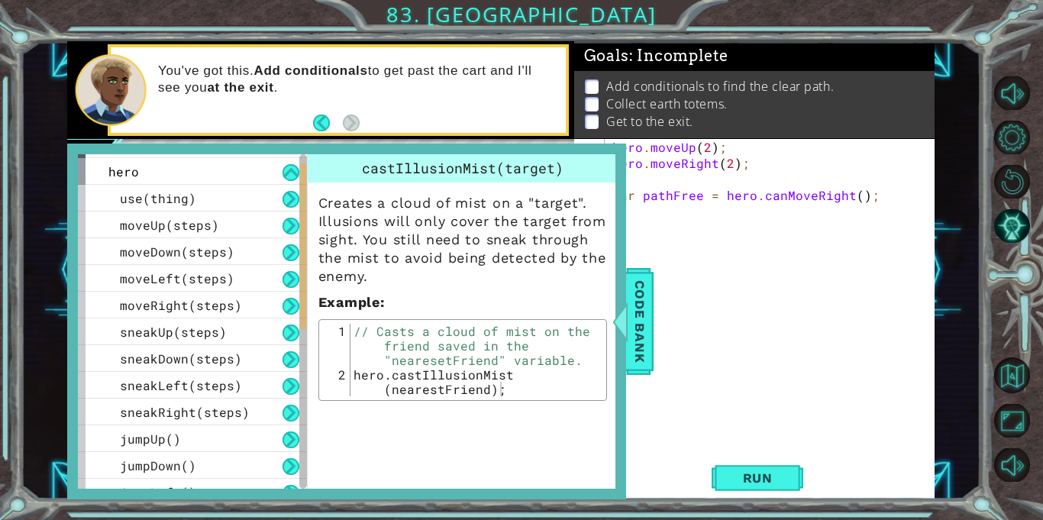
scroll to position [0, 0]
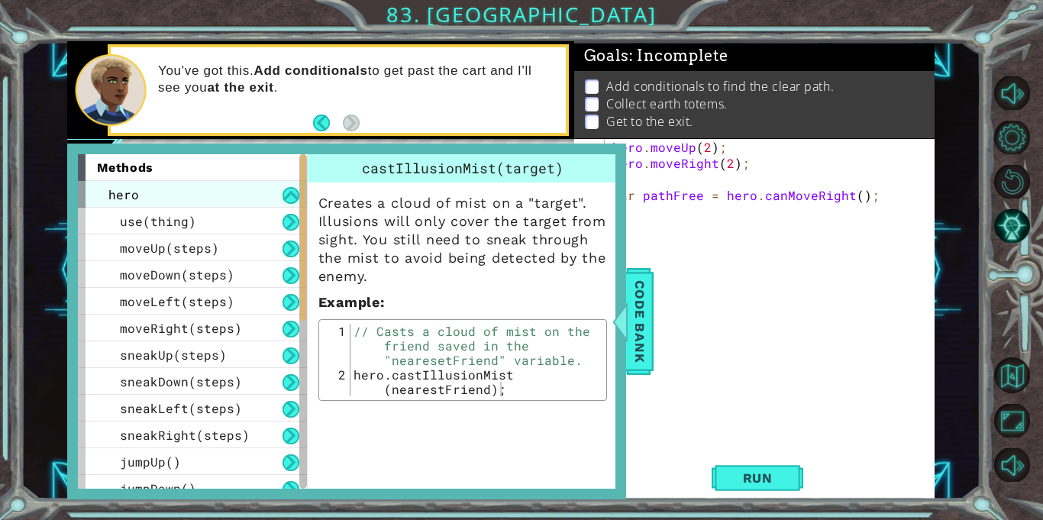
click at [206, 198] on div "hero" at bounding box center [192, 194] width 229 height 27
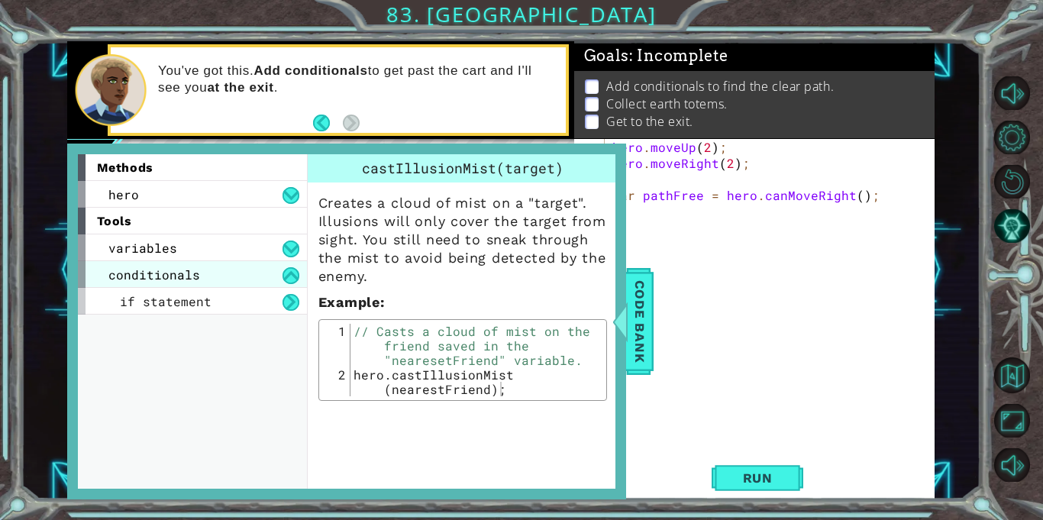
click at [187, 270] on span "conditionals" at bounding box center [154, 275] width 92 height 16
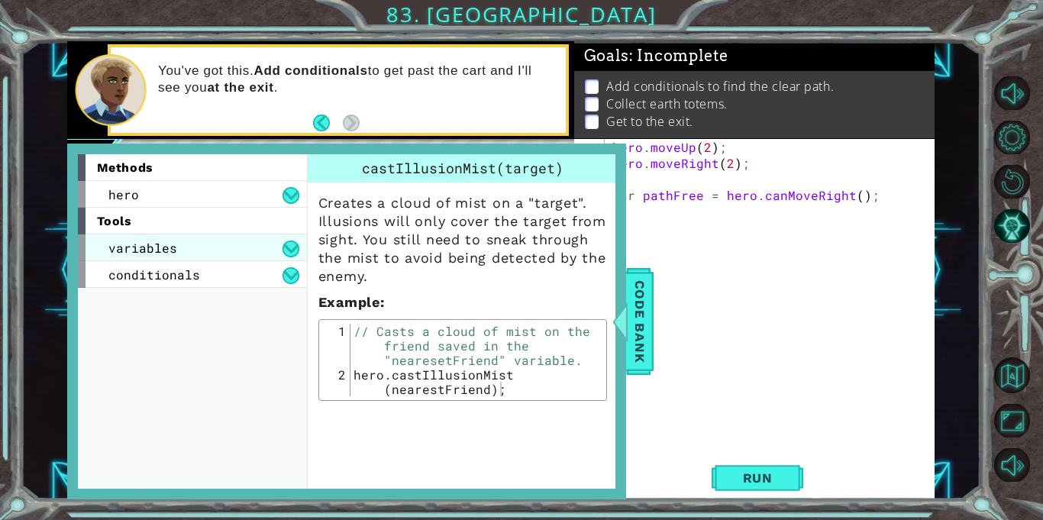
click at [192, 249] on div "variables" at bounding box center [192, 247] width 229 height 27
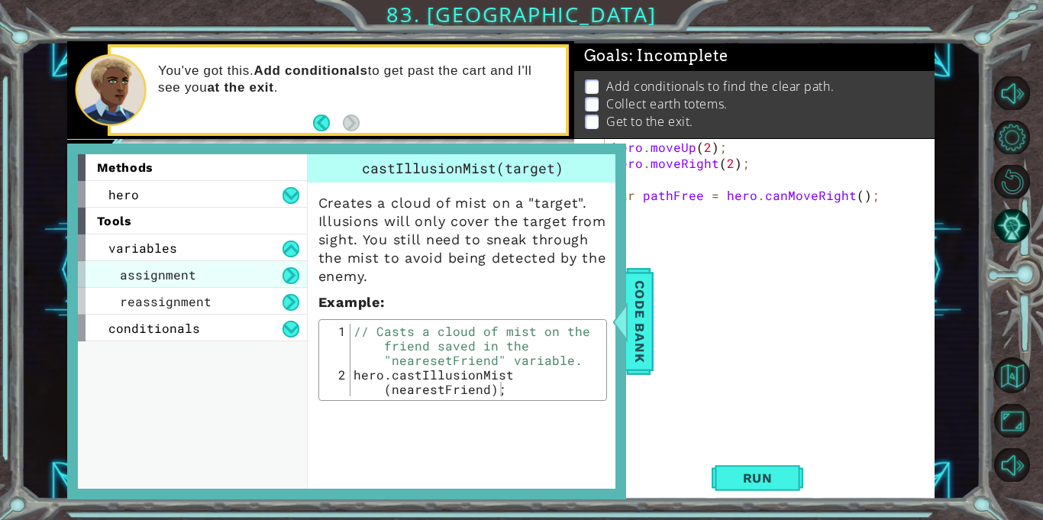
click at [191, 278] on span "assignment" at bounding box center [158, 275] width 76 height 16
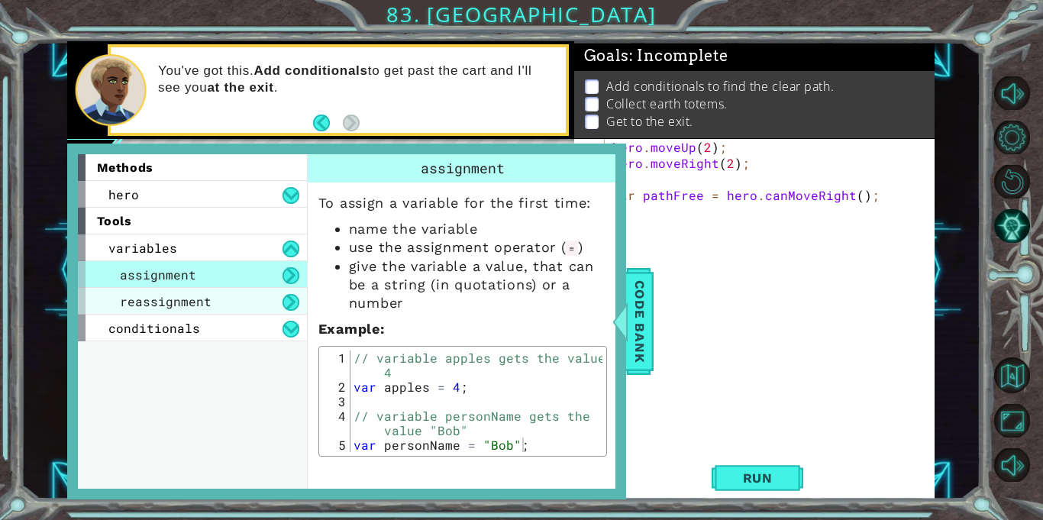
click at [205, 303] on span "reassignment" at bounding box center [166, 301] width 92 height 16
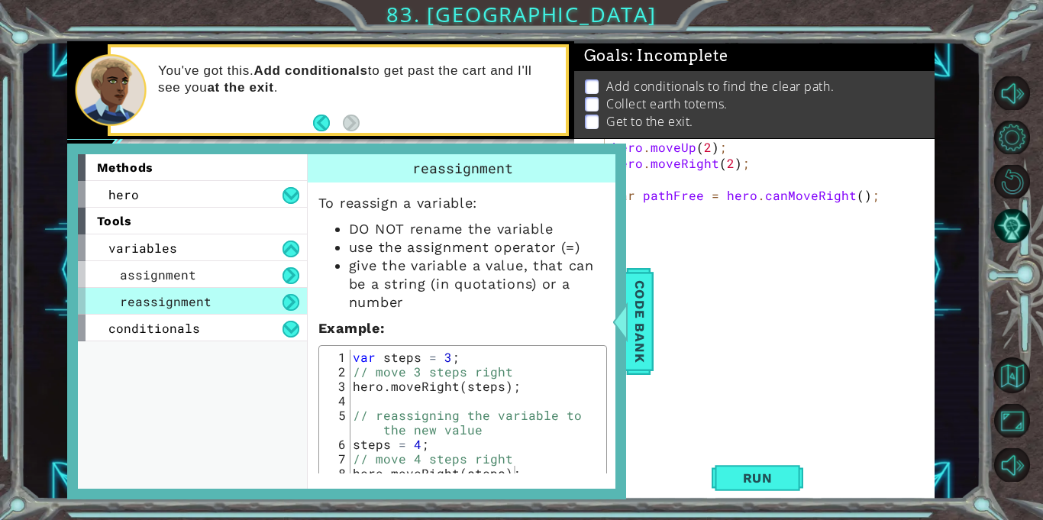
click at [228, 305] on div "reassignment" at bounding box center [192, 301] width 229 height 27
click at [231, 299] on div "reassignment" at bounding box center [192, 301] width 229 height 27
click at [238, 275] on div "assignment" at bounding box center [192, 274] width 229 height 27
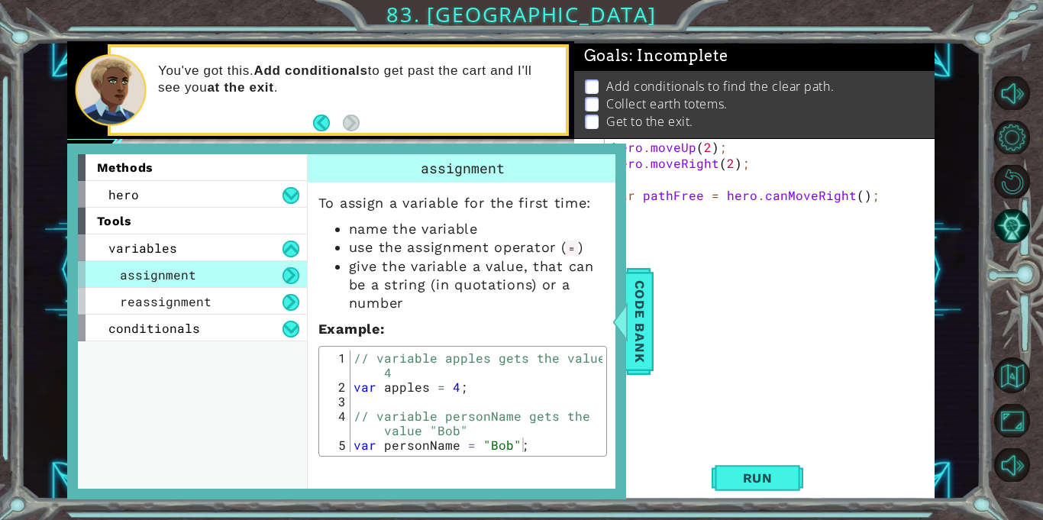
click at [283, 276] on button at bounding box center [291, 275] width 17 height 17
click at [283, 332] on button at bounding box center [291, 329] width 17 height 17
click at [280, 257] on div "variables" at bounding box center [192, 247] width 229 height 27
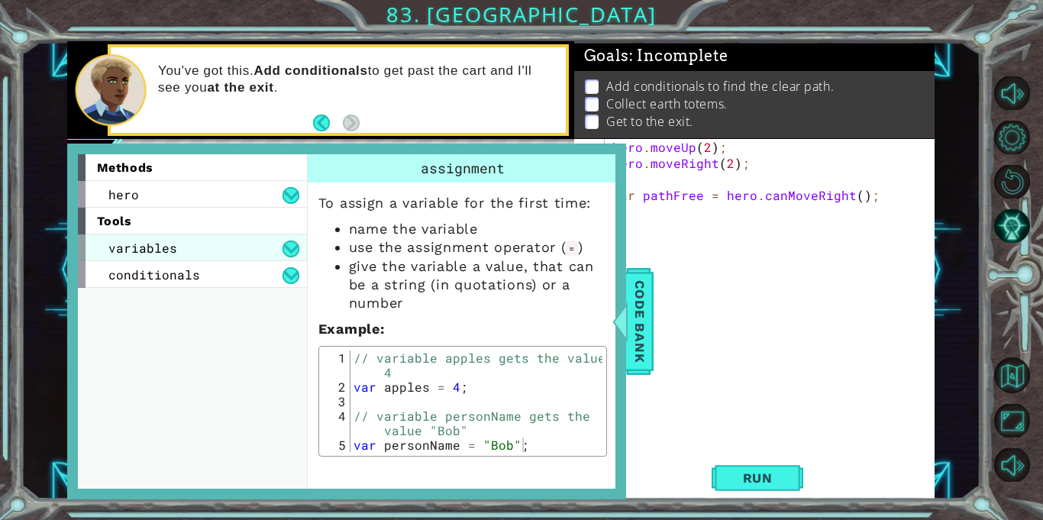
click at [280, 257] on div "variables" at bounding box center [192, 247] width 229 height 27
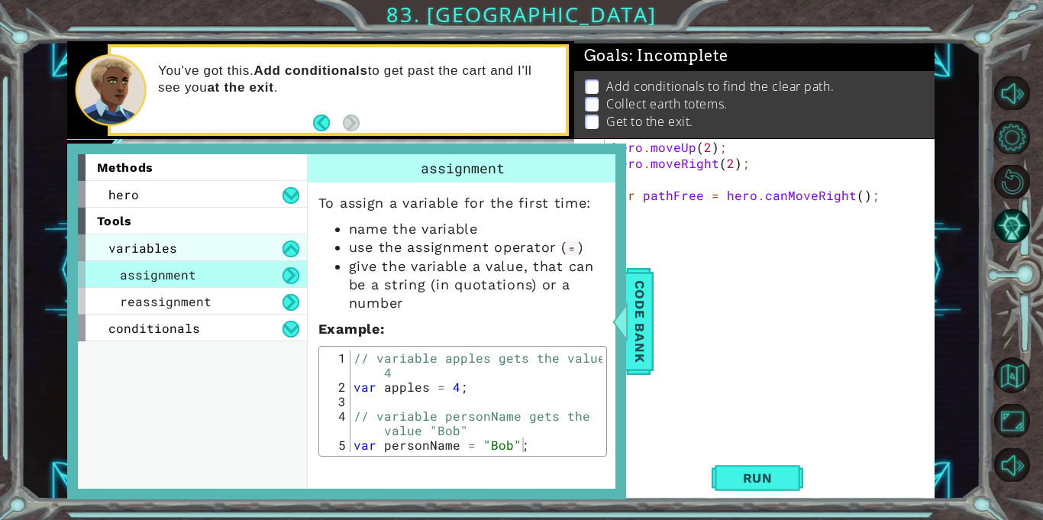
click at [280, 257] on div "variables" at bounding box center [192, 247] width 229 height 27
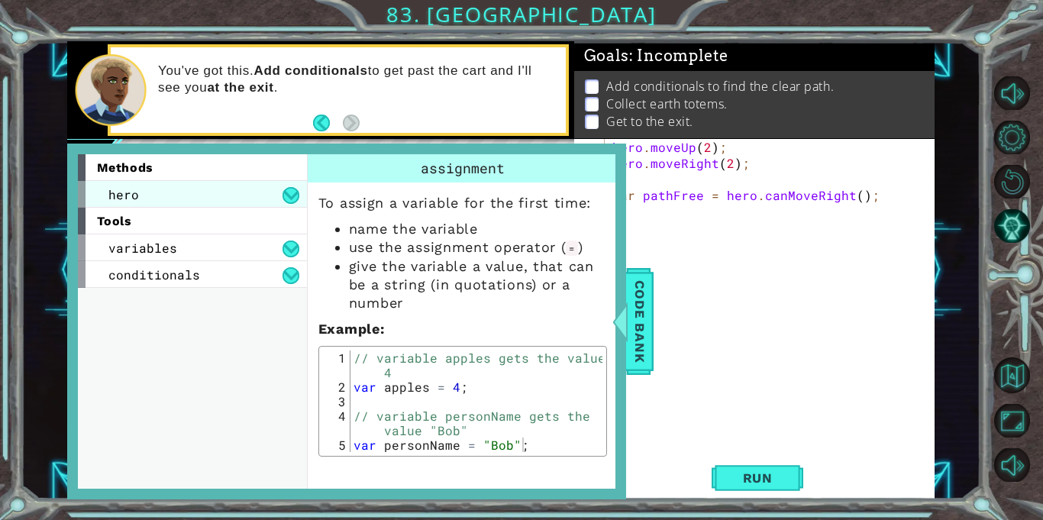
click at [272, 200] on div "hero" at bounding box center [192, 194] width 229 height 27
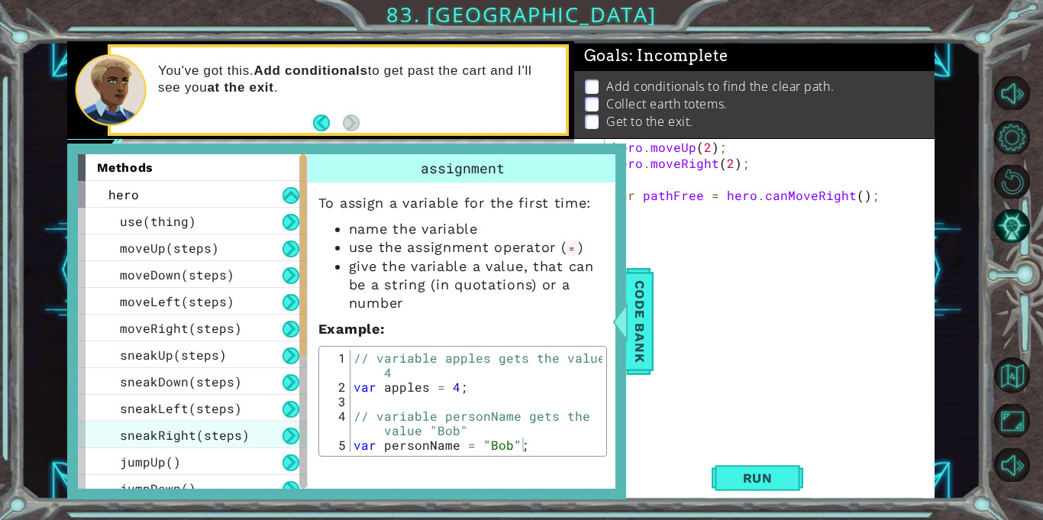
scroll to position [307, 0]
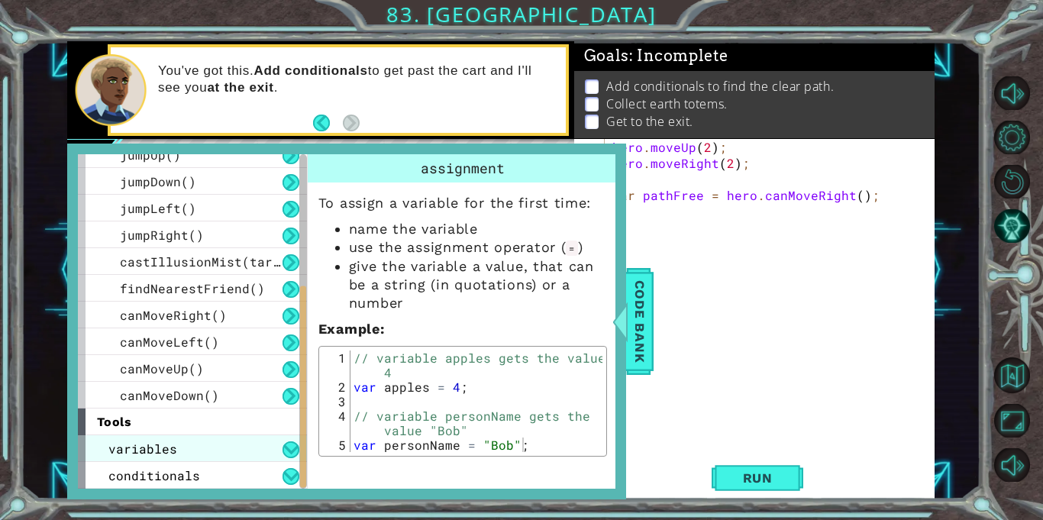
click at [262, 449] on div "variables" at bounding box center [192, 448] width 229 height 27
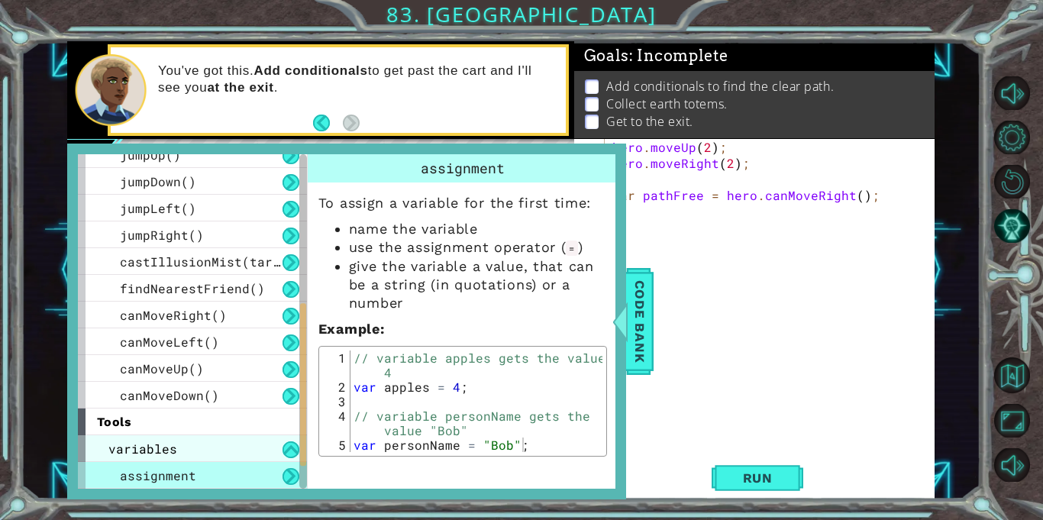
scroll to position [360, 0]
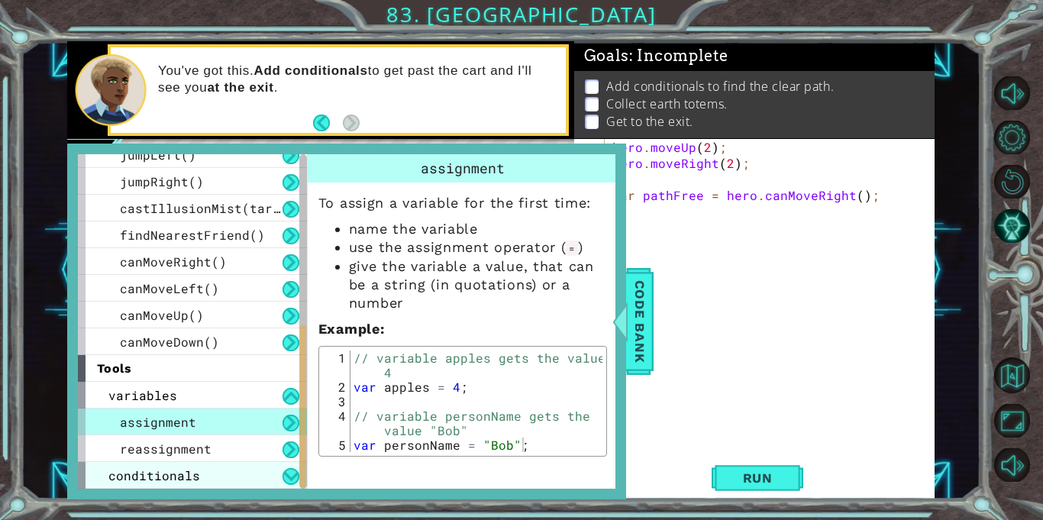
click at [250, 476] on div "conditionals" at bounding box center [192, 475] width 229 height 27
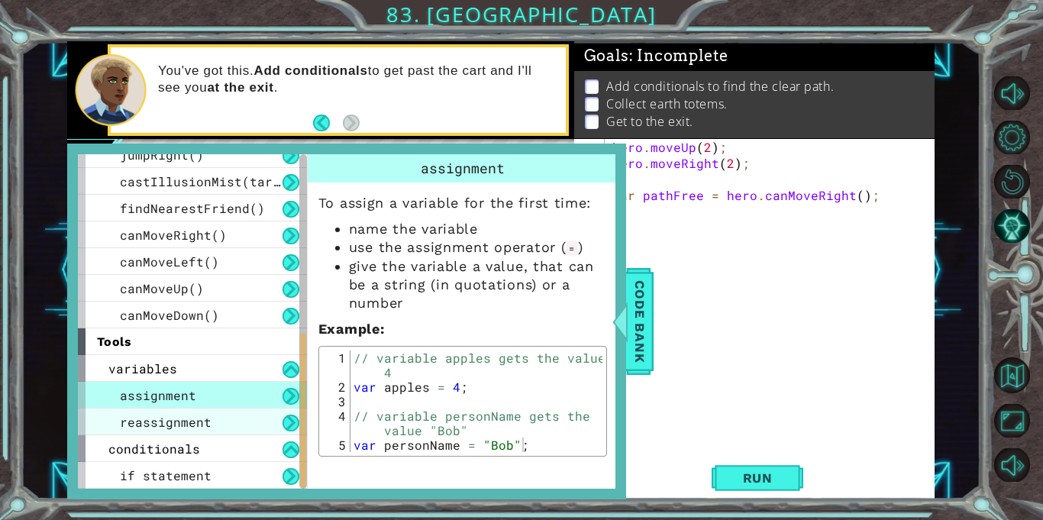
click at [225, 415] on div "reassignment" at bounding box center [192, 422] width 229 height 27
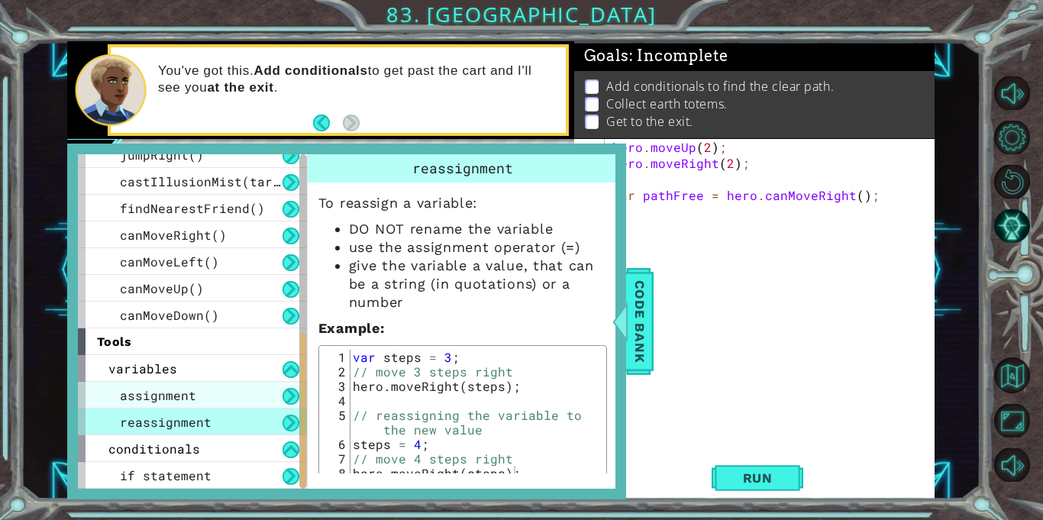
click at [225, 397] on div "assignment" at bounding box center [192, 395] width 229 height 27
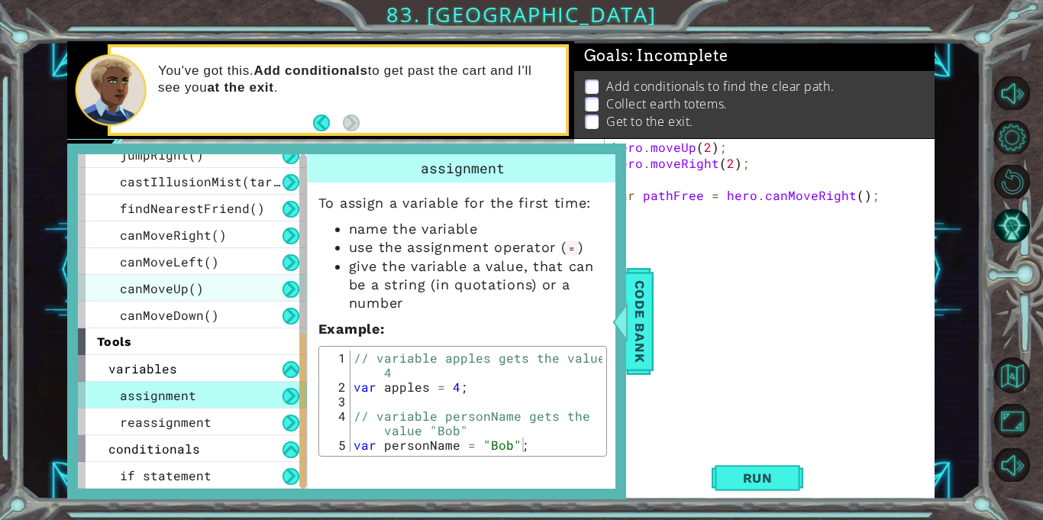
click at [231, 293] on div "canMoveUp()" at bounding box center [192, 288] width 229 height 27
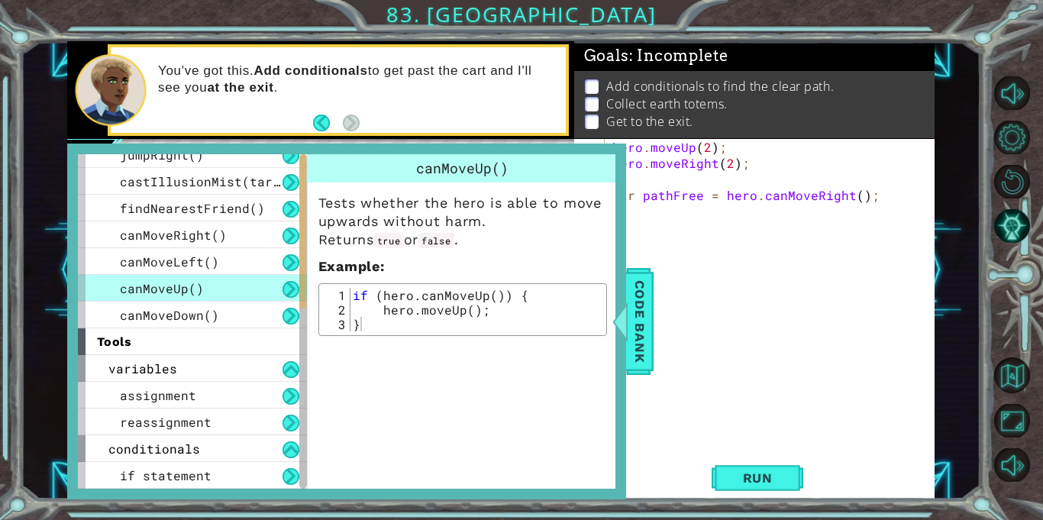
scroll to position [0, 0]
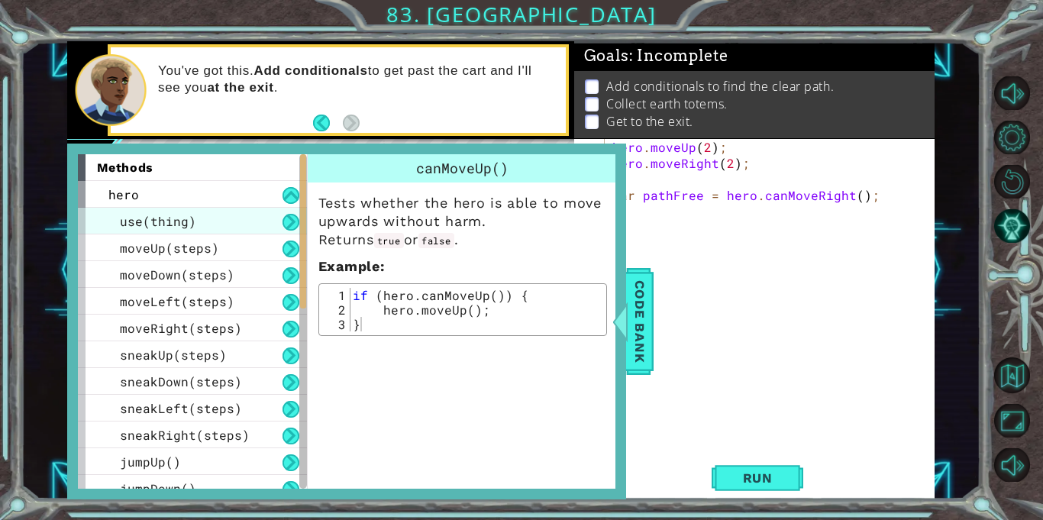
click at [189, 223] on span "use(thing)" at bounding box center [158, 221] width 76 height 16
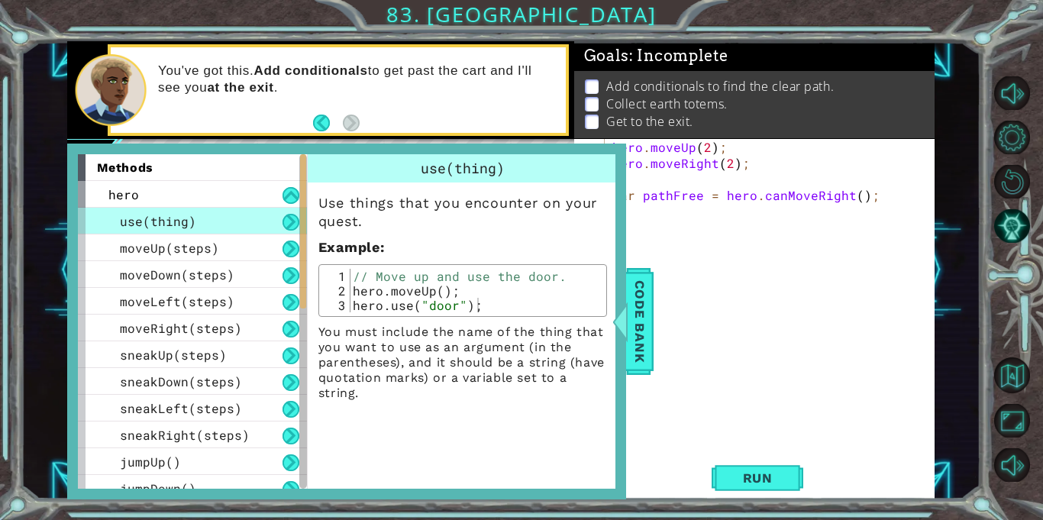
click at [218, 225] on div "use(thing)" at bounding box center [192, 221] width 229 height 27
click at [216, 225] on div "use(thing)" at bounding box center [192, 221] width 229 height 27
click at [193, 167] on div "methods" at bounding box center [192, 167] width 229 height 27
click at [191, 199] on div "hero" at bounding box center [192, 194] width 229 height 27
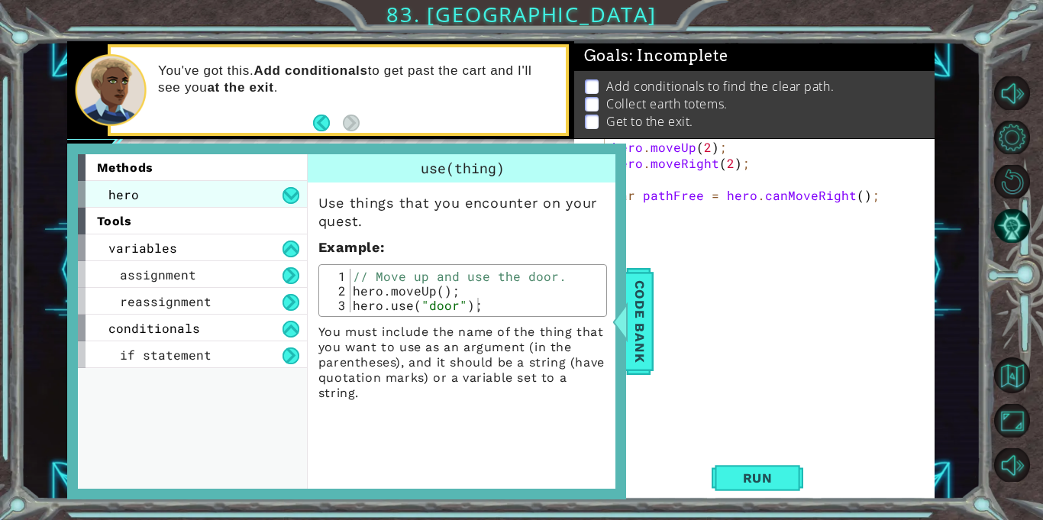
click at [191, 199] on div "hero" at bounding box center [192, 194] width 229 height 27
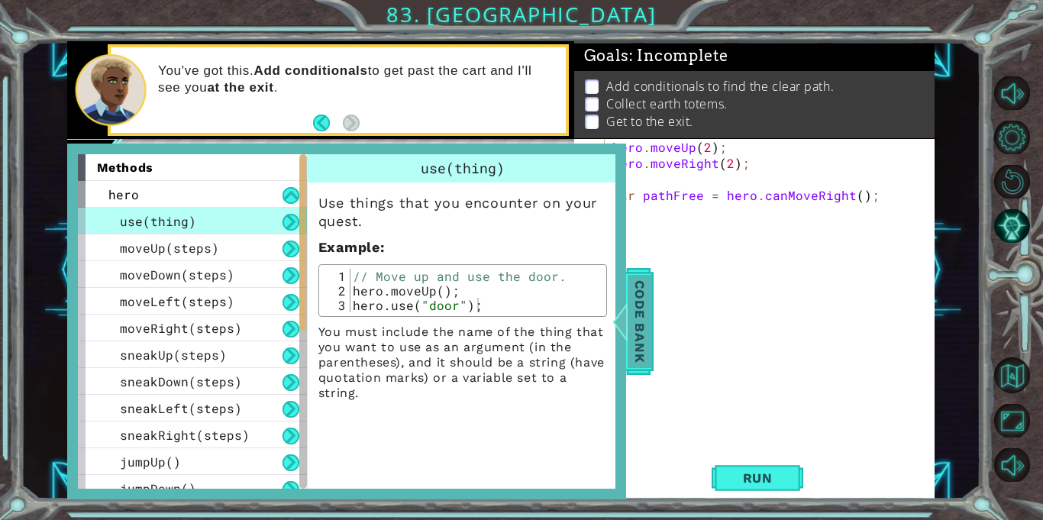
click at [651, 326] on span "Code Bank" at bounding box center [640, 321] width 24 height 93
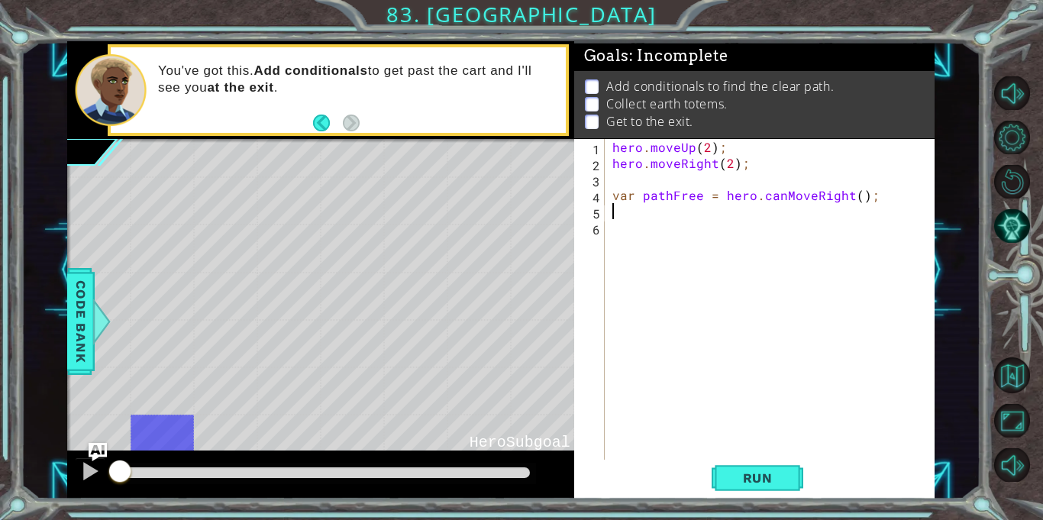
click at [674, 219] on div "hero . moveUp ( 2 ) ; hero . moveRight ( 2 ) ; var pathFree = hero . canMoveRig…" at bounding box center [773, 315] width 329 height 353
type textarea "o"
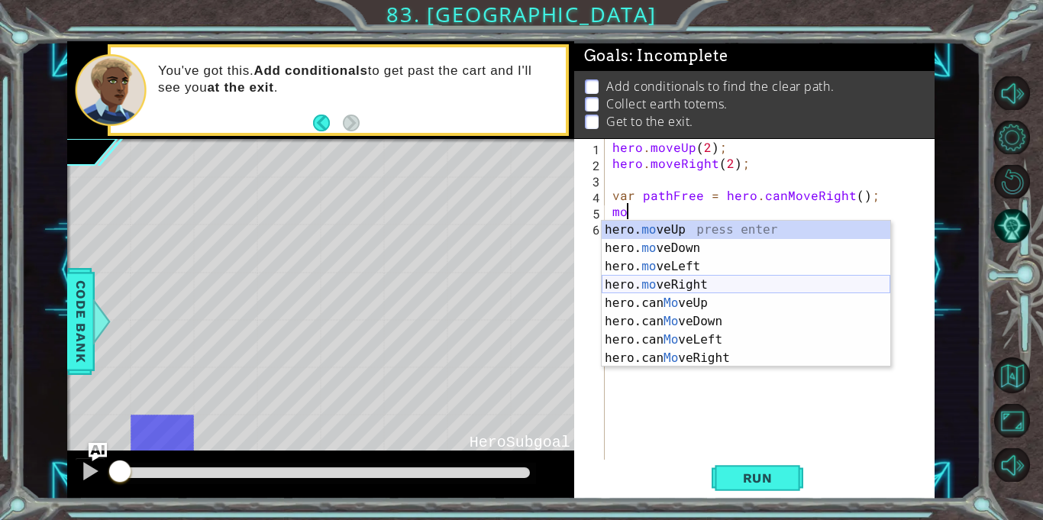
click at [667, 287] on div "hero. mo veUp press enter hero. mo veDown press enter hero. mo veLeft press ent…" at bounding box center [746, 312] width 289 height 183
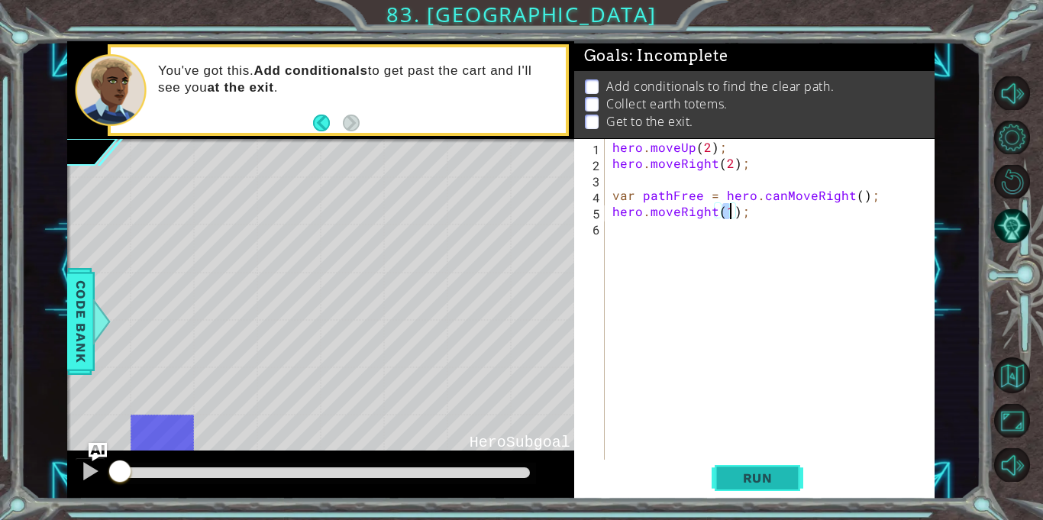
type textarea "hero.moveRight(1);"
click at [755, 471] on span "Run" at bounding box center [758, 477] width 60 height 15
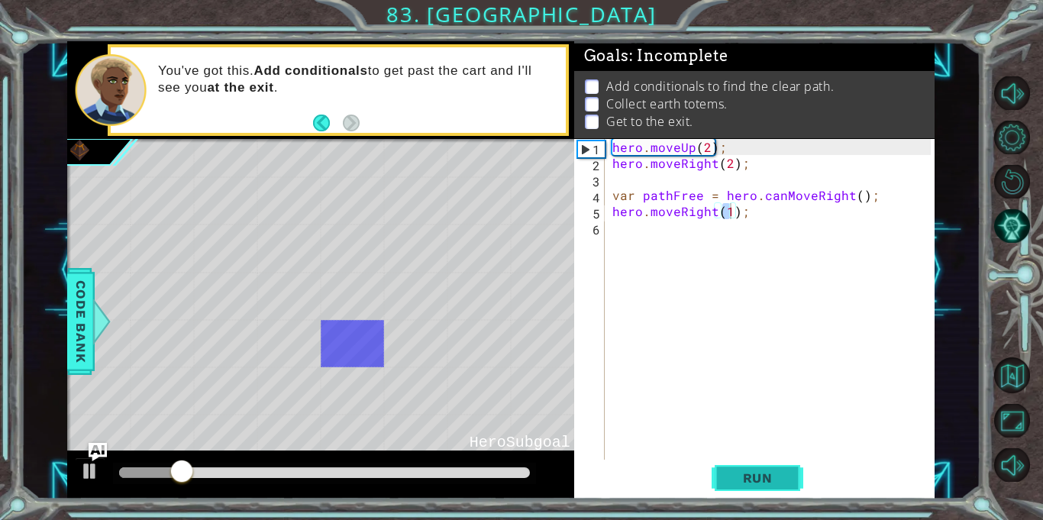
click at [744, 483] on span "Run" at bounding box center [758, 477] width 60 height 15
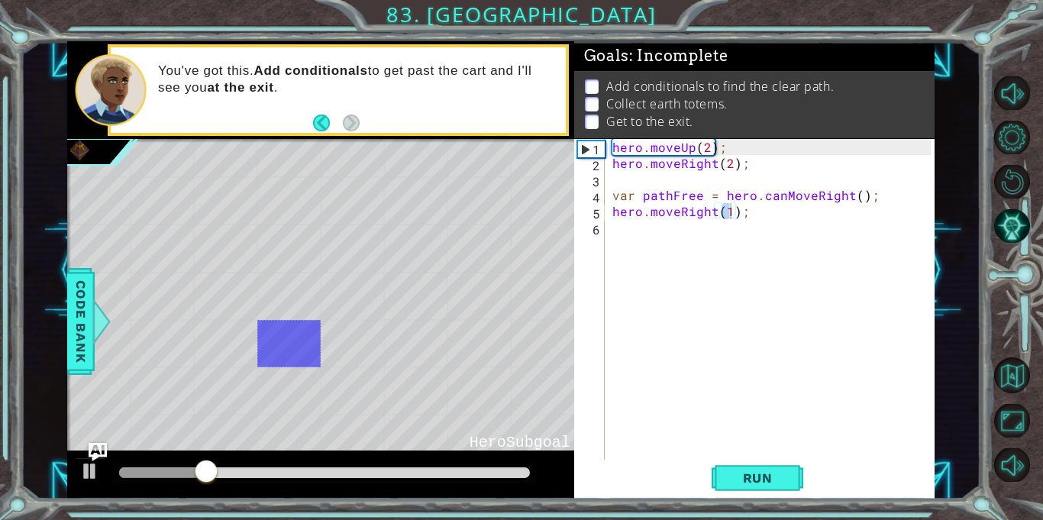
click at [622, 231] on div "hero . moveUp ( 2 ) ; hero . moveRight ( 2 ) ; var pathFree = hero . canMoveRig…" at bounding box center [773, 315] width 329 height 353
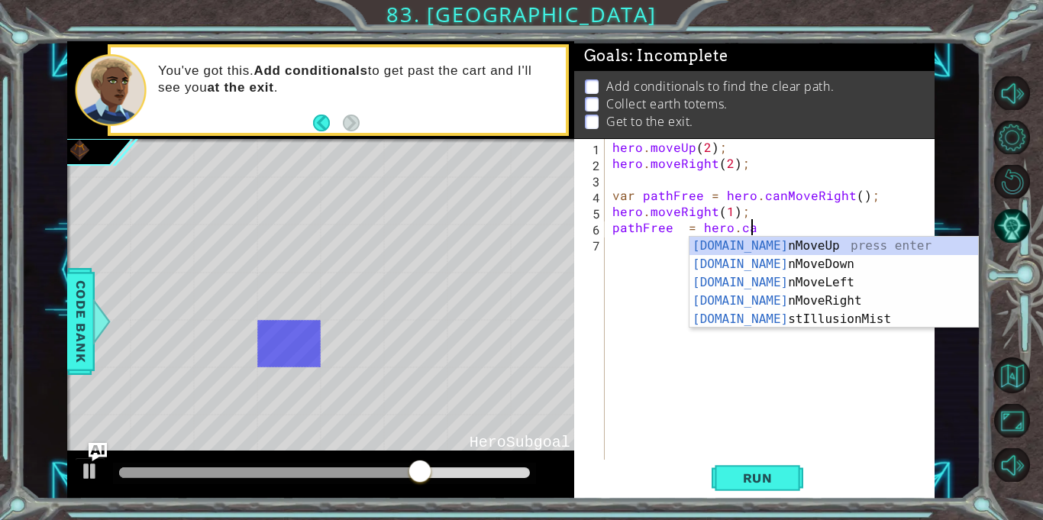
scroll to position [0, 8]
type textarea "pathFree = hero.can"
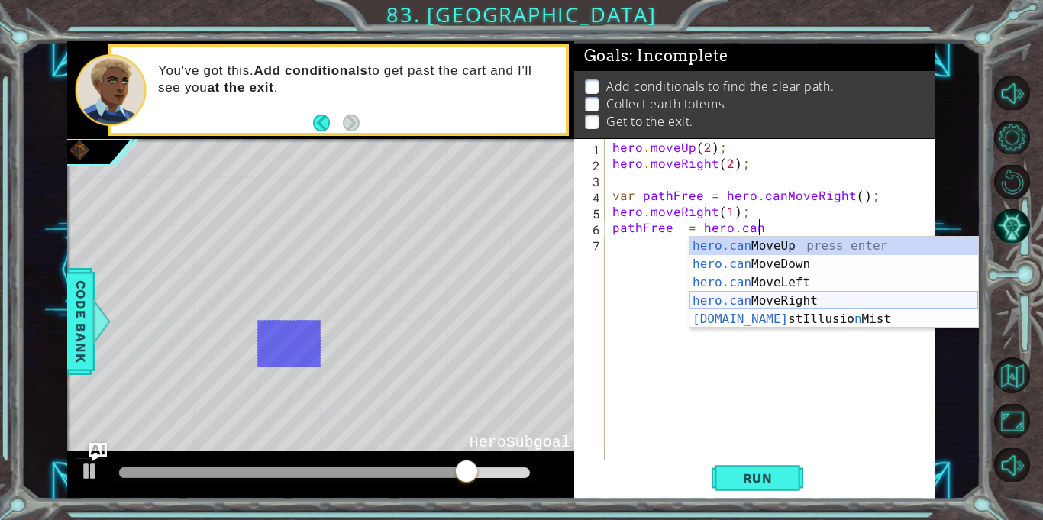
click at [813, 305] on div "hero.can MoveUp press enter hero.can MoveDown press enter hero.can MoveLeft pre…" at bounding box center [834, 301] width 289 height 128
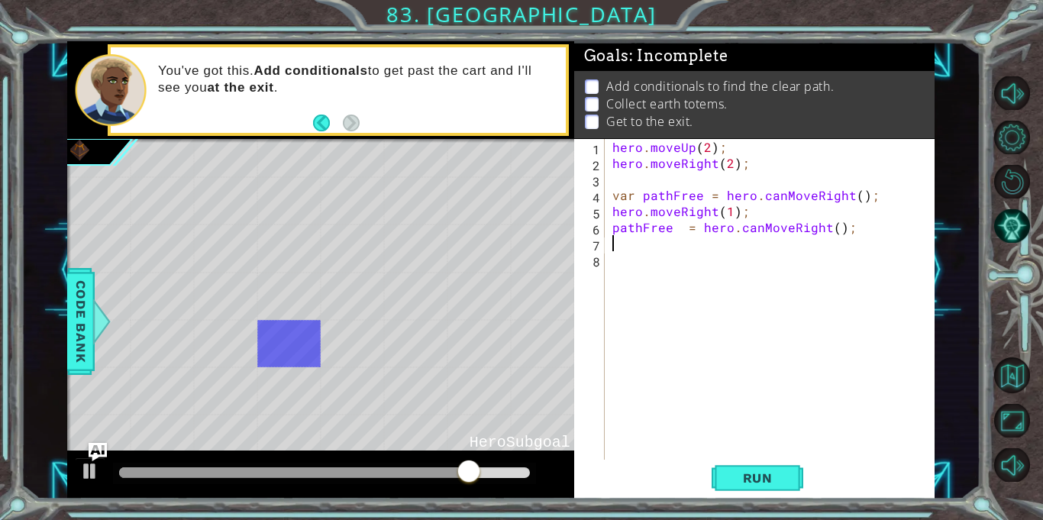
scroll to position [0, 0]
click at [622, 246] on div "hero . moveUp ( 2 ) ; hero . moveRight ( 2 ) ; var pathFree = hero . canMoveRig…" at bounding box center [773, 315] width 329 height 353
click at [623, 211] on div "hero . moveUp ( 2 ) ; hero . moveRight ( 2 ) ; var pathFree = hero . canMoveRig…" at bounding box center [773, 315] width 329 height 353
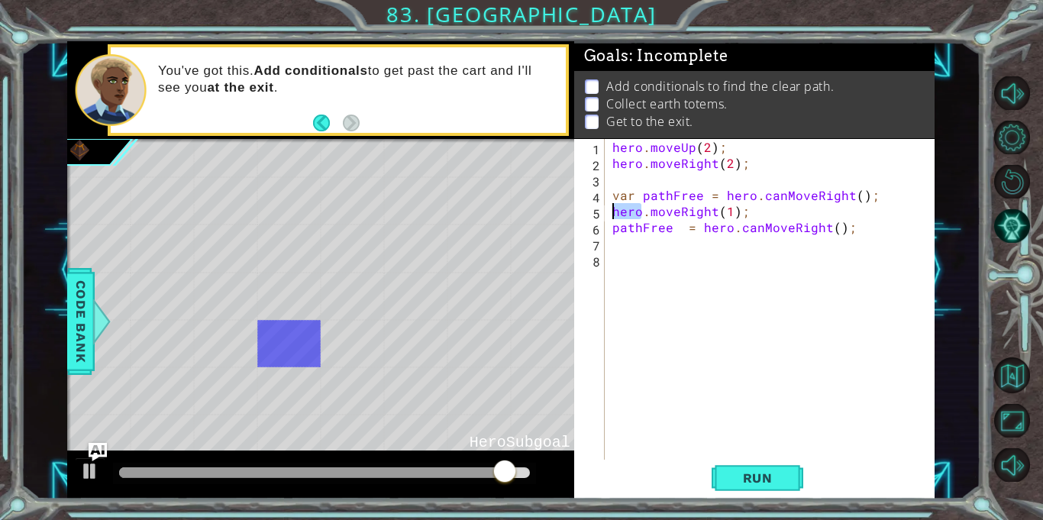
type textarea "hero.moveRight(1); pathFree = hero.canMoveRight();"
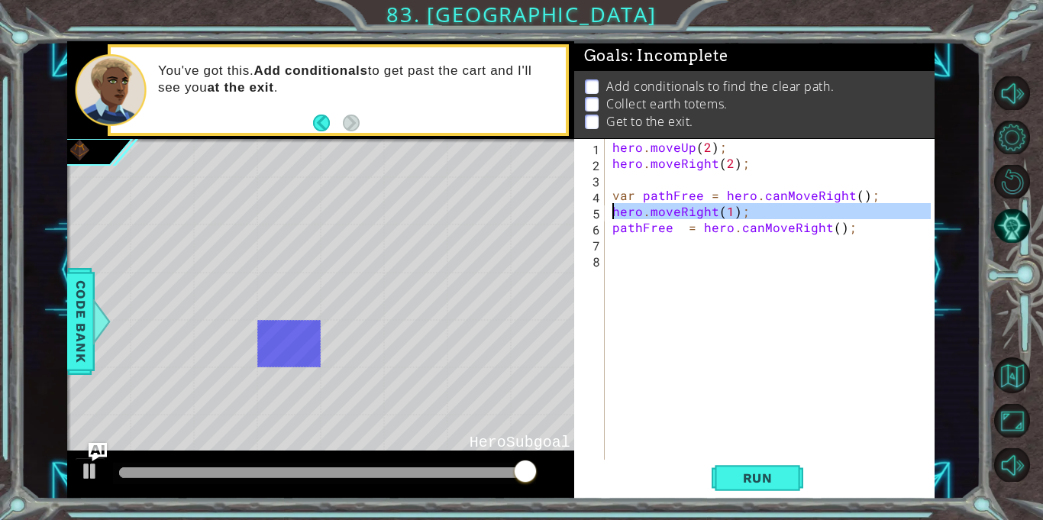
click at [616, 262] on div "hero . moveUp ( 2 ) ; hero . moveRight ( 2 ) ; var pathFree = hero . canMoveRig…" at bounding box center [773, 315] width 329 height 353
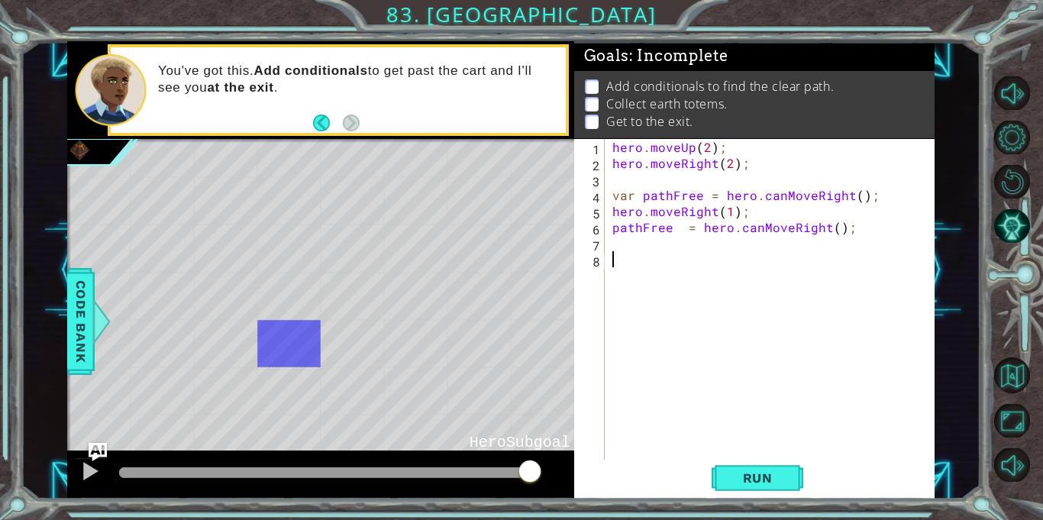
click at [625, 244] on div "hero . moveUp ( 2 ) ; hero . moveRight ( 2 ) ; var pathFree = hero . canMoveRig…" at bounding box center [773, 315] width 329 height 353
paste textarea "pathFree = hero.canMoveRight();"
click at [614, 225] on div "hero . moveUp ( 2 ) ; hero . moveRight ( 2 ) ; var pathFree = hero . canMoveRig…" at bounding box center [773, 315] width 329 height 353
type textarea "pathFree = hero.canMoveRight();"
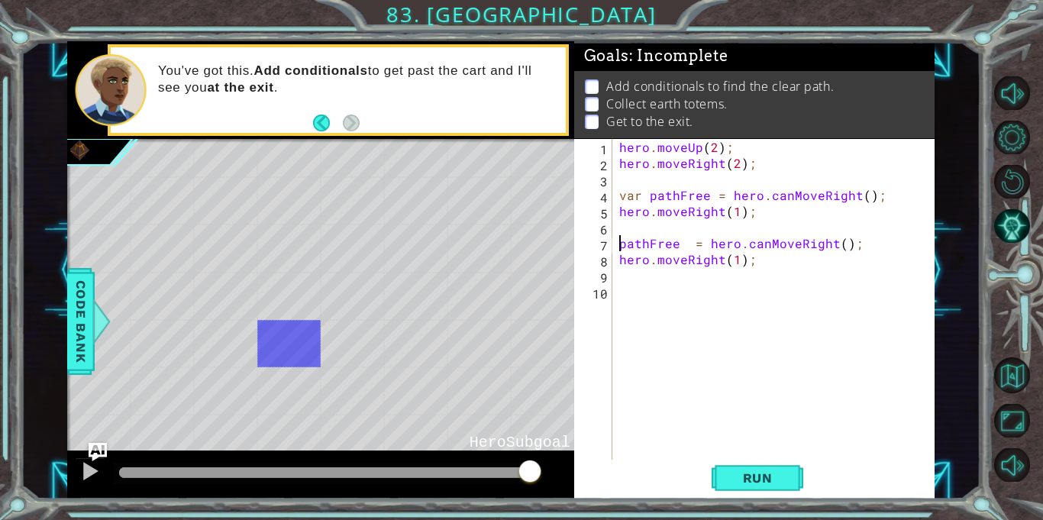
click at [619, 230] on div "hero . moveUp ( 2 ) ; hero . moveRight ( 2 ) ; var pathFree = hero . canMoveRig…" at bounding box center [777, 315] width 322 height 353
type textarea "hero.moveUp(2);"
click at [735, 486] on button "Run" at bounding box center [758, 479] width 92 height 36
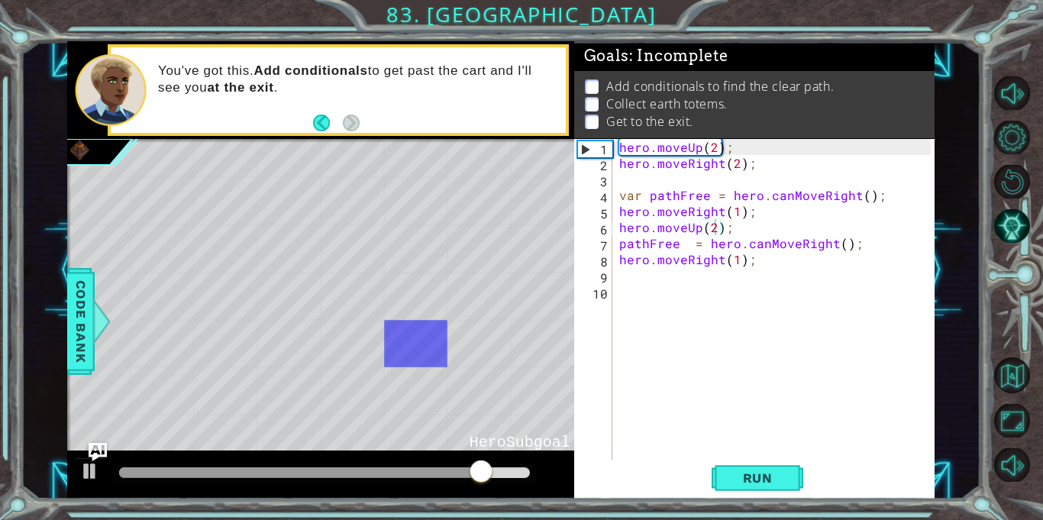
click at [702, 284] on div "hero . moveUp ( 2 ) ; hero . moveRight ( 2 ) ; var pathFree = hero . canMoveRig…" at bounding box center [777, 315] width 322 height 353
click at [702, 263] on div "hero . moveUp ( 2 ) ; hero . moveRight ( 2 ) ; var pathFree = hero . canMoveRig…" at bounding box center [777, 315] width 322 height 353
type textarea "hero.moveRight(1);"
click at [697, 273] on div "hero . moveUp ( 2 ) ; hero . moveRight ( 2 ) ; var pathFree = hero . canMoveRig…" at bounding box center [777, 315] width 322 height 353
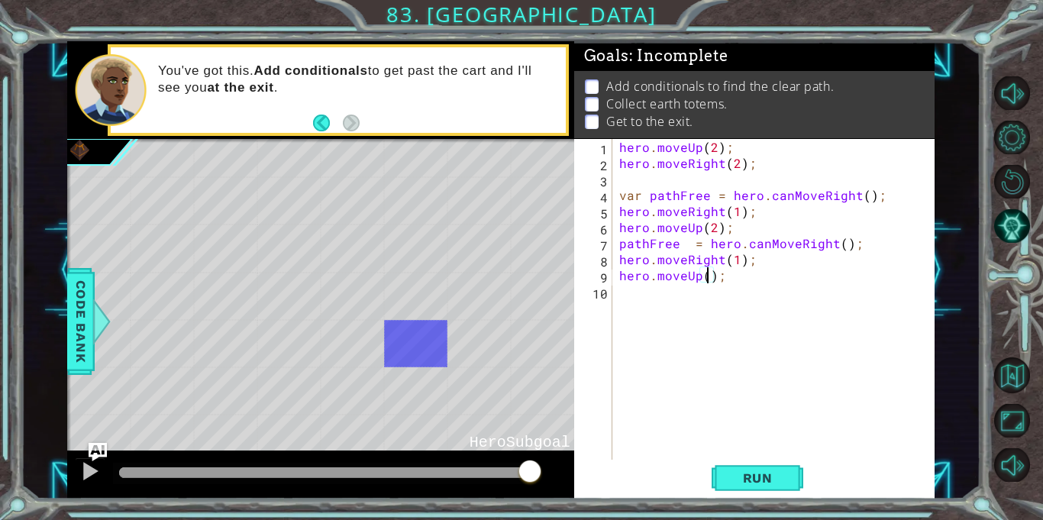
scroll to position [0, 5]
type textarea "hero.moveUp(3);"
click at [768, 480] on span "Run" at bounding box center [758, 477] width 60 height 15
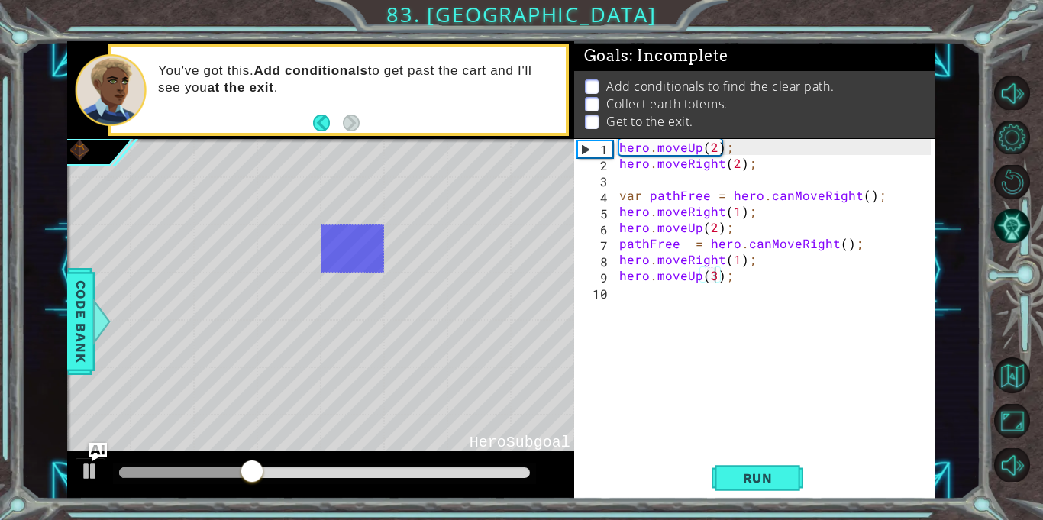
click at [616, 276] on div "hero . moveUp ( 2 ) ; hero . moveRight ( 2 ) ; var pathFree = hero . canMoveRig…" at bounding box center [777, 315] width 322 height 353
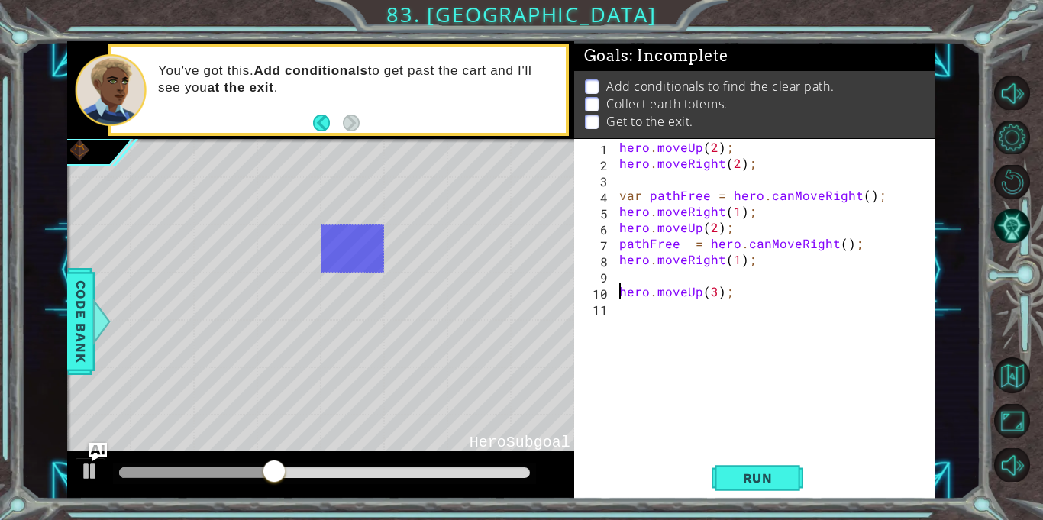
click at [619, 275] on div "hero . moveUp ( 2 ) ; hero . moveRight ( 2 ) ; var pathFree = hero . canMoveRig…" at bounding box center [777, 315] width 322 height 353
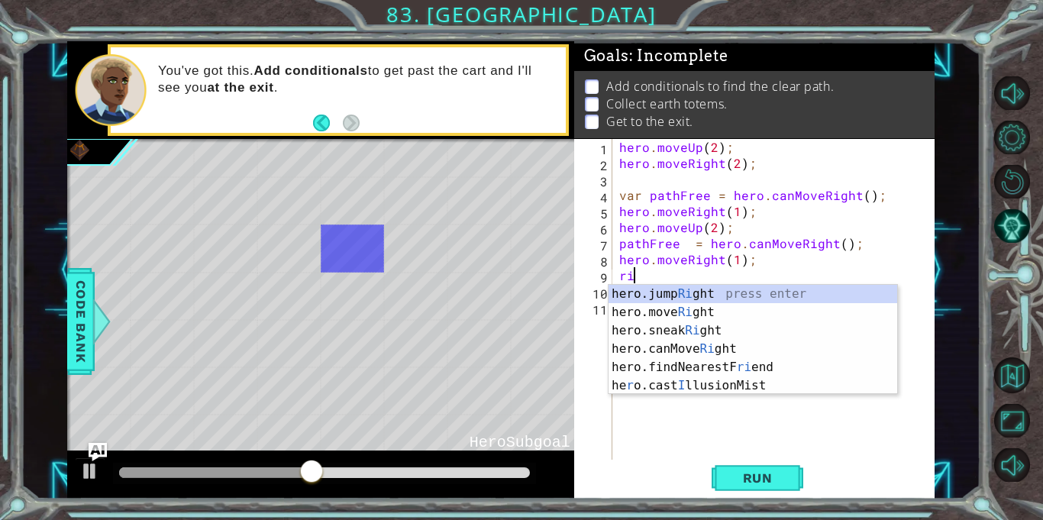
scroll to position [0, 1]
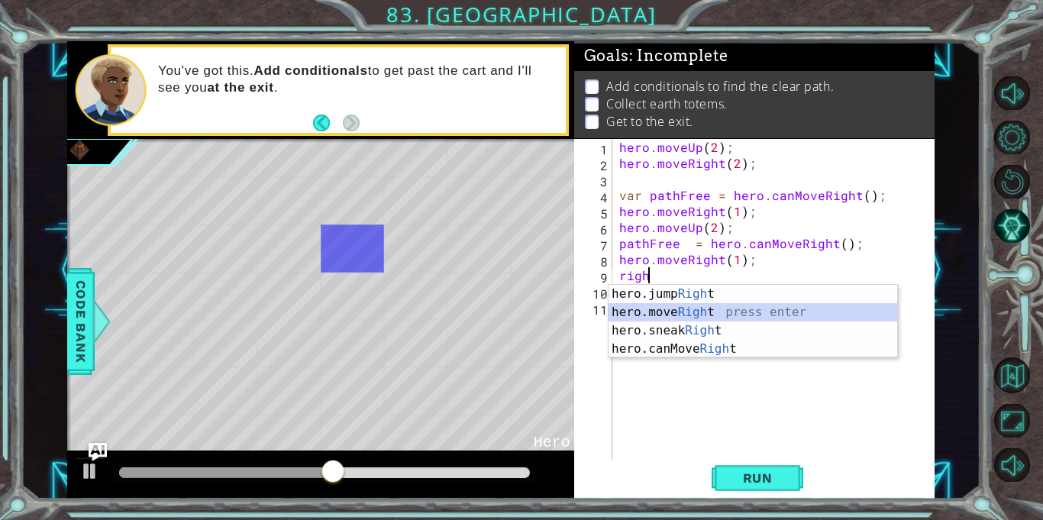
click at [660, 310] on div "hero.jump Righ t press enter hero.move Righ t press enter hero.sneak Righ t pre…" at bounding box center [753, 340] width 289 height 110
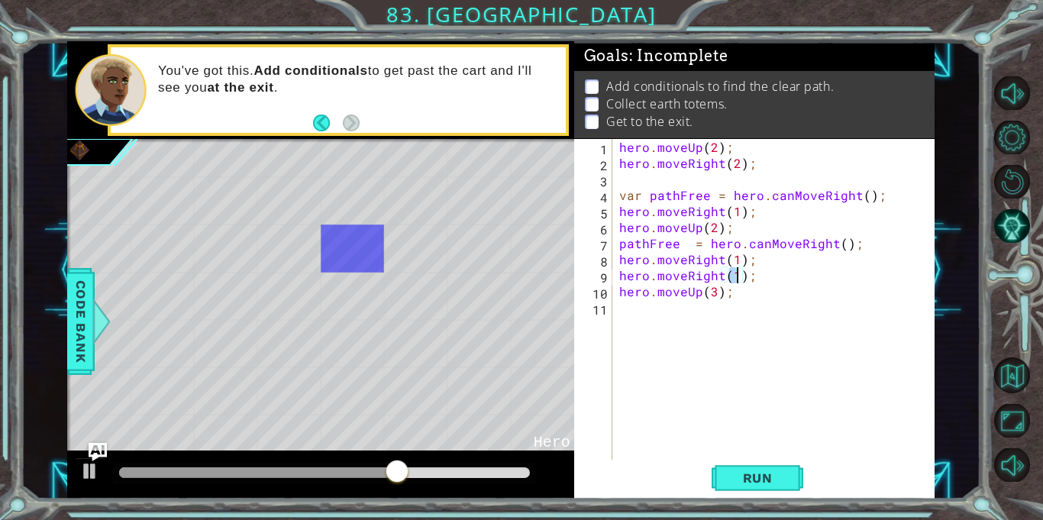
click at [737, 258] on div "hero . moveUp ( 2 ) ; hero . moveRight ( 2 ) ; var pathFree = hero . canMoveRig…" at bounding box center [777, 315] width 322 height 353
click at [756, 480] on span "Run" at bounding box center [758, 477] width 60 height 15
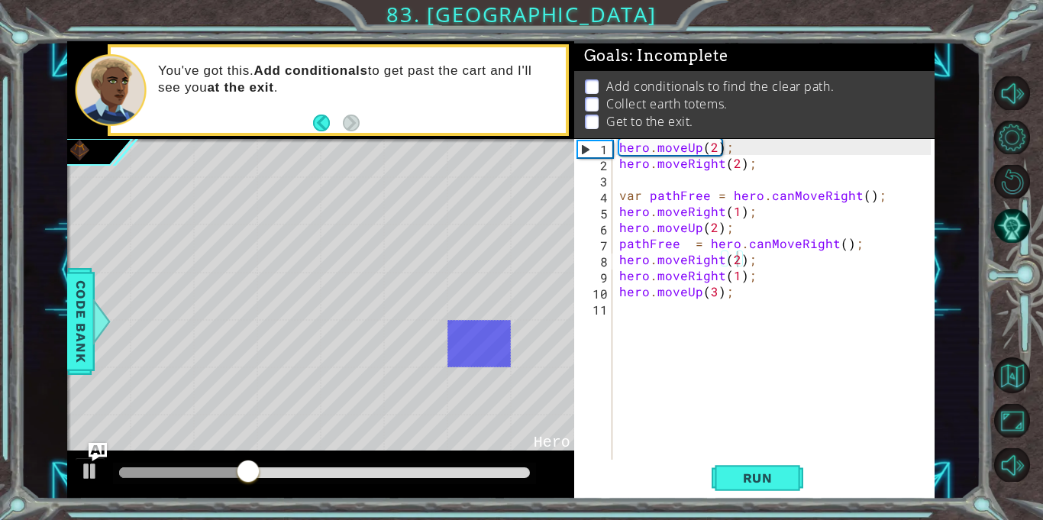
click at [583, 150] on div "1" at bounding box center [595, 149] width 34 height 16
click at [766, 477] on span "Run" at bounding box center [758, 477] width 60 height 15
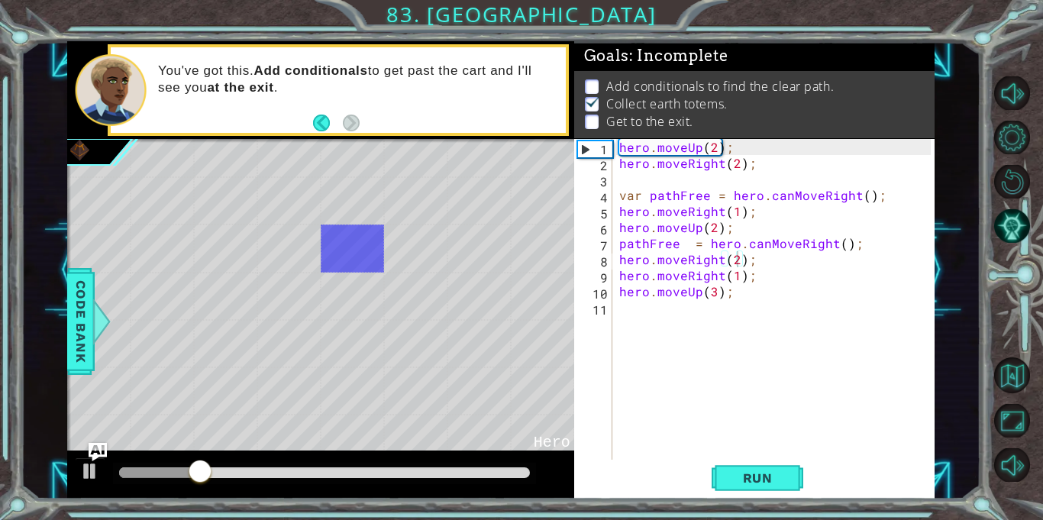
click at [619, 243] on div "hero . moveUp ( 2 ) ; hero . moveRight ( 2 ) ; var pathFree = hero . canMoveRig…" at bounding box center [777, 315] width 322 height 353
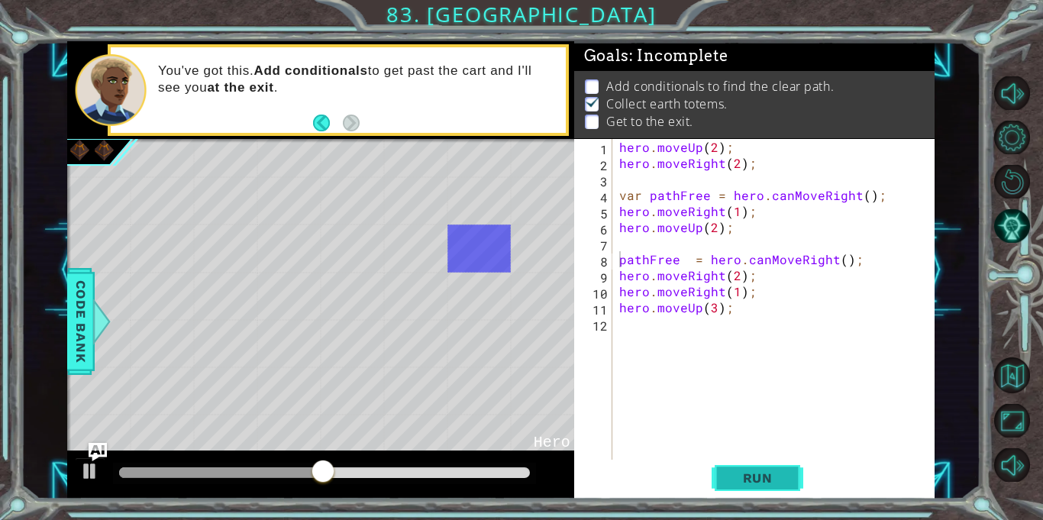
click at [744, 467] on button "Run" at bounding box center [758, 479] width 92 height 36
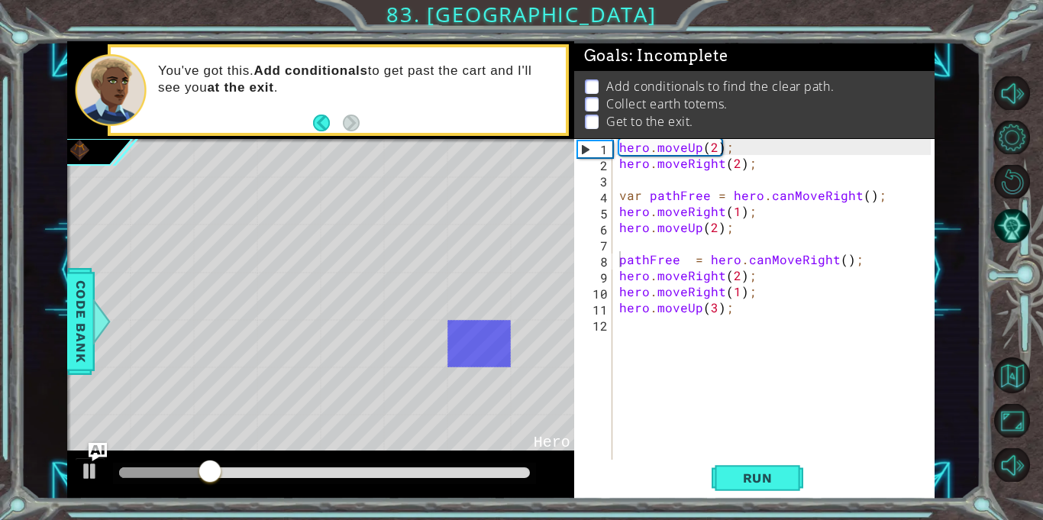
click at [621, 232] on div "hero . moveUp ( 2 ) ; hero . moveRight ( 2 ) ; var pathFree = hero . canMoveRig…" at bounding box center [777, 315] width 322 height 353
type textarea "hero.moveUp(2);"
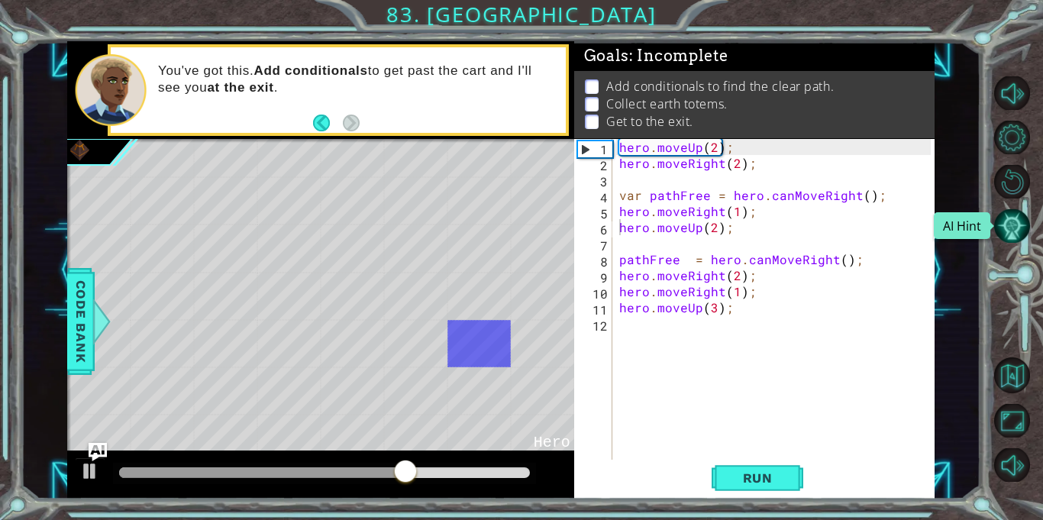
click at [1006, 230] on button "AI Hint" at bounding box center [1012, 226] width 37 height 34
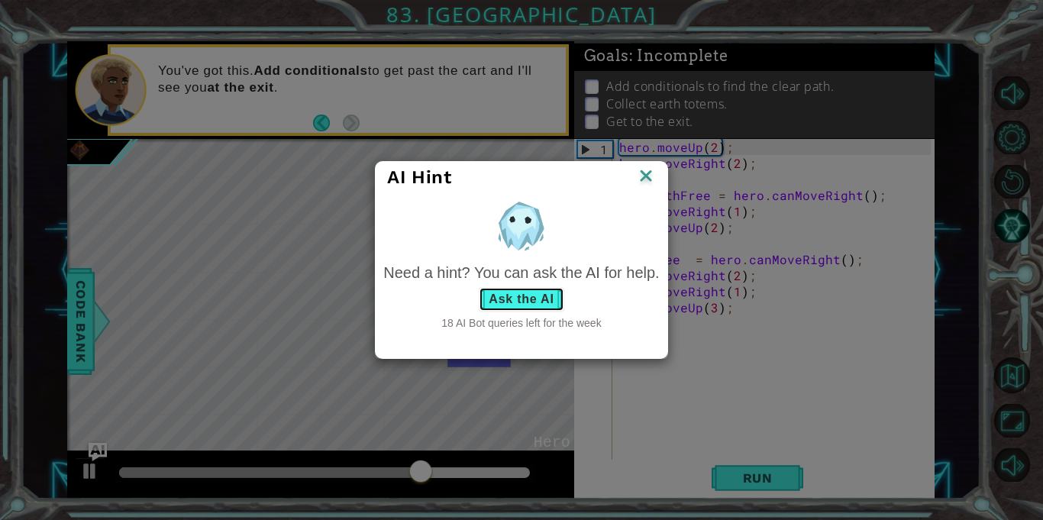
click at [540, 295] on button "Ask the AI" at bounding box center [521, 299] width 85 height 24
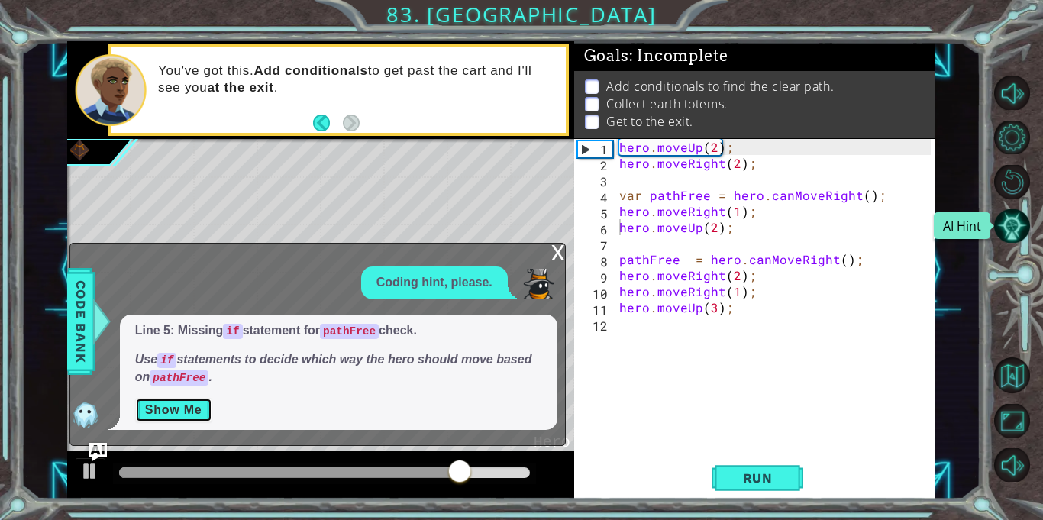
click at [200, 410] on button "Show Me" at bounding box center [173, 410] width 77 height 24
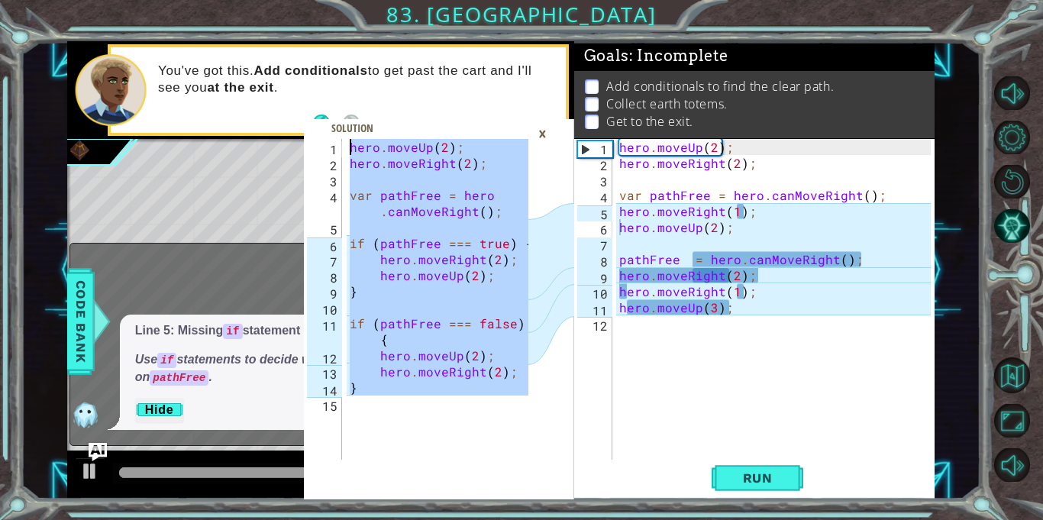
drag, startPoint x: 360, startPoint y: 413, endPoint x: 477, endPoint y: 117, distance: 318.2
click at [477, 117] on div "1 2 3 4 5 6 7 8 9 10 11 12 13 14 15 hero . moveUp ( 2 ) ; hero . moveRight ( 2 …" at bounding box center [439, 269] width 270 height 457
type textarea "hero.moveUp(2); hero.moveRight(2);"
click at [839, 406] on div "hero . moveUp ( 2 ) ; hero . moveRight ( 2 ) ; var pathFree = hero . canMoveRig…" at bounding box center [777, 315] width 322 height 353
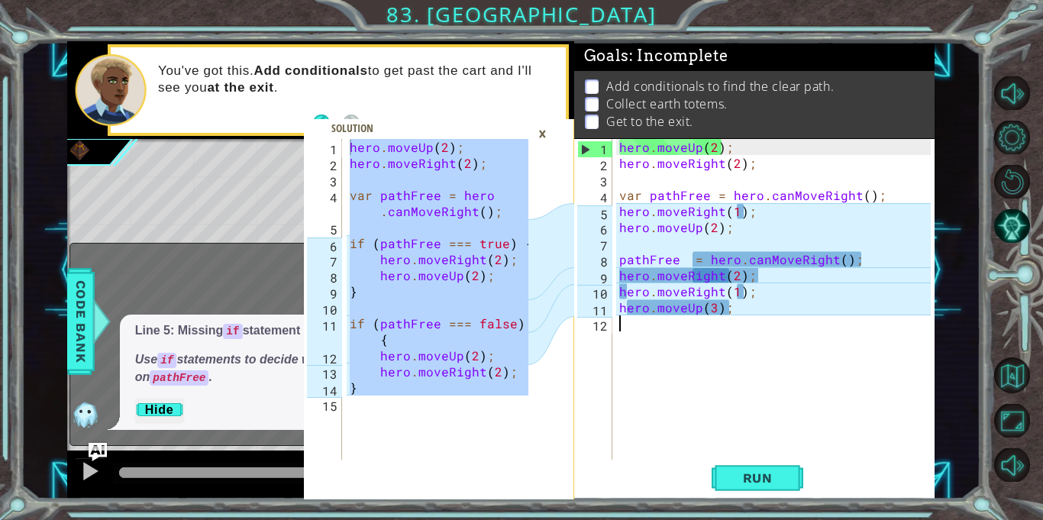
click at [546, 135] on div "×" at bounding box center [543, 134] width 24 height 26
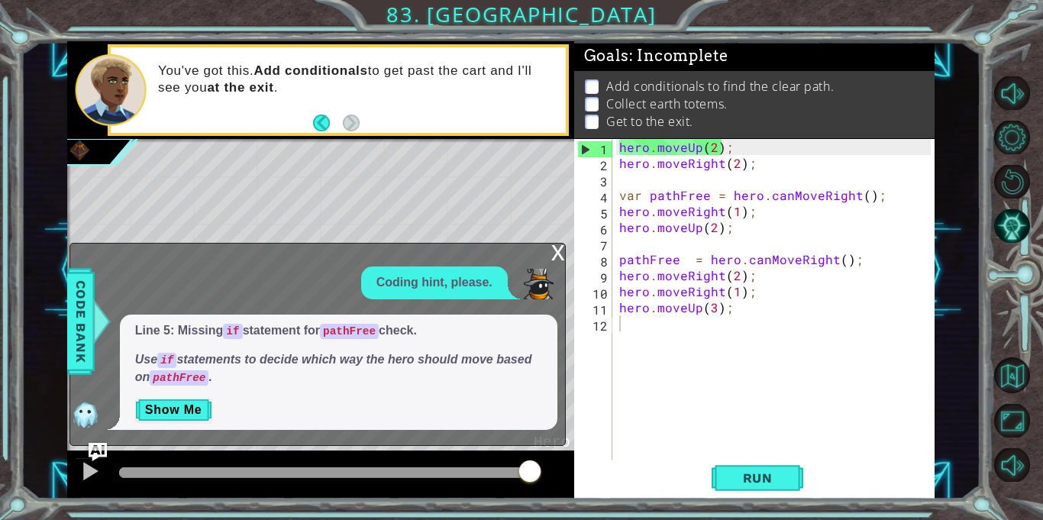
click at [557, 250] on div "x" at bounding box center [558, 251] width 14 height 15
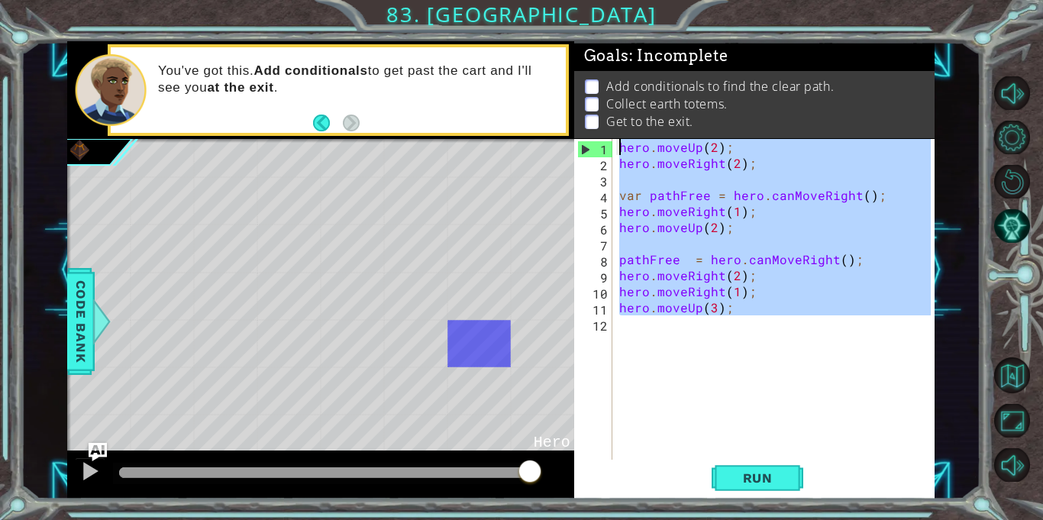
drag, startPoint x: 746, startPoint y: 348, endPoint x: 620, endPoint y: 69, distance: 306.6
click at [620, 69] on div "Goals : Incomplete Add conditionals to find the clear path. Collect earth totem…" at bounding box center [754, 269] width 360 height 457
type textarea "hero.moveUp(2); hero.moveRight(2);"
paste textarea "Code Area"
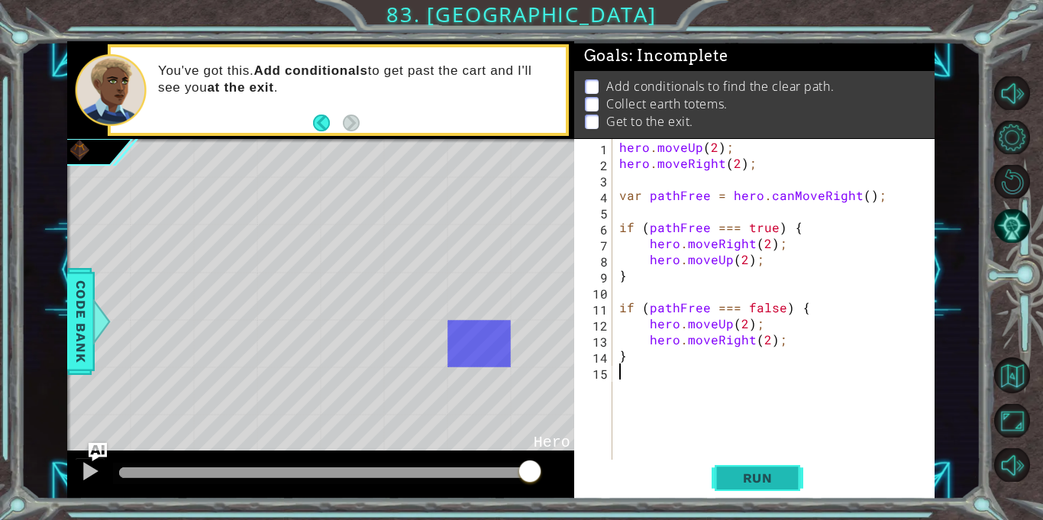
click at [725, 488] on button "Run" at bounding box center [758, 479] width 92 height 36
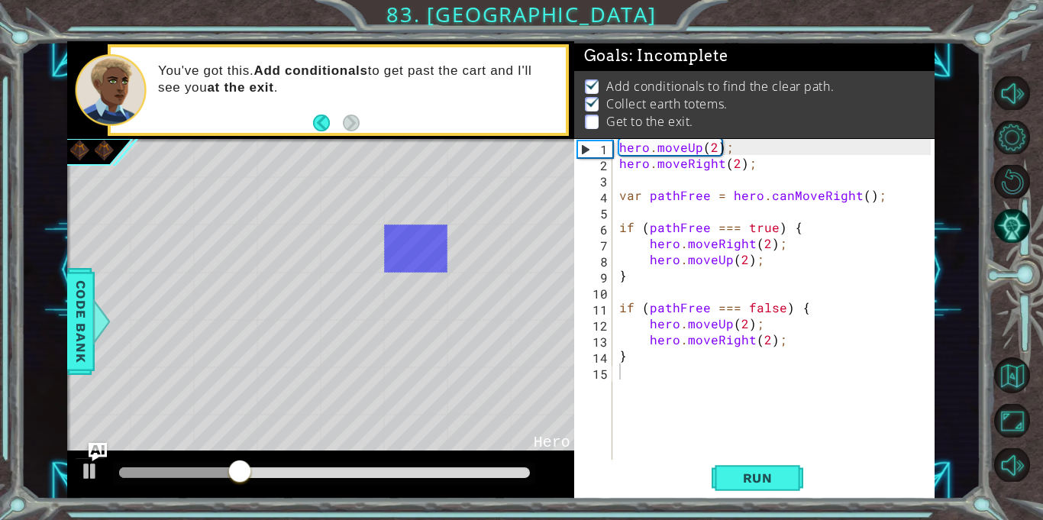
click at [662, 400] on div "hero . moveUp ( 2 ) ; hero . moveRight ( 2 ) ; var pathFree = hero . canMoveRig…" at bounding box center [777, 315] width 322 height 353
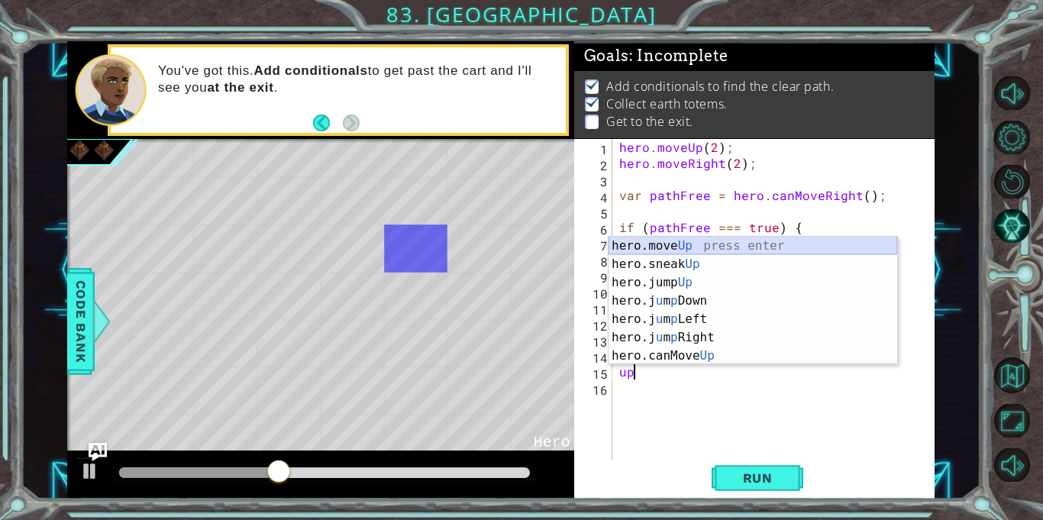
click at [709, 245] on div "hero.move Up press enter hero.sneak Up press enter hero.jump Up press enter her…" at bounding box center [753, 319] width 289 height 165
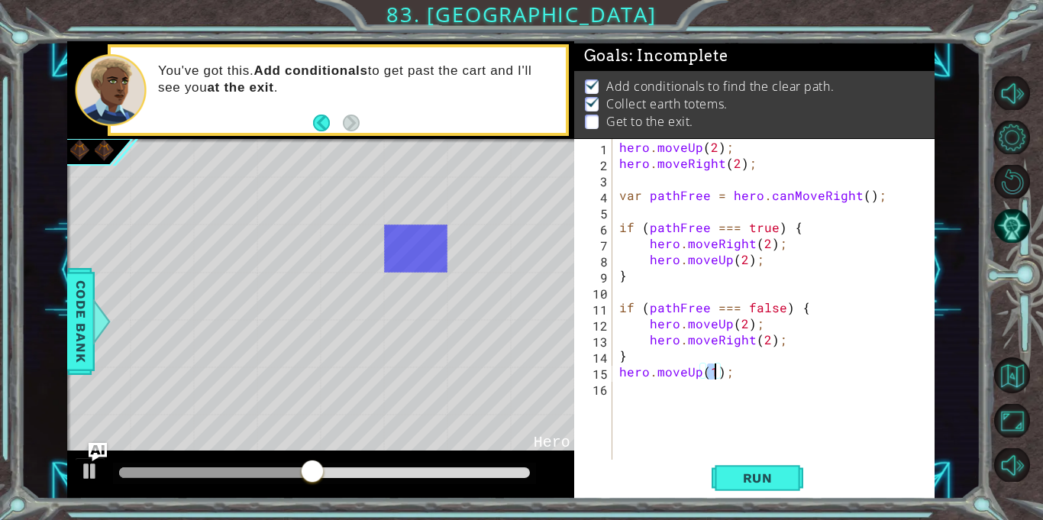
type textarea "hero.moveUp(1);"
